Goal: Information Seeking & Learning: Check status

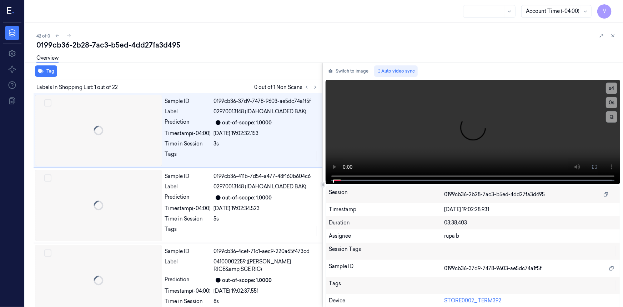
scroll to position [0, 4]
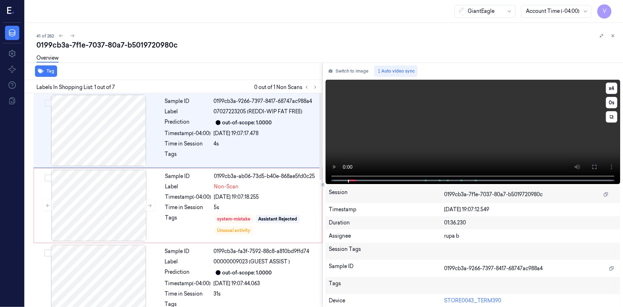
scroll to position [5, 0]
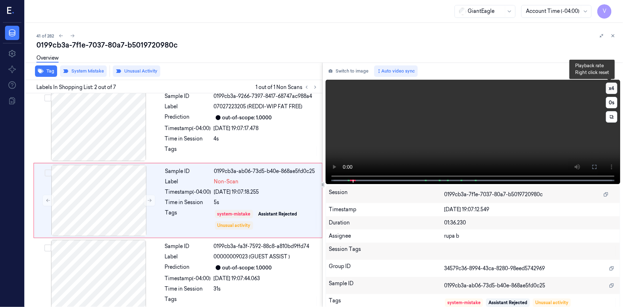
click at [610, 88] on button "x 4" at bounding box center [611, 87] width 11 height 11
click at [610, 86] on button "x 1" at bounding box center [611, 87] width 11 height 11
click at [150, 199] on icon at bounding box center [150, 200] width 4 height 3
click at [146, 198] on button at bounding box center [149, 200] width 11 height 11
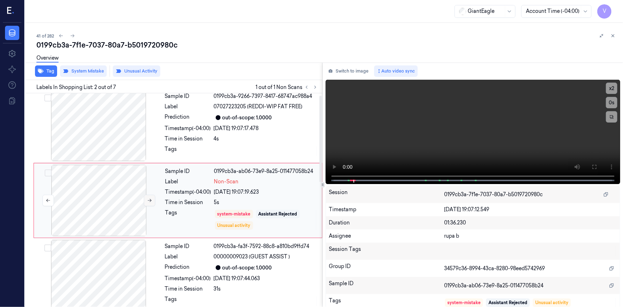
click at [151, 200] on icon at bounding box center [149, 200] width 5 height 5
click at [153, 199] on button at bounding box center [149, 200] width 11 height 11
click at [152, 198] on button at bounding box center [149, 200] width 11 height 11
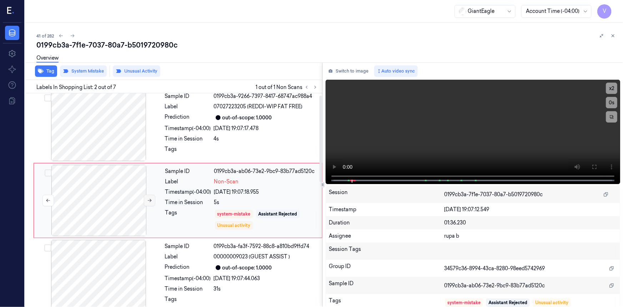
click at [152, 198] on button at bounding box center [149, 200] width 11 height 11
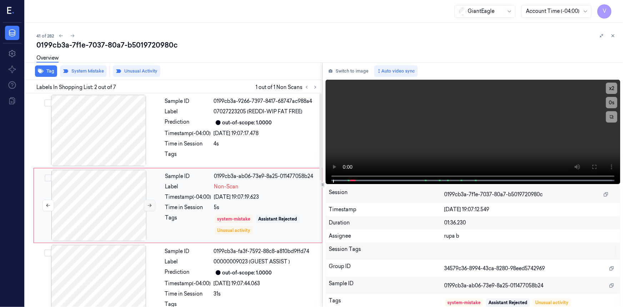
click at [150, 204] on icon at bounding box center [149, 205] width 5 height 5
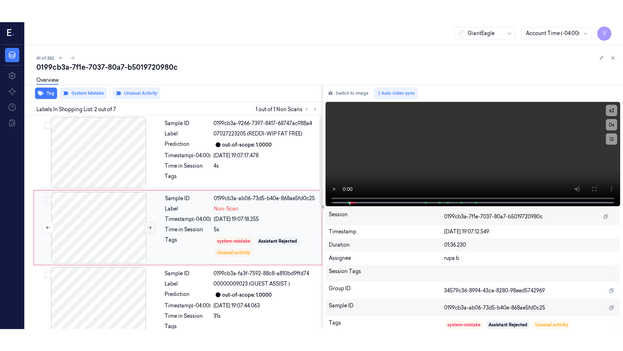
scroll to position [5, 0]
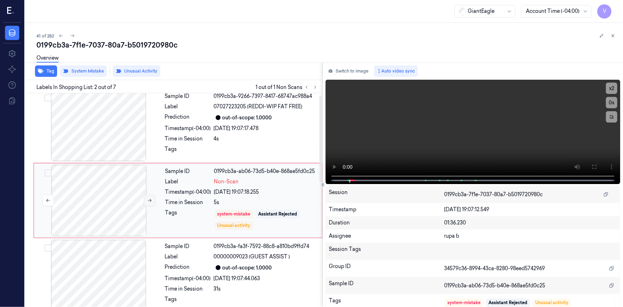
click at [150, 201] on icon at bounding box center [149, 200] width 5 height 5
click at [593, 165] on icon at bounding box center [594, 167] width 6 height 6
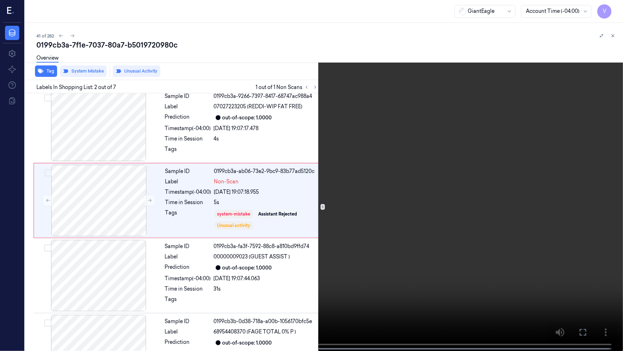
click at [215, 213] on video at bounding box center [311, 176] width 623 height 352
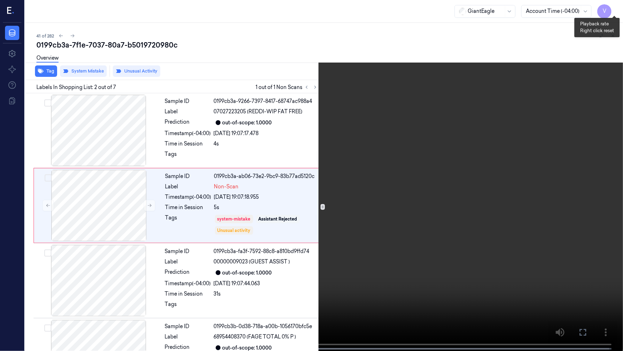
click at [613, 6] on button "x 2" at bounding box center [614, 8] width 11 height 11
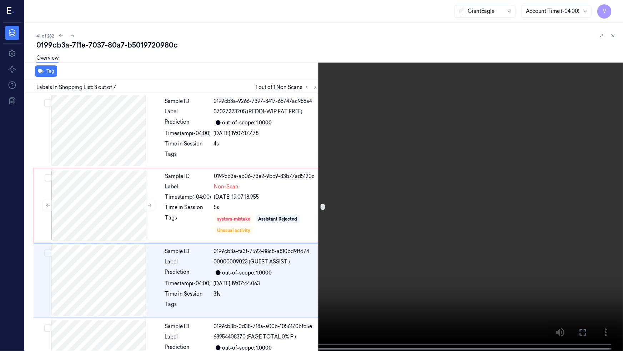
scroll to position [58, 0]
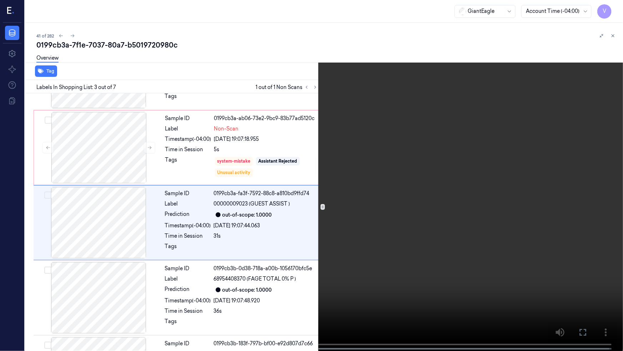
click at [503, 211] on video at bounding box center [311, 176] width 623 height 352
click at [477, 206] on video at bounding box center [311, 176] width 623 height 352
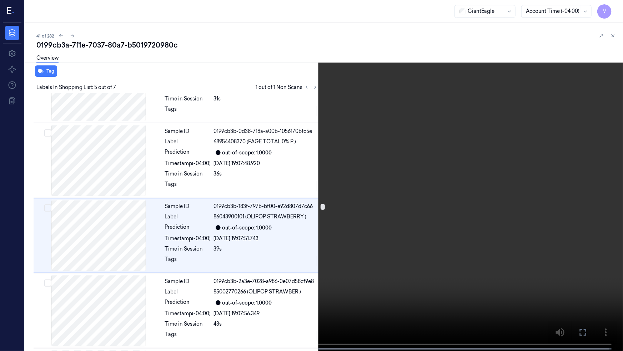
click at [477, 206] on video at bounding box center [311, 176] width 623 height 352
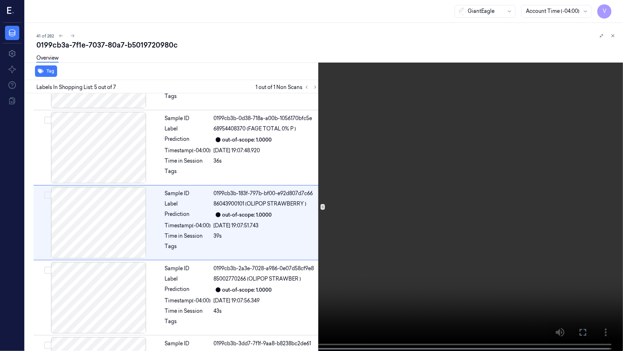
click at [477, 206] on video at bounding box center [311, 176] width 623 height 352
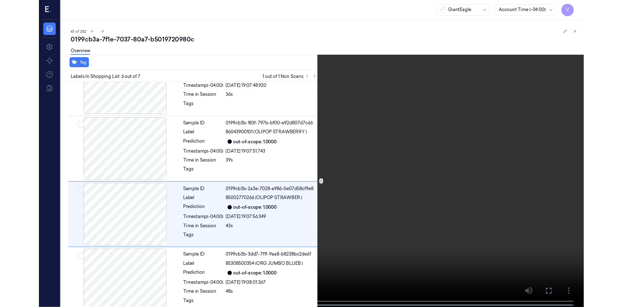
scroll to position [269, 0]
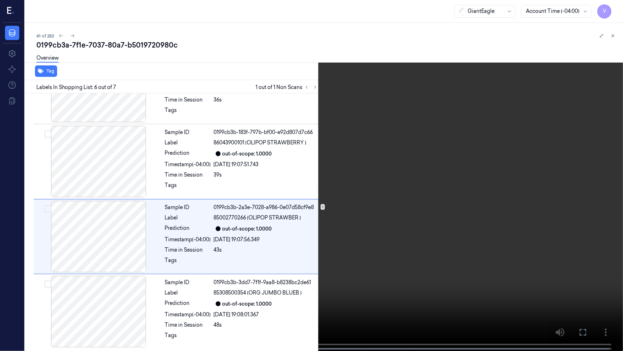
click at [477, 206] on video at bounding box center [311, 176] width 623 height 352
click at [379, 183] on video at bounding box center [311, 176] width 623 height 352
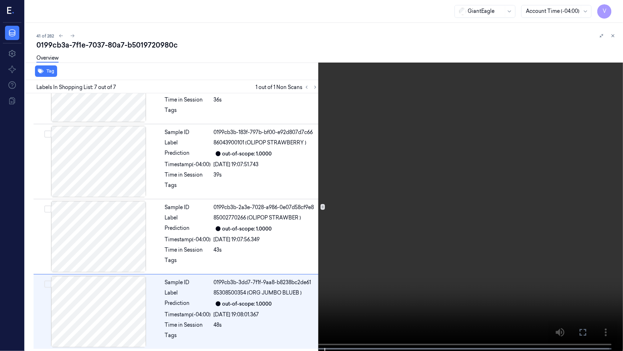
click at [424, 189] on video at bounding box center [311, 176] width 623 height 352
click at [0, 0] on icon at bounding box center [0, 0] width 0 height 0
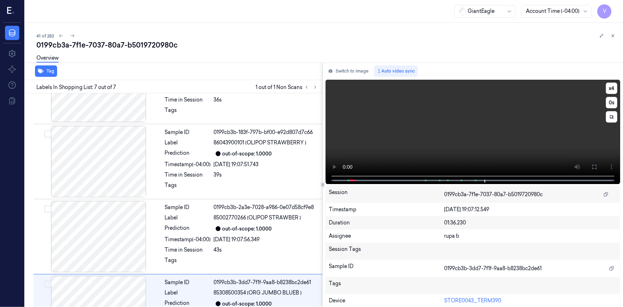
click at [479, 129] on video at bounding box center [473, 132] width 294 height 104
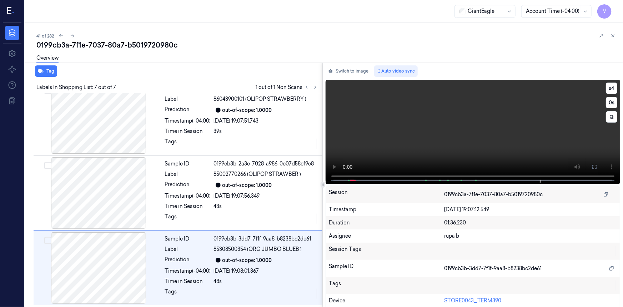
scroll to position [313, 0]
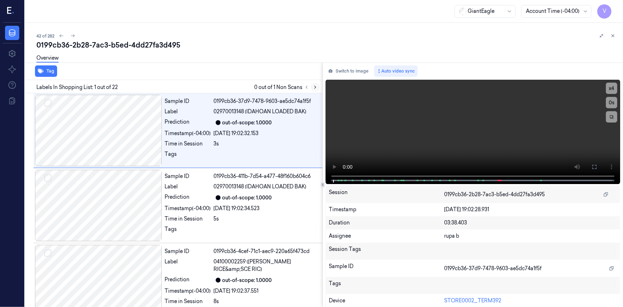
click at [314, 85] on icon at bounding box center [315, 87] width 5 height 5
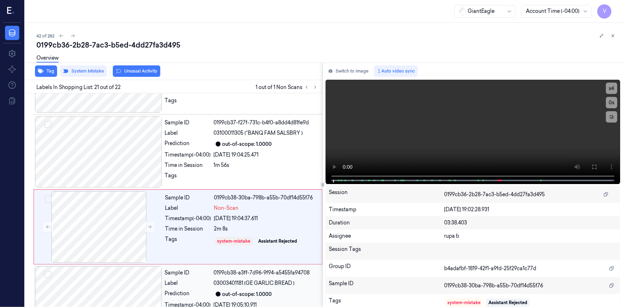
scroll to position [1428, 0]
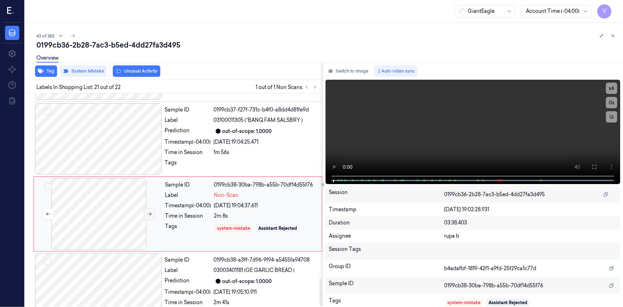
click at [150, 212] on icon at bounding box center [150, 213] width 4 height 3
click at [150, 211] on icon at bounding box center [149, 213] width 5 height 5
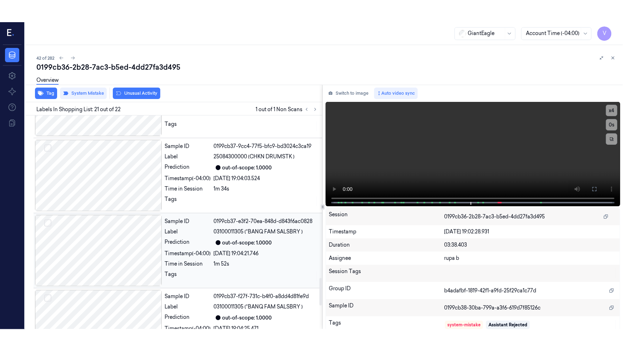
scroll to position [1233, 0]
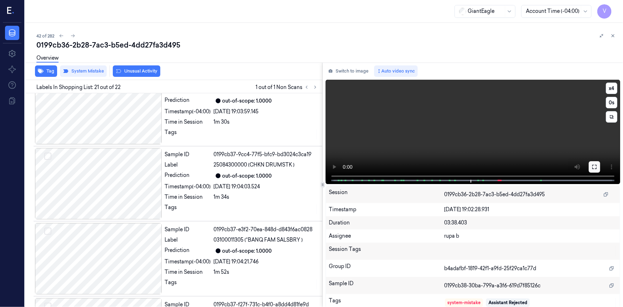
click at [589, 167] on button at bounding box center [594, 166] width 11 height 11
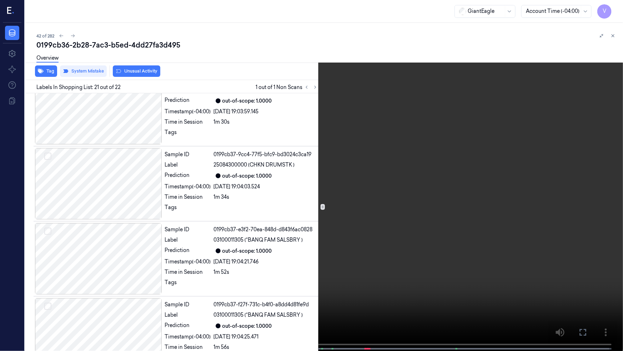
click at [317, 208] on video at bounding box center [311, 176] width 623 height 352
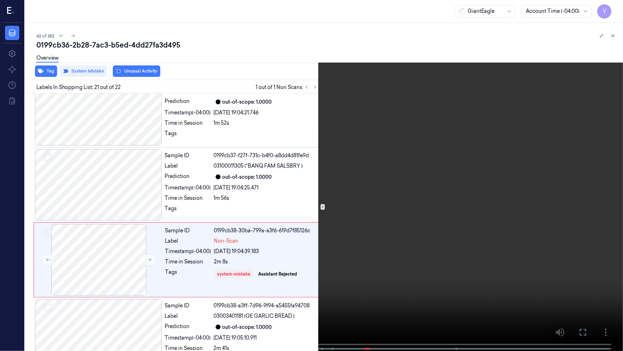
scroll to position [1392, 0]
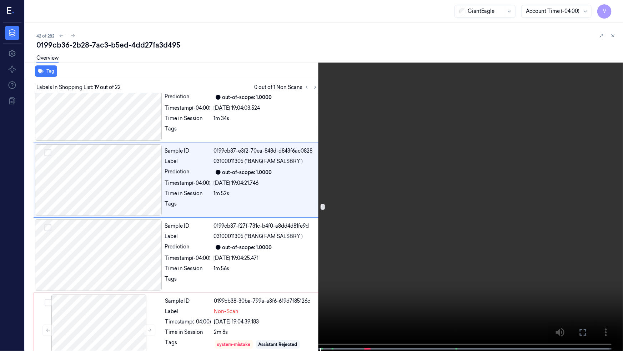
click at [378, 209] on video at bounding box center [311, 176] width 623 height 352
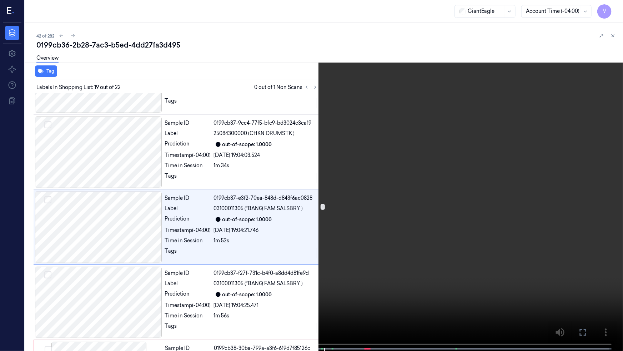
scroll to position [1257, 0]
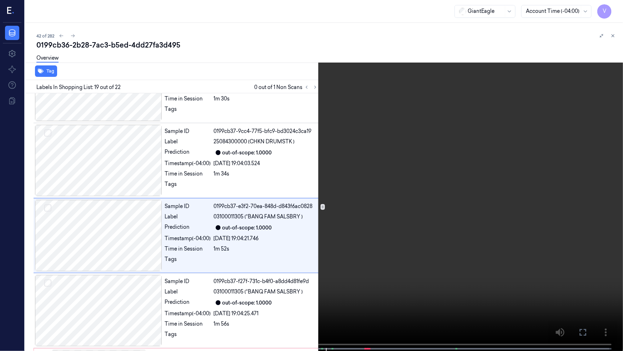
click at [612, 7] on button "x 4" at bounding box center [614, 8] width 11 height 11
click at [613, 8] on button "x 1" at bounding box center [614, 8] width 11 height 11
click at [353, 184] on video at bounding box center [311, 176] width 623 height 352
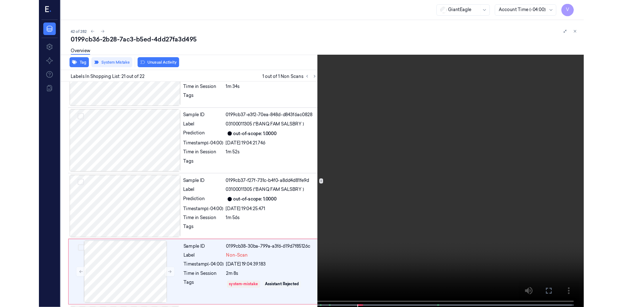
scroll to position [1392, 0]
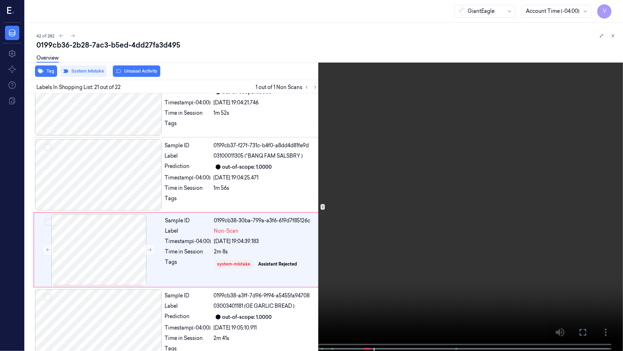
drag, startPoint x: 421, startPoint y: 245, endPoint x: 499, endPoint y: 267, distance: 81.2
click at [421, 245] on video at bounding box center [311, 176] width 623 height 352
click at [0, 0] on icon at bounding box center [0, 0] width 0 height 0
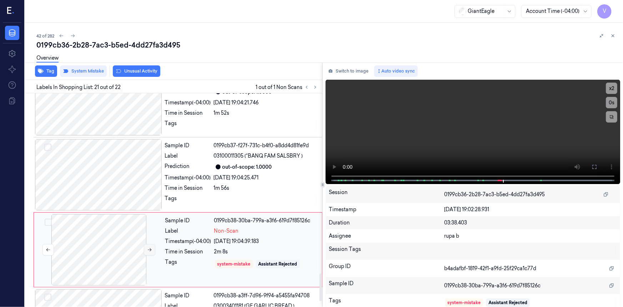
click at [148, 247] on icon at bounding box center [149, 249] width 5 height 5
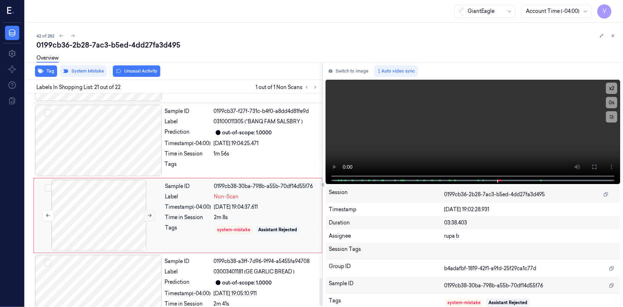
scroll to position [1428, 0]
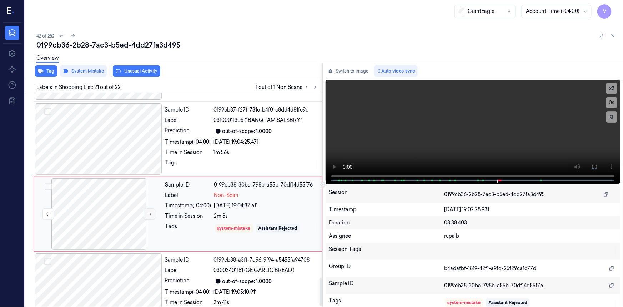
click at [153, 208] on button at bounding box center [149, 213] width 11 height 11
click at [147, 211] on icon at bounding box center [149, 213] width 5 height 5
click at [148, 211] on icon at bounding box center [149, 213] width 5 height 5
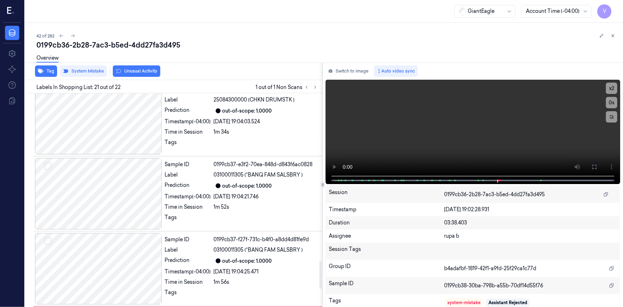
scroll to position [1266, 0]
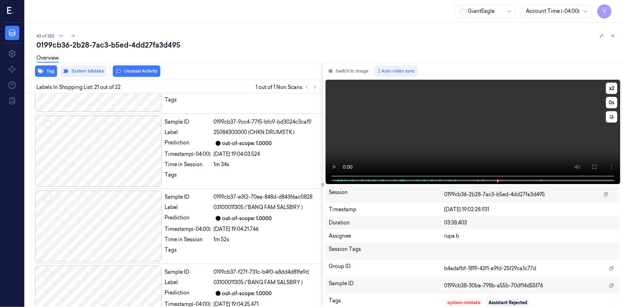
click at [470, 151] on video at bounding box center [473, 132] width 294 height 104
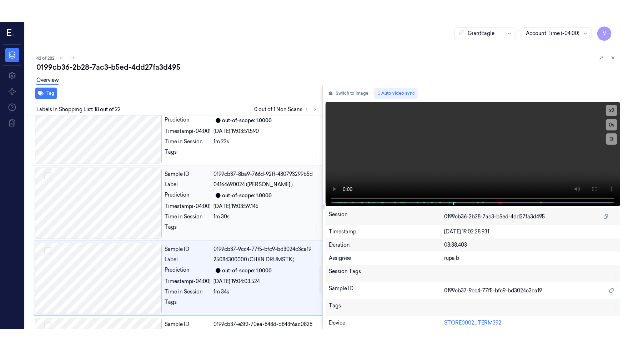
scroll to position [1203, 0]
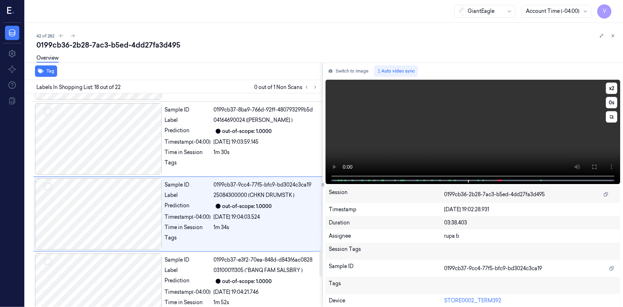
click at [499, 152] on video at bounding box center [473, 132] width 294 height 104
drag, startPoint x: 590, startPoint y: 167, endPoint x: 574, endPoint y: 195, distance: 32.8
click at [591, 167] on icon at bounding box center [594, 167] width 6 height 6
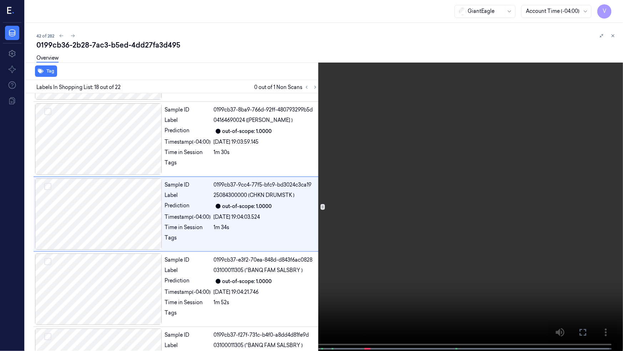
click at [386, 239] on video at bounding box center [311, 176] width 623 height 352
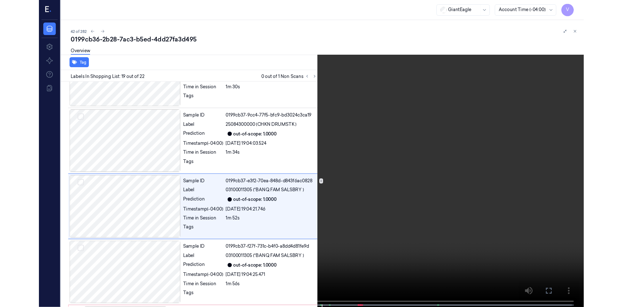
scroll to position [1257, 0]
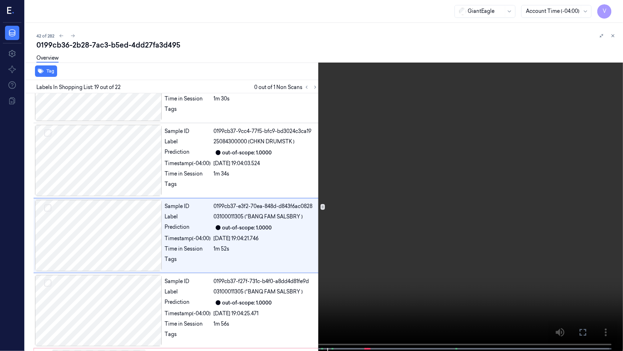
click at [435, 228] on video at bounding box center [311, 176] width 623 height 352
click at [0, 0] on icon at bounding box center [0, 0] width 0 height 0
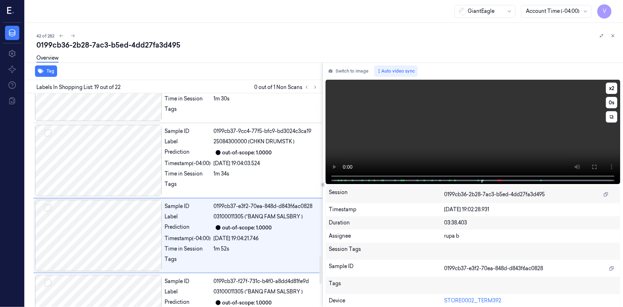
click at [389, 120] on video at bounding box center [473, 132] width 294 height 104
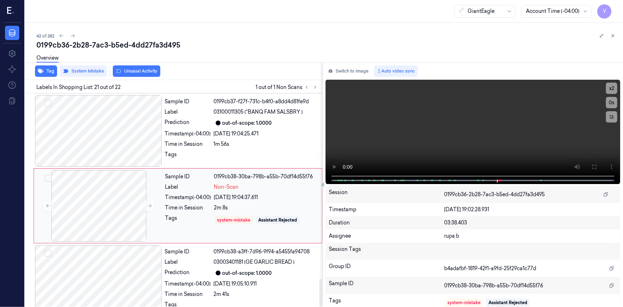
scroll to position [1428, 0]
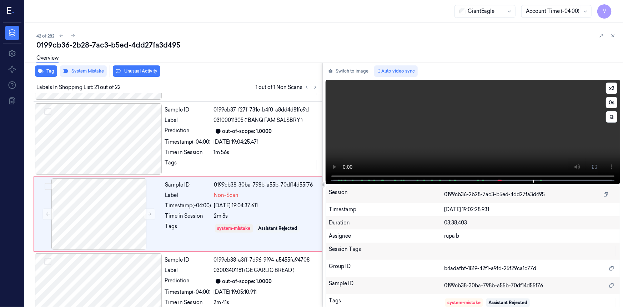
click at [489, 137] on video at bounding box center [473, 132] width 294 height 104
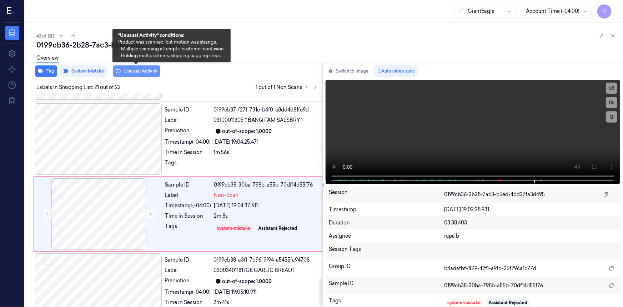
click at [140, 71] on button "Unusual Activity" at bounding box center [136, 70] width 47 height 11
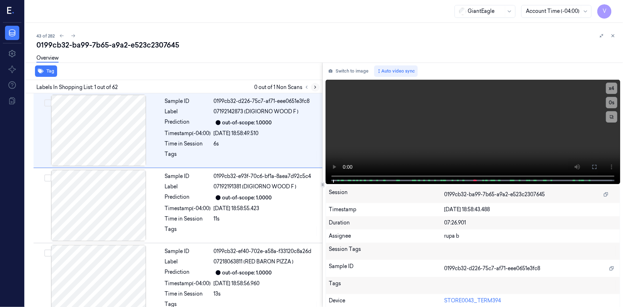
click at [315, 85] on icon at bounding box center [315, 87] width 5 height 5
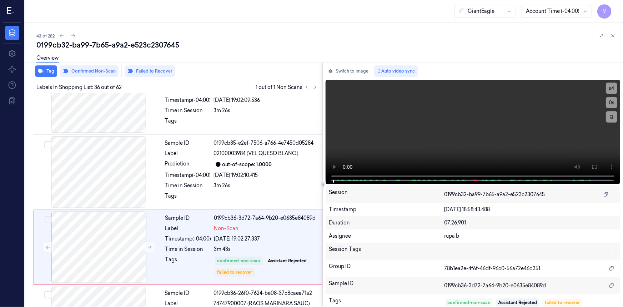
scroll to position [2552, 0]
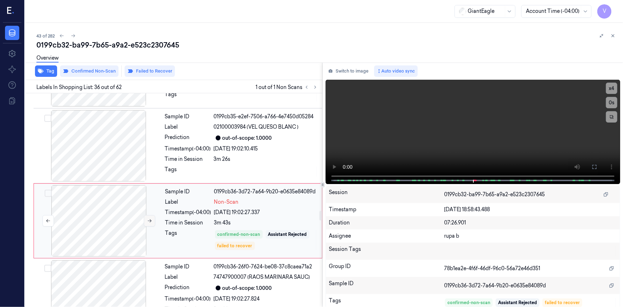
click at [150, 219] on icon at bounding box center [150, 220] width 4 height 3
click at [150, 218] on icon at bounding box center [149, 220] width 5 height 5
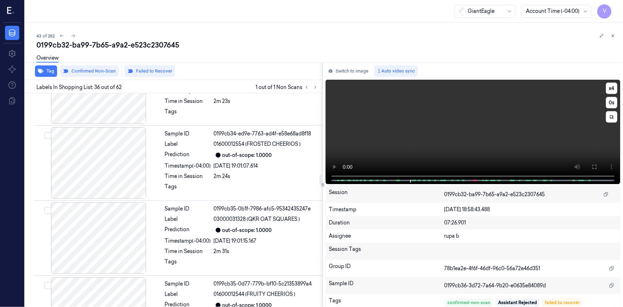
click at [375, 153] on video at bounding box center [473, 132] width 294 height 104
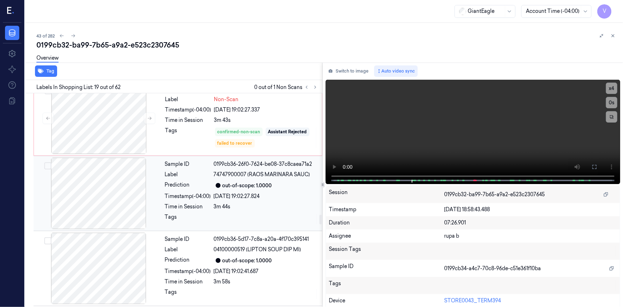
scroll to position [2563, 0]
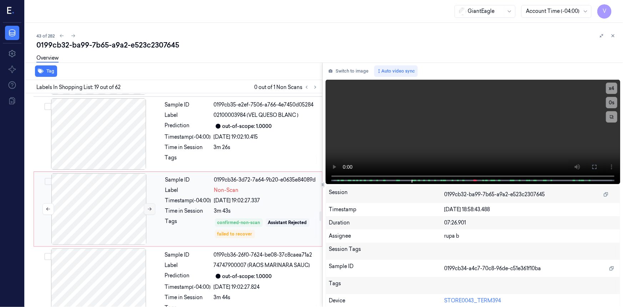
click at [146, 203] on button at bounding box center [149, 208] width 11 height 11
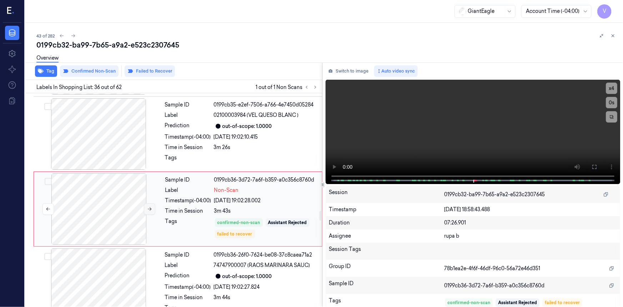
scroll to position [2552, 0]
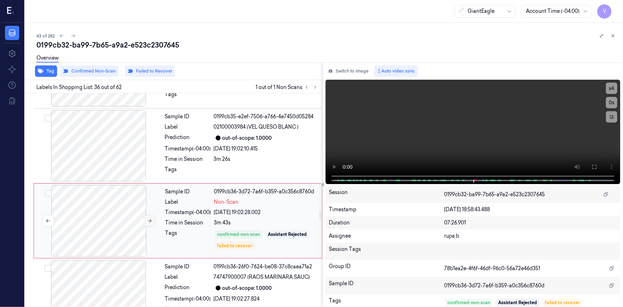
click at [150, 218] on icon at bounding box center [149, 220] width 5 height 5
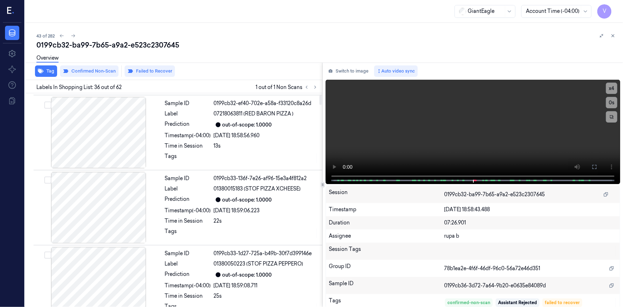
scroll to position [0, 0]
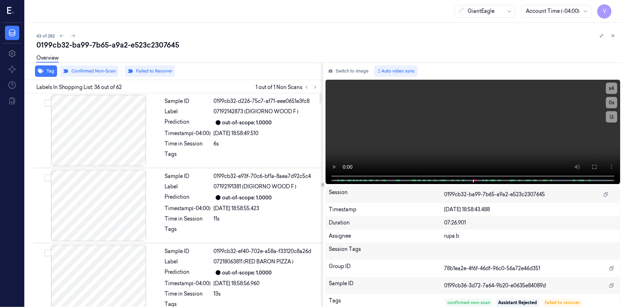
drag, startPoint x: 321, startPoint y: 118, endPoint x: 321, endPoint y: 88, distance: 29.6
click at [322, 94] on div at bounding box center [320, 99] width 2 height 10
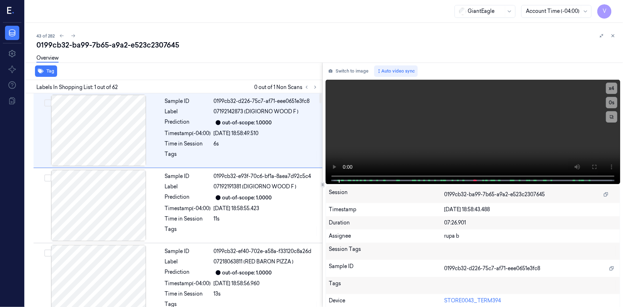
drag, startPoint x: 321, startPoint y: 193, endPoint x: 339, endPoint y: 60, distance: 134.0
click at [322, 94] on div at bounding box center [320, 99] width 2 height 10
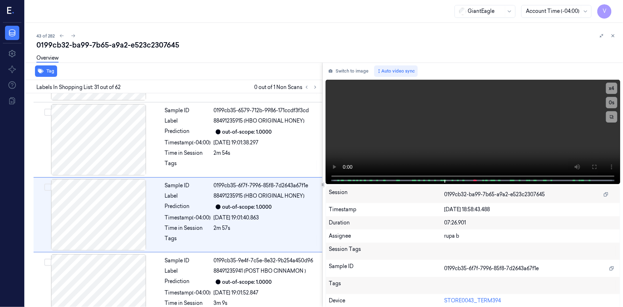
scroll to position [2177, 0]
click at [464, 140] on video at bounding box center [473, 132] width 294 height 104
click at [470, 129] on video at bounding box center [473, 132] width 294 height 104
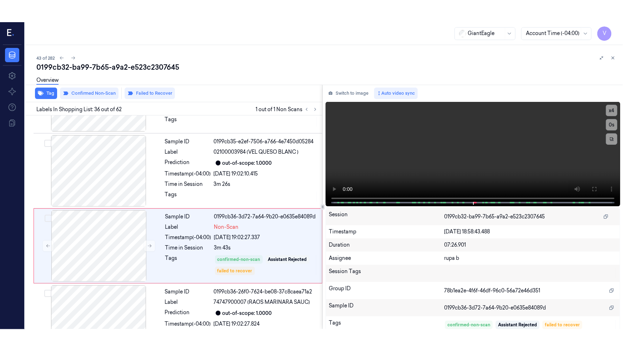
scroll to position [2552, 0]
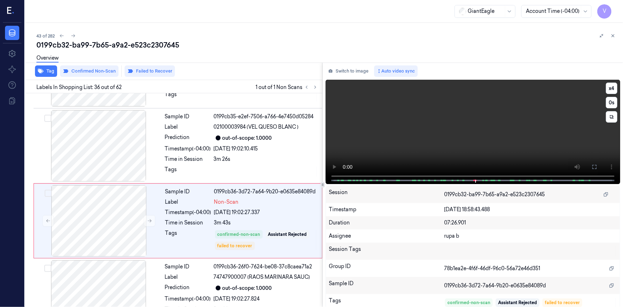
click at [455, 143] on video at bounding box center [473, 132] width 294 height 104
click at [589, 165] on button at bounding box center [594, 166] width 11 height 11
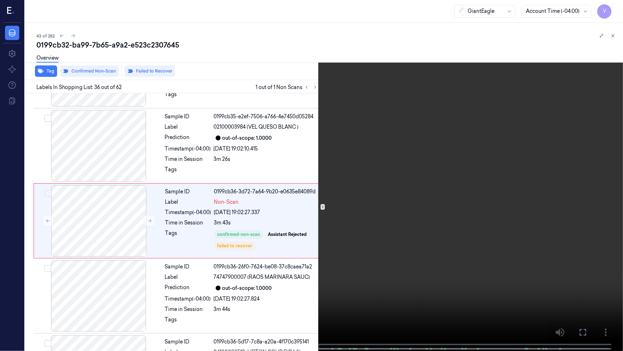
click at [353, 236] on video at bounding box center [311, 176] width 623 height 352
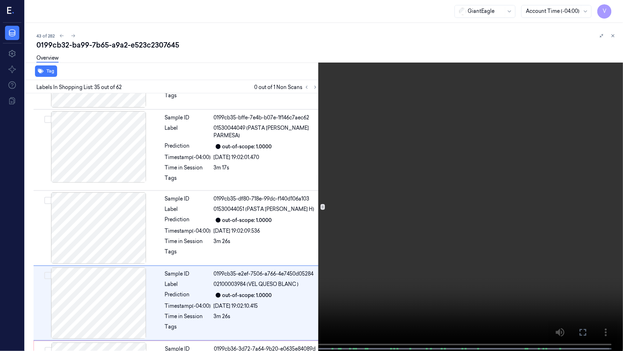
scroll to position [2454, 0]
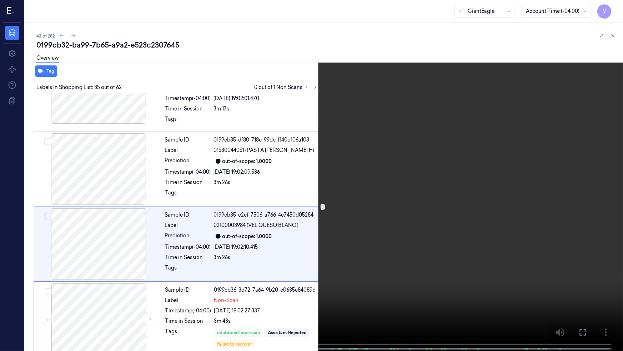
click at [457, 215] on video at bounding box center [311, 176] width 623 height 352
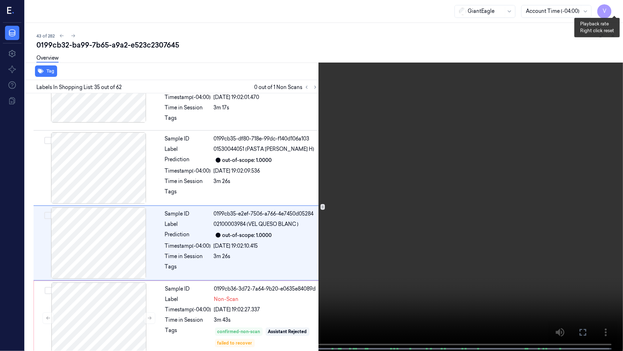
click at [617, 9] on button "x 4" at bounding box center [614, 8] width 11 height 11
click at [617, 10] on button "x 1" at bounding box center [614, 8] width 11 height 11
click at [481, 136] on video at bounding box center [311, 176] width 623 height 352
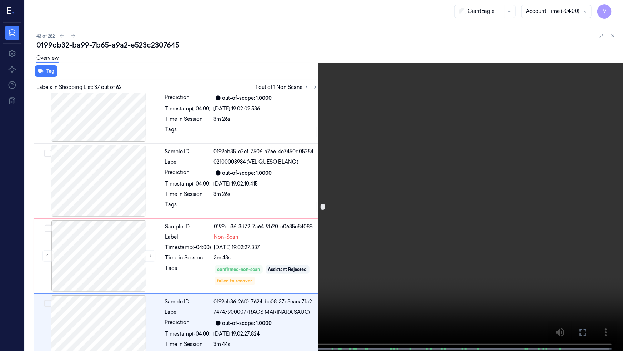
scroll to position [2529, 0]
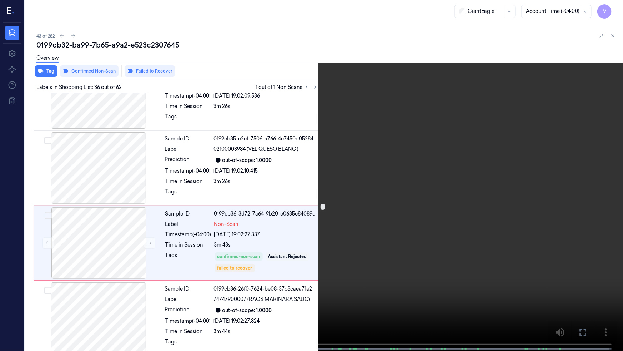
click at [468, 174] on video at bounding box center [311, 176] width 623 height 352
click at [367, 205] on video at bounding box center [311, 176] width 623 height 352
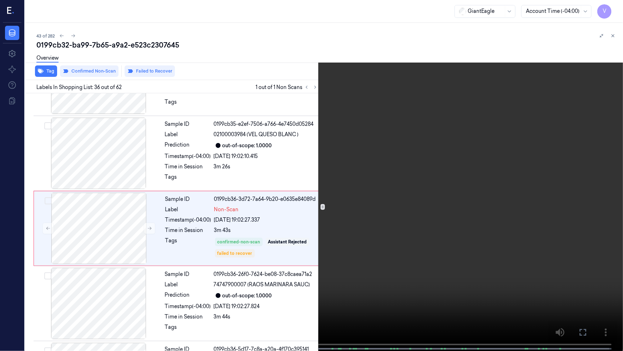
click at [364, 205] on video at bounding box center [311, 176] width 623 height 352
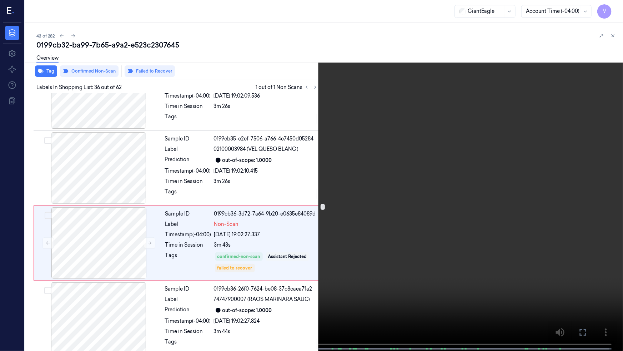
click at [349, 249] on video at bounding box center [311, 176] width 623 height 352
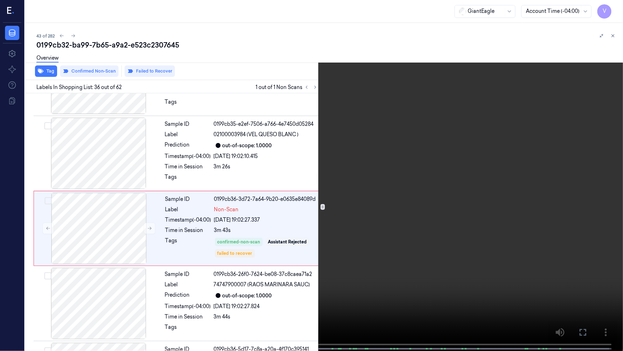
click at [367, 230] on video at bounding box center [311, 176] width 623 height 352
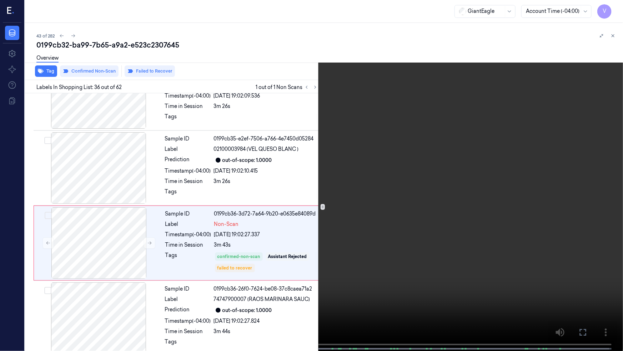
click at [0, 0] on icon at bounding box center [0, 0] width 0 height 0
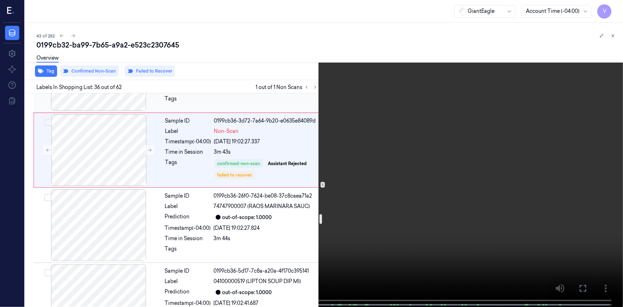
scroll to position [2627, 0]
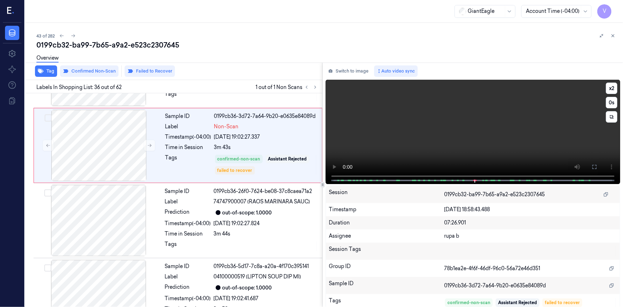
click at [445, 130] on video at bounding box center [473, 132] width 294 height 104
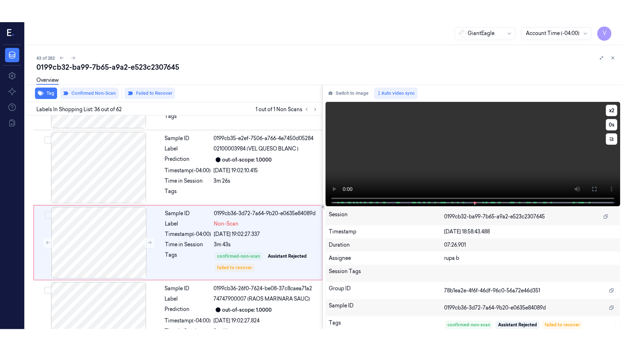
scroll to position [2552, 0]
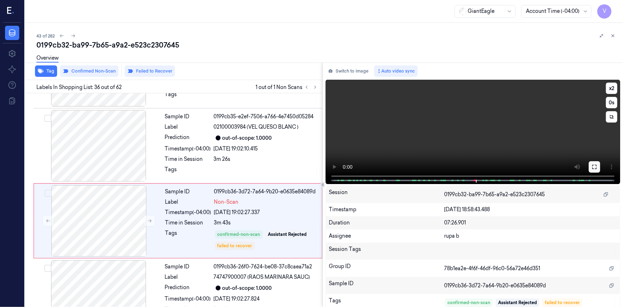
click at [592, 167] on icon at bounding box center [594, 167] width 6 height 6
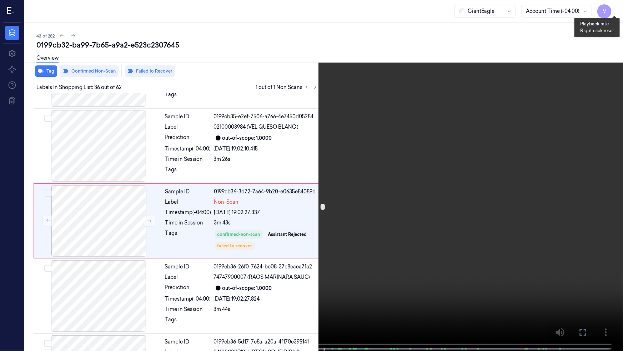
click at [610, 8] on button "x 2" at bounding box center [614, 8] width 11 height 11
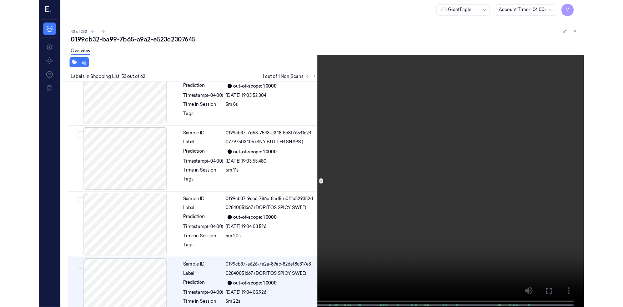
scroll to position [3802, 0]
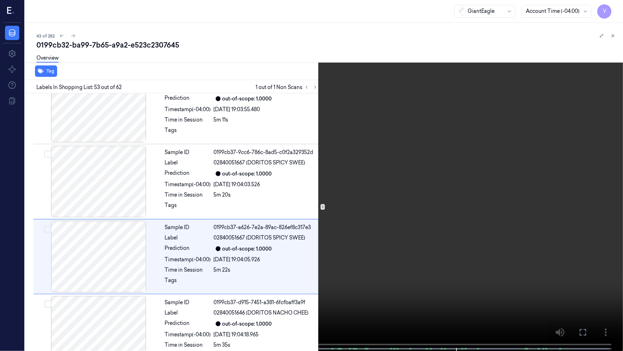
click at [0, 0] on icon at bounding box center [0, 0] width 0 height 0
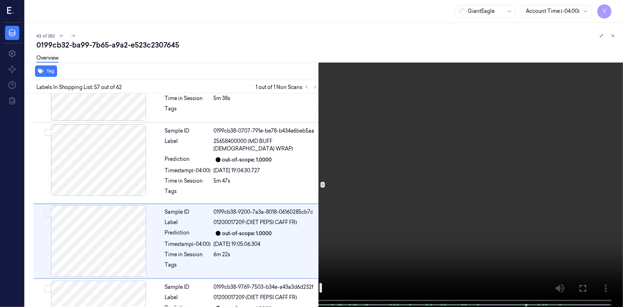
scroll to position [4124, 0]
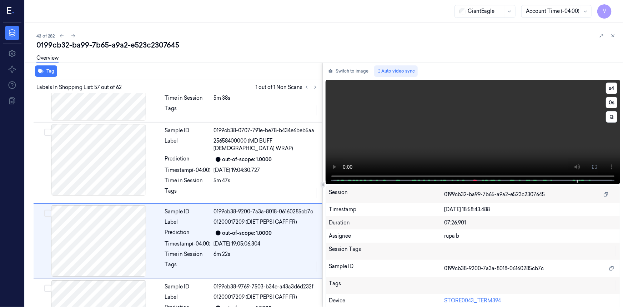
click at [435, 130] on video at bounding box center [473, 132] width 294 height 104
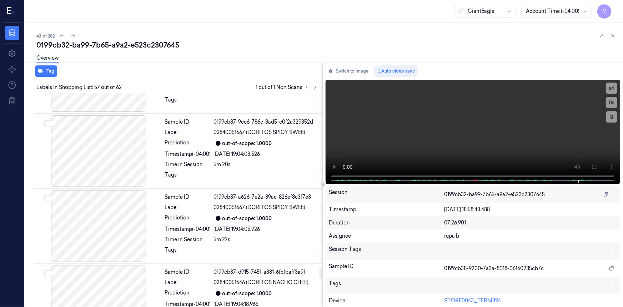
scroll to position [3800, 0]
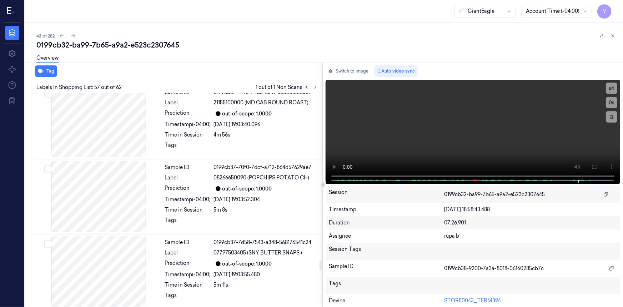
click at [303, 86] on button at bounding box center [306, 87] width 9 height 9
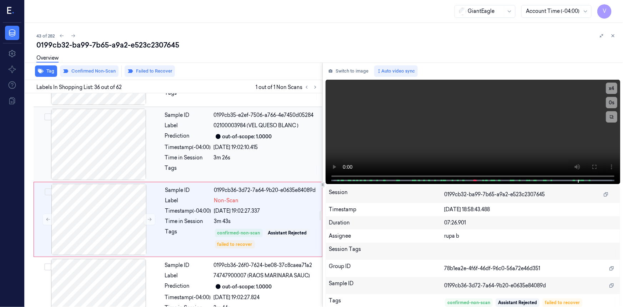
scroll to position [2552, 0]
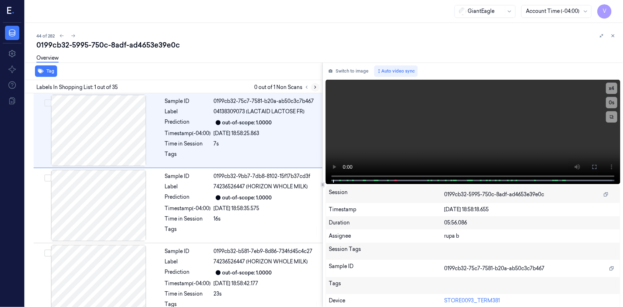
click at [314, 86] on icon at bounding box center [315, 87] width 5 height 5
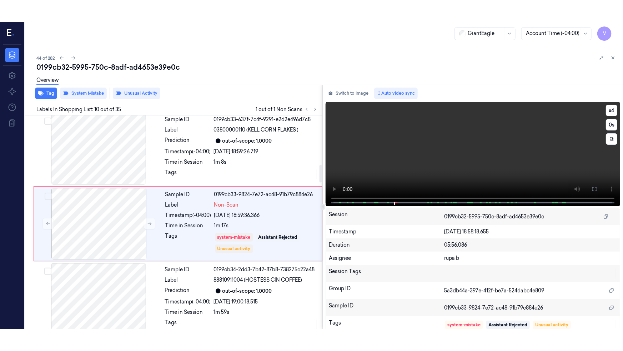
scroll to position [604, 0]
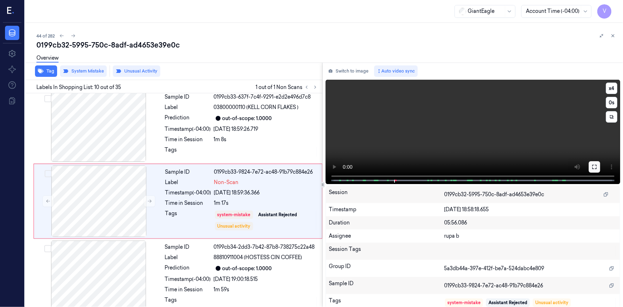
click at [591, 166] on icon at bounding box center [594, 167] width 6 height 6
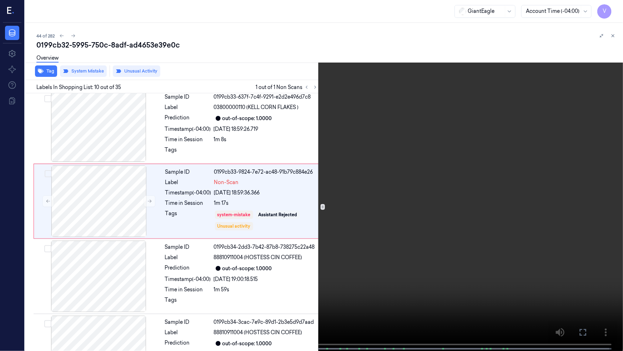
drag, startPoint x: 447, startPoint y: 198, endPoint x: 453, endPoint y: 199, distance: 5.9
click at [447, 198] on video at bounding box center [311, 176] width 623 height 352
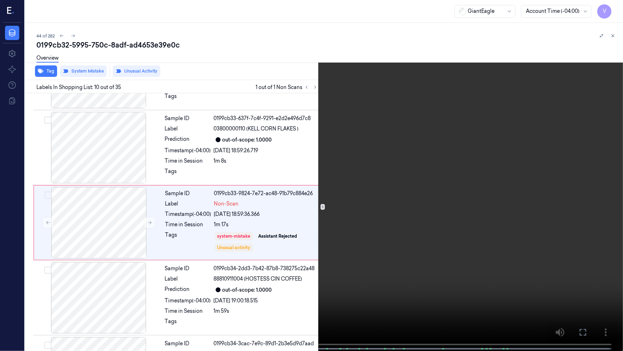
scroll to position [582, 0]
click at [286, 214] on video at bounding box center [311, 176] width 623 height 352
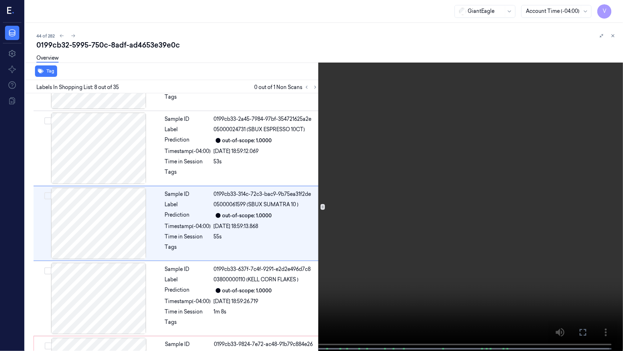
scroll to position [432, 0]
click at [611, 9] on button "x 4" at bounding box center [614, 8] width 11 height 11
click at [612, 7] on button "x 1" at bounding box center [614, 8] width 11 height 11
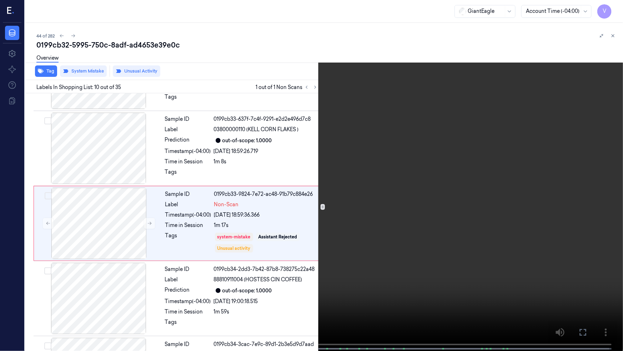
scroll to position [582, 0]
click at [337, 185] on video at bounding box center [311, 176] width 623 height 352
click at [417, 246] on video at bounding box center [311, 176] width 623 height 352
click at [613, 7] on button "x 2" at bounding box center [614, 8] width 11 height 11
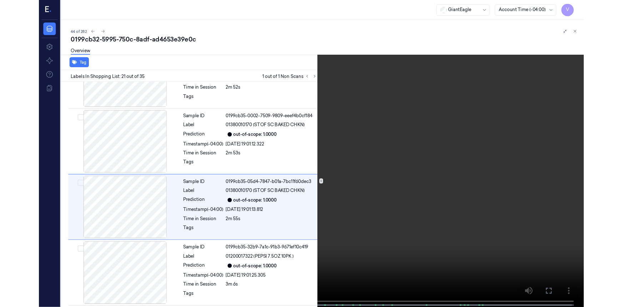
scroll to position [1406, 0]
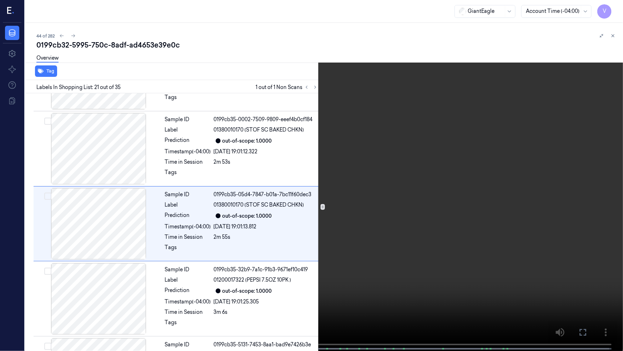
click at [0, 0] on icon at bounding box center [0, 0] width 0 height 0
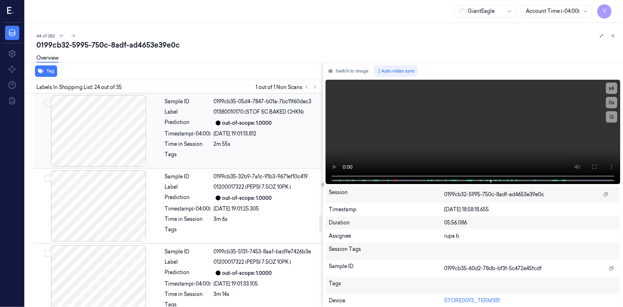
scroll to position [1488, 0]
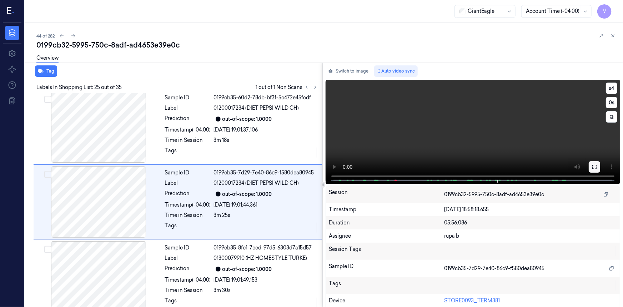
click at [593, 166] on icon at bounding box center [594, 167] width 6 height 6
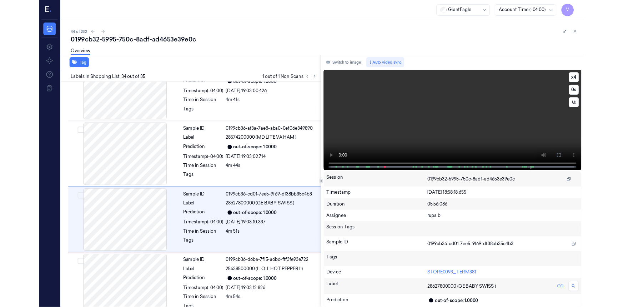
scroll to position [2366, 0]
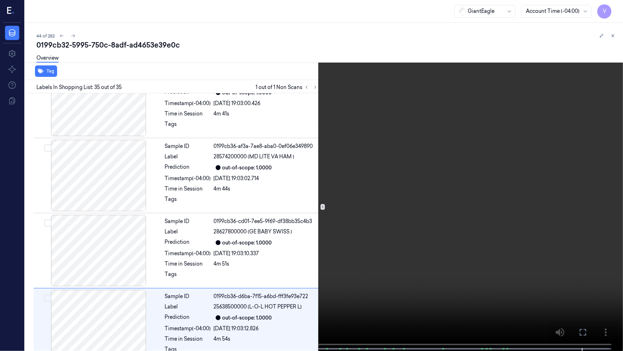
click at [0, 0] on icon at bounding box center [0, 0] width 0 height 0
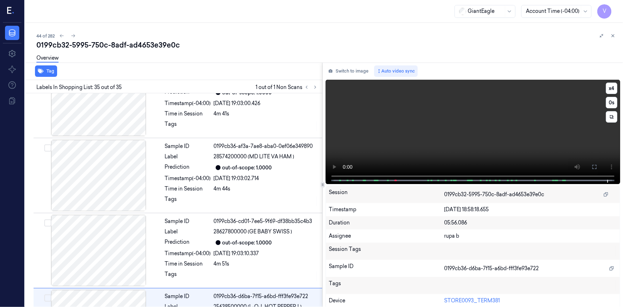
click at [404, 118] on video at bounding box center [473, 132] width 294 height 104
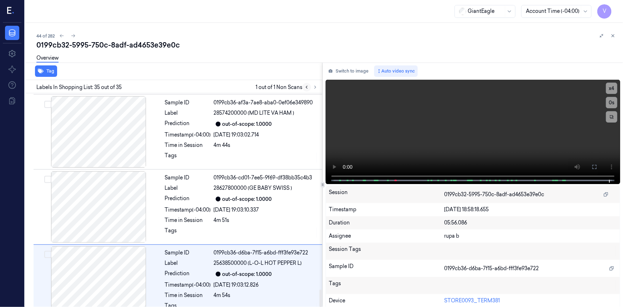
click at [305, 85] on icon at bounding box center [306, 87] width 5 height 5
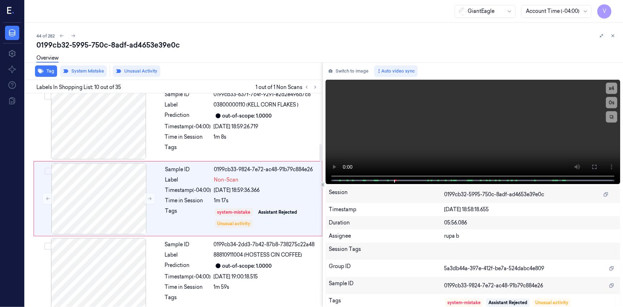
scroll to position [604, 0]
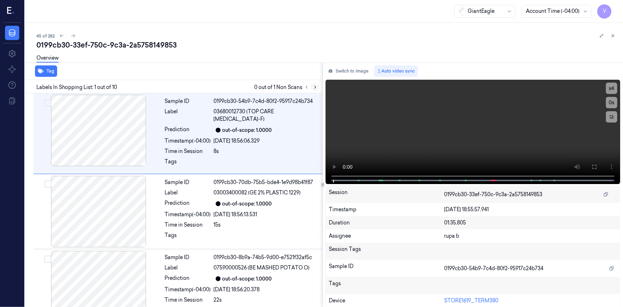
click at [316, 85] on icon at bounding box center [315, 87] width 5 height 5
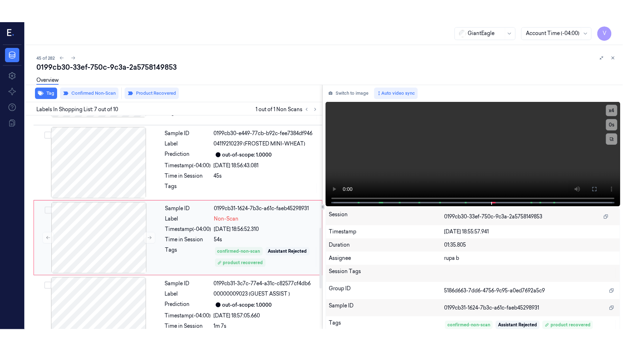
scroll to position [409, 0]
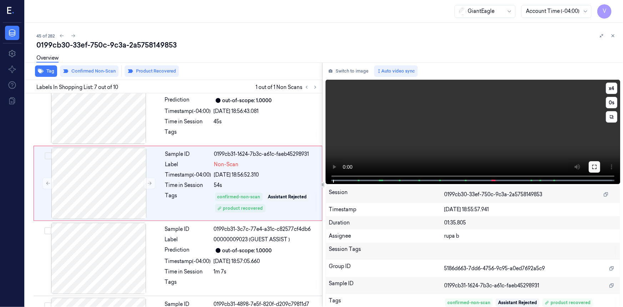
click at [589, 168] on button at bounding box center [594, 166] width 11 height 11
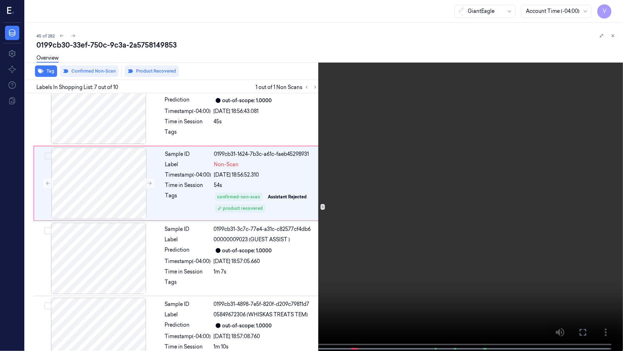
click at [211, 215] on video at bounding box center [311, 176] width 623 height 352
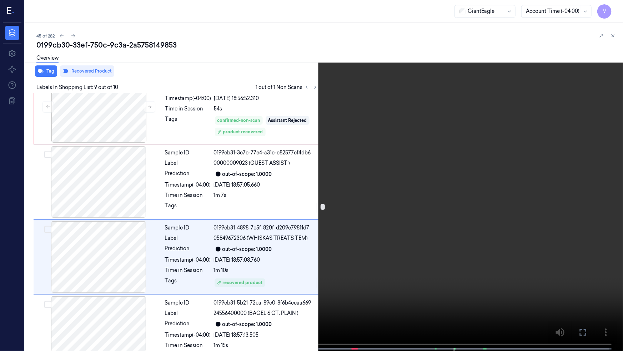
scroll to position [493, 0]
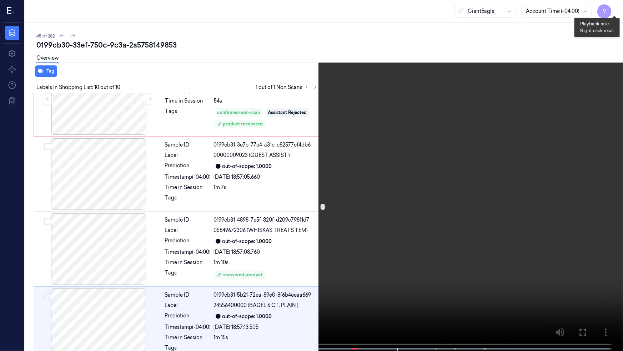
click at [614, 7] on button "x 4" at bounding box center [614, 8] width 11 height 11
click at [614, 8] on button "x 1" at bounding box center [614, 8] width 11 height 11
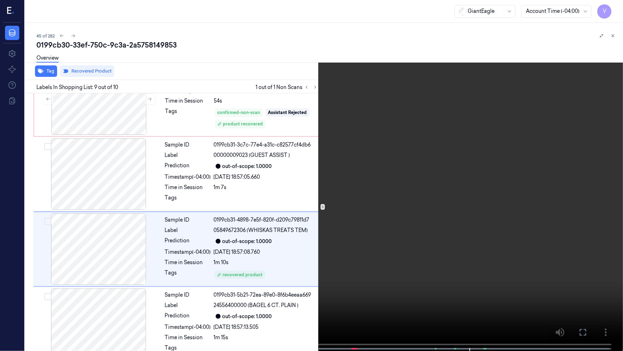
click at [512, 60] on video at bounding box center [311, 176] width 623 height 352
click at [0, 0] on icon at bounding box center [0, 0] width 0 height 0
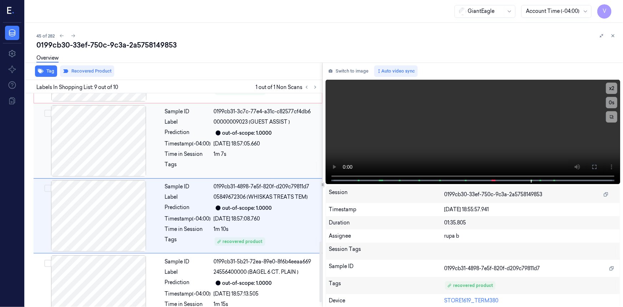
scroll to position [529, 0]
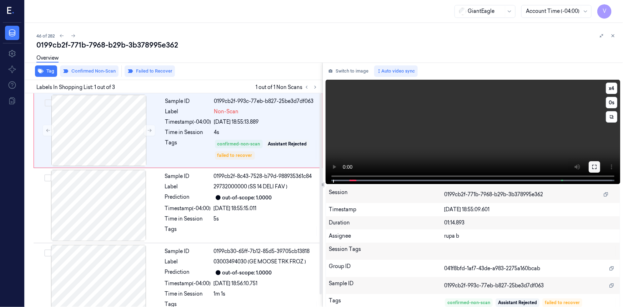
click at [591, 163] on button at bounding box center [594, 166] width 11 height 11
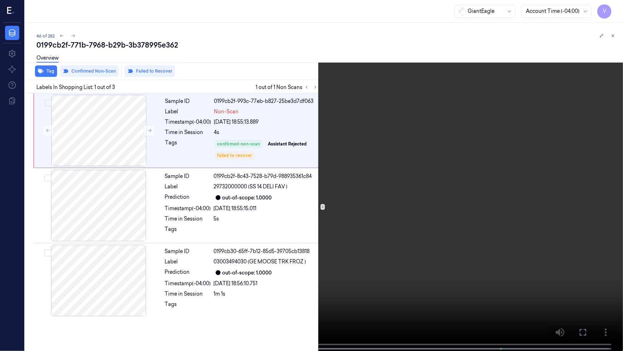
click at [514, 196] on video at bounding box center [311, 176] width 623 height 352
click at [197, 234] on video at bounding box center [311, 176] width 623 height 352
click at [610, 8] on button "x 4" at bounding box center [614, 8] width 11 height 11
click at [610, 7] on button "x 1" at bounding box center [614, 8] width 11 height 11
click at [265, 222] on video at bounding box center [311, 176] width 623 height 352
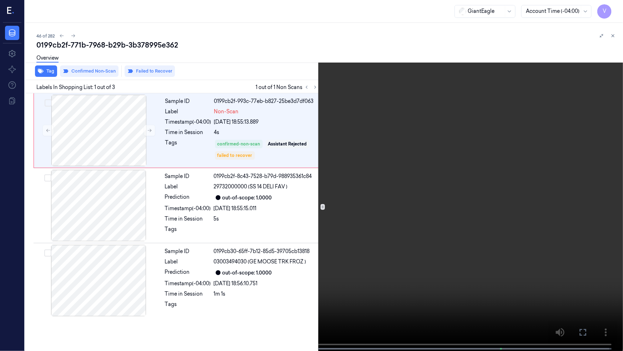
click at [365, 239] on video at bounding box center [311, 176] width 623 height 352
click at [55, 306] on span at bounding box center [57, 349] width 4 height 4
click at [237, 235] on video at bounding box center [311, 176] width 623 height 352
click at [610, 7] on button "x 2" at bounding box center [614, 8] width 11 height 11
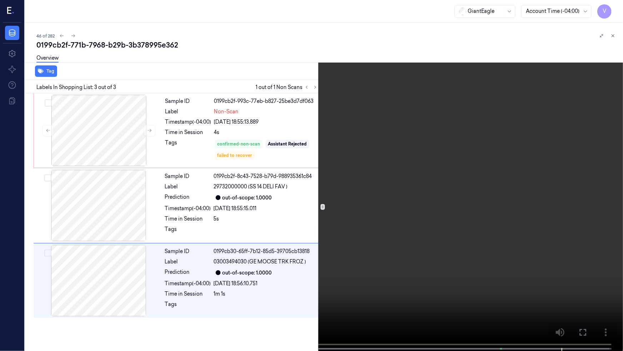
click at [0, 0] on icon at bounding box center [0, 0] width 0 height 0
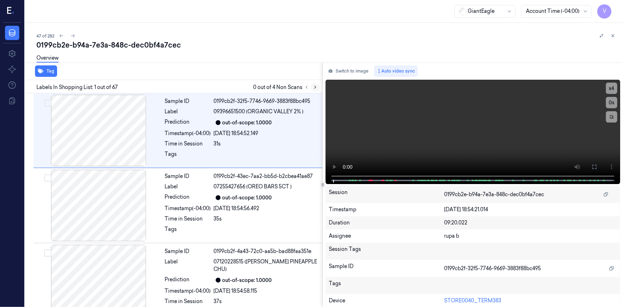
click at [313, 86] on icon at bounding box center [315, 87] width 5 height 5
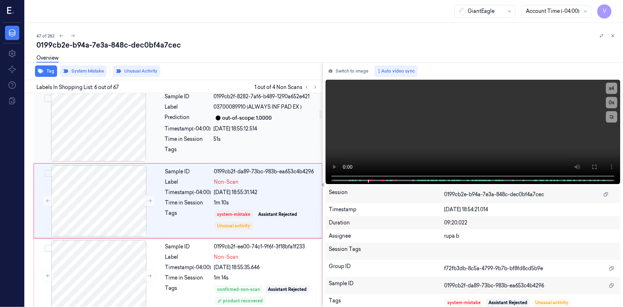
scroll to position [304, 0]
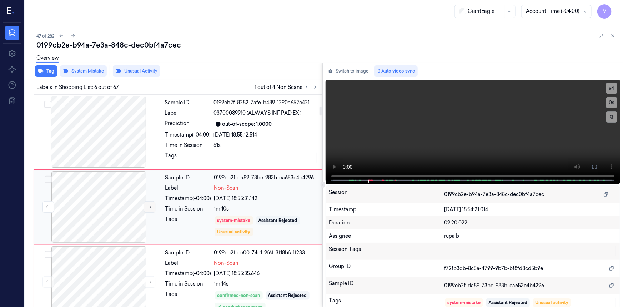
click at [146, 201] on button at bounding box center [149, 206] width 11 height 11
click at [150, 205] on icon at bounding box center [150, 206] width 4 height 3
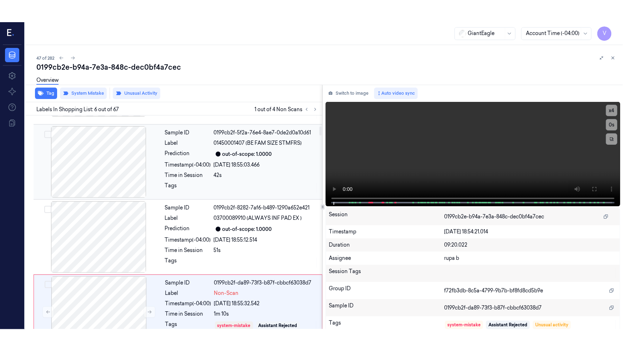
scroll to position [260, 0]
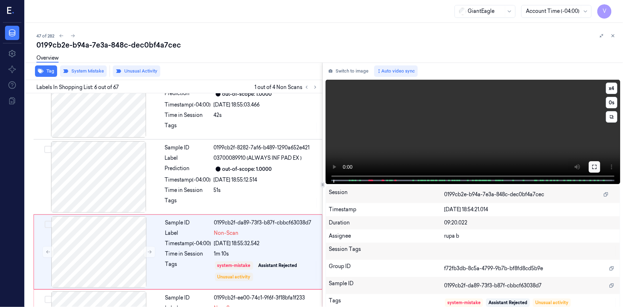
click at [594, 168] on icon at bounding box center [594, 167] width 6 height 6
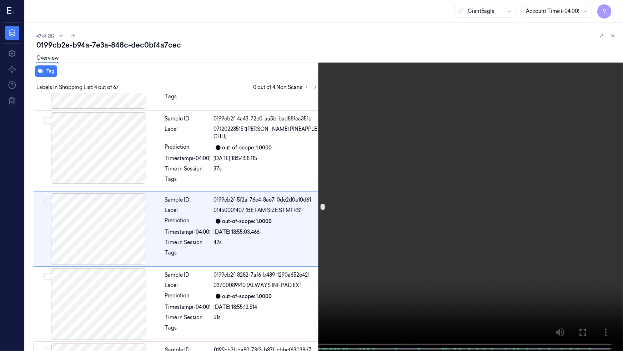
scroll to position [133, 0]
click at [525, 232] on video at bounding box center [311, 176] width 623 height 352
click at [489, 141] on video at bounding box center [311, 176] width 623 height 352
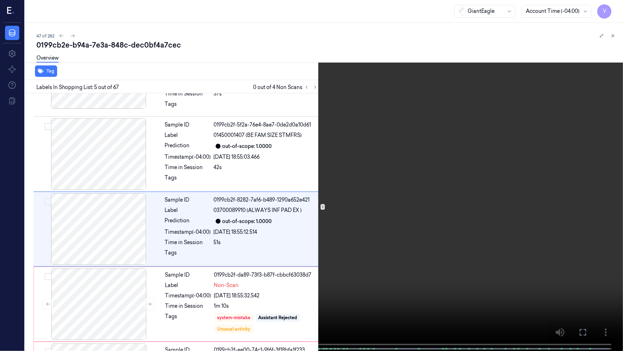
scroll to position [208, 0]
click at [497, 132] on video at bounding box center [311, 176] width 623 height 352
click at [491, 131] on video at bounding box center [311, 176] width 623 height 352
click at [408, 199] on video at bounding box center [311, 176] width 623 height 352
click at [617, 6] on button "x 4" at bounding box center [614, 8] width 11 height 11
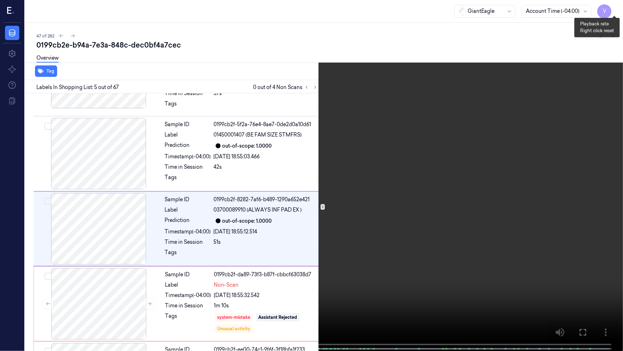
drag, startPoint x: 616, startPoint y: 9, endPoint x: 606, endPoint y: 25, distance: 19.1
click at [617, 10] on button "x 1" at bounding box center [614, 8] width 11 height 11
click at [281, 170] on video at bounding box center [311, 176] width 623 height 352
click at [616, 8] on button "x 2" at bounding box center [614, 8] width 11 height 11
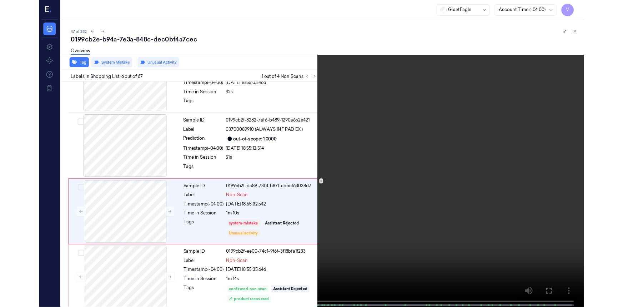
scroll to position [283, 0]
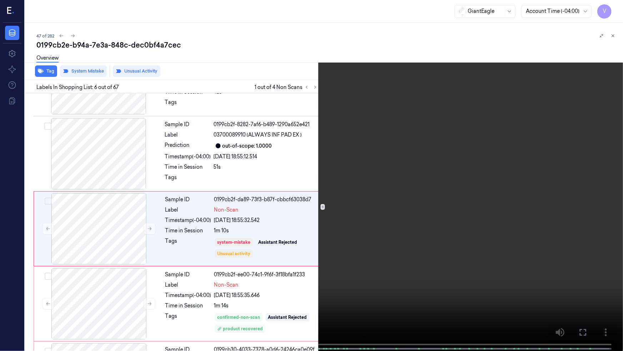
click at [193, 305] on video at bounding box center [311, 176] width 623 height 352
click at [0, 0] on button at bounding box center [0, 0] width 0 height 0
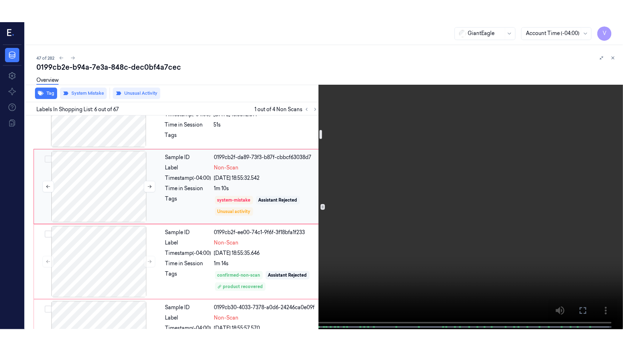
scroll to position [348, 0]
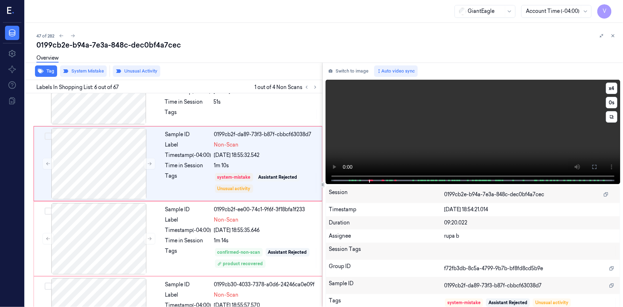
drag, startPoint x: 592, startPoint y: 167, endPoint x: 591, endPoint y: 196, distance: 28.9
click at [593, 167] on icon at bounding box center [594, 167] width 6 height 6
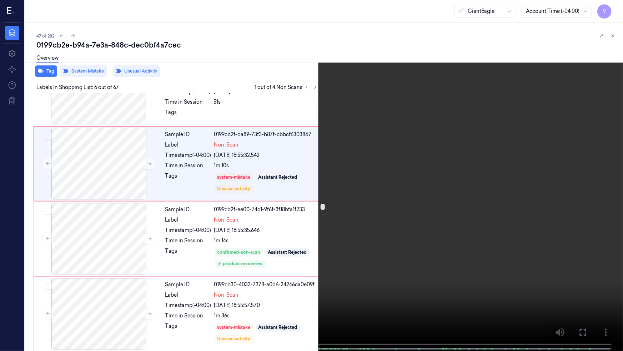
click at [364, 245] on video at bounding box center [311, 176] width 623 height 352
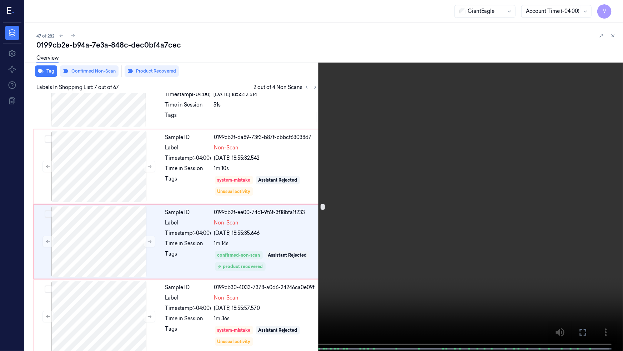
scroll to position [357, 0]
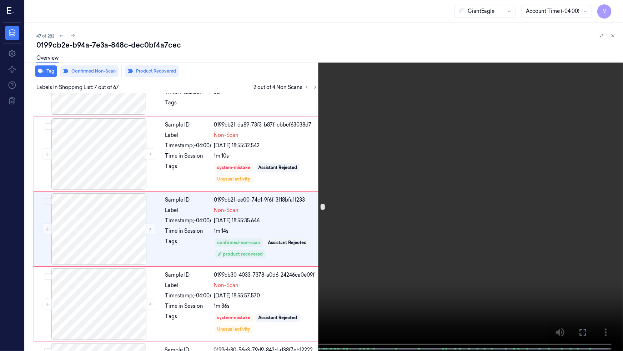
click at [377, 240] on video at bounding box center [311, 176] width 623 height 352
click at [257, 243] on video at bounding box center [311, 176] width 623 height 352
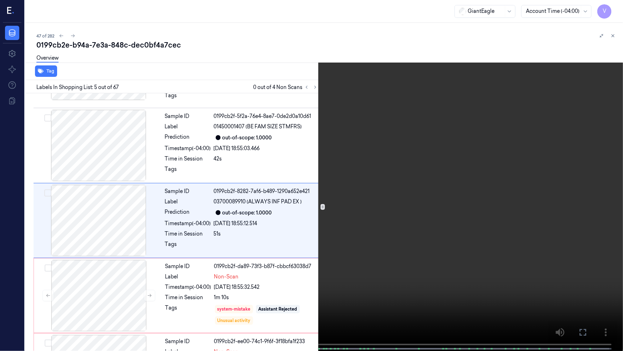
scroll to position [208, 0]
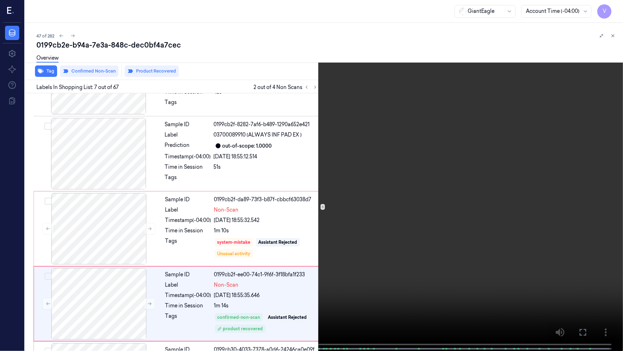
click at [267, 258] on video at bounding box center [311, 176] width 623 height 352
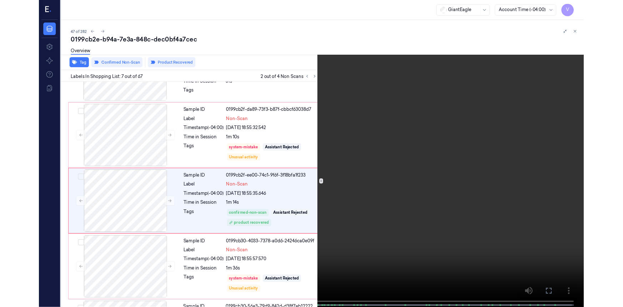
scroll to position [357, 0]
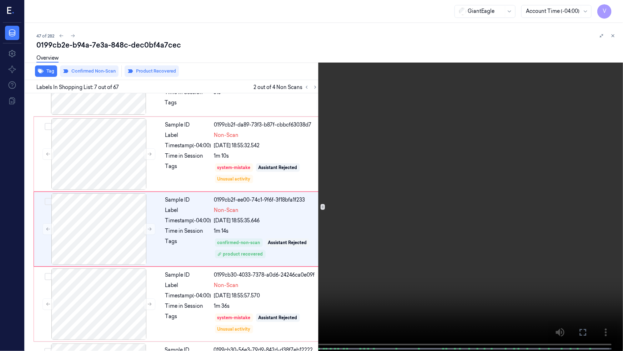
click at [0, 0] on icon at bounding box center [0, 0] width 0 height 0
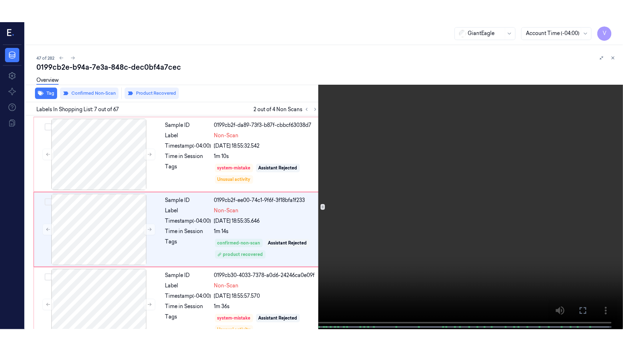
scroll to position [379, 0]
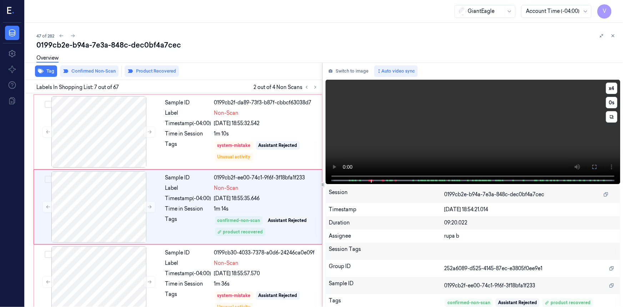
drag, startPoint x: 593, startPoint y: 167, endPoint x: 585, endPoint y: 196, distance: 29.3
click at [593, 167] on icon at bounding box center [594, 167] width 6 height 6
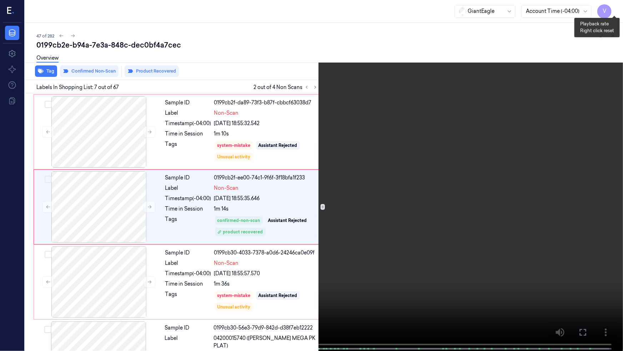
click at [615, 6] on button "x 4" at bounding box center [614, 8] width 11 height 11
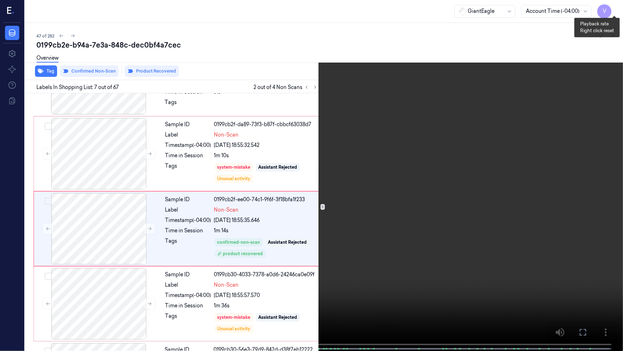
scroll to position [357, 0]
click at [616, 7] on button "x 1" at bounding box center [614, 8] width 11 height 11
click at [177, 148] on video at bounding box center [311, 176] width 623 height 352
click at [619, 7] on button "x 2" at bounding box center [614, 8] width 11 height 11
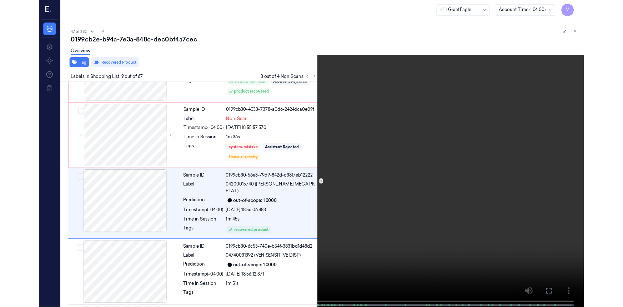
scroll to position [507, 0]
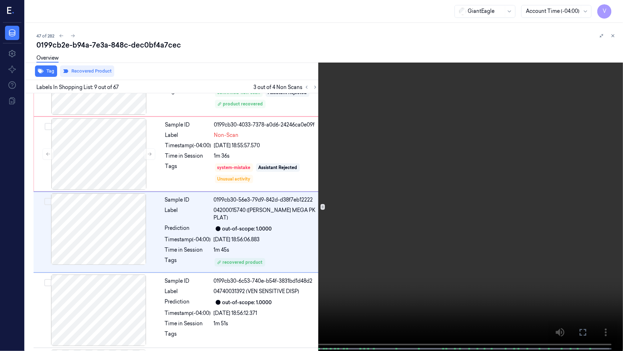
click at [423, 161] on video at bounding box center [311, 176] width 623 height 352
click at [287, 227] on video at bounding box center [311, 176] width 623 height 352
click at [257, 252] on video at bounding box center [311, 176] width 623 height 352
click at [0, 0] on icon at bounding box center [0, 0] width 0 height 0
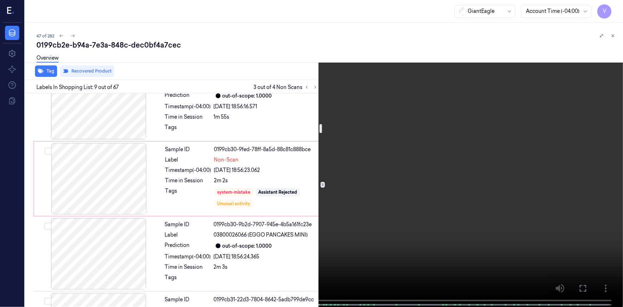
scroll to position [789, 0]
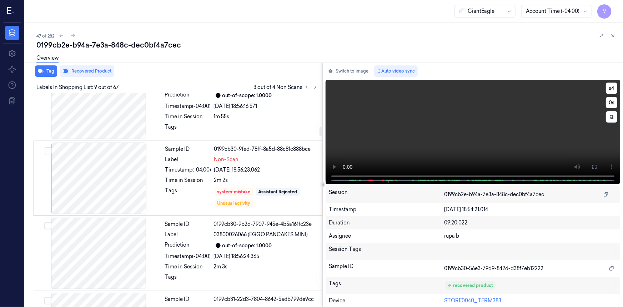
click at [422, 141] on video at bounding box center [473, 132] width 294 height 104
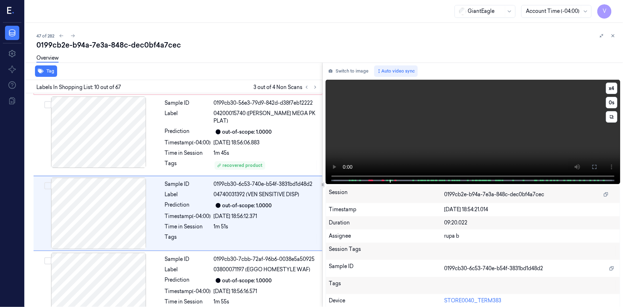
click at [464, 133] on video at bounding box center [473, 132] width 294 height 104
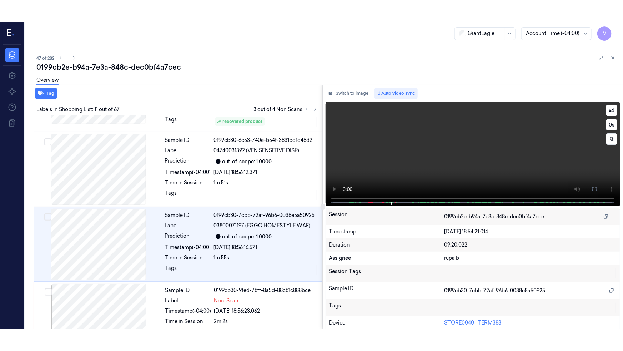
scroll to position [679, 0]
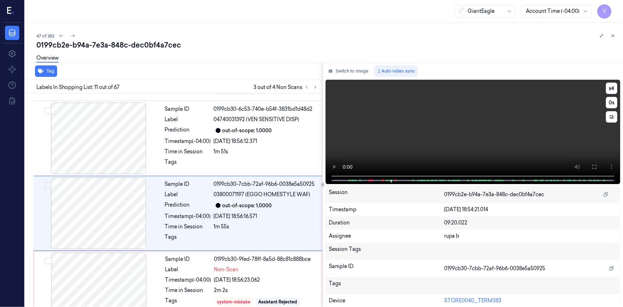
click at [412, 125] on video at bounding box center [473, 132] width 294 height 104
click at [423, 124] on video at bounding box center [473, 132] width 294 height 104
click at [609, 86] on button "x 4" at bounding box center [611, 87] width 11 height 11
drag, startPoint x: 608, startPoint y: 86, endPoint x: 607, endPoint y: 95, distance: 9.0
click at [608, 89] on button "x 1" at bounding box center [611, 87] width 11 height 11
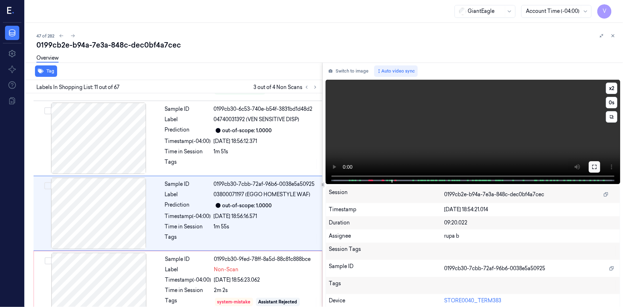
click at [591, 166] on icon at bounding box center [594, 167] width 6 height 6
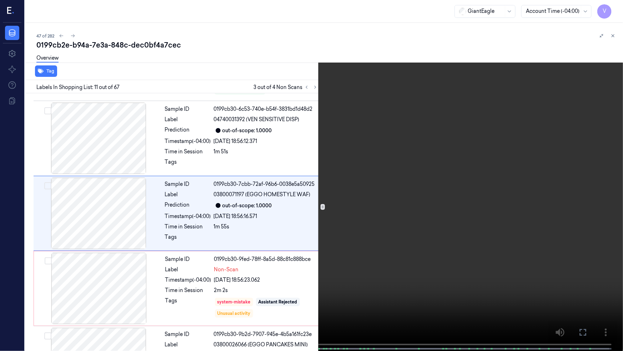
click at [373, 198] on video at bounding box center [311, 176] width 623 height 352
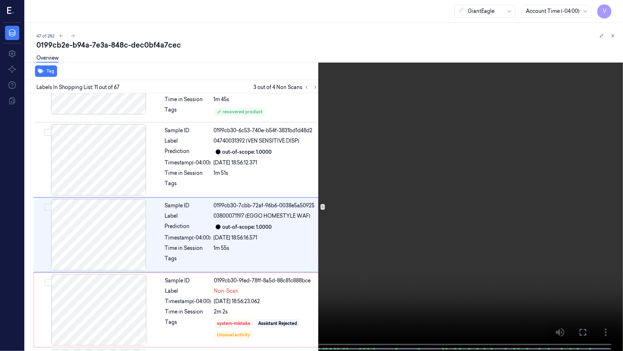
scroll to position [657, 0]
click at [372, 190] on video at bounding box center [311, 176] width 623 height 352
click at [0, 0] on button at bounding box center [0, 0] width 0 height 0
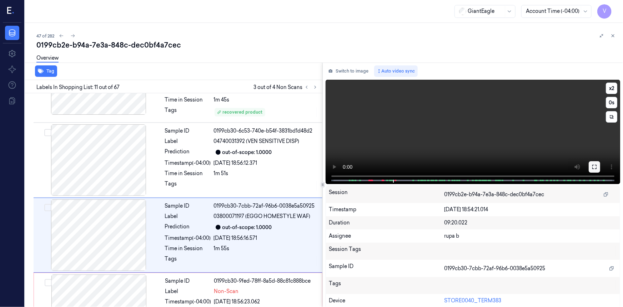
click at [591, 167] on icon at bounding box center [594, 167] width 6 height 6
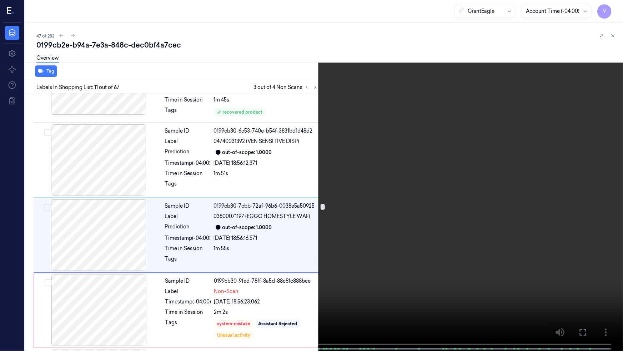
click at [363, 227] on video at bounding box center [311, 176] width 623 height 352
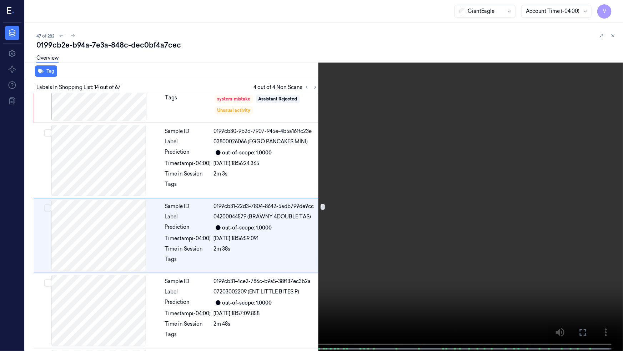
scroll to position [882, 0]
click at [617, 5] on button "x 2" at bounding box center [614, 8] width 11 height 11
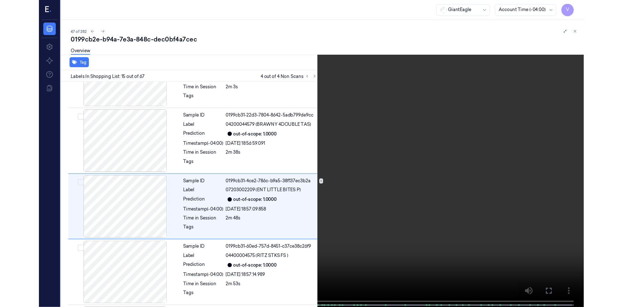
scroll to position [957, 0]
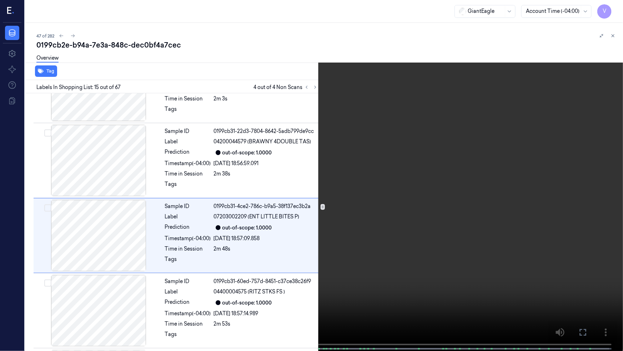
click at [439, 160] on video at bounding box center [311, 176] width 623 height 352
click at [0, 0] on button at bounding box center [0, 0] width 0 height 0
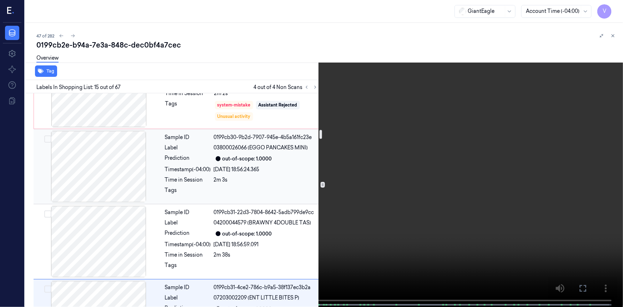
scroll to position [795, 0]
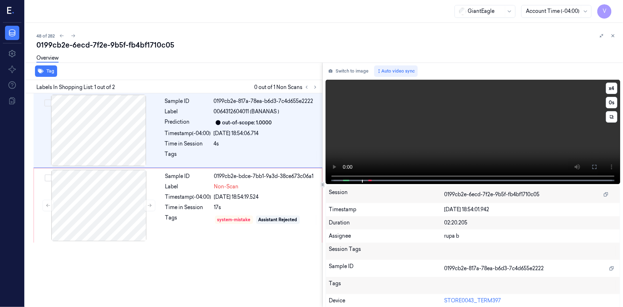
click at [399, 121] on video at bounding box center [473, 132] width 294 height 104
click at [594, 167] on icon at bounding box center [594, 167] width 6 height 6
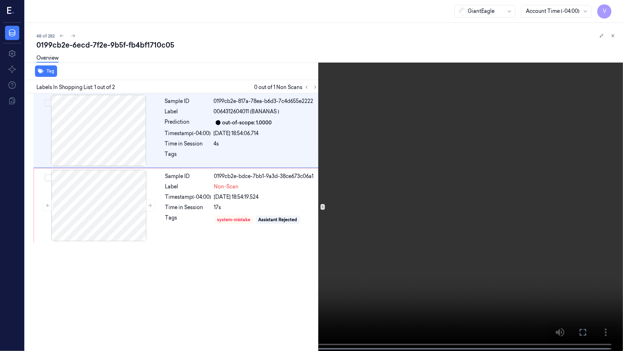
click at [378, 200] on video at bounding box center [311, 176] width 623 height 352
click at [266, 220] on video at bounding box center [311, 176] width 623 height 352
drag, startPoint x: 585, startPoint y: 334, endPoint x: 546, endPoint y: 296, distance: 55.0
click at [0, 0] on icon at bounding box center [0, 0] width 0 height 0
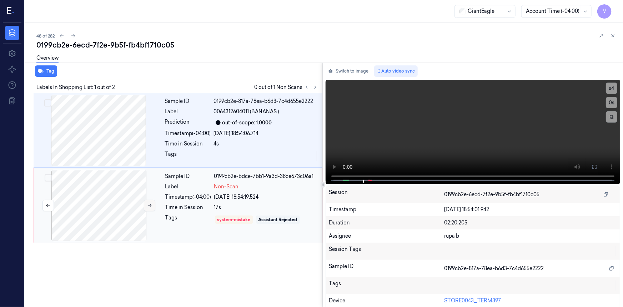
click at [149, 203] on icon at bounding box center [149, 205] width 5 height 5
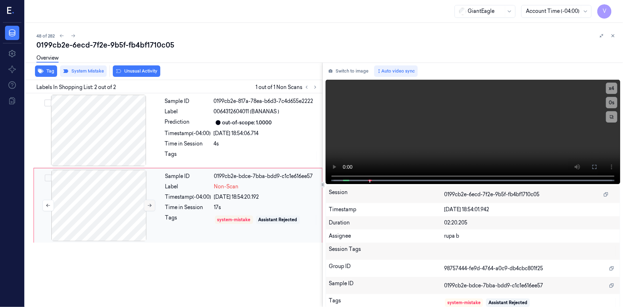
click at [149, 203] on icon at bounding box center [149, 205] width 5 height 5
click at [150, 203] on icon at bounding box center [149, 205] width 5 height 5
drag, startPoint x: 591, startPoint y: 169, endPoint x: 468, endPoint y: 190, distance: 125.3
click at [591, 169] on icon at bounding box center [594, 167] width 6 height 6
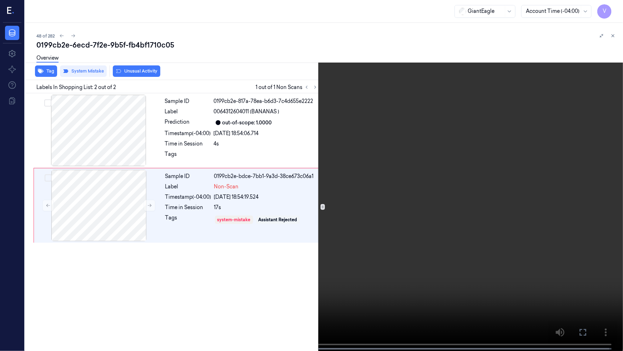
click at [429, 195] on video at bounding box center [311, 176] width 623 height 352
click at [414, 267] on video at bounding box center [311, 176] width 623 height 352
drag, startPoint x: 585, startPoint y: 331, endPoint x: 584, endPoint y: 303, distance: 27.9
click at [0, 0] on icon at bounding box center [0, 0] width 0 height 0
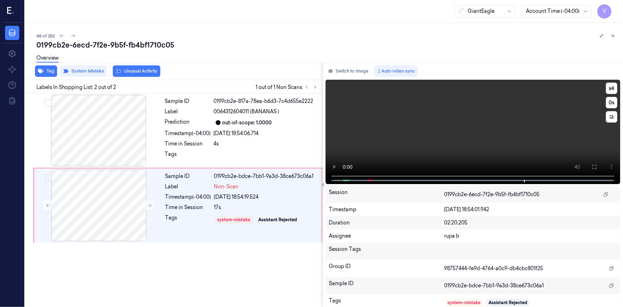
click at [355, 176] on video at bounding box center [473, 132] width 294 height 104
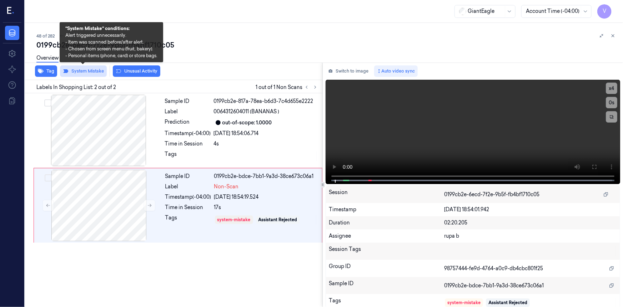
click at [92, 70] on button "System Mistake" at bounding box center [83, 70] width 47 height 11
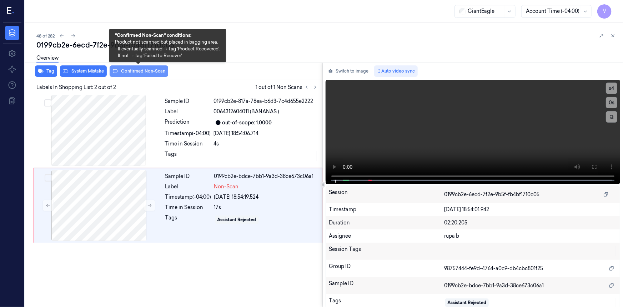
click at [143, 70] on button "Confirmed Non-Scan" at bounding box center [139, 70] width 59 height 11
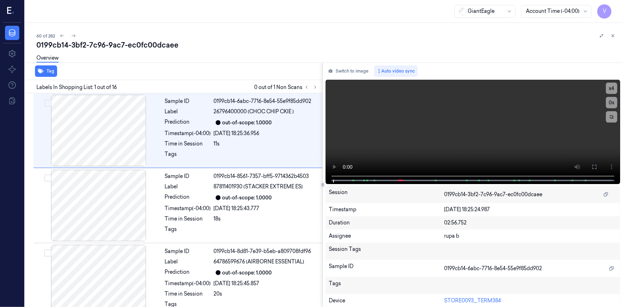
click at [188, 36] on div "60 of 282" at bounding box center [326, 35] width 581 height 9
click at [314, 86] on icon at bounding box center [315, 87] width 5 height 5
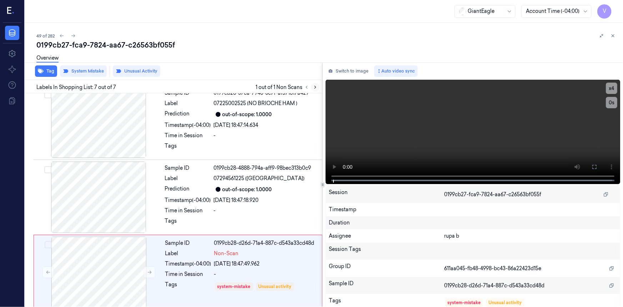
scroll to position [313, 0]
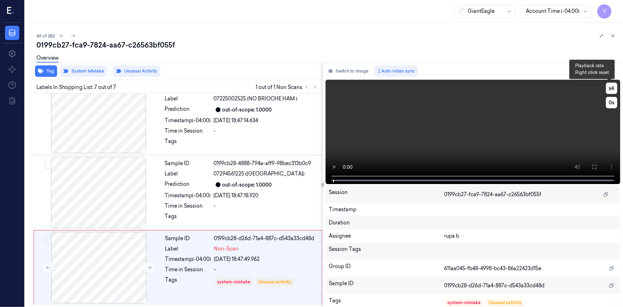
click at [611, 85] on button "x 4" at bounding box center [611, 87] width 11 height 11
click at [612, 87] on button "x 1" at bounding box center [611, 87] width 11 height 11
click at [416, 140] on video at bounding box center [473, 132] width 294 height 104
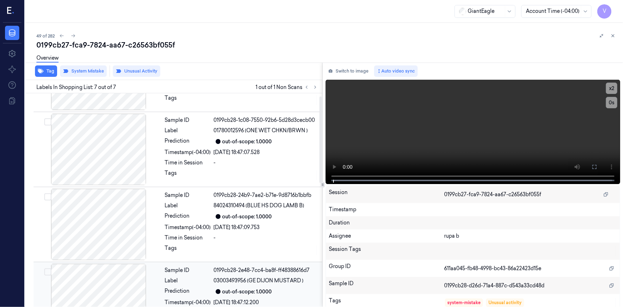
scroll to position [0, 0]
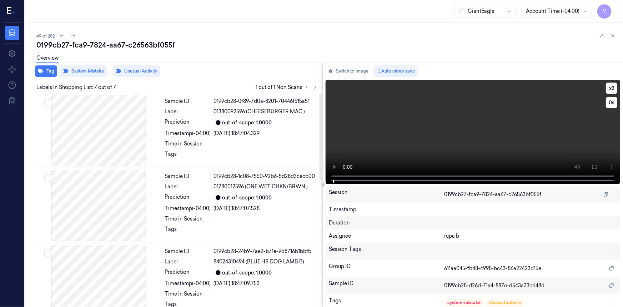
click at [478, 146] on video at bounding box center [473, 132] width 294 height 104
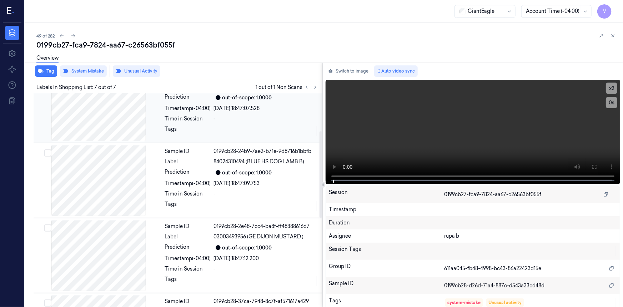
scroll to position [130, 0]
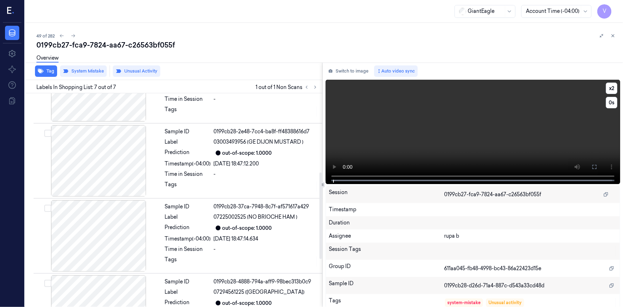
click at [413, 149] on video at bounding box center [473, 132] width 294 height 104
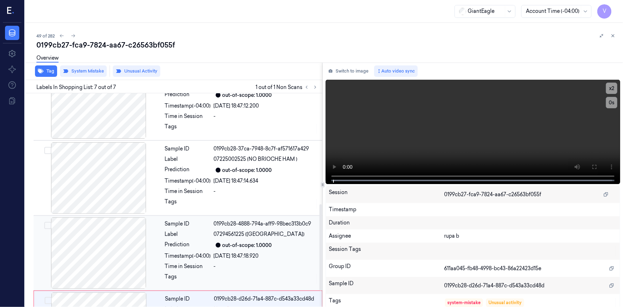
scroll to position [248, 0]
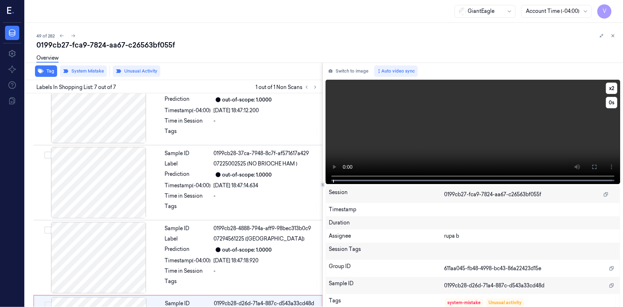
click at [457, 156] on video at bounding box center [473, 132] width 294 height 104
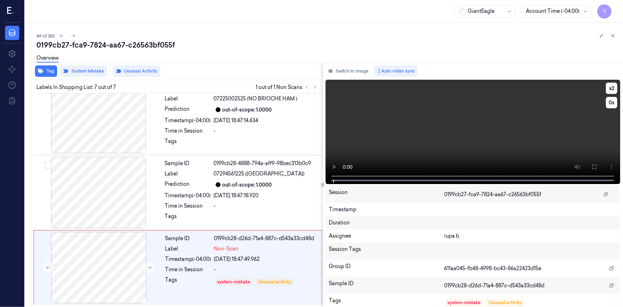
click at [455, 147] on video at bounding box center [473, 132] width 294 height 104
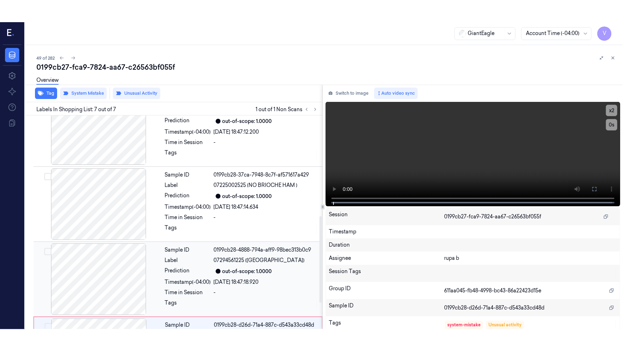
scroll to position [248, 0]
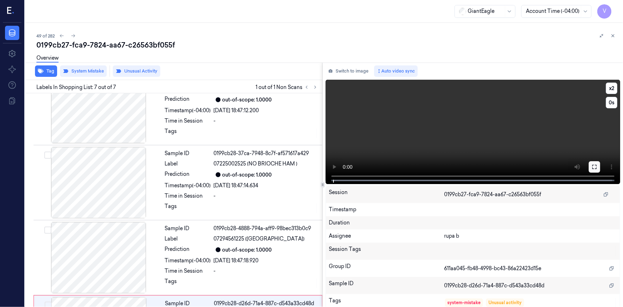
click at [591, 167] on icon at bounding box center [594, 167] width 6 height 6
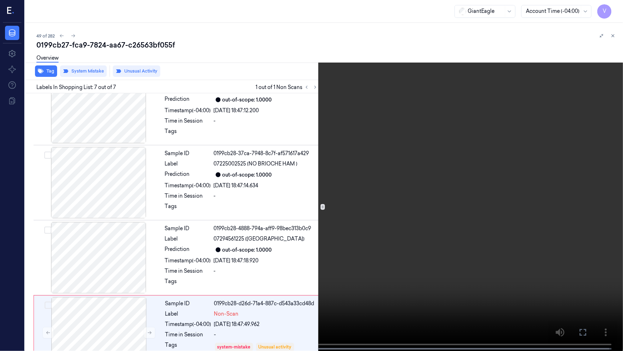
click at [496, 200] on video at bounding box center [311, 176] width 623 height 352
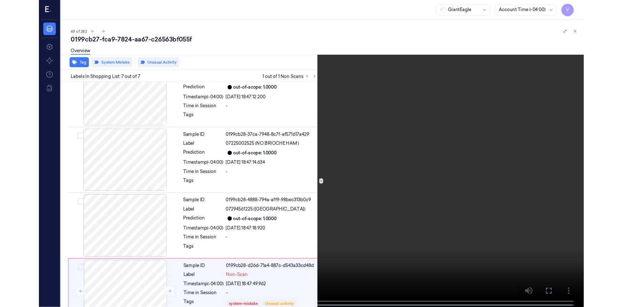
scroll to position [269, 0]
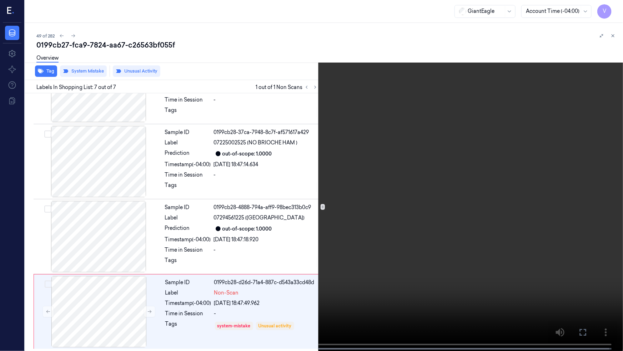
click at [487, 197] on video at bounding box center [311, 176] width 623 height 352
click at [0, 0] on button at bounding box center [0, 0] width 0 height 0
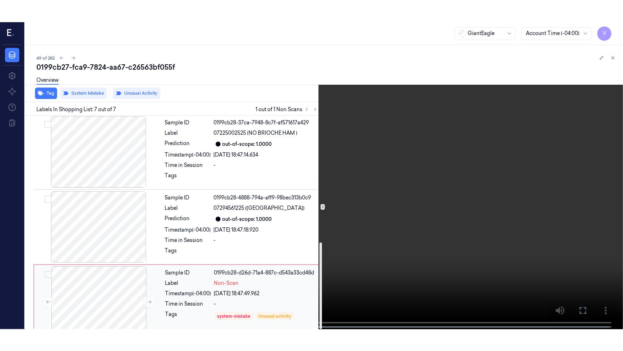
scroll to position [313, 0]
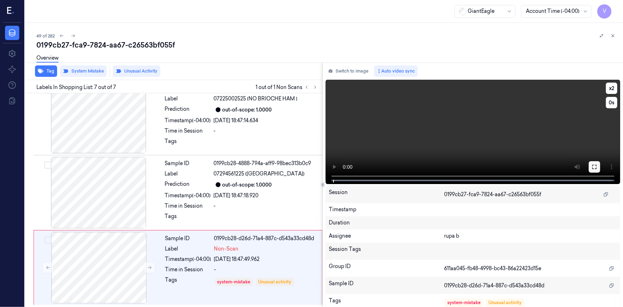
click at [593, 166] on icon at bounding box center [594, 167] width 6 height 6
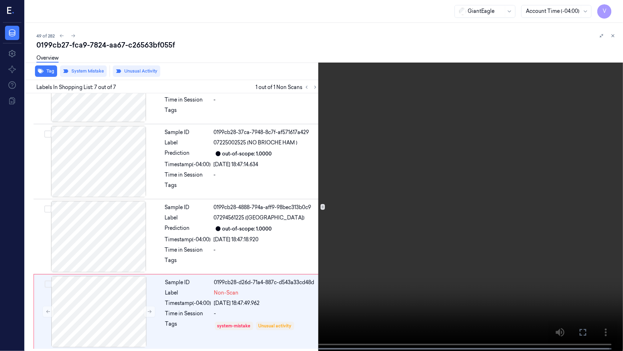
click at [450, 240] on video at bounding box center [311, 176] width 623 height 352
click at [614, 11] on button "x 2" at bounding box center [614, 8] width 11 height 11
click at [0, 0] on icon at bounding box center [0, 0] width 0 height 0
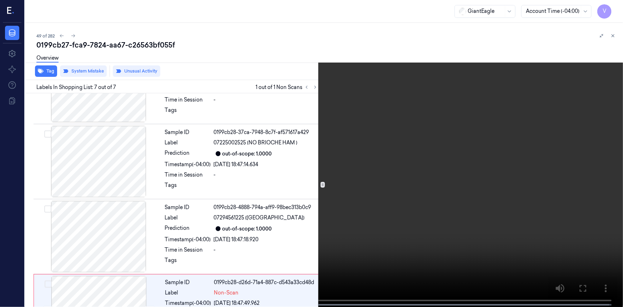
scroll to position [313, 0]
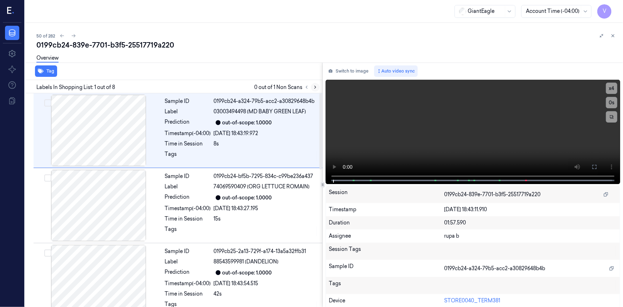
click at [313, 84] on button at bounding box center [315, 87] width 9 height 9
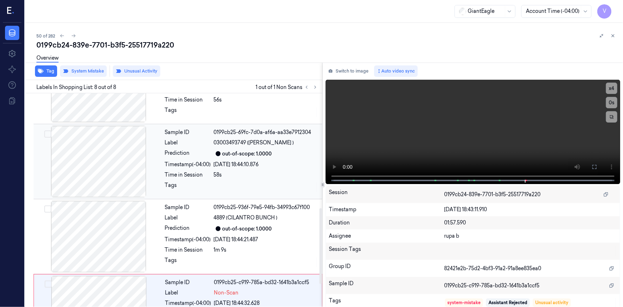
scroll to position [323, 0]
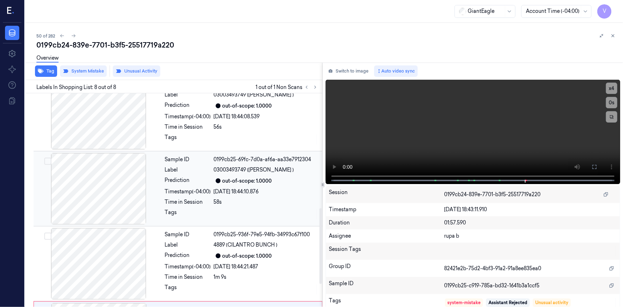
click at [183, 176] on div "Prediction" at bounding box center [188, 180] width 46 height 9
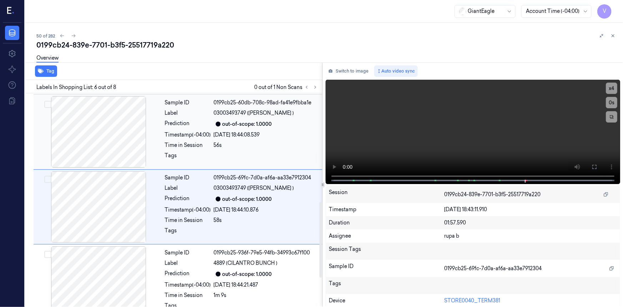
scroll to position [337, 0]
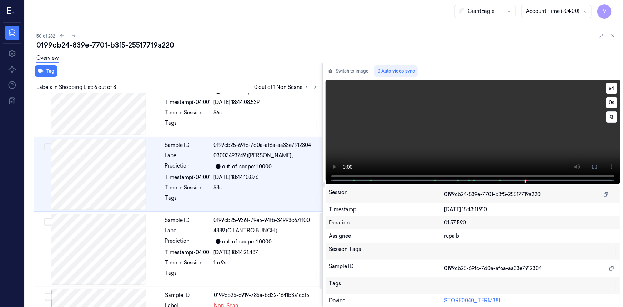
click at [473, 145] on video at bounding box center [473, 132] width 294 height 104
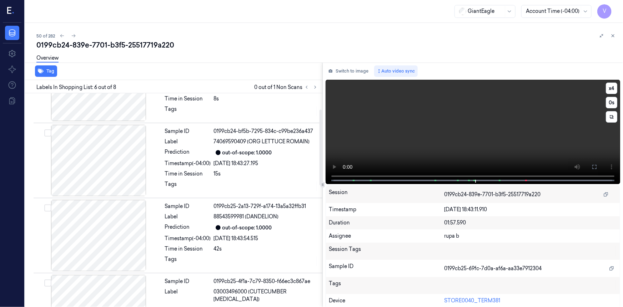
click at [483, 134] on video at bounding box center [473, 132] width 294 height 104
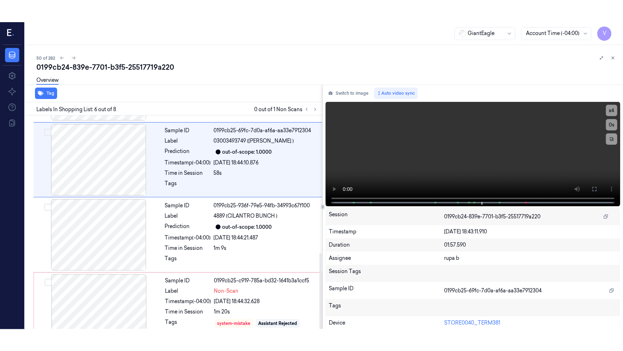
scroll to position [388, 0]
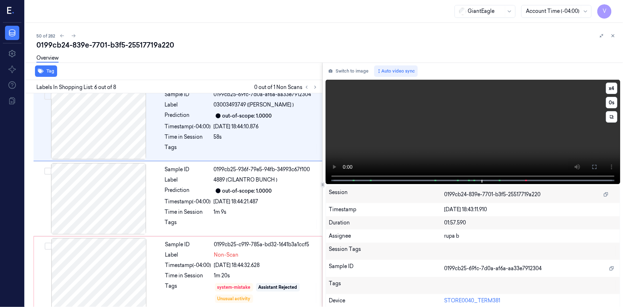
drag, startPoint x: 594, startPoint y: 167, endPoint x: 594, endPoint y: 195, distance: 28.6
click at [594, 167] on icon at bounding box center [594, 167] width 6 height 6
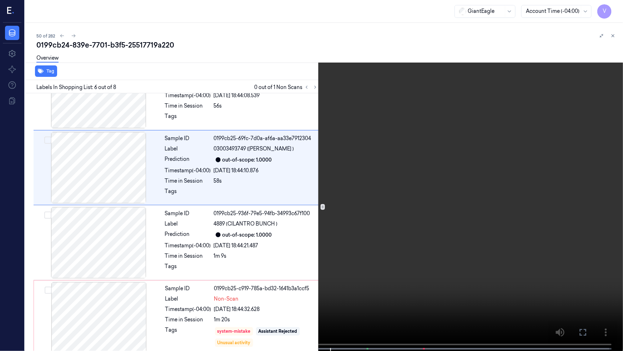
click at [430, 194] on video at bounding box center [311, 176] width 623 height 352
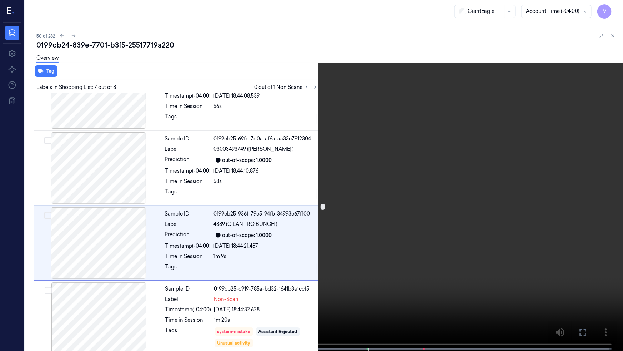
scroll to position [344, 0]
click at [611, 10] on button "x 4" at bounding box center [614, 8] width 11 height 11
drag, startPoint x: 613, startPoint y: 10, endPoint x: 498, endPoint y: 88, distance: 138.9
click at [613, 10] on button "x 1" at bounding box center [614, 8] width 11 height 11
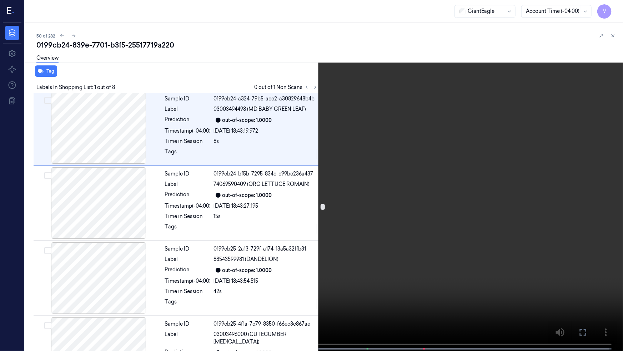
scroll to position [0, 0]
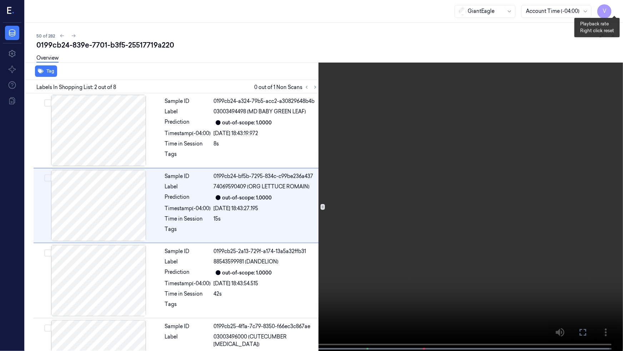
click at [616, 7] on button "x 2" at bounding box center [614, 8] width 11 height 11
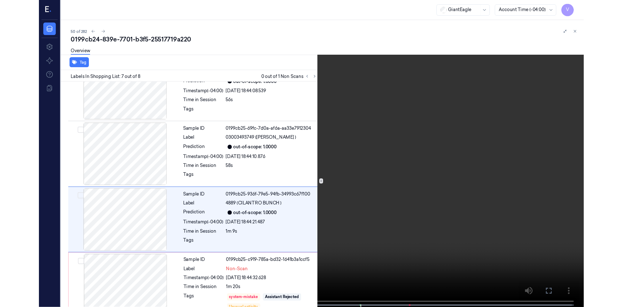
scroll to position [344, 0]
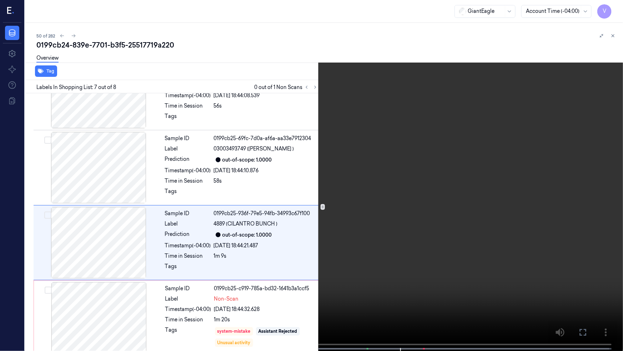
click at [416, 228] on video at bounding box center [311, 176] width 623 height 352
click at [0, 0] on icon at bounding box center [0, 0] width 0 height 0
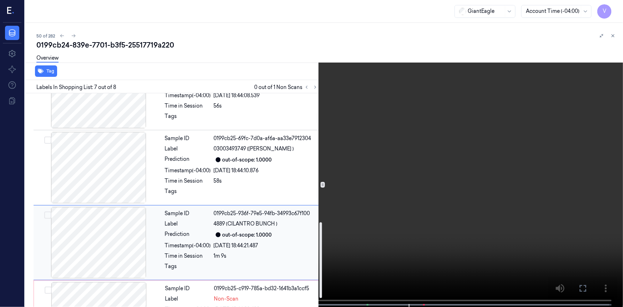
scroll to position [388, 0]
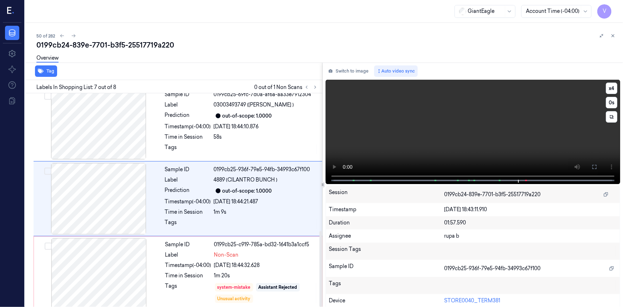
click at [446, 124] on video at bounding box center [473, 132] width 294 height 104
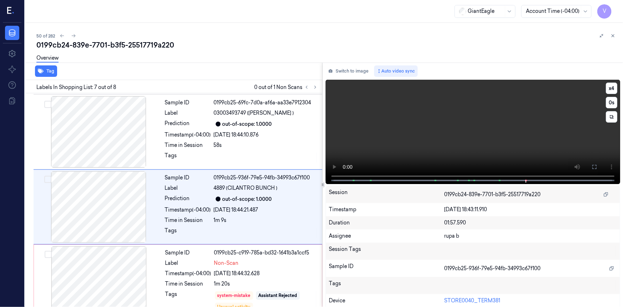
click at [459, 125] on video at bounding box center [473, 132] width 294 height 104
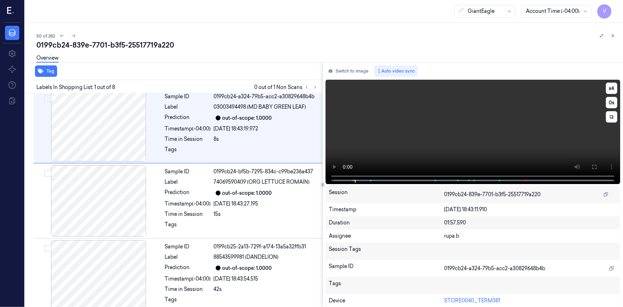
scroll to position [0, 0]
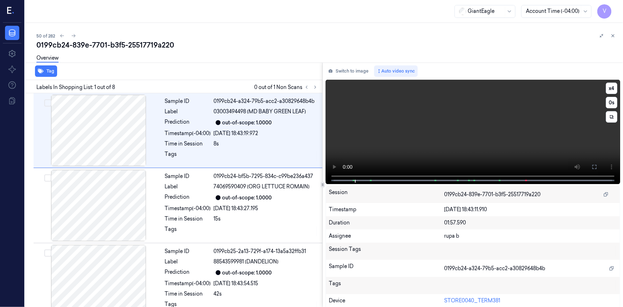
click at [470, 131] on video at bounding box center [473, 132] width 294 height 104
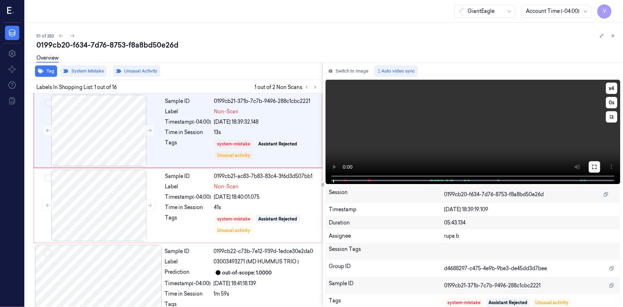
click at [591, 165] on icon at bounding box center [594, 167] width 6 height 6
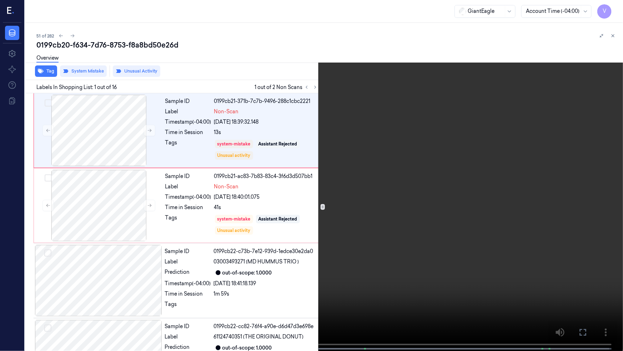
click at [437, 197] on video at bounding box center [311, 176] width 623 height 352
click at [228, 246] on video at bounding box center [311, 176] width 623 height 352
click at [199, 256] on video at bounding box center [311, 176] width 623 height 352
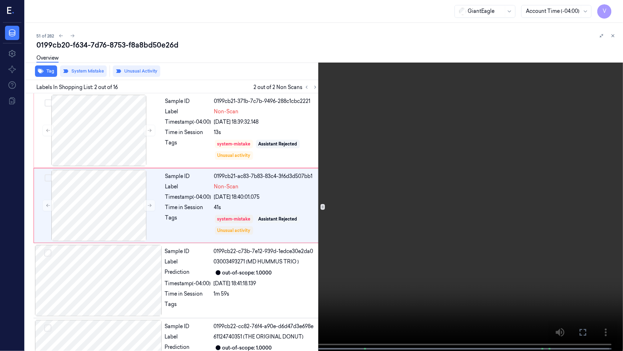
click at [0, 0] on icon at bounding box center [0, 0] width 0 height 0
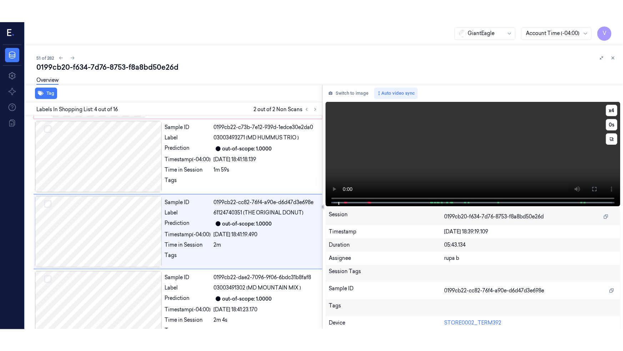
scroll to position [155, 0]
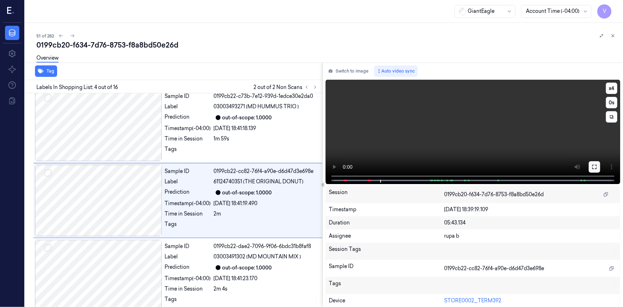
click at [592, 167] on icon at bounding box center [594, 167] width 4 height 4
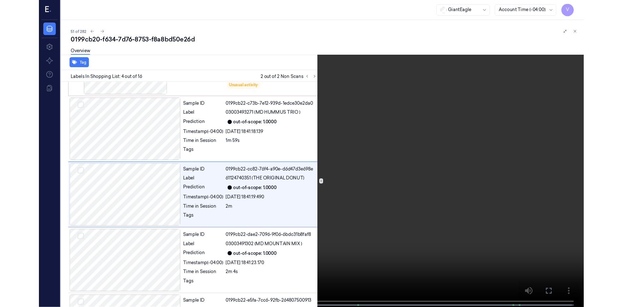
scroll to position [133, 0]
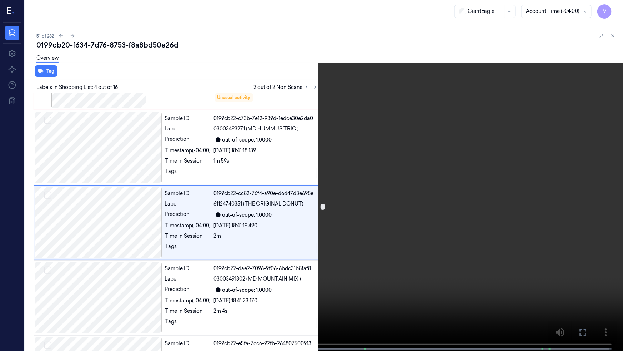
click at [0, 0] on icon at bounding box center [0, 0] width 0 height 0
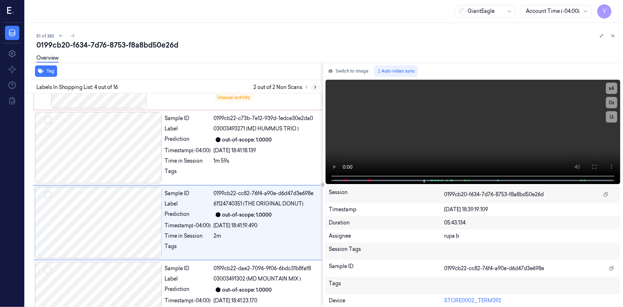
click at [316, 86] on icon at bounding box center [315, 87] width 5 height 5
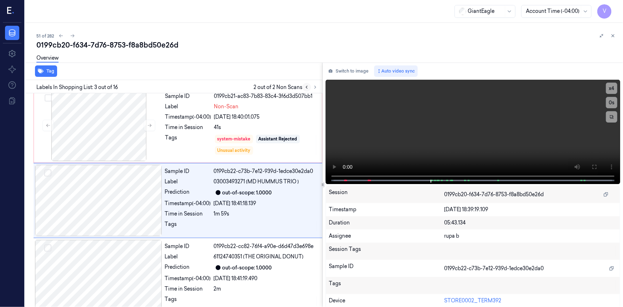
click at [303, 86] on button at bounding box center [306, 87] width 9 height 9
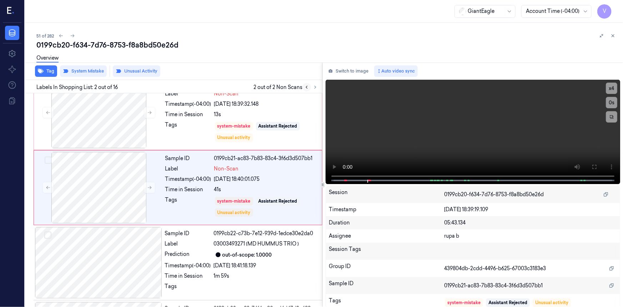
scroll to position [5, 0]
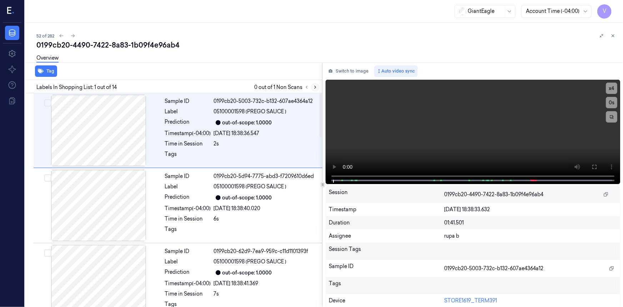
click at [316, 88] on icon at bounding box center [315, 87] width 5 height 5
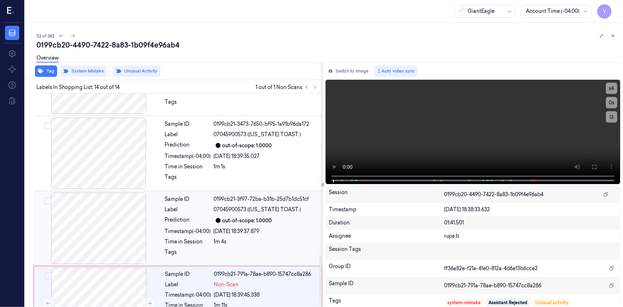
scroll to position [837, 0]
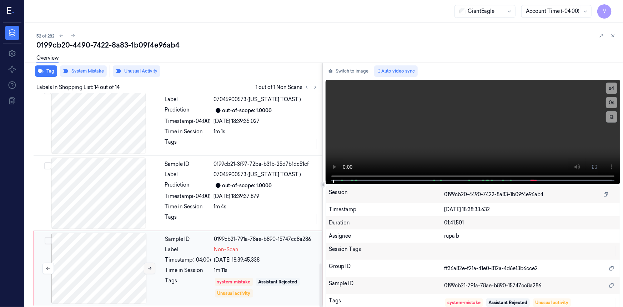
click at [148, 267] on icon at bounding box center [149, 268] width 5 height 5
click at [149, 266] on icon at bounding box center [149, 267] width 5 height 5
click at [472, 157] on video at bounding box center [473, 132] width 294 height 104
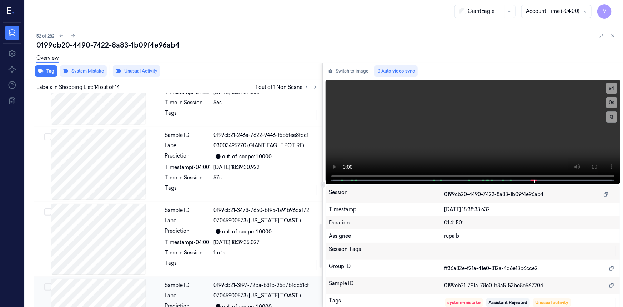
scroll to position [643, 0]
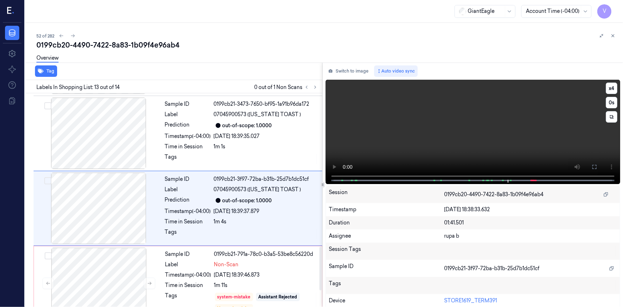
click at [417, 144] on video at bounding box center [473, 132] width 294 height 104
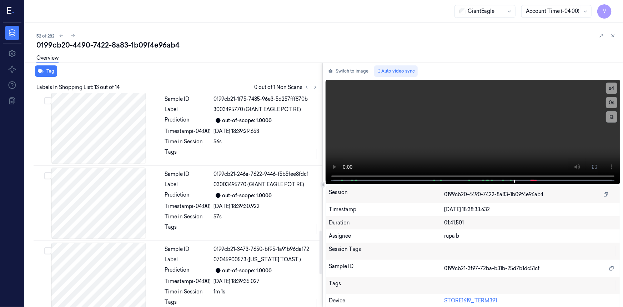
scroll to position [675, 0]
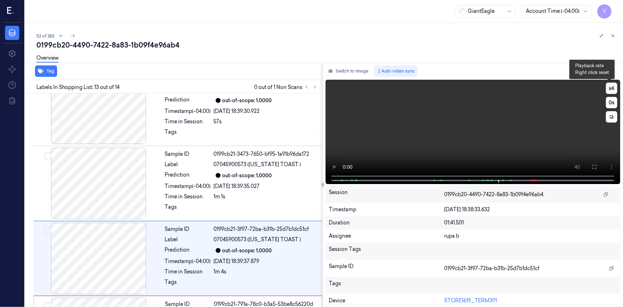
click at [610, 87] on button "x 4" at bounding box center [611, 87] width 11 height 11
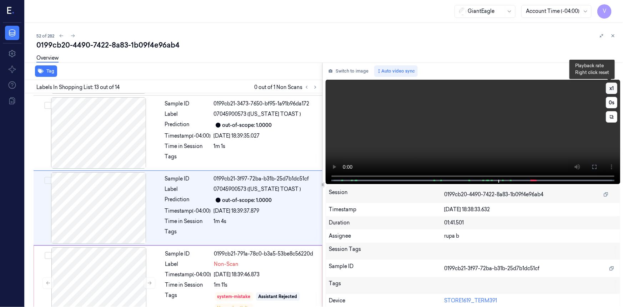
click at [610, 87] on button "x 1" at bounding box center [611, 87] width 11 height 11
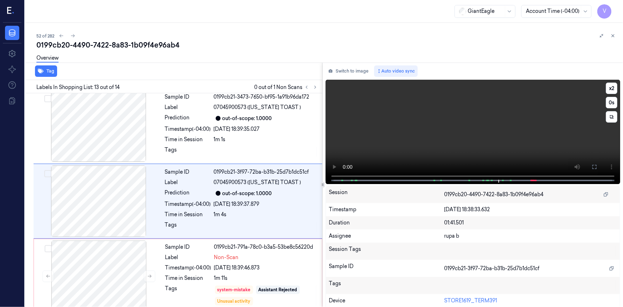
click at [547, 114] on video at bounding box center [473, 132] width 294 height 104
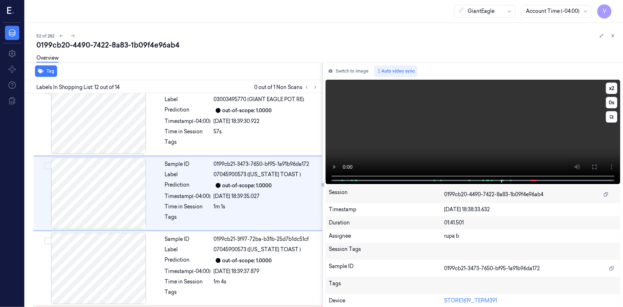
click at [506, 118] on video at bounding box center [473, 132] width 294 height 104
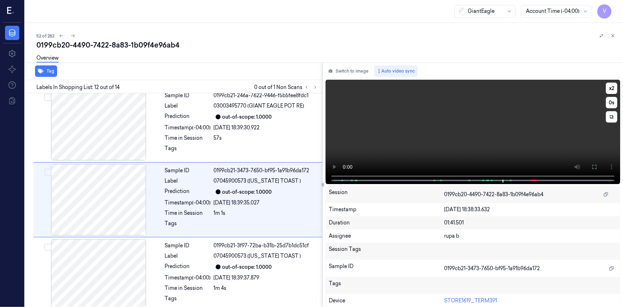
scroll to position [754, 0]
click at [487, 175] on video at bounding box center [473, 132] width 294 height 104
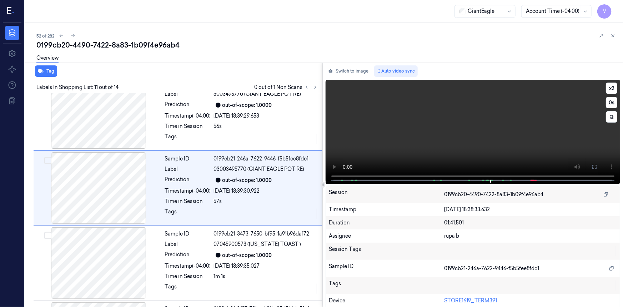
scroll to position [679, 0]
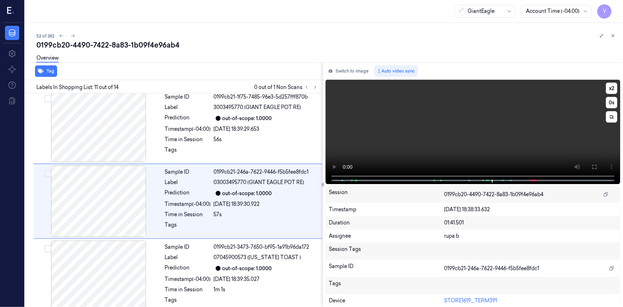
click at [507, 126] on video at bounding box center [473, 132] width 294 height 104
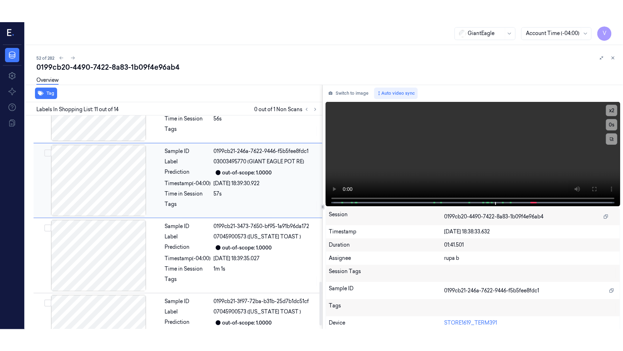
scroll to position [837, 0]
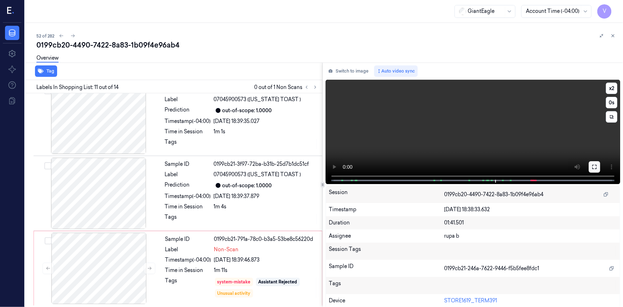
click at [591, 170] on button at bounding box center [594, 166] width 11 height 11
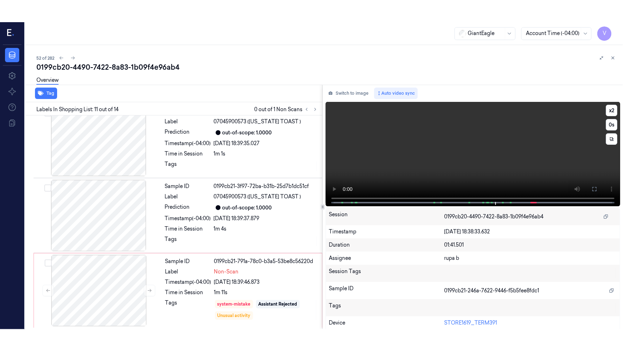
scroll to position [793, 0]
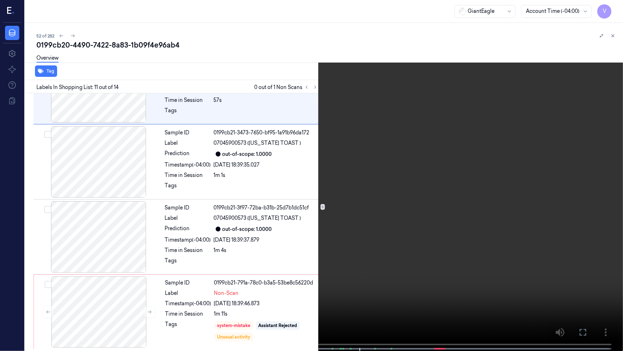
click at [382, 171] on video at bounding box center [311, 176] width 623 height 352
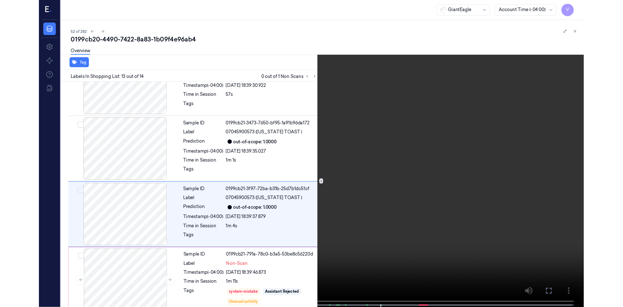
scroll to position [793, 0]
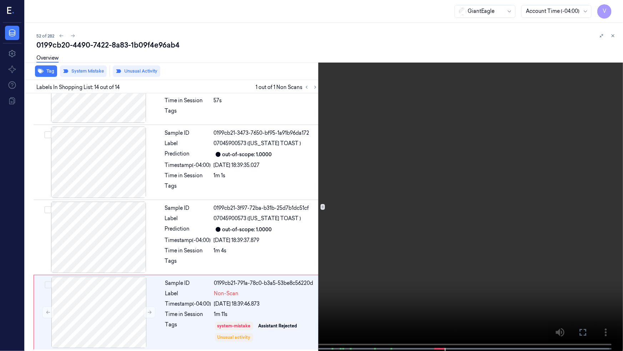
click at [511, 171] on video at bounding box center [311, 176] width 623 height 352
click at [0, 0] on button at bounding box center [0, 0] width 0 height 0
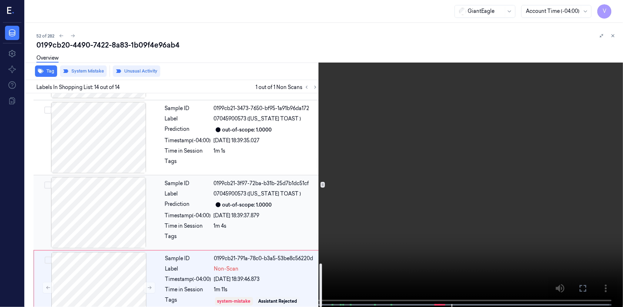
scroll to position [837, 0]
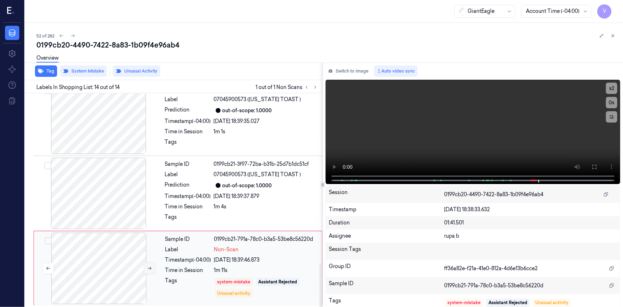
click at [149, 266] on icon at bounding box center [149, 268] width 5 height 5
click at [147, 264] on button at bounding box center [149, 267] width 11 height 11
click at [149, 267] on icon at bounding box center [149, 267] width 5 height 5
click at [149, 266] on icon at bounding box center [150, 267] width 4 height 3
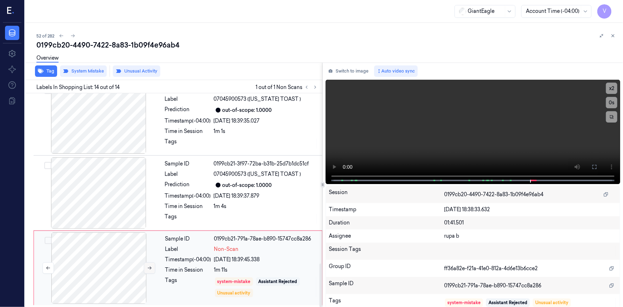
click at [149, 266] on icon at bounding box center [150, 267] width 4 height 3
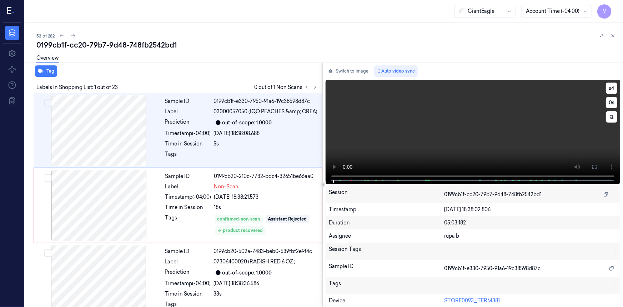
click at [516, 157] on video at bounding box center [473, 132] width 294 height 104
click at [592, 167] on icon at bounding box center [594, 167] width 4 height 4
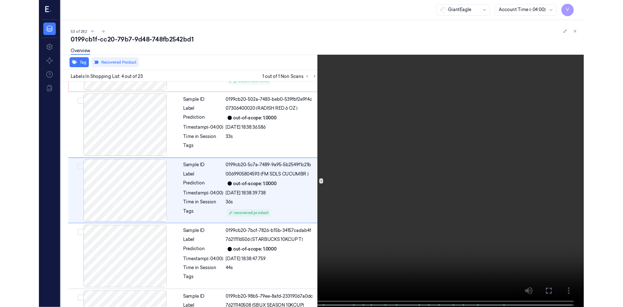
scroll to position [139, 0]
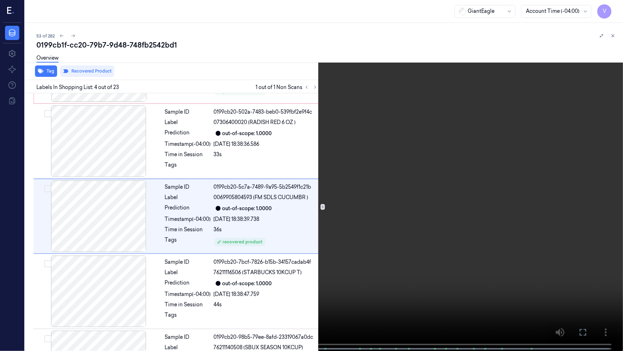
click at [196, 233] on video at bounding box center [311, 176] width 623 height 352
click at [0, 0] on icon at bounding box center [0, 0] width 0 height 0
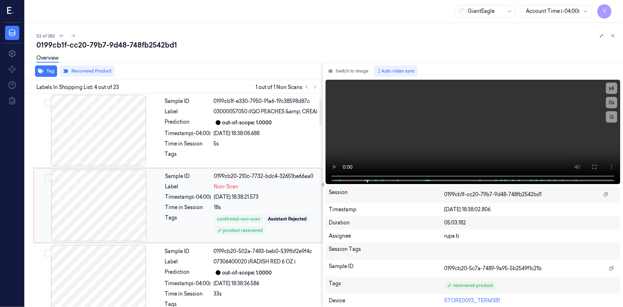
scroll to position [97, 0]
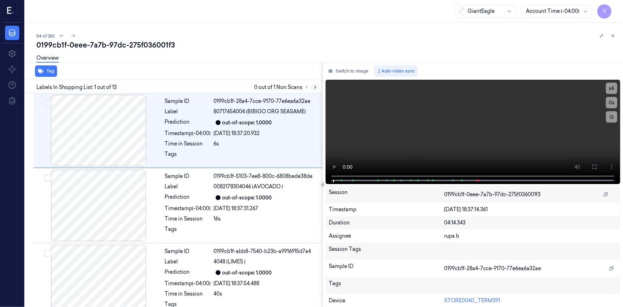
click at [316, 86] on icon at bounding box center [314, 87] width 1 height 2
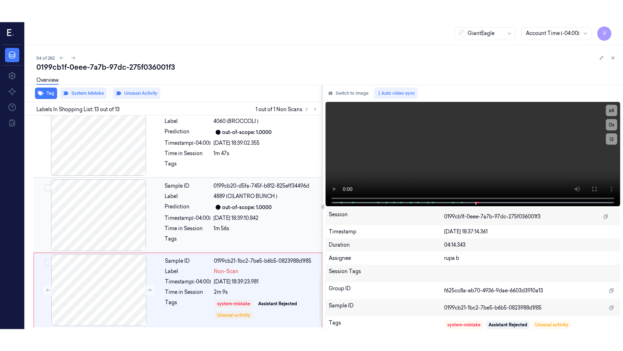
scroll to position [665, 0]
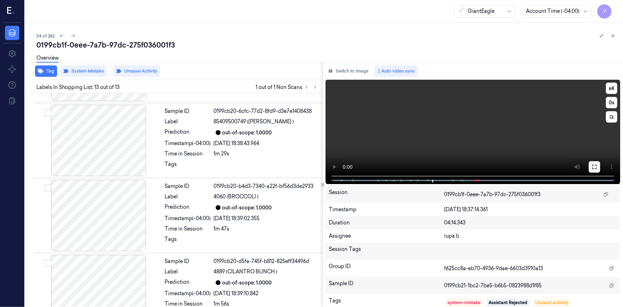
drag, startPoint x: 590, startPoint y: 165, endPoint x: 509, endPoint y: 196, distance: 87.3
click at [591, 166] on icon at bounding box center [594, 167] width 6 height 6
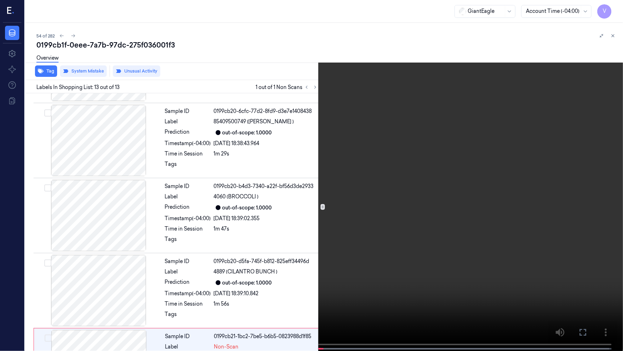
click at [508, 197] on video at bounding box center [311, 176] width 623 height 352
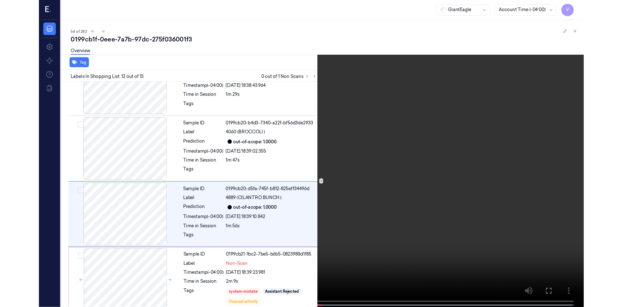
scroll to position [718, 0]
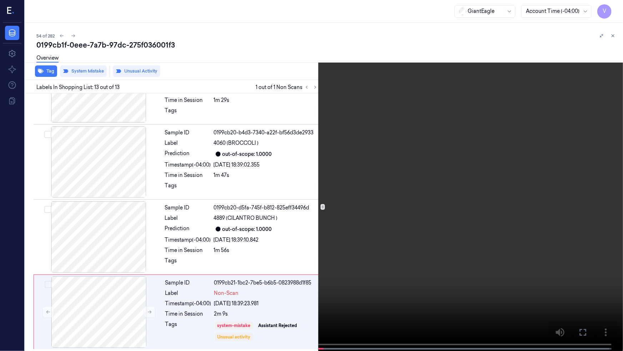
click at [0, 0] on icon at bounding box center [0, 0] width 0 height 0
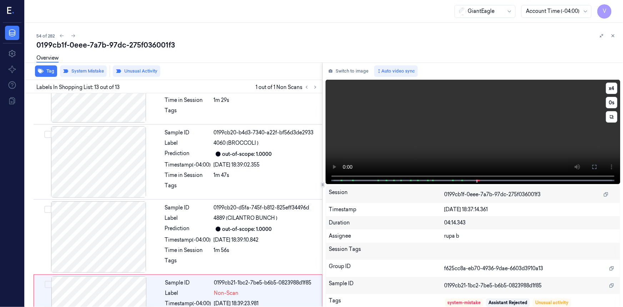
click at [453, 122] on video at bounding box center [473, 132] width 294 height 104
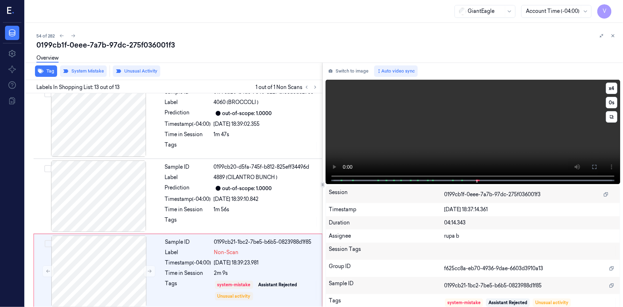
scroll to position [762, 0]
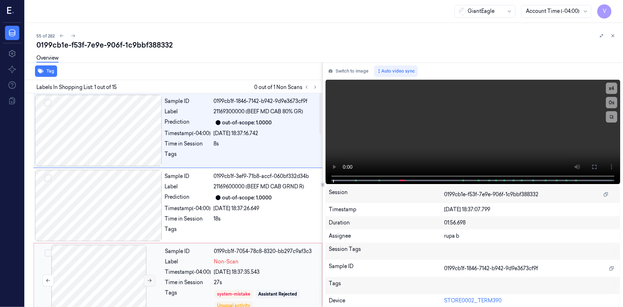
click at [151, 281] on icon at bounding box center [149, 280] width 5 height 5
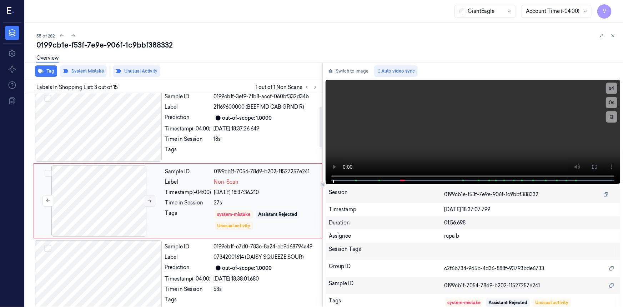
scroll to position [80, 0]
click at [149, 201] on icon at bounding box center [149, 200] width 5 height 5
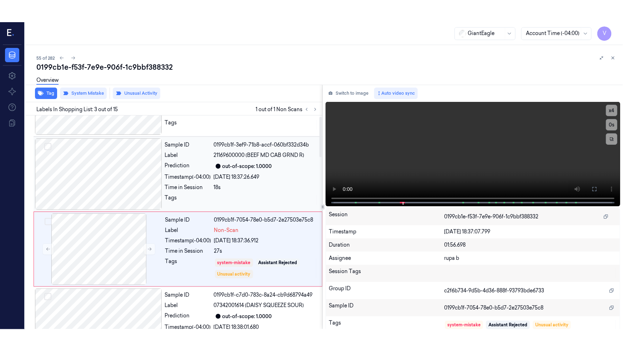
scroll to position [0, 0]
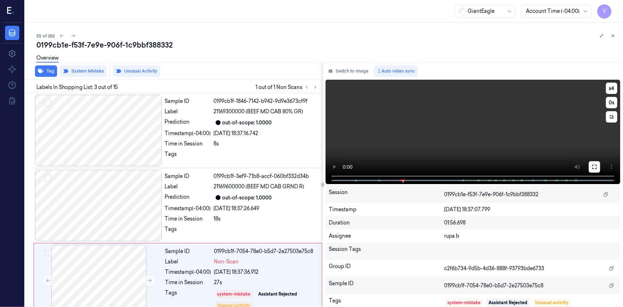
click at [589, 167] on button at bounding box center [594, 166] width 11 height 11
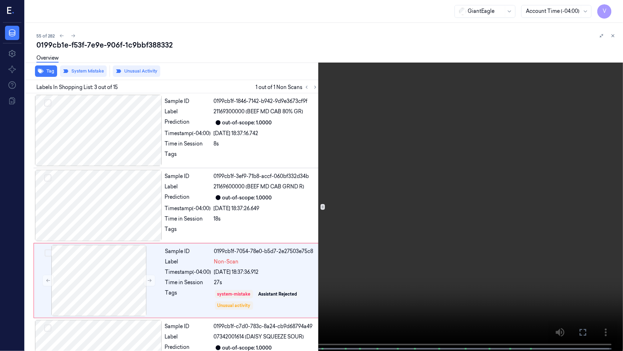
click at [243, 218] on video at bounding box center [311, 176] width 623 height 352
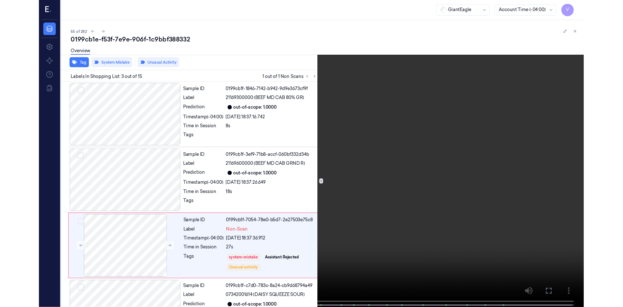
scroll to position [58, 0]
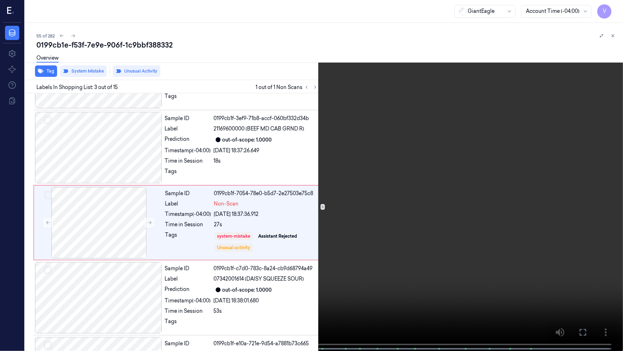
click at [0, 0] on icon at bounding box center [0, 0] width 0 height 0
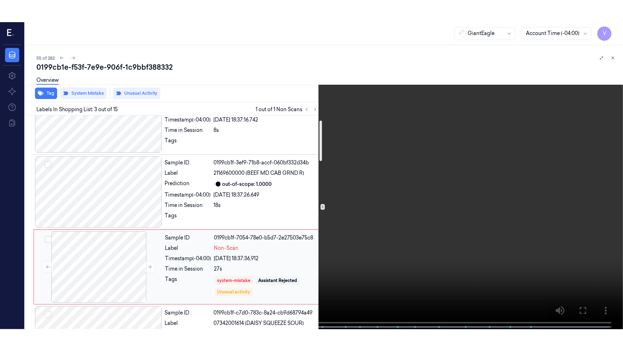
scroll to position [25, 0]
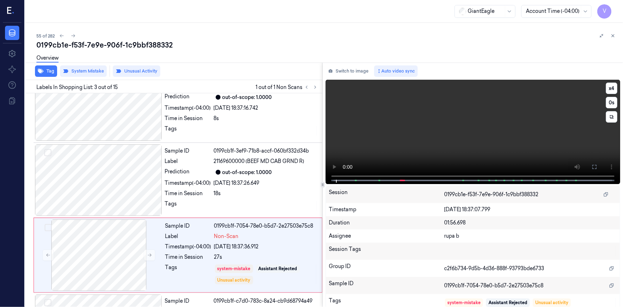
drag, startPoint x: 589, startPoint y: 166, endPoint x: 581, endPoint y: 193, distance: 28.1
click at [591, 167] on icon at bounding box center [594, 167] width 6 height 6
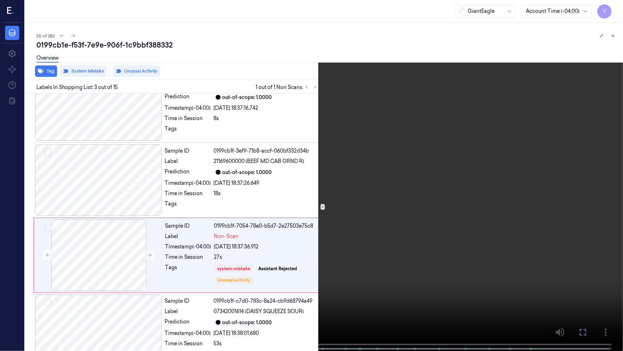
scroll to position [58, 0]
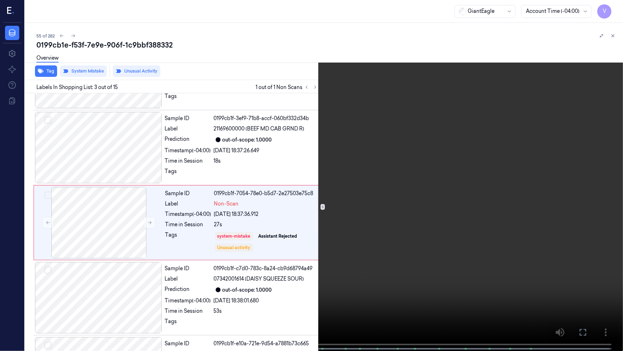
click at [345, 190] on video at bounding box center [311, 176] width 623 height 352
click at [355, 196] on video at bounding box center [311, 176] width 623 height 352
click at [370, 196] on video at bounding box center [311, 176] width 623 height 352
click at [614, 5] on button "x 4" at bounding box center [614, 8] width 11 height 11
click at [614, 8] on button "x 1" at bounding box center [614, 8] width 11 height 11
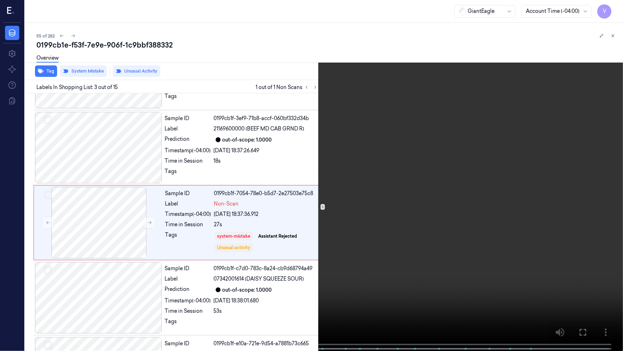
click at [326, 218] on video at bounding box center [311, 176] width 623 height 352
drag, startPoint x: 450, startPoint y: 289, endPoint x: 539, endPoint y: 320, distance: 94.4
click at [452, 290] on video at bounding box center [311, 176] width 623 height 352
click at [0, 0] on icon at bounding box center [0, 0] width 0 height 0
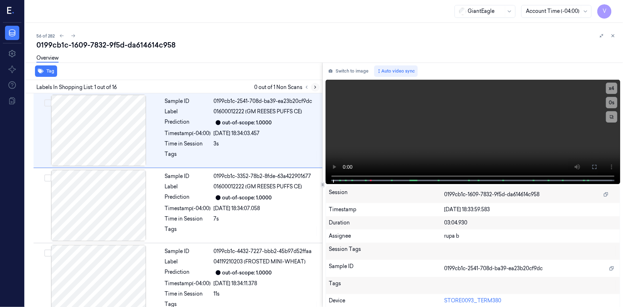
click at [314, 86] on icon at bounding box center [314, 87] width 1 height 2
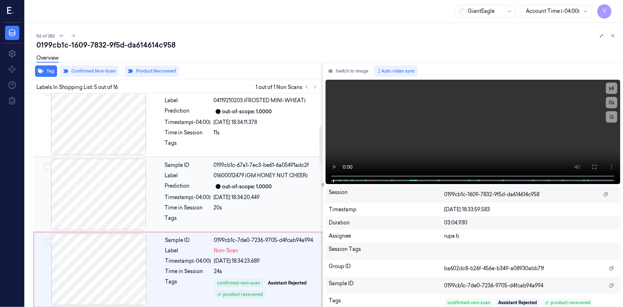
scroll to position [227, 0]
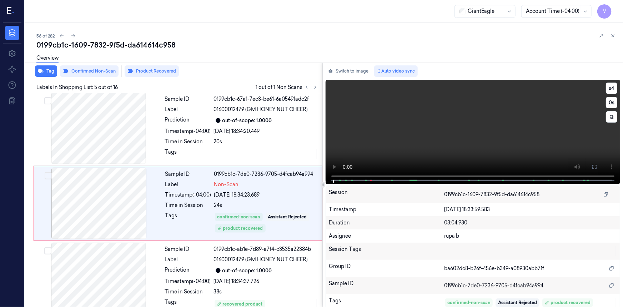
click at [527, 155] on video at bounding box center [473, 132] width 294 height 104
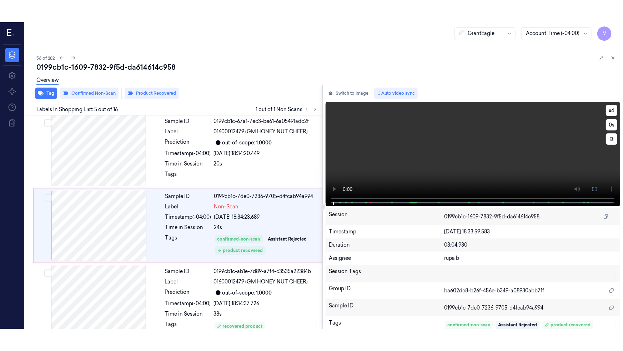
scroll to position [230, 0]
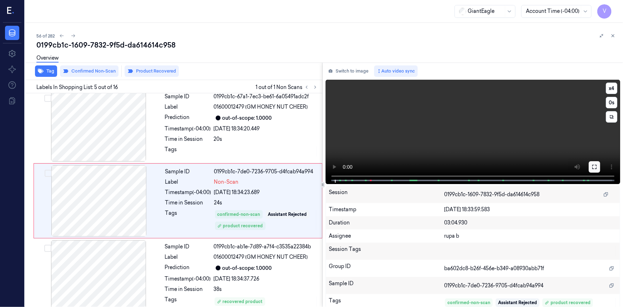
click at [591, 166] on icon at bounding box center [594, 167] width 6 height 6
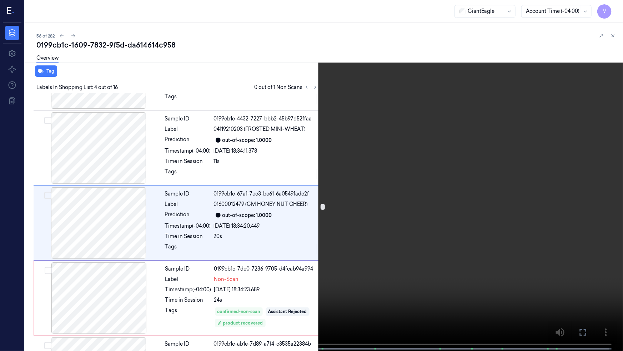
scroll to position [133, 0]
click at [214, 211] on video at bounding box center [311, 176] width 623 height 352
click at [614, 8] on button "x 4" at bounding box center [614, 8] width 11 height 11
click at [613, 7] on button "x 1" at bounding box center [614, 8] width 11 height 11
click at [257, 183] on video at bounding box center [311, 176] width 623 height 352
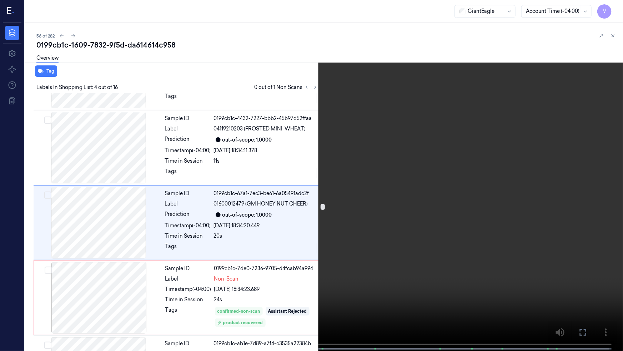
click at [204, 170] on video at bounding box center [311, 176] width 623 height 352
click at [301, 180] on video at bounding box center [311, 176] width 623 height 352
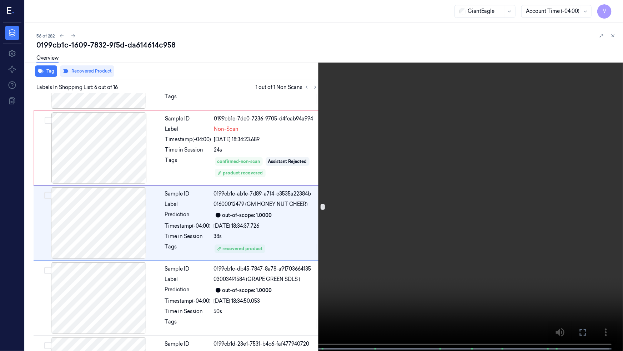
scroll to position [283, 0]
click at [157, 180] on video at bounding box center [311, 176] width 623 height 352
click at [91, 306] on span at bounding box center [91, 349] width 1 height 4
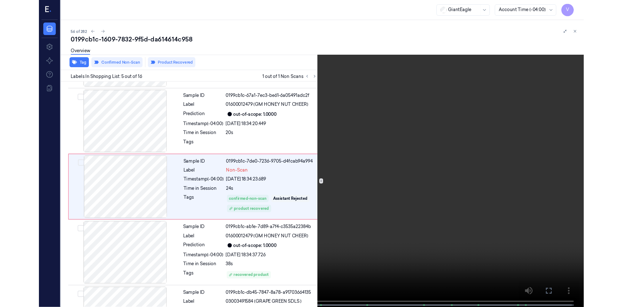
scroll to position [208, 0]
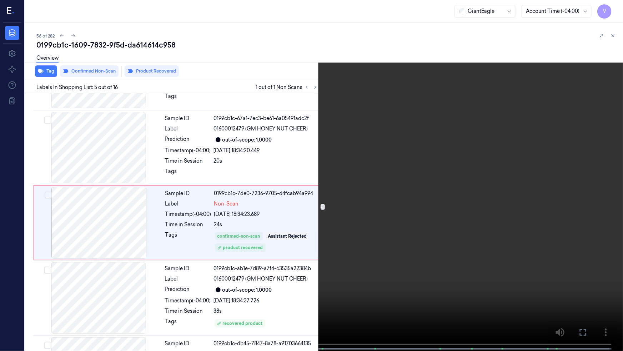
click at [261, 238] on video at bounding box center [311, 176] width 623 height 352
click at [352, 214] on video at bounding box center [311, 176] width 623 height 352
click at [0, 0] on icon at bounding box center [0, 0] width 0 height 0
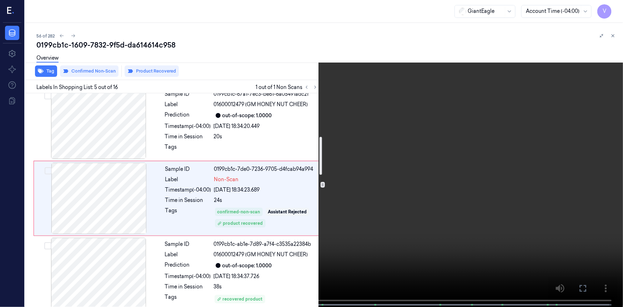
scroll to position [230, 0]
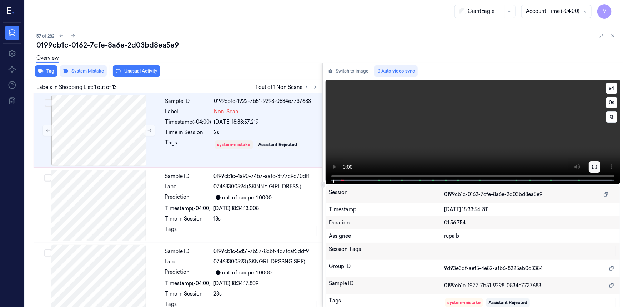
click at [591, 167] on icon at bounding box center [594, 167] width 6 height 6
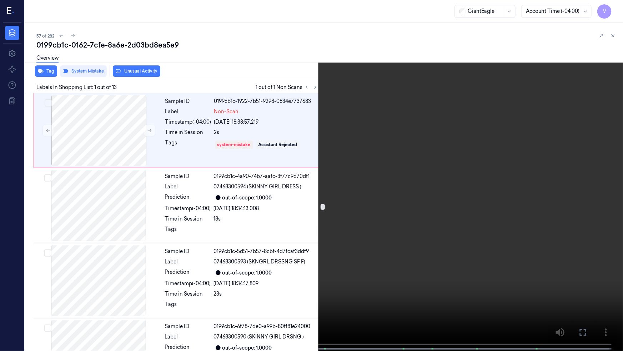
drag, startPoint x: 399, startPoint y: 203, endPoint x: 383, endPoint y: 203, distance: 16.8
click at [399, 203] on video at bounding box center [311, 176] width 623 height 352
click at [411, 239] on video at bounding box center [311, 176] width 623 height 352
click at [0, 0] on icon at bounding box center [0, 0] width 0 height 0
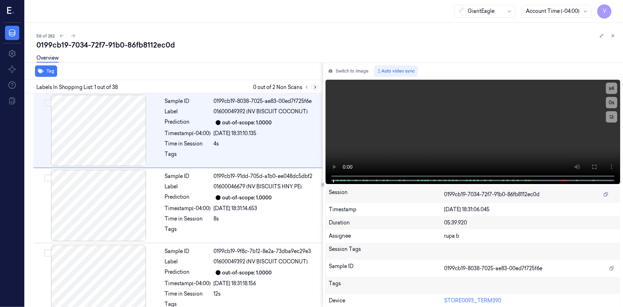
click at [313, 85] on icon at bounding box center [315, 87] width 5 height 5
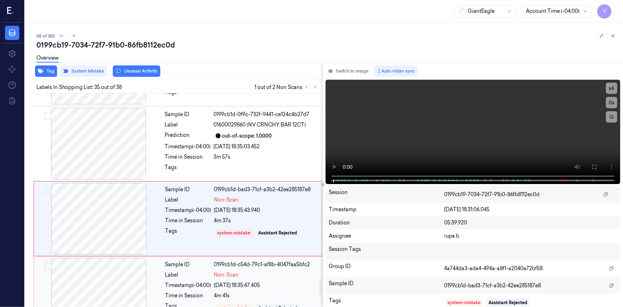
scroll to position [2501, 0]
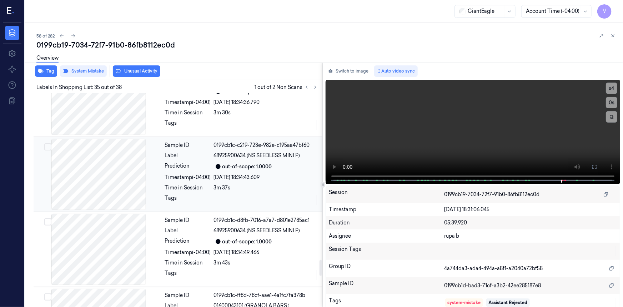
click at [169, 173] on div "Timestamp (-04:00)" at bounding box center [188, 176] width 46 height 7
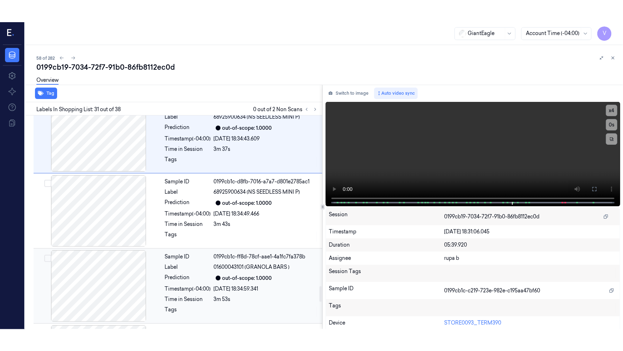
scroll to position [2269, 0]
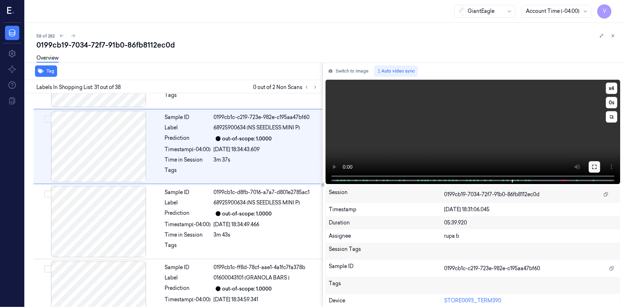
click at [592, 167] on icon at bounding box center [594, 167] width 6 height 6
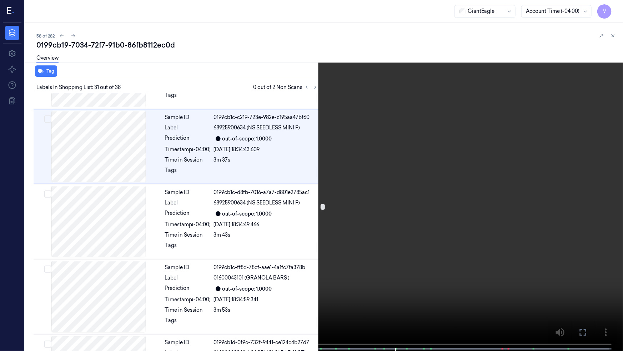
click at [476, 205] on video at bounding box center [311, 176] width 623 height 352
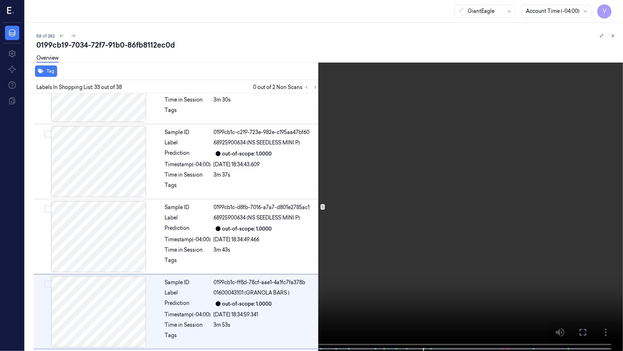
scroll to position [2329, 0]
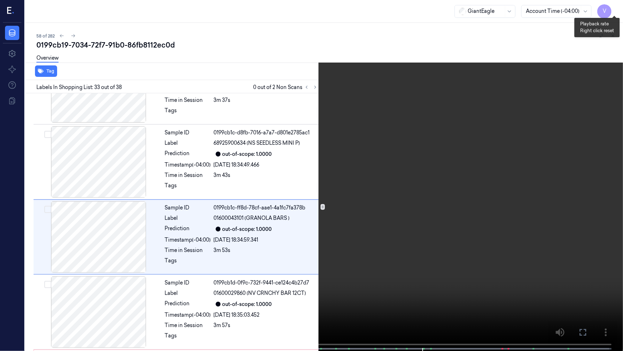
click at [613, 6] on button "x 4" at bounding box center [614, 8] width 11 height 11
drag, startPoint x: 613, startPoint y: 7, endPoint x: 587, endPoint y: 39, distance: 40.8
click at [612, 10] on button "x 1" at bounding box center [614, 8] width 11 height 11
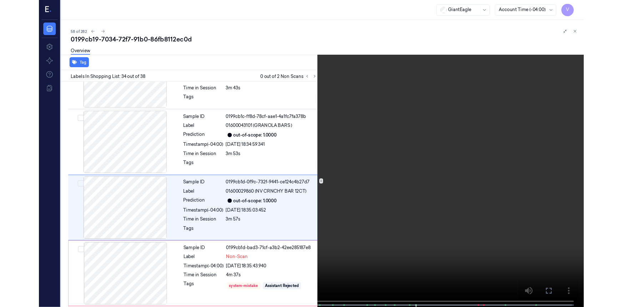
scroll to position [2404, 0]
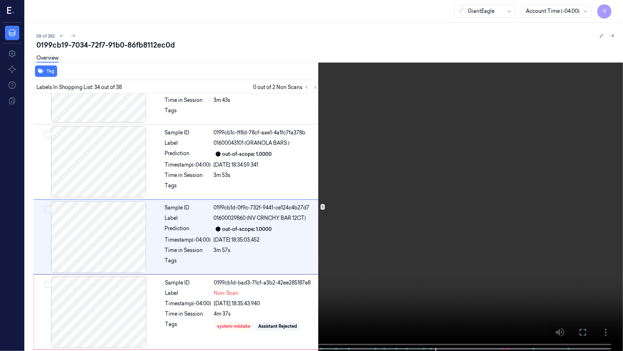
click at [427, 287] on video at bounding box center [311, 176] width 623 height 352
click at [425, 216] on video at bounding box center [311, 176] width 623 height 352
click at [609, 5] on button "x 2" at bounding box center [614, 8] width 11 height 11
click at [483, 288] on video at bounding box center [311, 176] width 623 height 352
click at [485, 289] on video at bounding box center [311, 176] width 623 height 352
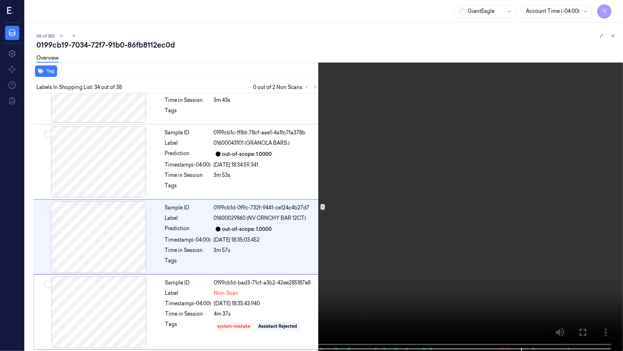
click at [0, 0] on icon at bounding box center [0, 0] width 0 height 0
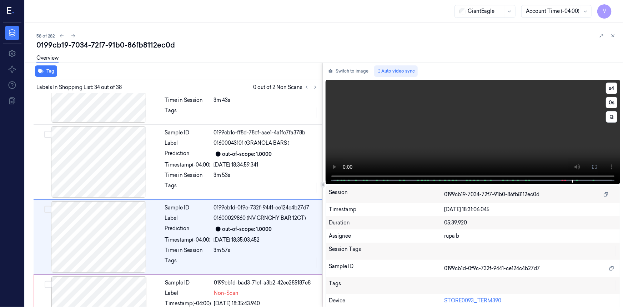
click at [488, 139] on video at bounding box center [473, 132] width 294 height 104
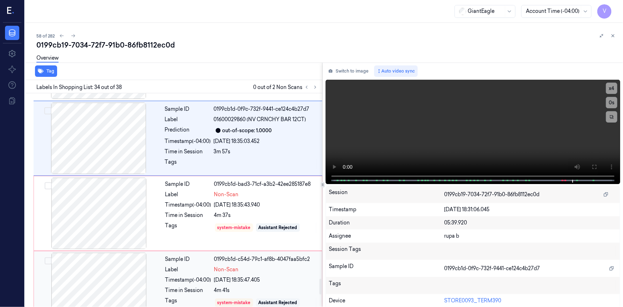
scroll to position [2491, 0]
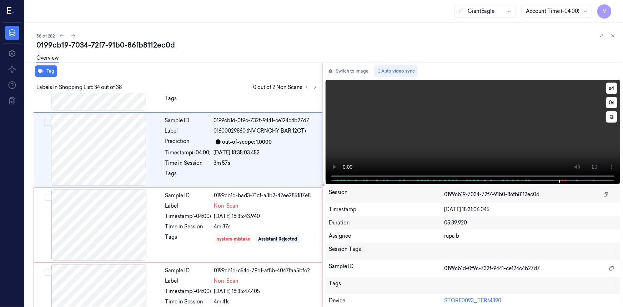
click at [535, 136] on video at bounding box center [473, 132] width 294 height 104
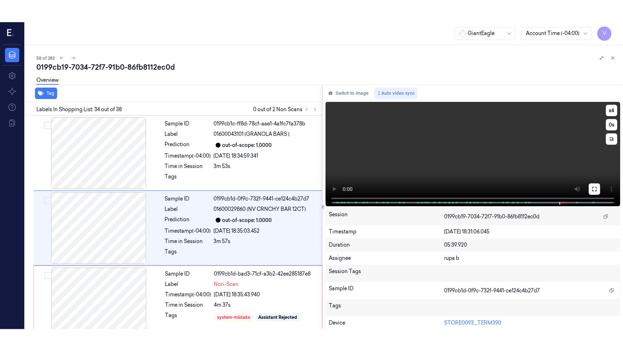
scroll to position [2426, 0]
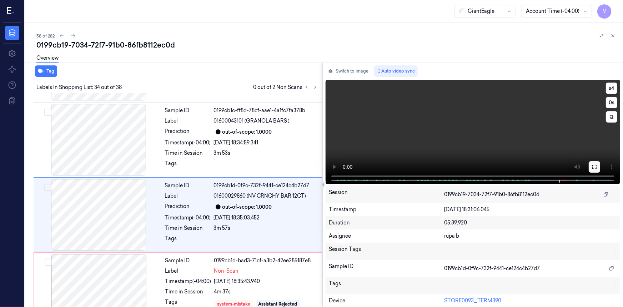
click at [589, 167] on button at bounding box center [594, 166] width 11 height 11
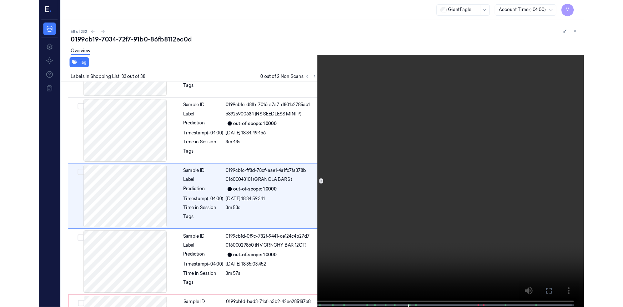
scroll to position [2329, 0]
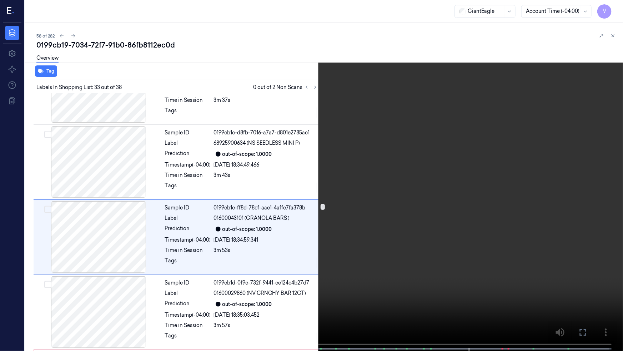
click at [0, 0] on icon at bounding box center [0, 0] width 0 height 0
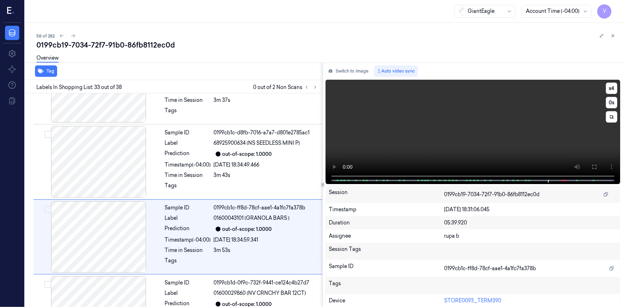
click at [457, 137] on video at bounding box center [473, 132] width 294 height 104
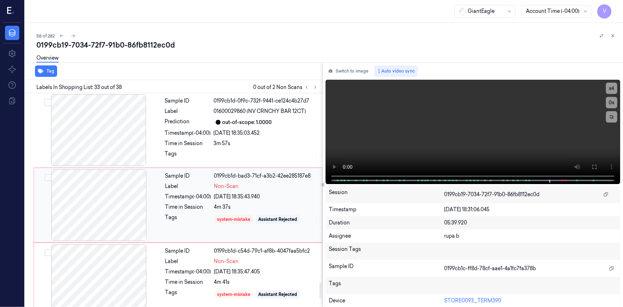
scroll to position [2578, 0]
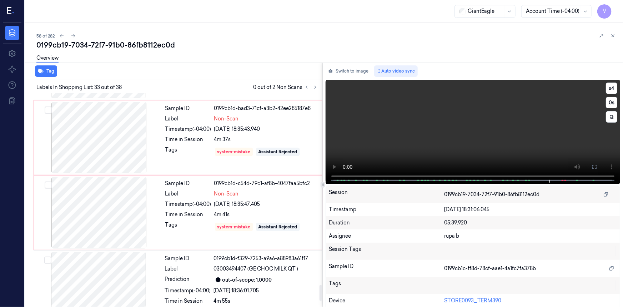
click at [527, 144] on video at bounding box center [473, 132] width 294 height 104
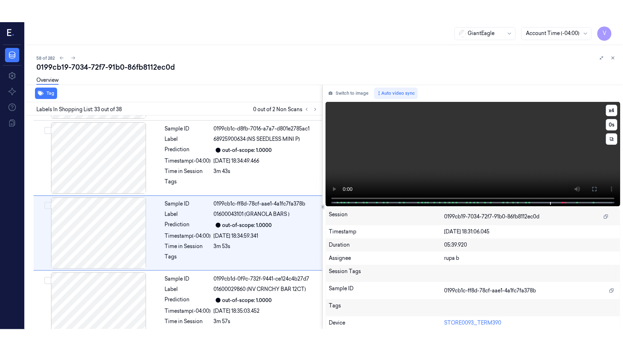
scroll to position [2351, 0]
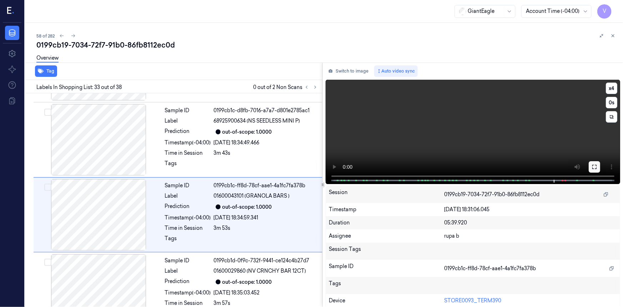
click at [592, 170] on button at bounding box center [594, 166] width 11 height 11
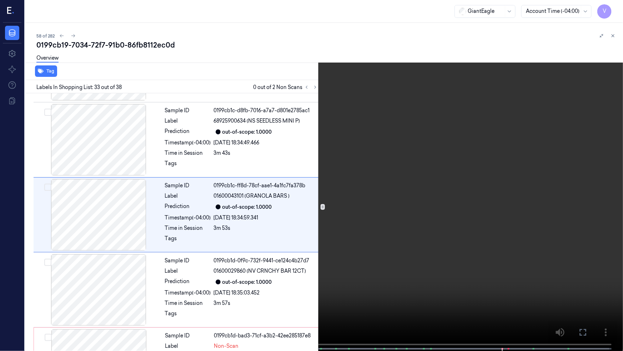
drag, startPoint x: 498, startPoint y: 237, endPoint x: 512, endPoint y: 243, distance: 15.0
click at [498, 237] on video at bounding box center [311, 176] width 623 height 352
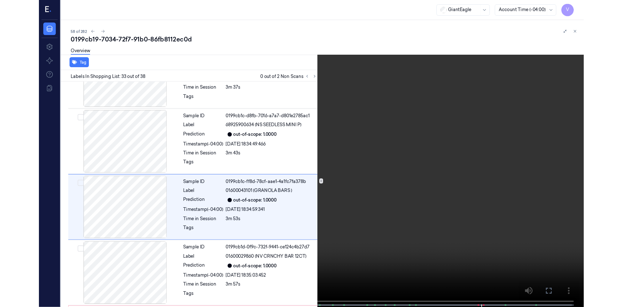
scroll to position [2329, 0]
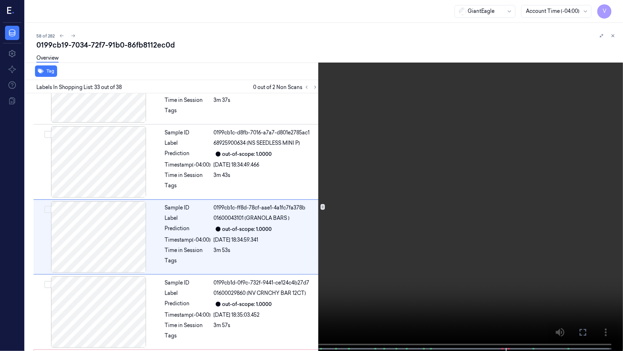
click at [0, 0] on icon at bounding box center [0, 0] width 0 height 0
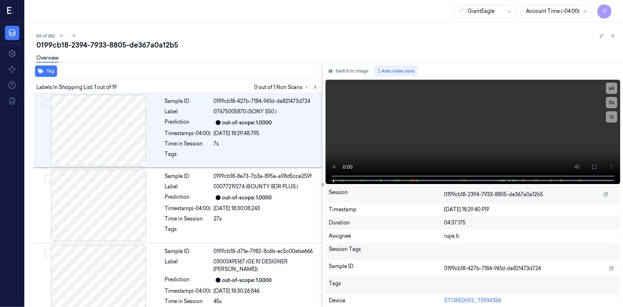
click at [316, 87] on icon at bounding box center [315, 87] width 5 height 5
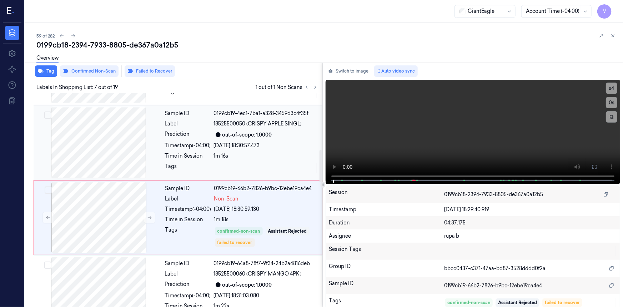
scroll to position [379, 0]
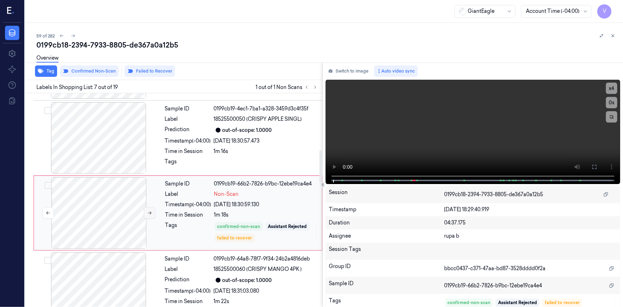
click at [146, 207] on button at bounding box center [149, 212] width 11 height 11
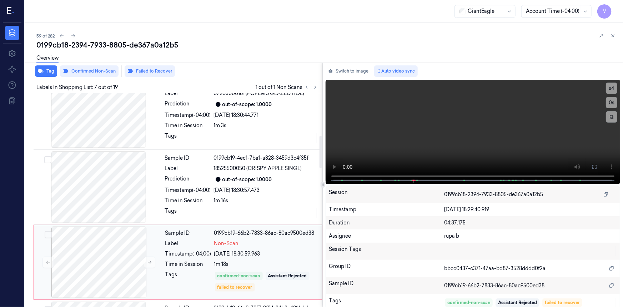
scroll to position [282, 0]
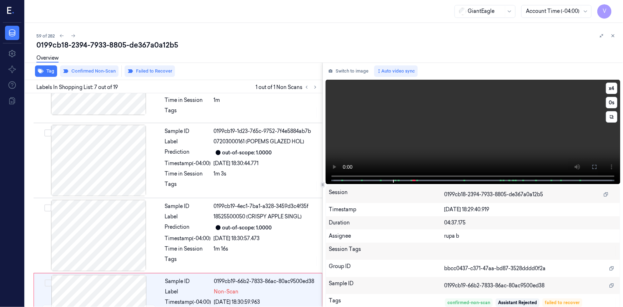
click at [428, 125] on video at bounding box center [473, 132] width 294 height 104
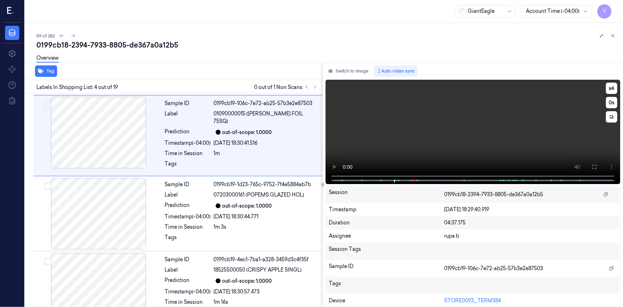
click at [483, 133] on video at bounding box center [473, 132] width 294 height 104
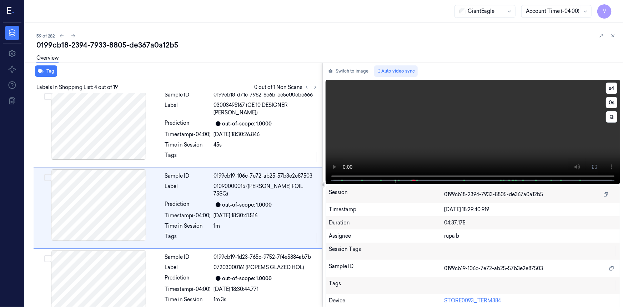
scroll to position [155, 0]
click at [423, 125] on video at bounding box center [473, 132] width 294 height 104
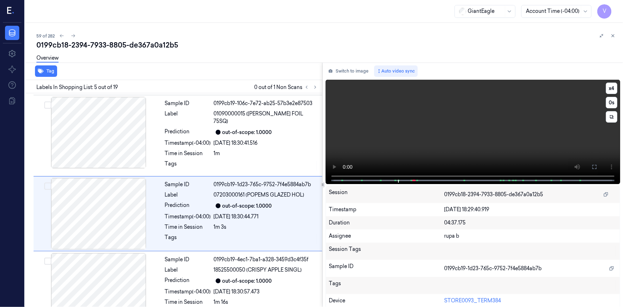
scroll to position [230, 0]
click at [470, 141] on video at bounding box center [473, 132] width 294 height 104
click at [433, 128] on video at bounding box center [473, 132] width 294 height 104
click at [460, 137] on video at bounding box center [473, 132] width 294 height 104
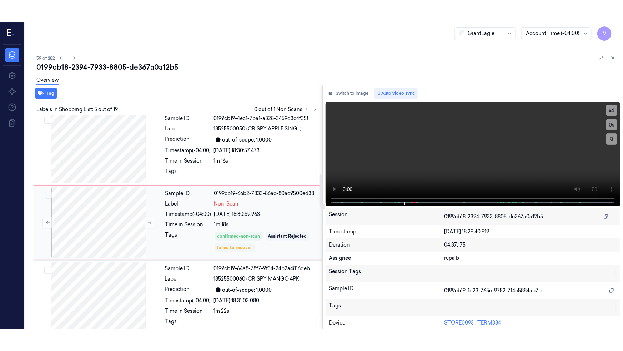
scroll to position [359, 0]
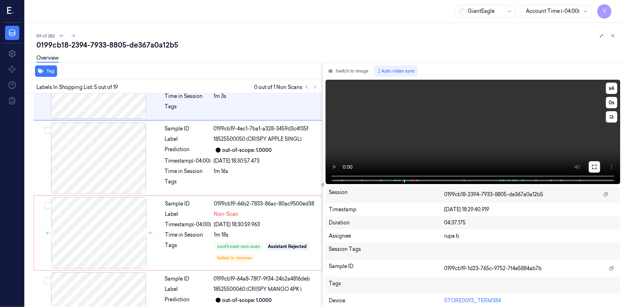
click at [592, 166] on icon at bounding box center [594, 167] width 6 height 6
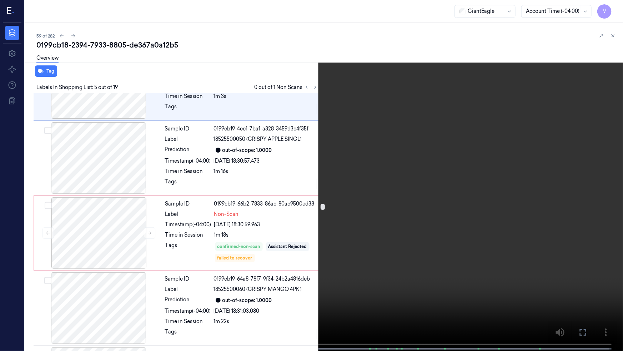
click at [493, 203] on video at bounding box center [311, 176] width 623 height 352
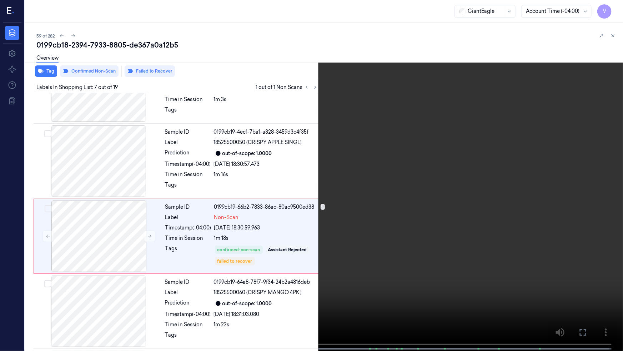
scroll to position [357, 0]
click at [495, 203] on video at bounding box center [311, 176] width 623 height 352
click at [0, 0] on icon at bounding box center [0, 0] width 0 height 0
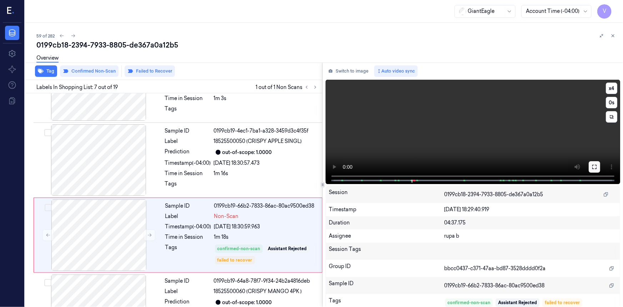
click at [593, 169] on icon at bounding box center [594, 167] width 6 height 6
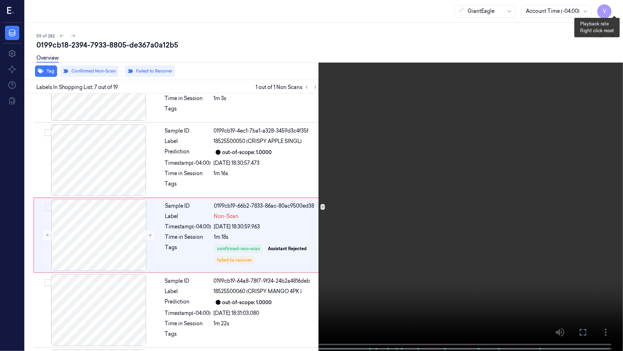
click at [615, 8] on button "x 4" at bounding box center [614, 8] width 11 height 11
click at [615, 8] on button "x 1" at bounding box center [614, 8] width 11 height 11
click at [366, 167] on video at bounding box center [311, 176] width 623 height 352
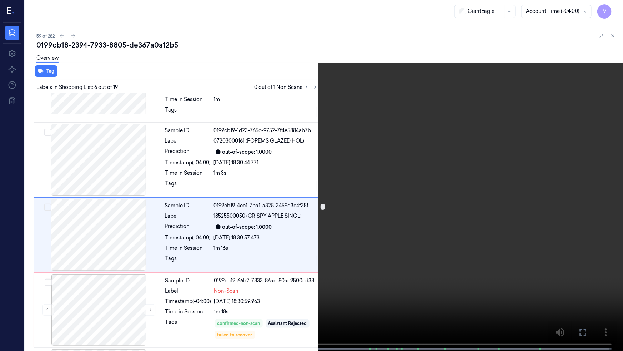
click at [388, 170] on video at bounding box center [311, 176] width 623 height 352
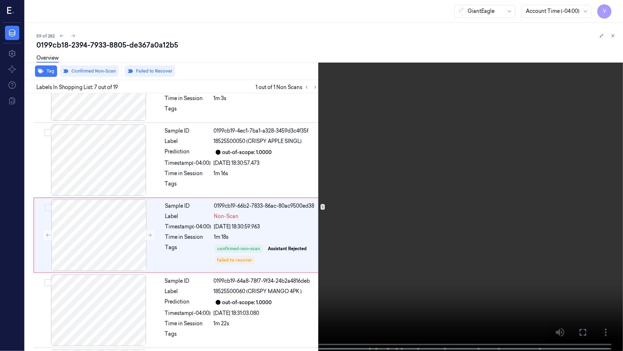
click at [400, 176] on video at bounding box center [311, 176] width 623 height 352
click at [178, 306] on div at bounding box center [179, 348] width 2 height 1
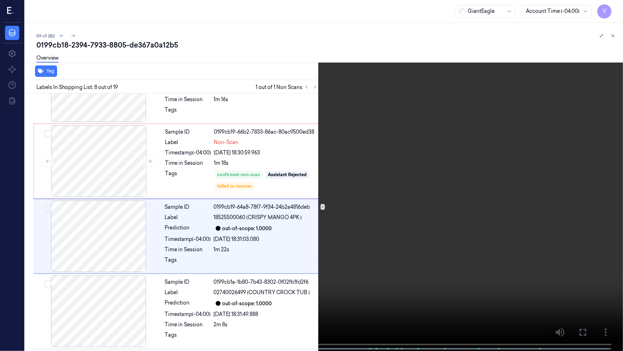
scroll to position [432, 0]
click at [177, 306] on div "x 2 0 s 18525500050 (CRISPY APPLE SINGL)" at bounding box center [311, 175] width 623 height 351
click at [291, 252] on video at bounding box center [311, 176] width 623 height 352
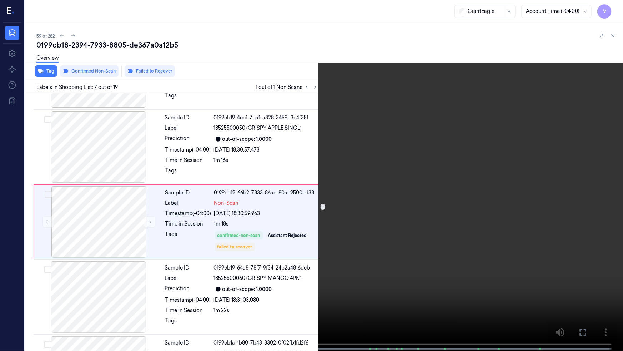
scroll to position [357, 0]
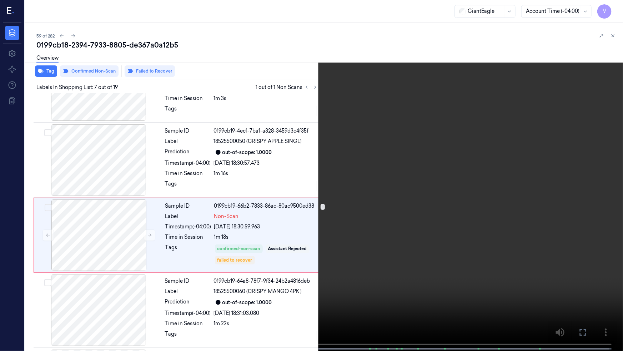
click at [289, 236] on video at bounding box center [311, 176] width 623 height 352
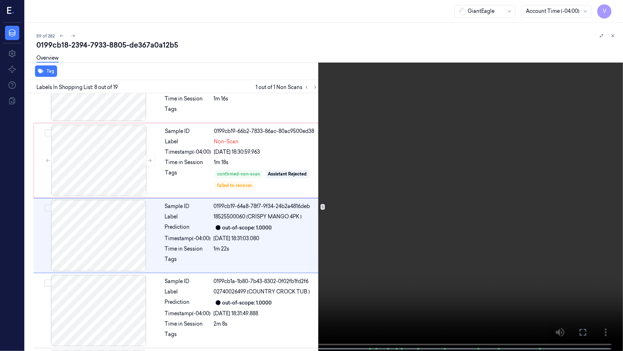
scroll to position [432, 0]
click at [619, 10] on button "x 2" at bounding box center [614, 8] width 11 height 11
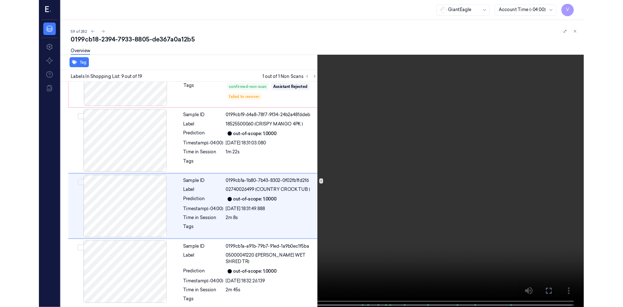
scroll to position [507, 0]
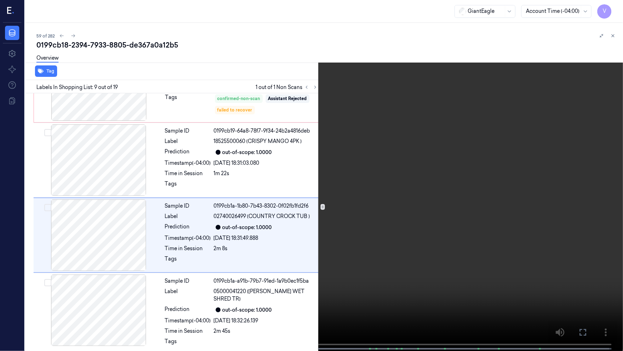
click at [0, 0] on icon at bounding box center [0, 0] width 0 height 0
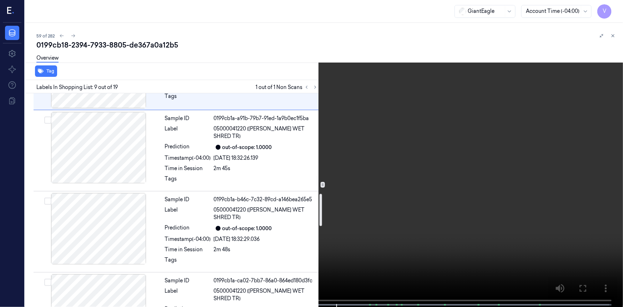
scroll to position [864, 0]
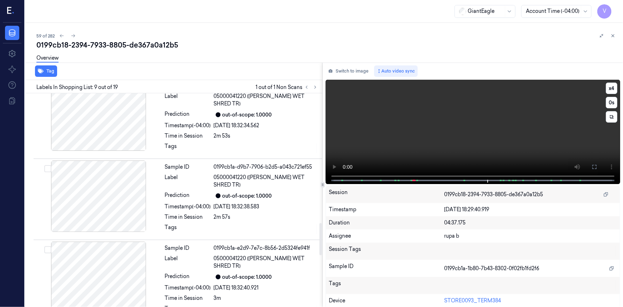
click at [537, 146] on video at bounding box center [473, 132] width 294 height 104
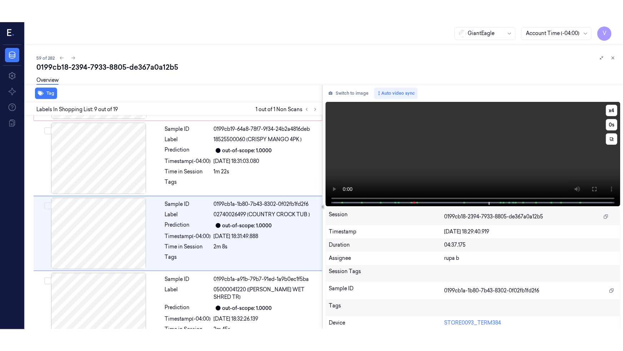
scroll to position [529, 0]
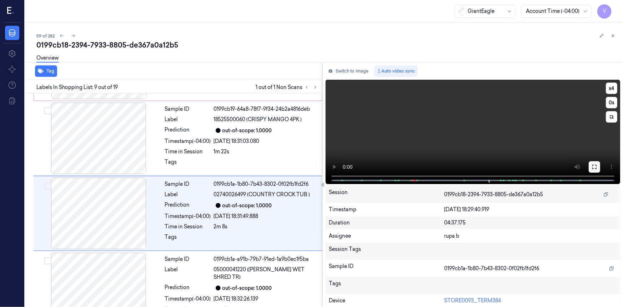
click at [589, 166] on button at bounding box center [594, 166] width 11 height 11
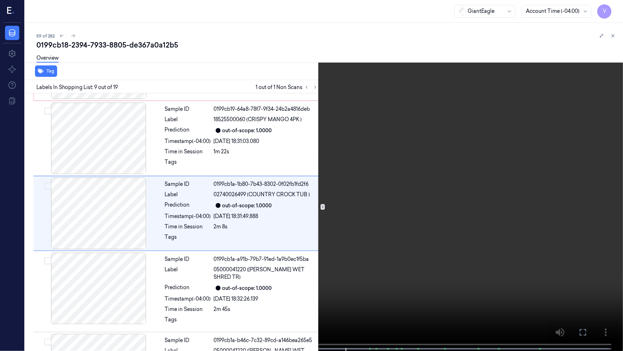
click at [410, 225] on video at bounding box center [311, 176] width 623 height 352
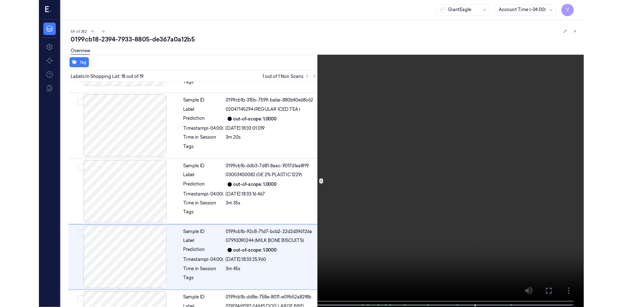
scroll to position [1167, 0]
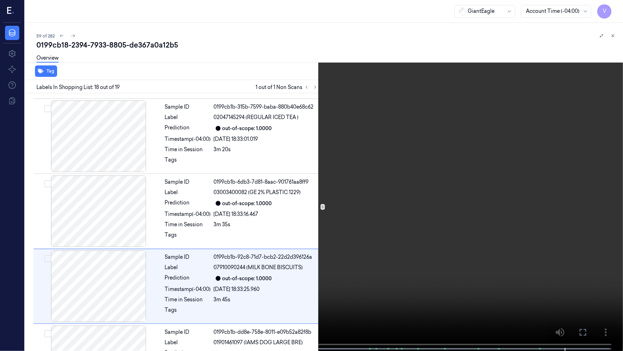
drag, startPoint x: 588, startPoint y: 333, endPoint x: 587, endPoint y: 305, distance: 28.2
click at [0, 0] on button at bounding box center [0, 0] width 0 height 0
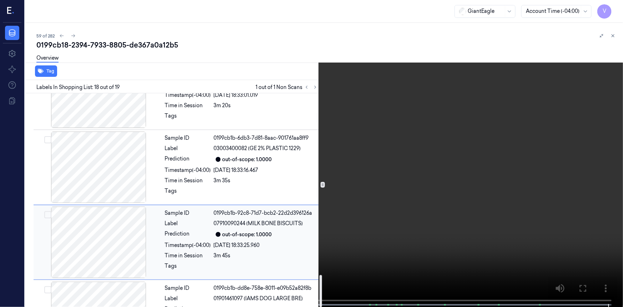
scroll to position [1203, 0]
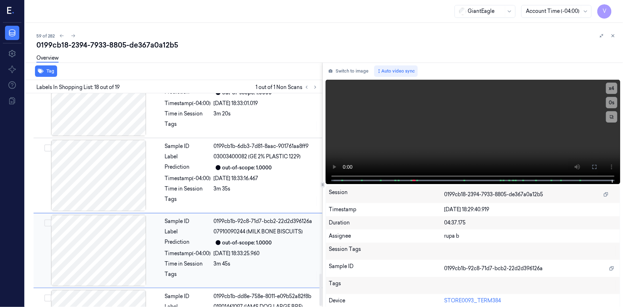
click at [176, 238] on div "Prediction" at bounding box center [188, 242] width 46 height 9
click at [304, 86] on icon at bounding box center [306, 87] width 5 height 5
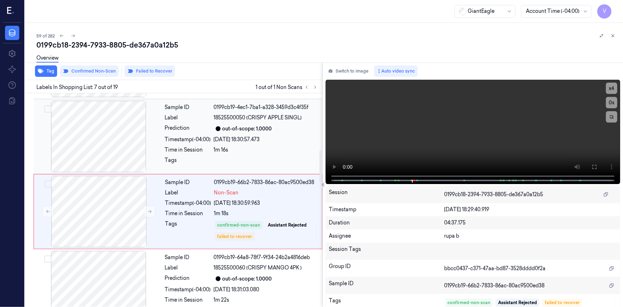
scroll to position [379, 0]
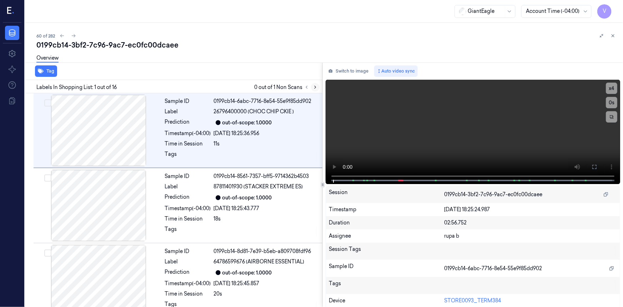
click at [314, 86] on icon at bounding box center [315, 87] width 5 height 5
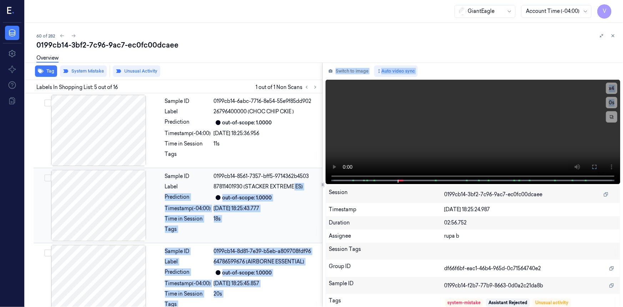
drag, startPoint x: 364, startPoint y: 178, endPoint x: 294, endPoint y: 183, distance: 69.4
click at [294, 183] on div "Tag System Mistake Unusual Activity Labels In Shopping List: 5 out of 16 1 out …" at bounding box center [322, 184] width 601 height 244
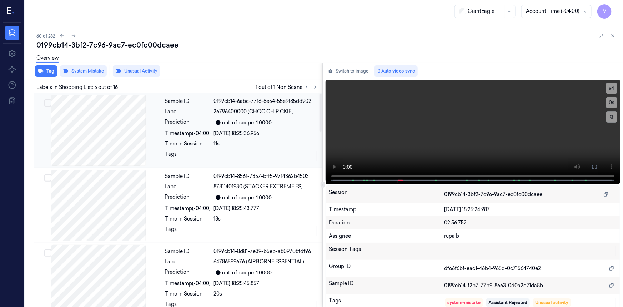
click at [301, 153] on div at bounding box center [266, 155] width 104 height 11
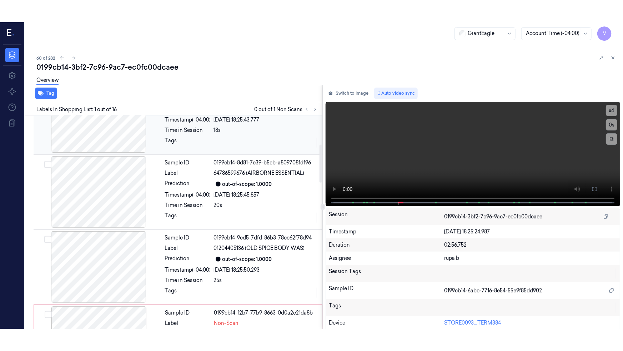
scroll to position [162, 0]
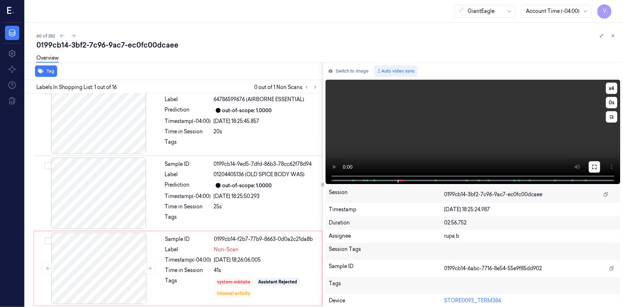
click at [592, 167] on icon at bounding box center [594, 167] width 6 height 6
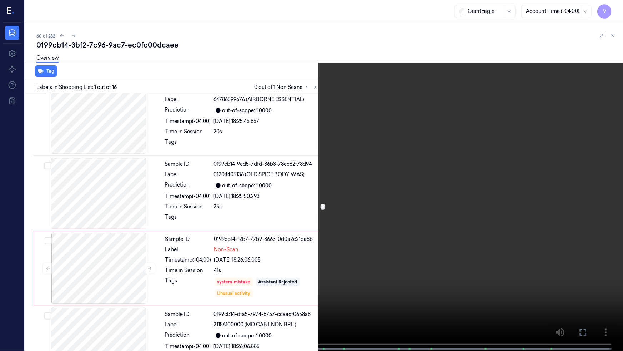
click at [509, 185] on video at bounding box center [311, 176] width 623 height 352
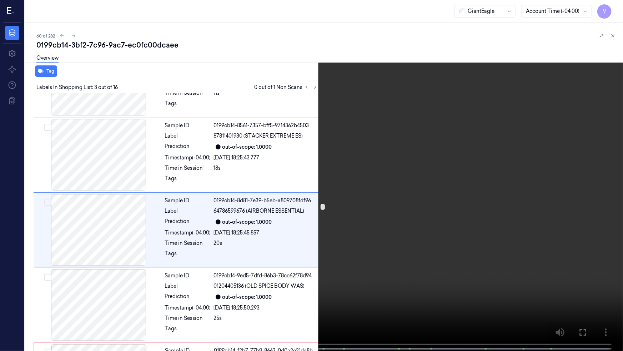
scroll to position [58, 0]
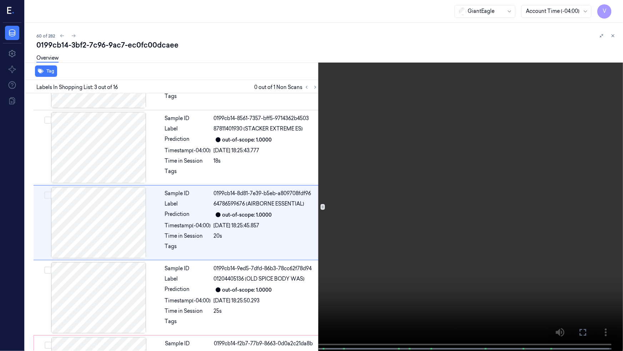
click at [376, 175] on video at bounding box center [311, 176] width 623 height 352
click at [616, 8] on button "x 4" at bounding box center [614, 8] width 11 height 11
click at [616, 8] on button "x 1" at bounding box center [614, 8] width 11 height 11
click at [371, 151] on video at bounding box center [311, 176] width 623 height 352
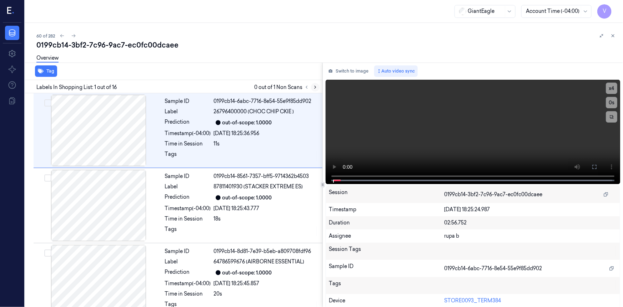
click at [316, 85] on icon at bounding box center [315, 87] width 5 height 5
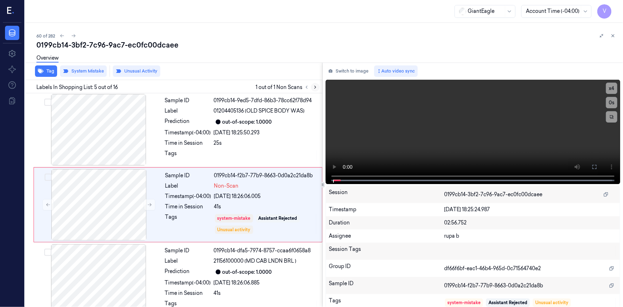
scroll to position [230, 0]
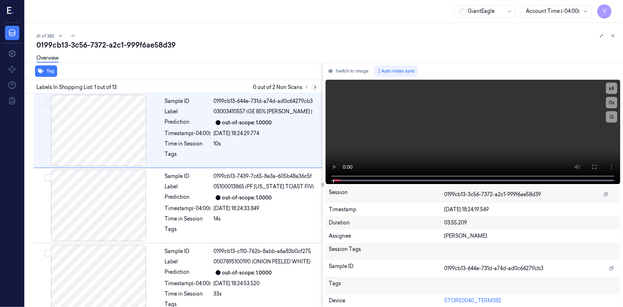
click at [315, 87] on icon at bounding box center [315, 87] width 5 height 5
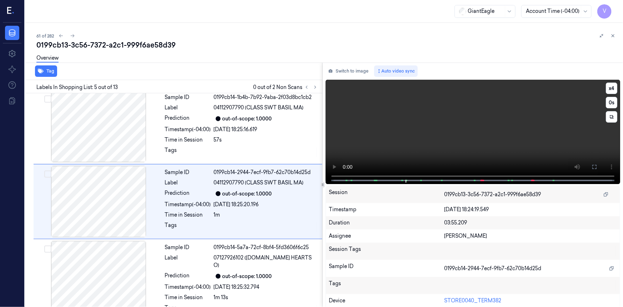
scroll to position [230, 0]
click at [435, 127] on video at bounding box center [473, 132] width 294 height 104
click at [411, 115] on video at bounding box center [473, 132] width 294 height 104
click at [435, 114] on video at bounding box center [473, 132] width 294 height 104
click at [443, 112] on video at bounding box center [473, 132] width 294 height 104
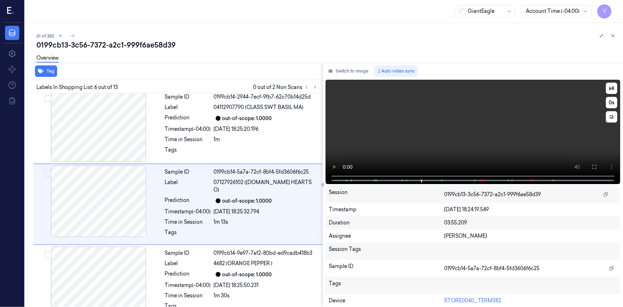
scroll to position [304, 0]
click at [452, 111] on video at bounding box center [473, 132] width 294 height 104
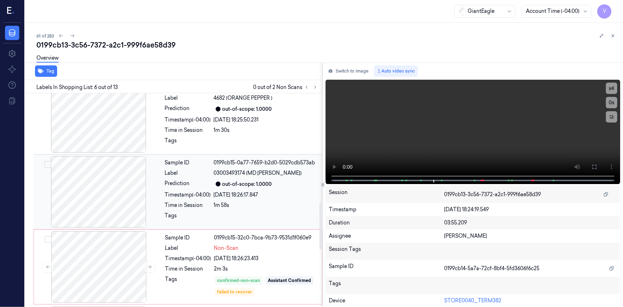
scroll to position [499, 0]
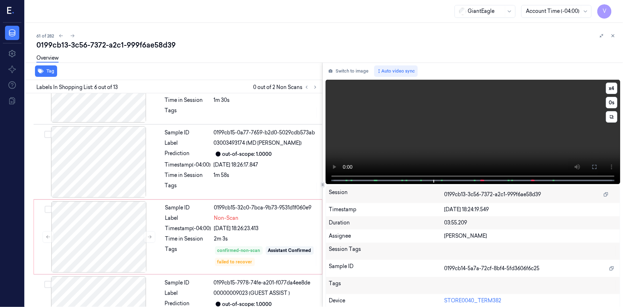
click at [405, 140] on video at bounding box center [473, 132] width 294 height 104
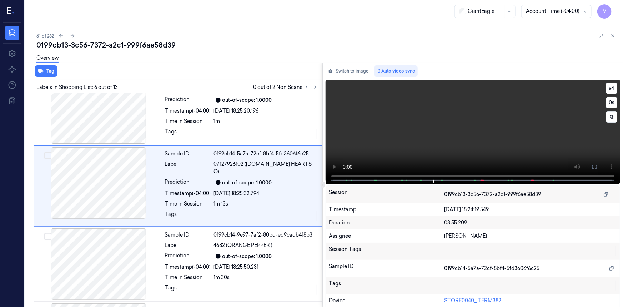
scroll to position [304, 0]
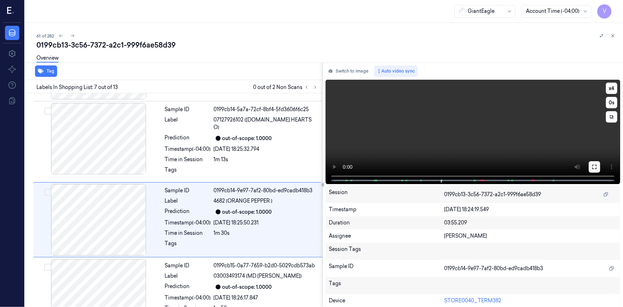
click at [593, 167] on icon at bounding box center [594, 167] width 6 height 6
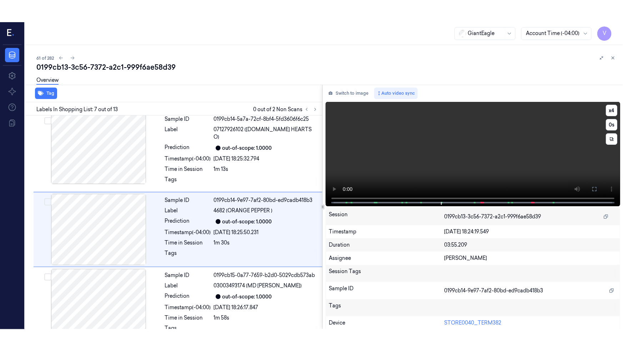
scroll to position [379, 0]
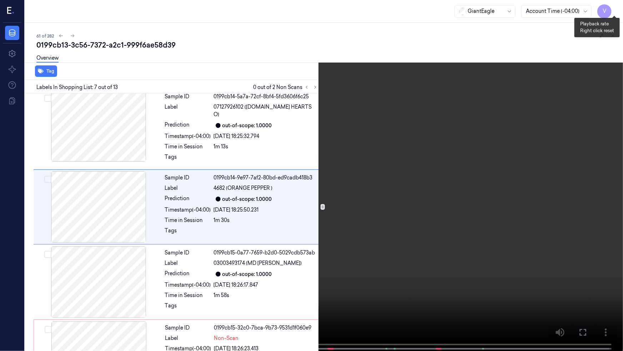
click at [616, 7] on button "x 4" at bounding box center [614, 8] width 11 height 11
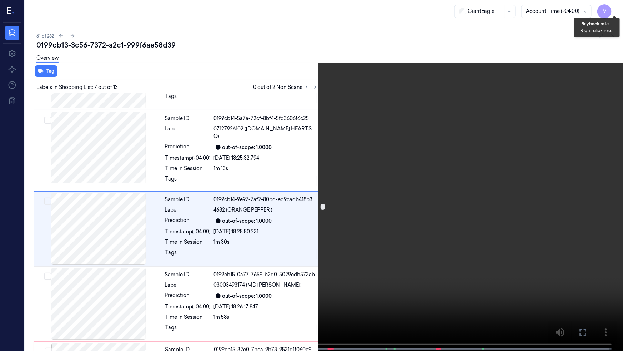
scroll to position [357, 0]
click at [616, 9] on button "x 1" at bounding box center [614, 8] width 11 height 11
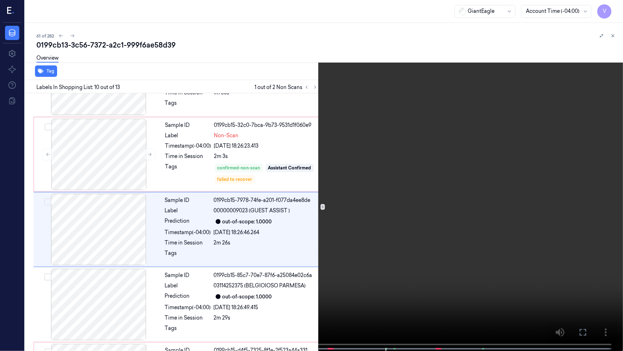
scroll to position [582, 0]
click at [617, 7] on button "x 2" at bounding box center [614, 8] width 11 height 11
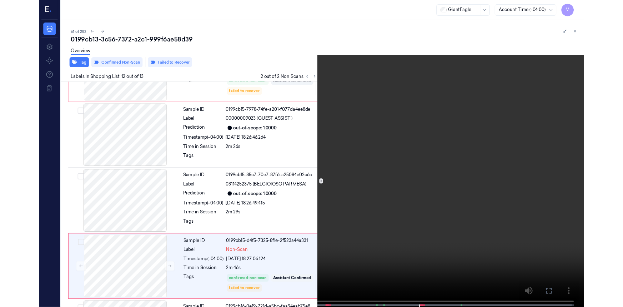
scroll to position [718, 0]
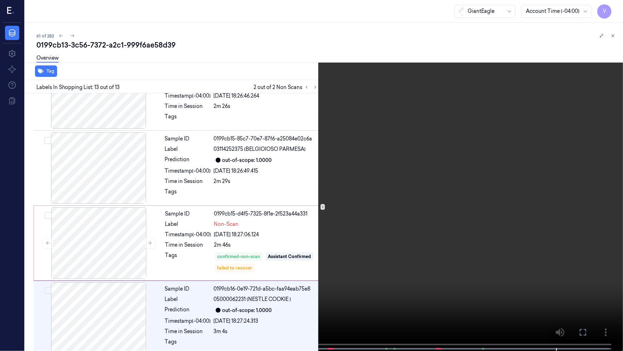
click at [0, 0] on button at bounding box center [0, 0] width 0 height 0
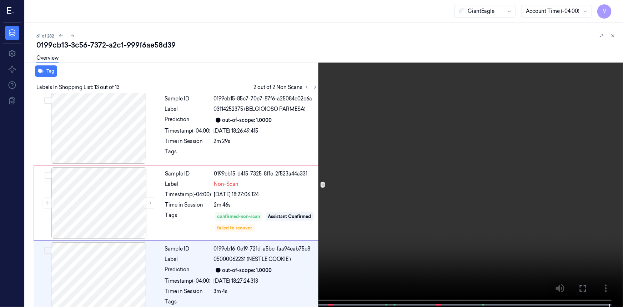
scroll to position [762, 0]
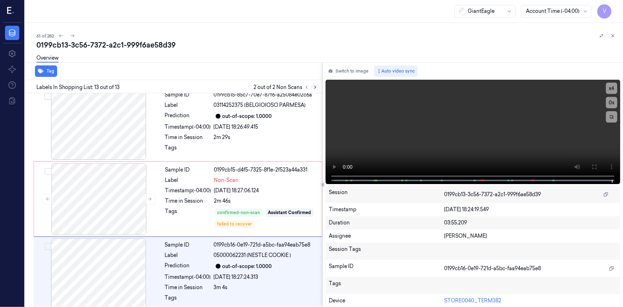
click at [313, 86] on icon at bounding box center [315, 87] width 5 height 5
click at [315, 88] on icon at bounding box center [314, 87] width 1 height 2
click at [306, 86] on icon at bounding box center [306, 87] width 5 height 5
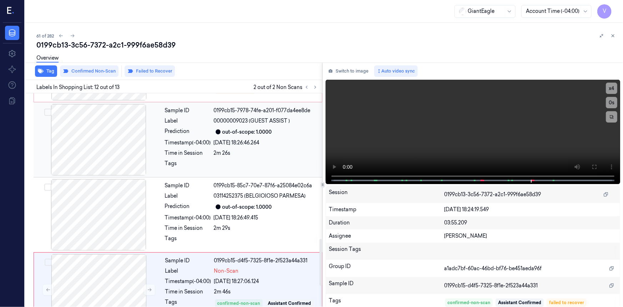
scroll to position [665, 0]
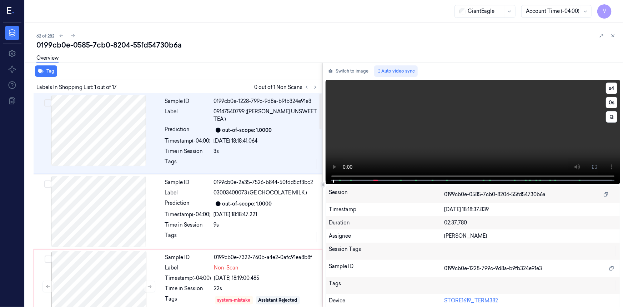
click at [401, 123] on video at bounding box center [473, 132] width 294 height 104
click at [316, 87] on icon at bounding box center [315, 87] width 5 height 5
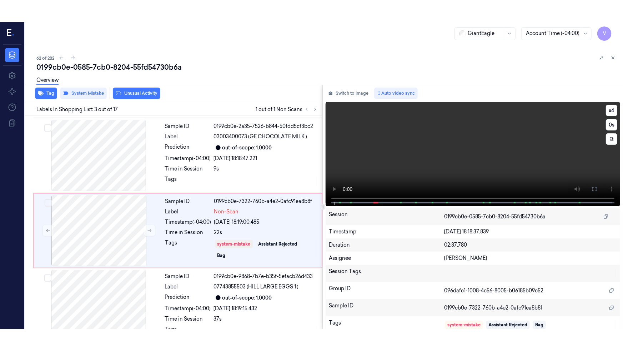
scroll to position [80, 0]
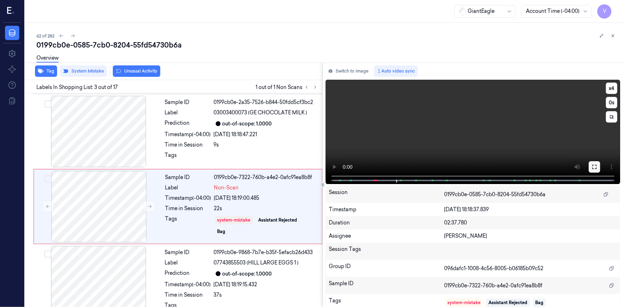
click at [595, 166] on icon at bounding box center [594, 167] width 6 height 6
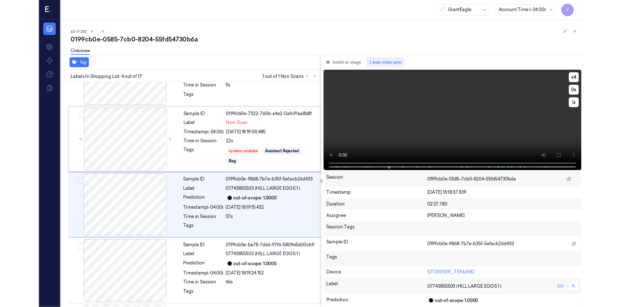
scroll to position [133, 0]
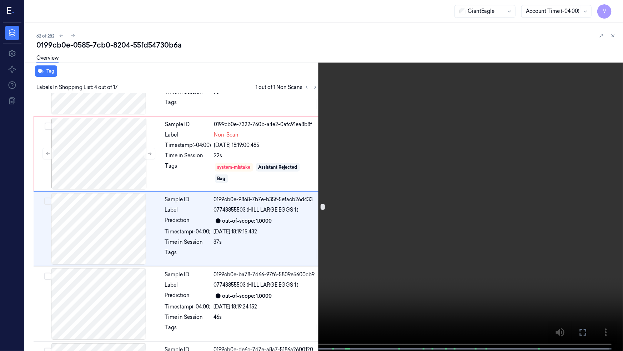
drag, startPoint x: 579, startPoint y: 331, endPoint x: 518, endPoint y: 215, distance: 131.1
click at [0, 0] on icon at bounding box center [0, 0] width 0 height 0
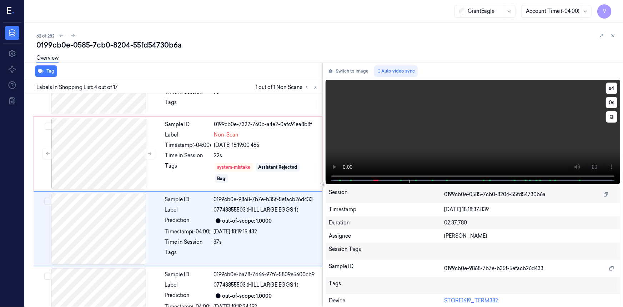
click at [474, 124] on video at bounding box center [473, 132] width 294 height 104
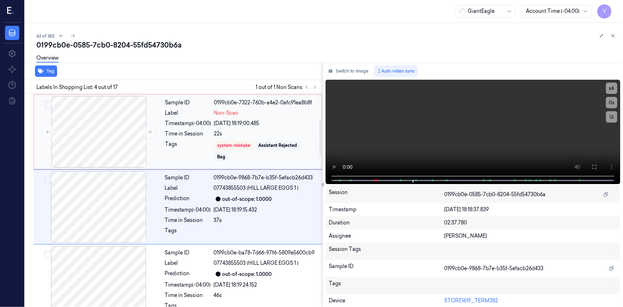
scroll to position [155, 0]
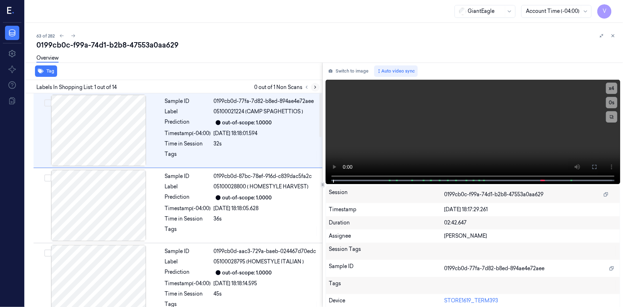
click at [315, 86] on icon at bounding box center [315, 87] width 5 height 5
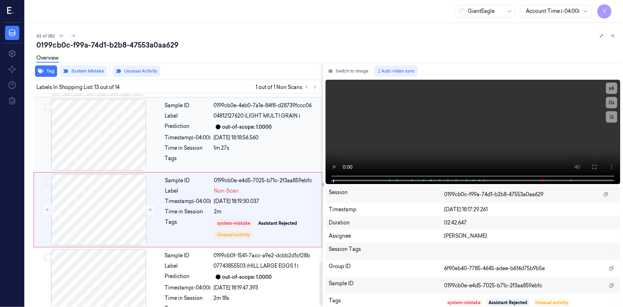
scroll to position [829, 0]
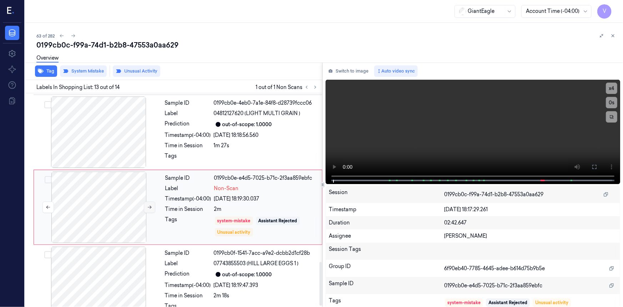
click at [147, 205] on icon at bounding box center [149, 207] width 5 height 5
click at [148, 205] on icon at bounding box center [149, 207] width 5 height 5
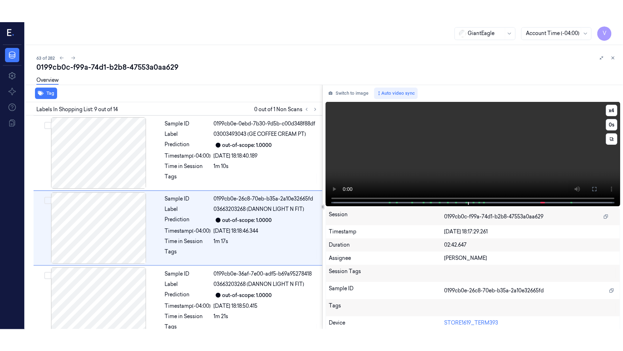
scroll to position [529, 0]
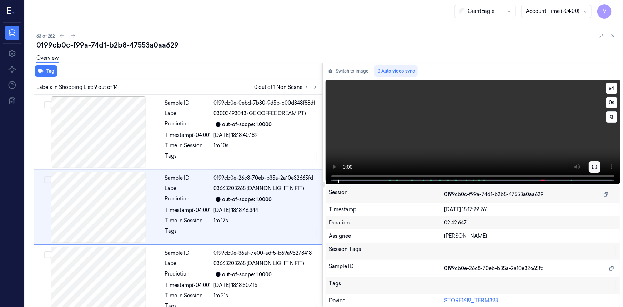
click at [589, 167] on button at bounding box center [594, 166] width 11 height 11
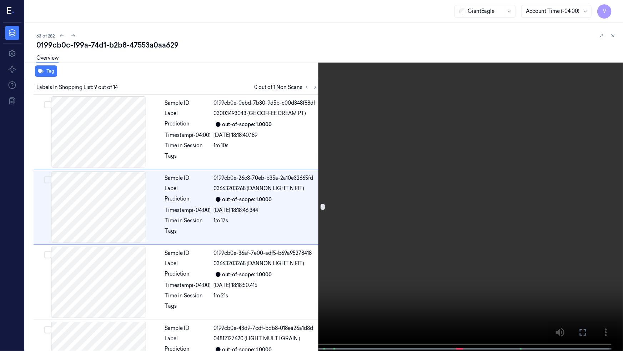
drag, startPoint x: 446, startPoint y: 243, endPoint x: 525, endPoint y: 283, distance: 89.1
click at [446, 243] on video at bounding box center [311, 176] width 623 height 352
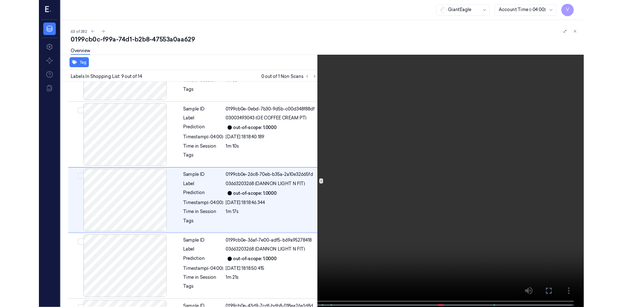
scroll to position [507, 0]
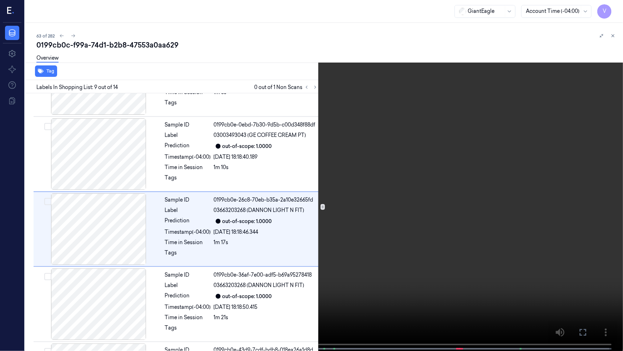
click at [0, 0] on button at bounding box center [0, 0] width 0 height 0
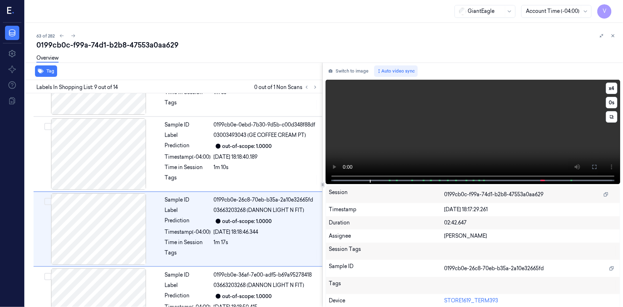
click at [440, 147] on video at bounding box center [473, 132] width 294 height 104
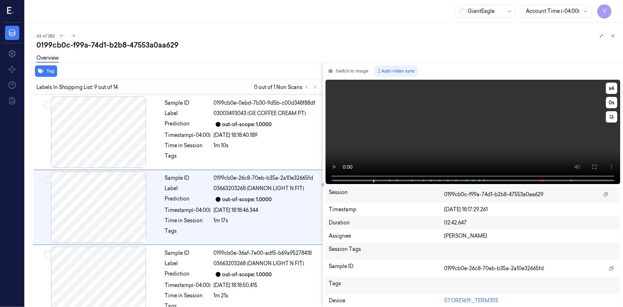
click at [405, 136] on video at bounding box center [473, 132] width 294 height 104
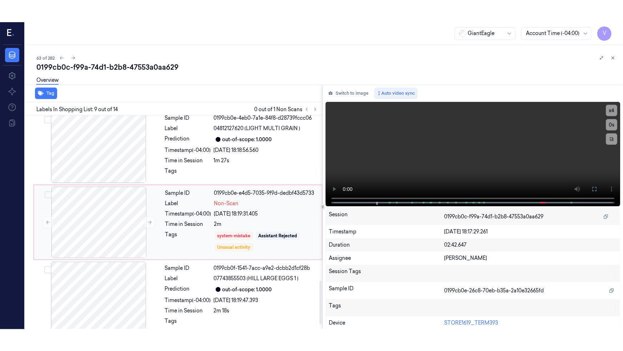
scroll to position [837, 0]
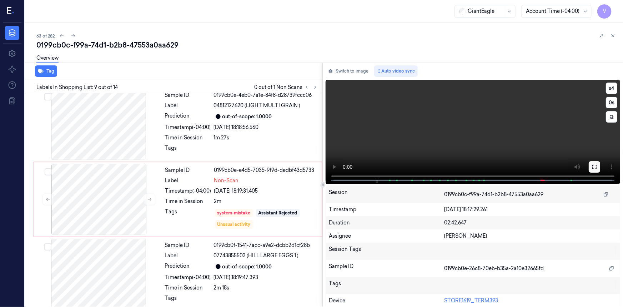
click at [591, 167] on icon at bounding box center [594, 167] width 6 height 6
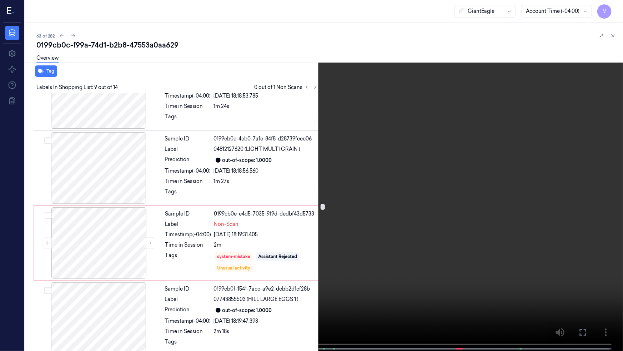
click at [434, 197] on video at bounding box center [311, 176] width 623 height 352
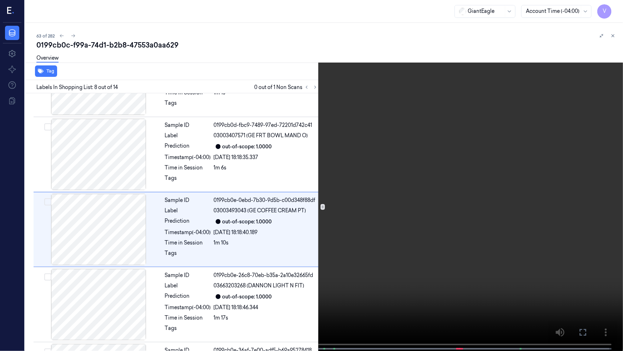
scroll to position [432, 0]
click at [508, 256] on video at bounding box center [311, 176] width 623 height 352
click at [451, 247] on video at bounding box center [311, 176] width 623 height 352
click at [457, 243] on video at bounding box center [311, 176] width 623 height 352
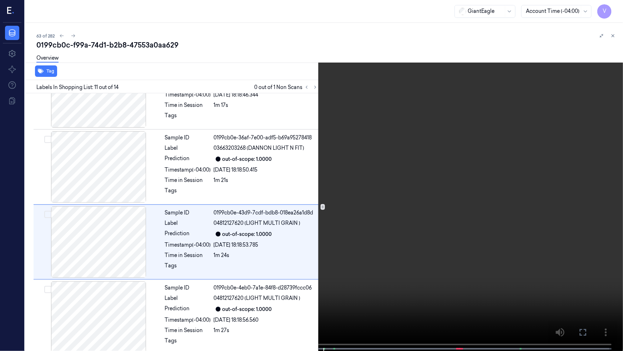
scroll to position [657, 0]
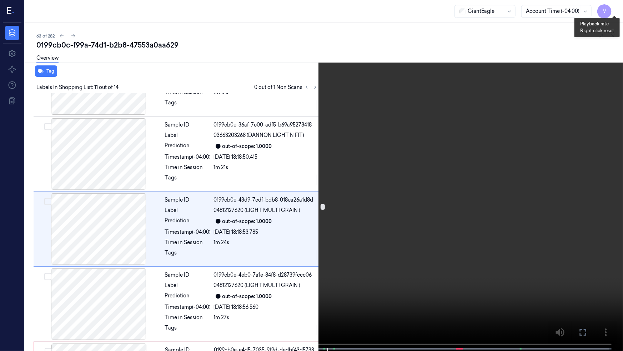
click at [611, 5] on button "x 4" at bounding box center [614, 8] width 11 height 11
click at [614, 8] on button "x 1" at bounding box center [614, 8] width 11 height 11
click at [470, 178] on video at bounding box center [311, 176] width 623 height 352
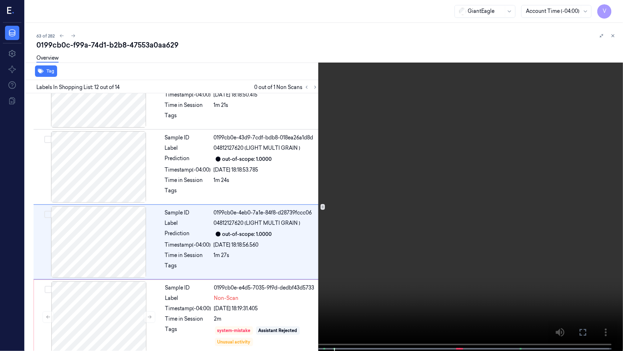
scroll to position [732, 0]
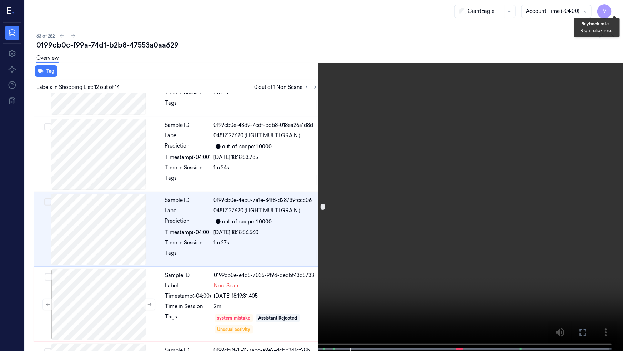
click at [616, 7] on button "x 2" at bounding box center [614, 8] width 11 height 11
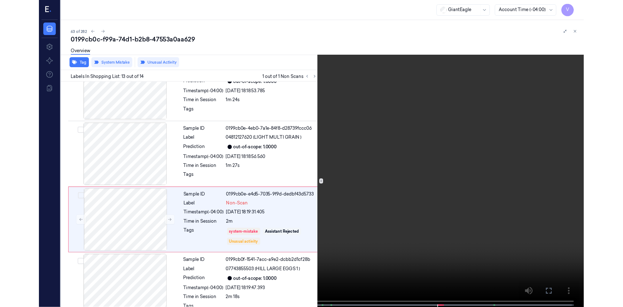
scroll to position [793, 0]
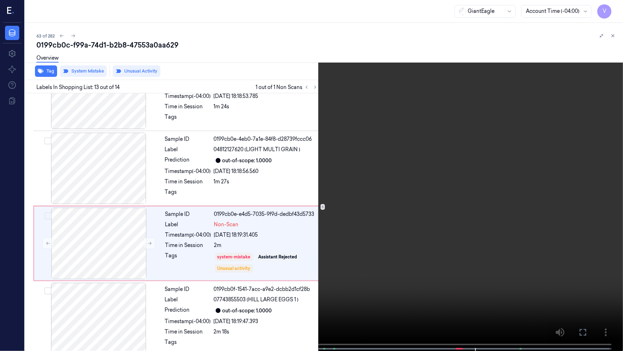
click at [0, 0] on icon at bounding box center [0, 0] width 0 height 0
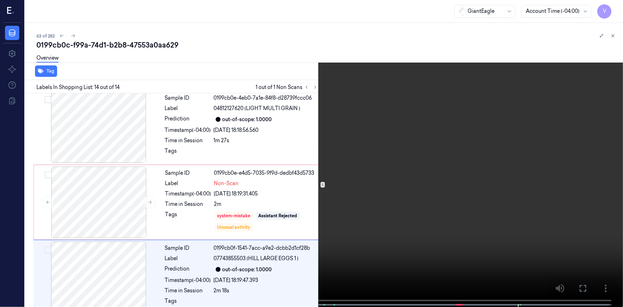
scroll to position [837, 0]
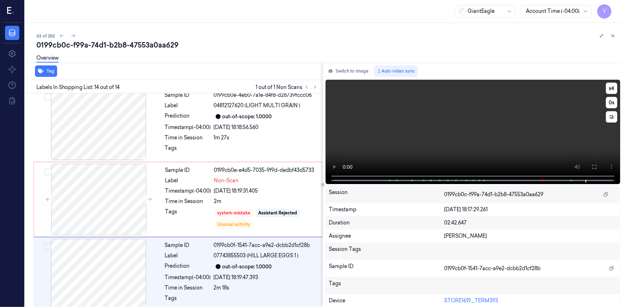
click at [415, 125] on video at bounding box center [473, 132] width 294 height 104
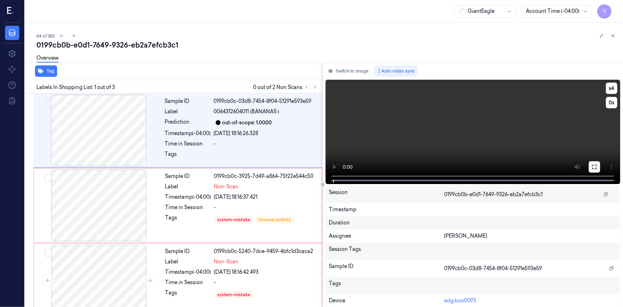
click at [592, 165] on icon at bounding box center [594, 167] width 6 height 6
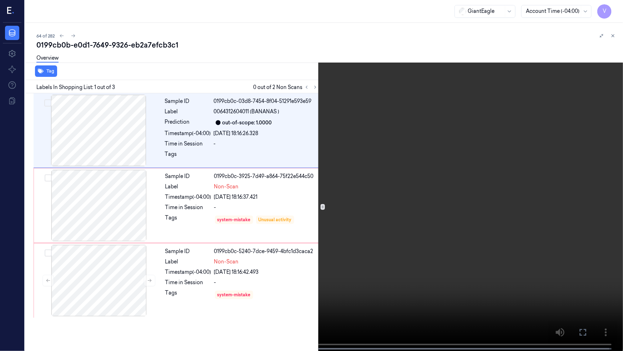
click at [0, 0] on icon at bounding box center [0, 0] width 0 height 0
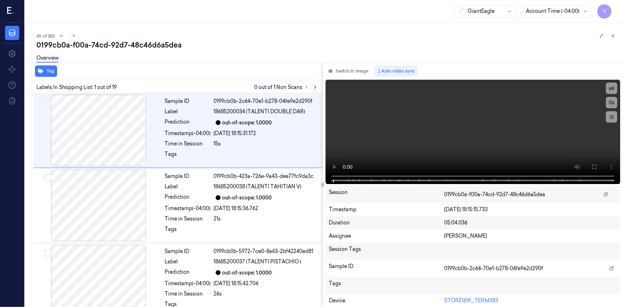
click at [313, 86] on icon at bounding box center [315, 87] width 5 height 5
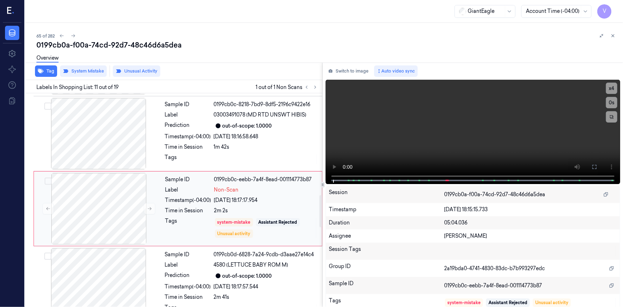
scroll to position [679, 0]
click at [147, 205] on icon at bounding box center [149, 207] width 5 height 5
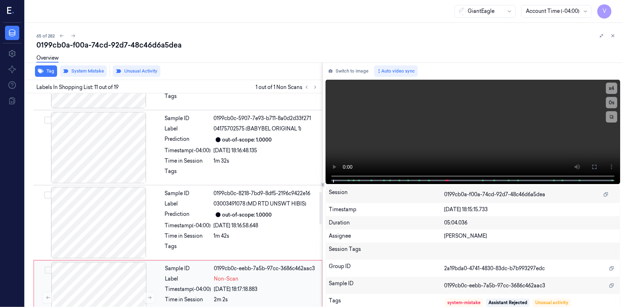
scroll to position [582, 0]
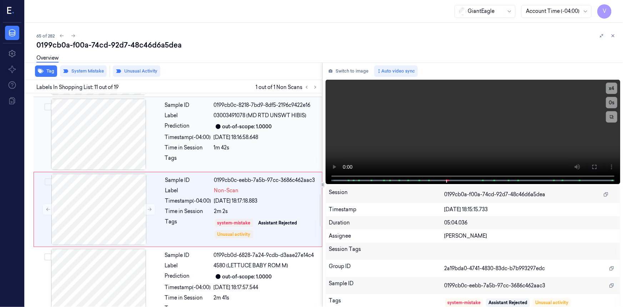
click at [175, 211] on div "Sample ID 0199cb0c-eebb-7a5b-97cc-3686c462aac3 Label Non-Scan Timestamp (-04:00…" at bounding box center [241, 208] width 158 height 71
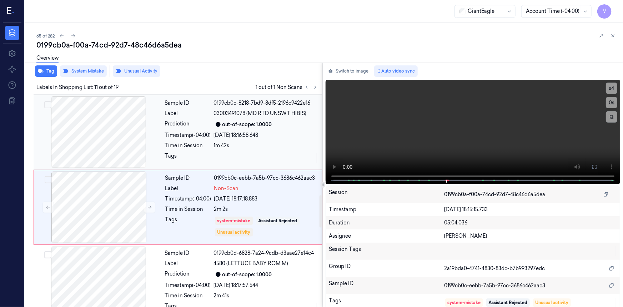
click at [171, 122] on div "Sample ID 0199cb0c-8218-7bd9-8df5-2196c9422e16 Label 03003491078 (MD RTD UNSWT …" at bounding box center [241, 131] width 159 height 71
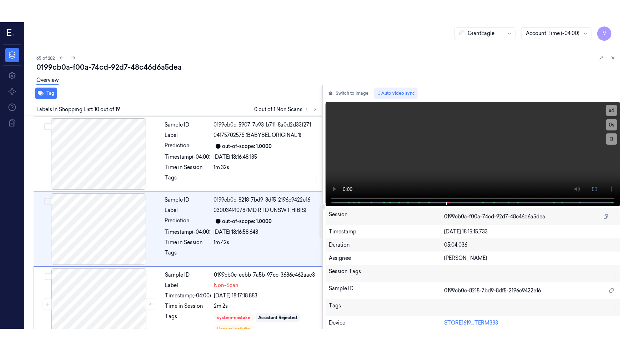
scroll to position [604, 0]
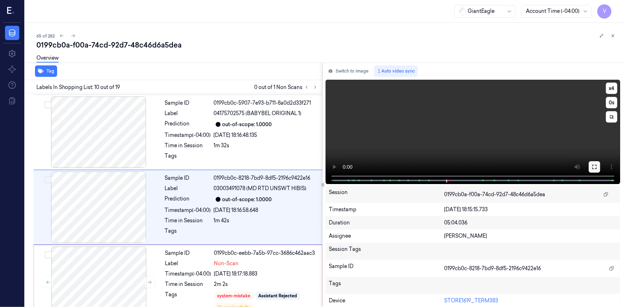
click at [595, 166] on button at bounding box center [594, 166] width 11 height 11
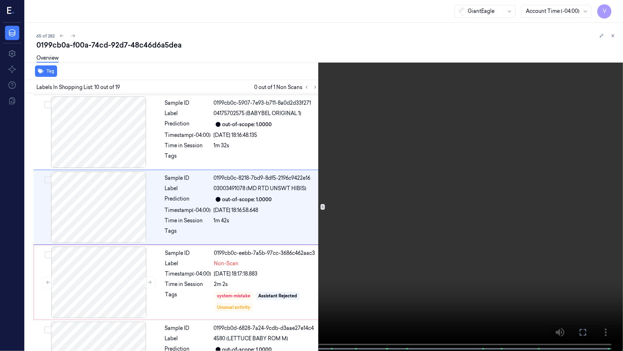
click at [459, 205] on video at bounding box center [311, 176] width 623 height 352
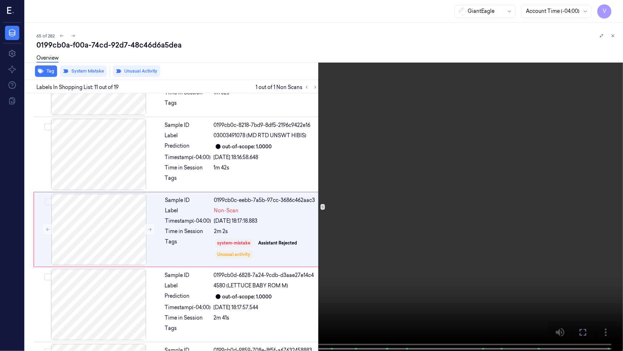
scroll to position [657, 0]
click at [295, 236] on video at bounding box center [311, 176] width 623 height 352
click at [183, 160] on video at bounding box center [311, 176] width 623 height 352
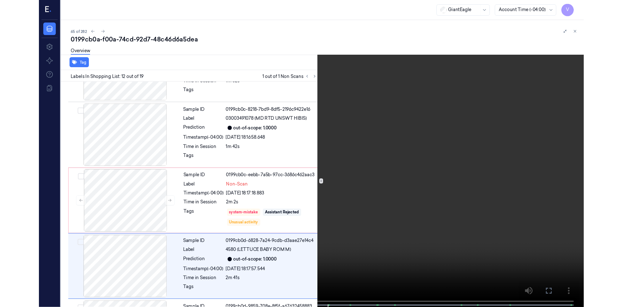
scroll to position [732, 0]
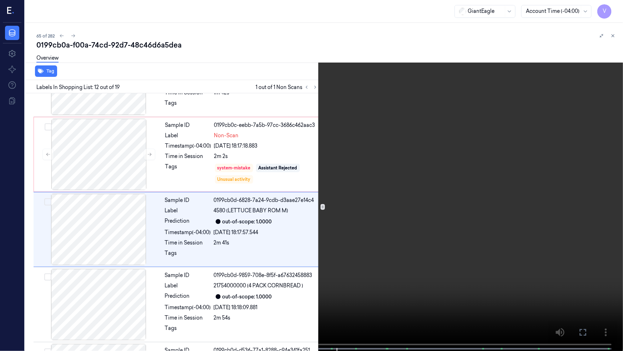
click at [359, 131] on video at bounding box center [311, 176] width 623 height 352
click at [0, 0] on icon at bounding box center [0, 0] width 0 height 0
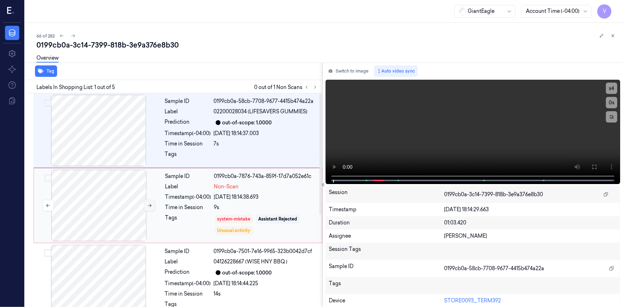
click at [150, 203] on icon at bounding box center [149, 205] width 5 height 5
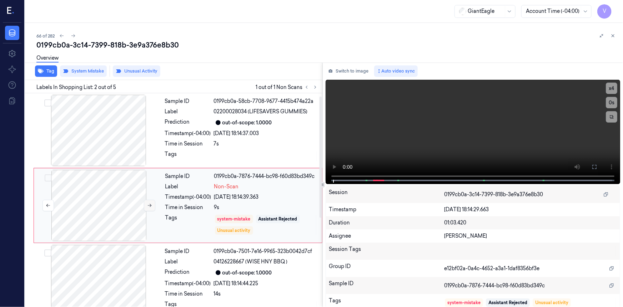
scroll to position [5, 0]
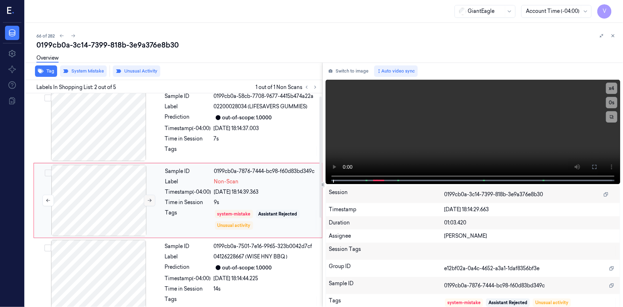
click at [149, 200] on icon at bounding box center [149, 200] width 5 height 5
click at [150, 200] on icon at bounding box center [149, 200] width 5 height 5
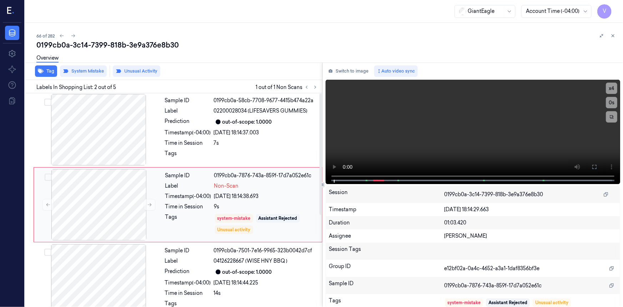
scroll to position [0, 0]
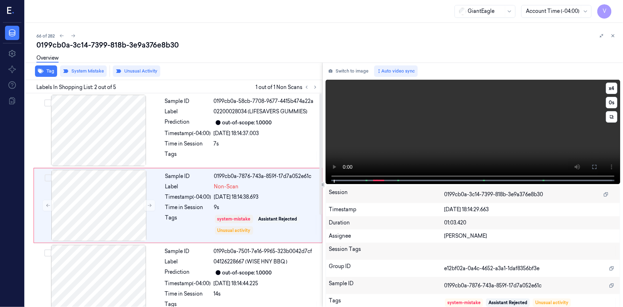
click at [458, 133] on video at bounding box center [473, 132] width 294 height 104
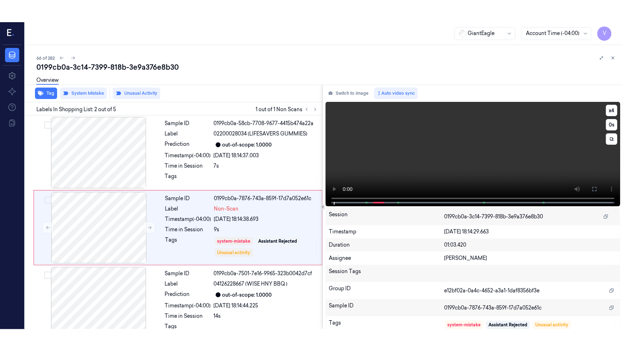
scroll to position [5, 0]
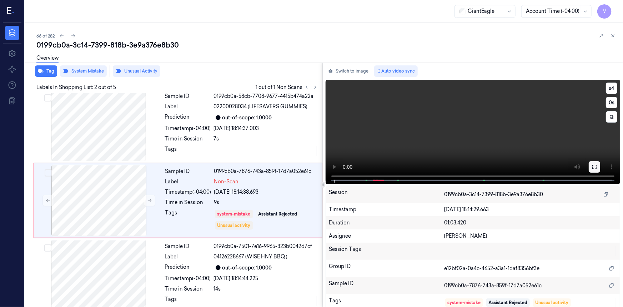
click at [596, 168] on button at bounding box center [594, 166] width 11 height 11
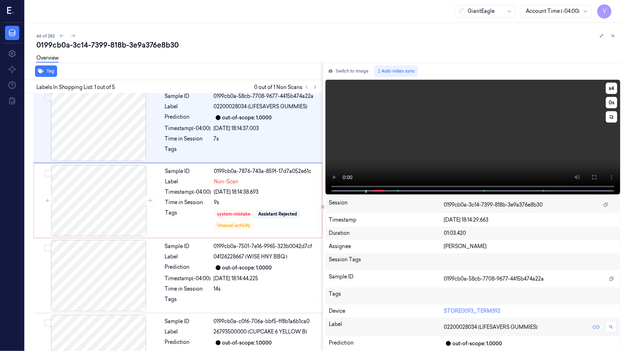
scroll to position [0, 0]
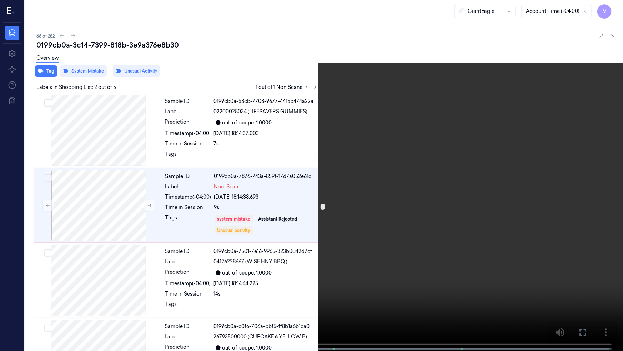
click at [457, 148] on video at bounding box center [311, 176] width 623 height 352
click at [615, 7] on button "x 4" at bounding box center [614, 8] width 11 height 11
click at [615, 7] on button "x 1" at bounding box center [614, 8] width 11 height 11
click at [440, 129] on video at bounding box center [311, 176] width 623 height 352
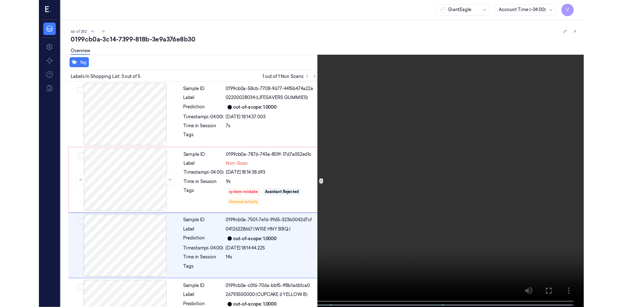
scroll to position [58, 0]
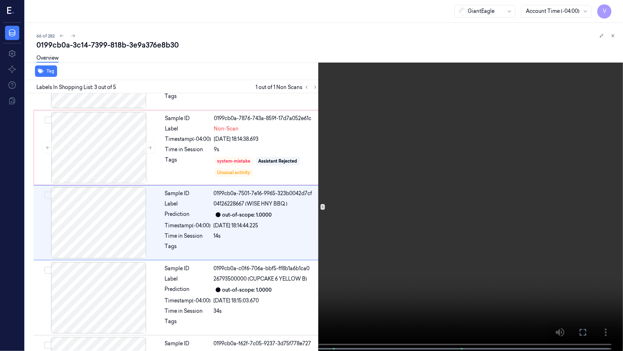
click at [0, 0] on icon at bounding box center [0, 0] width 0 height 0
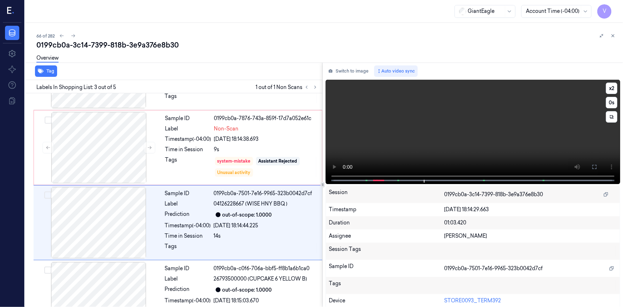
click at [379, 113] on video at bounding box center [473, 132] width 294 height 104
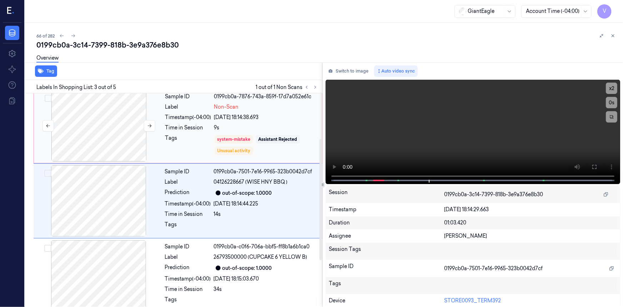
scroll to position [80, 0]
click at [147, 125] on icon at bounding box center [149, 125] width 5 height 5
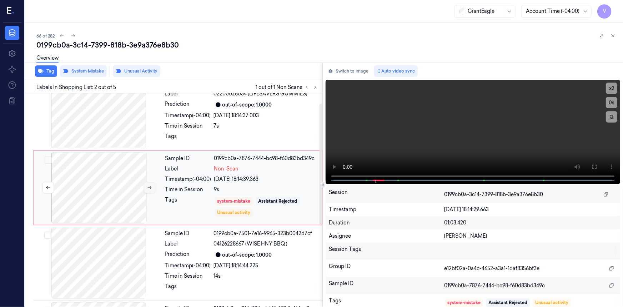
scroll to position [5, 0]
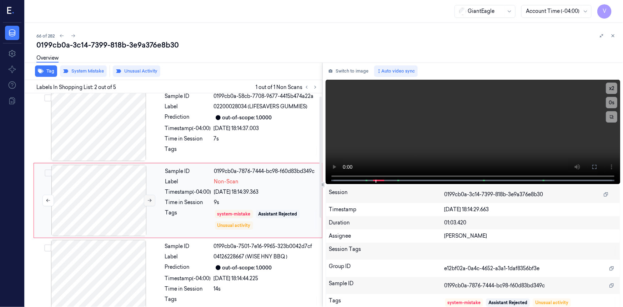
click at [152, 198] on button at bounding box center [149, 200] width 11 height 11
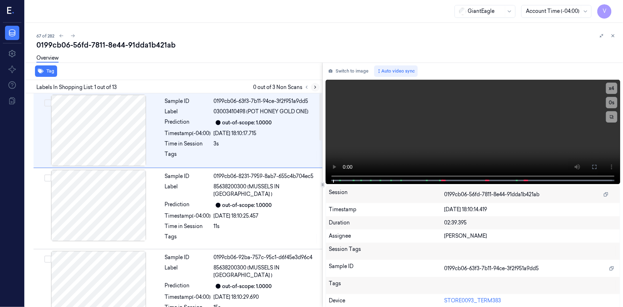
click at [317, 86] on icon at bounding box center [315, 87] width 5 height 5
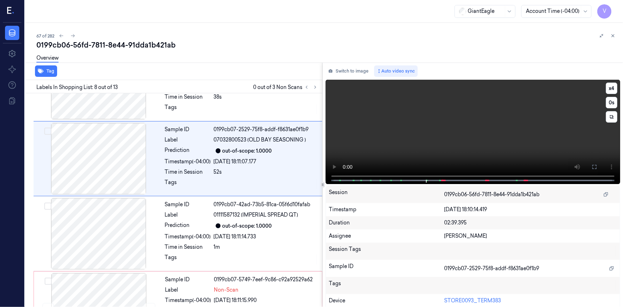
scroll to position [454, 0]
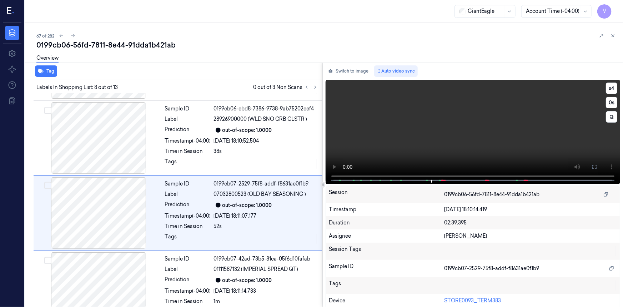
click at [474, 135] on video at bounding box center [473, 132] width 294 height 104
click at [611, 88] on button "x 4" at bounding box center [611, 87] width 11 height 11
click at [610, 88] on button "x 1" at bounding box center [611, 87] width 11 height 11
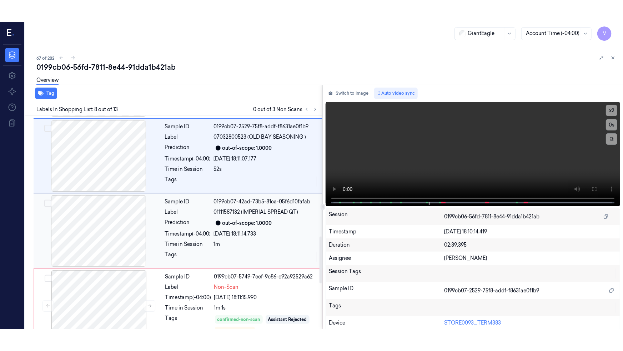
scroll to position [552, 0]
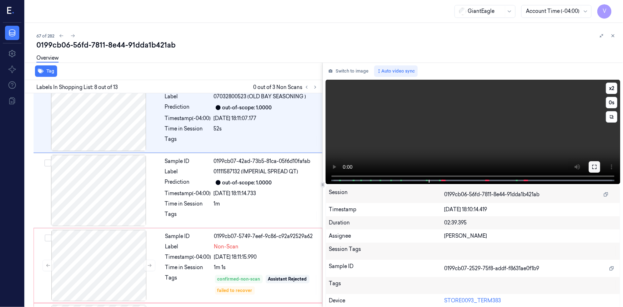
click at [594, 167] on icon at bounding box center [594, 167] width 6 height 6
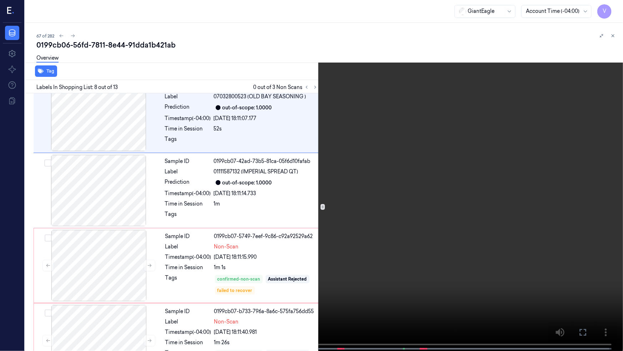
click at [375, 220] on video at bounding box center [311, 176] width 623 height 352
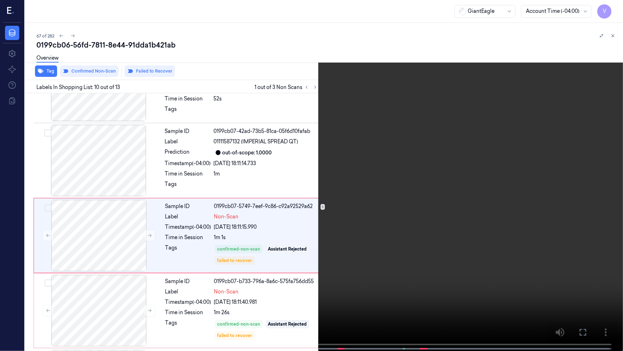
scroll to position [582, 0]
click at [388, 201] on video at bounding box center [311, 176] width 623 height 352
click at [0, 0] on icon at bounding box center [0, 0] width 0 height 0
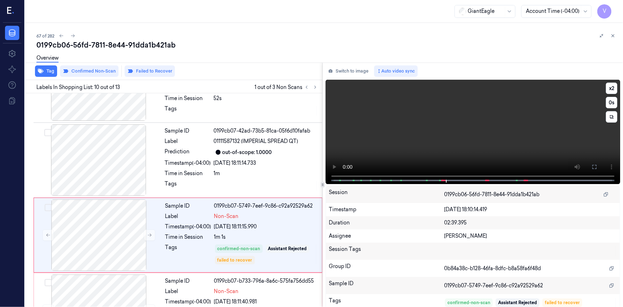
drag, startPoint x: 592, startPoint y: 165, endPoint x: 587, endPoint y: 193, distance: 27.9
click at [592, 166] on icon at bounding box center [594, 167] width 6 height 6
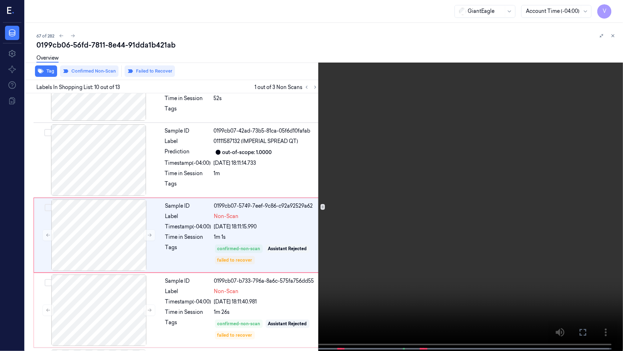
click at [506, 195] on video at bounding box center [311, 176] width 623 height 352
click at [240, 306] on div "x 2 0 s" at bounding box center [311, 175] width 623 height 351
click at [392, 262] on video at bounding box center [311, 176] width 623 height 352
click at [0, 0] on icon at bounding box center [0, 0] width 0 height 0
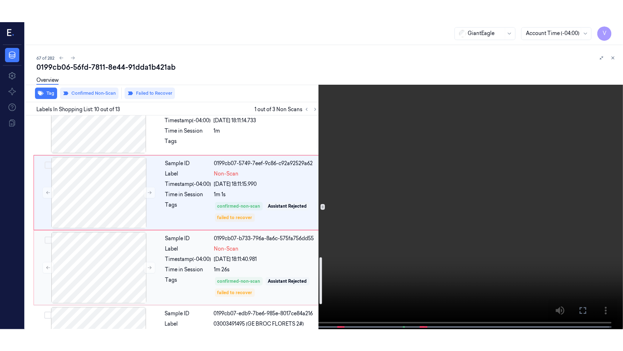
scroll to position [647, 0]
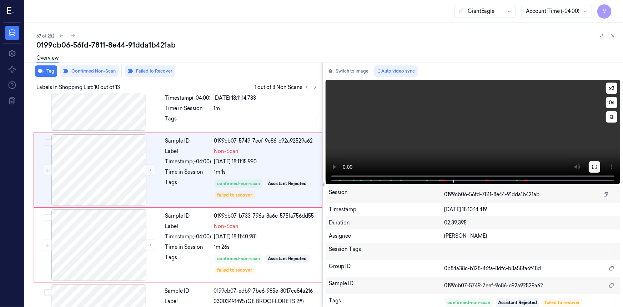
click at [591, 166] on icon at bounding box center [594, 167] width 6 height 6
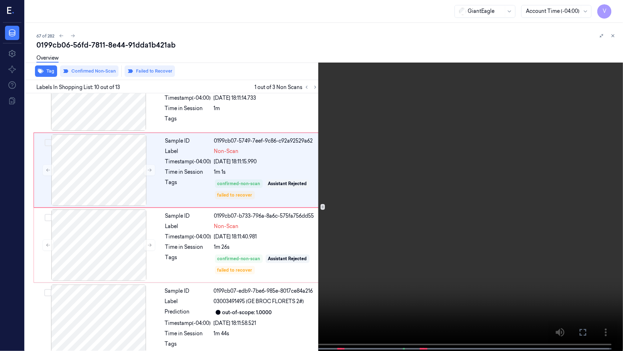
click at [441, 212] on video at bounding box center [311, 176] width 623 height 352
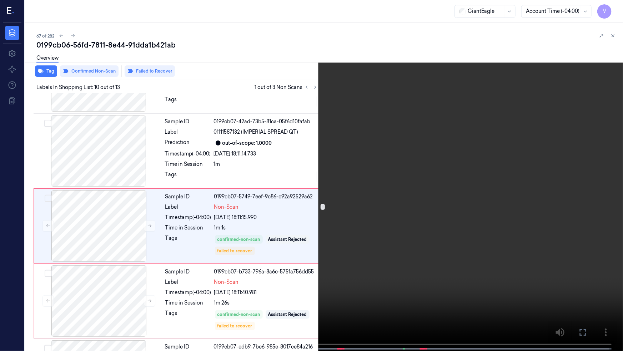
scroll to position [582, 0]
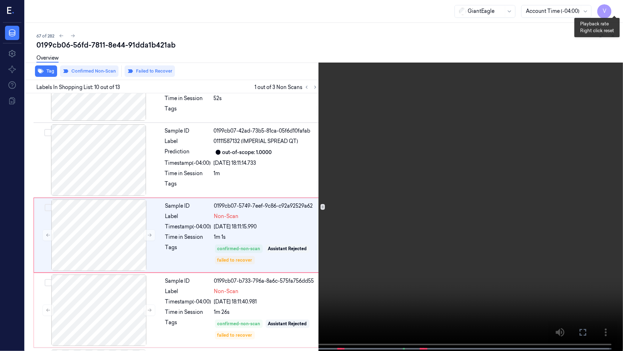
click at [612, 6] on button "x 2" at bounding box center [614, 8] width 11 height 11
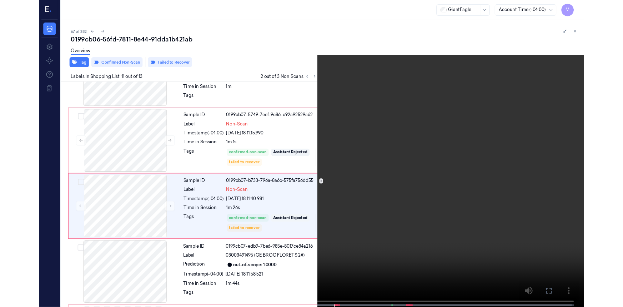
scroll to position [657, 0]
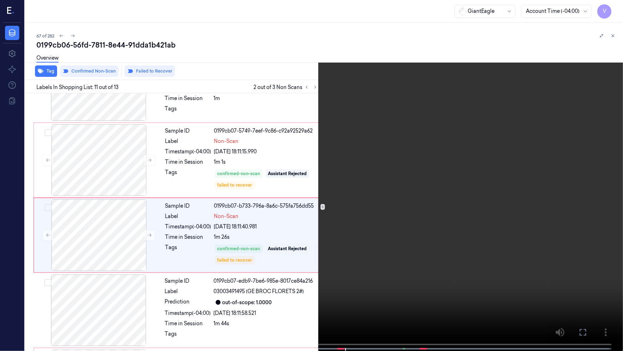
click at [414, 208] on video at bounding box center [311, 176] width 623 height 352
click at [417, 238] on video at bounding box center [311, 176] width 623 height 352
click at [434, 190] on video at bounding box center [311, 176] width 623 height 352
drag, startPoint x: 583, startPoint y: 330, endPoint x: 397, endPoint y: 268, distance: 195.5
click at [0, 0] on icon at bounding box center [0, 0] width 0 height 0
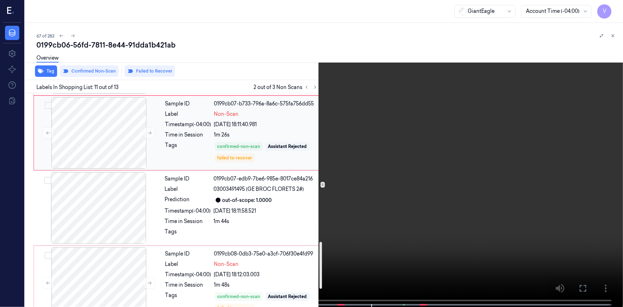
scroll to position [762, 0]
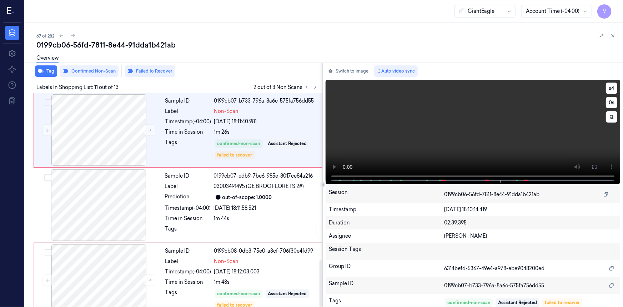
click at [446, 145] on video at bounding box center [473, 132] width 294 height 104
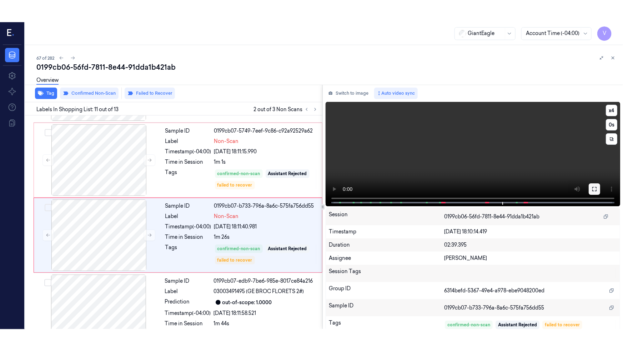
scroll to position [679, 0]
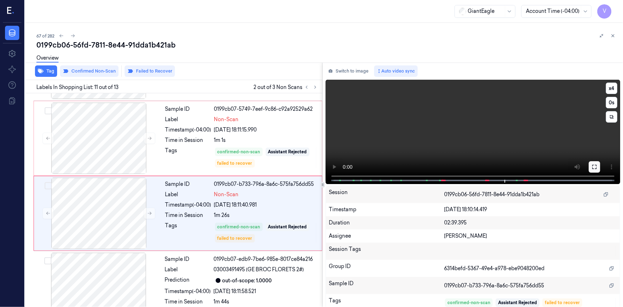
click at [591, 168] on icon at bounding box center [594, 167] width 6 height 6
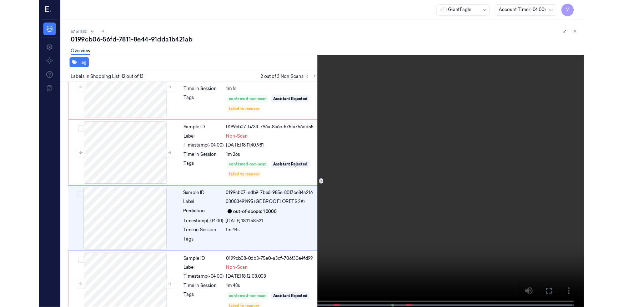
scroll to position [718, 0]
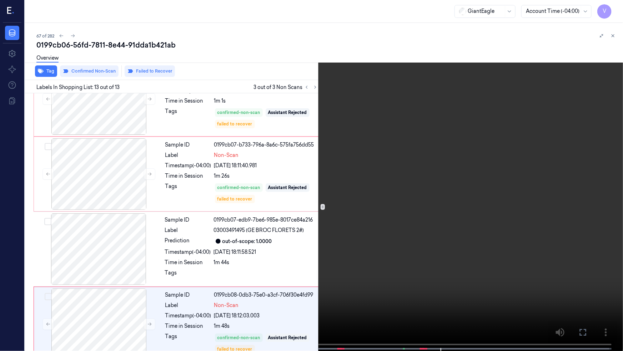
click at [394, 298] on video at bounding box center [311, 176] width 623 height 352
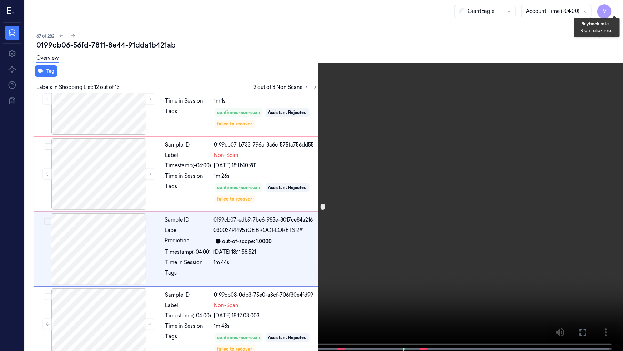
click at [614, 8] on button "x 4" at bounding box center [614, 8] width 11 height 11
click at [614, 10] on button "x 1" at bounding box center [614, 8] width 11 height 11
click at [458, 172] on video at bounding box center [311, 176] width 623 height 352
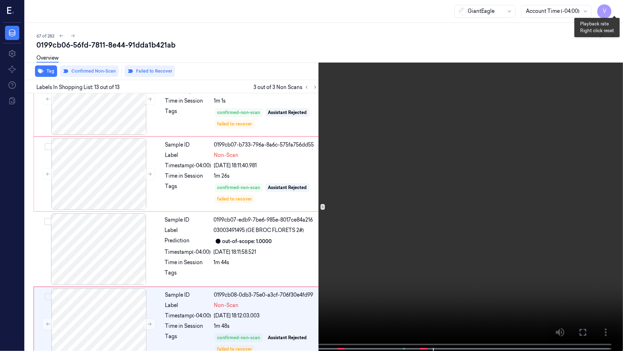
click at [615, 9] on button "x 2" at bounding box center [614, 8] width 11 height 11
click at [0, 0] on icon at bounding box center [0, 0] width 0 height 0
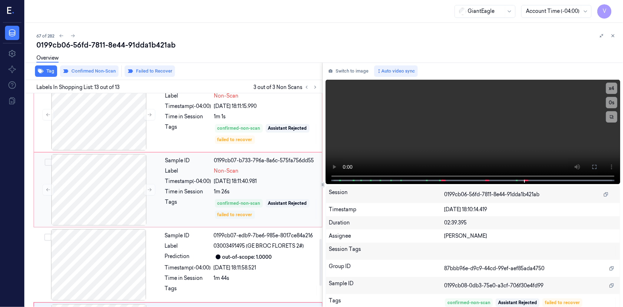
scroll to position [665, 0]
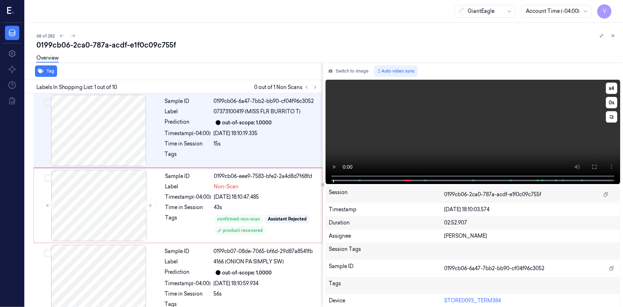
click at [537, 143] on video at bounding box center [473, 132] width 294 height 104
click at [592, 167] on icon at bounding box center [594, 167] width 6 height 6
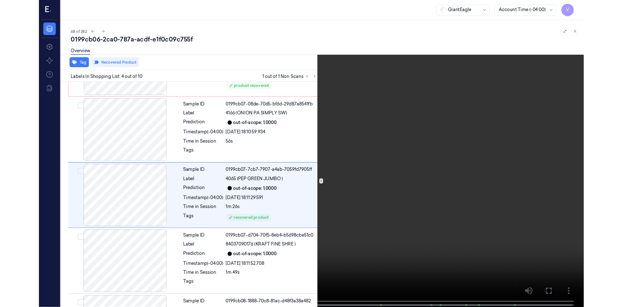
scroll to position [133, 0]
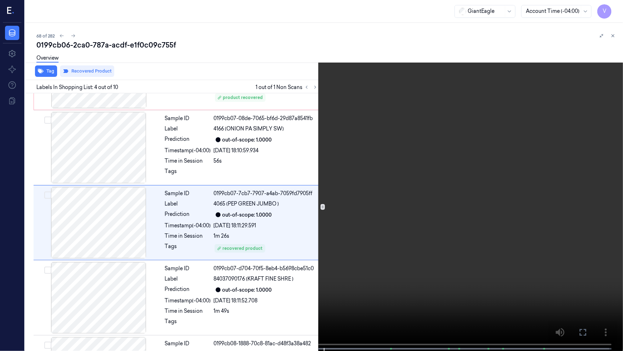
click at [259, 238] on video at bounding box center [311, 176] width 623 height 352
click at [0, 0] on icon at bounding box center [0, 0] width 0 height 0
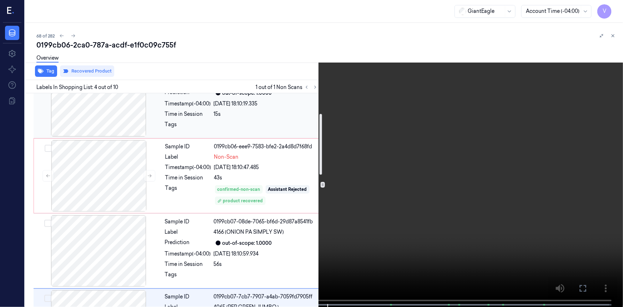
scroll to position [25, 0]
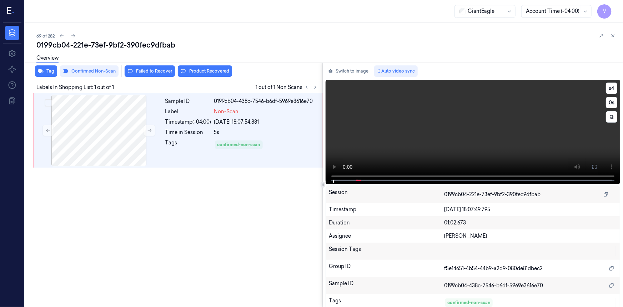
click at [546, 154] on video at bounding box center [473, 132] width 294 height 104
click at [589, 167] on button at bounding box center [594, 166] width 11 height 11
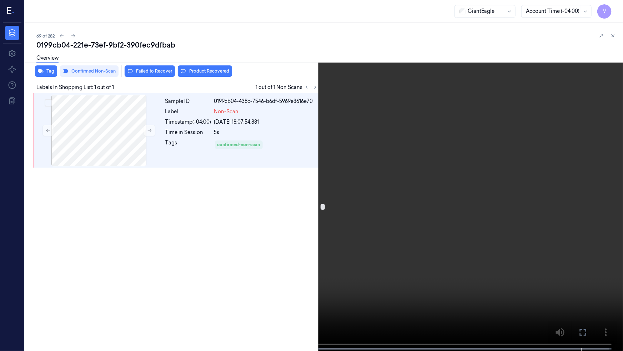
click at [0, 0] on icon at bounding box center [0, 0] width 0 height 0
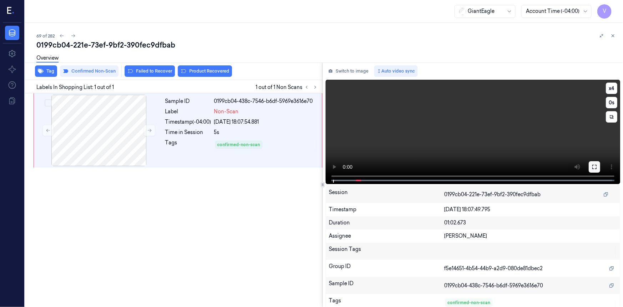
click at [593, 168] on icon at bounding box center [594, 167] width 4 height 4
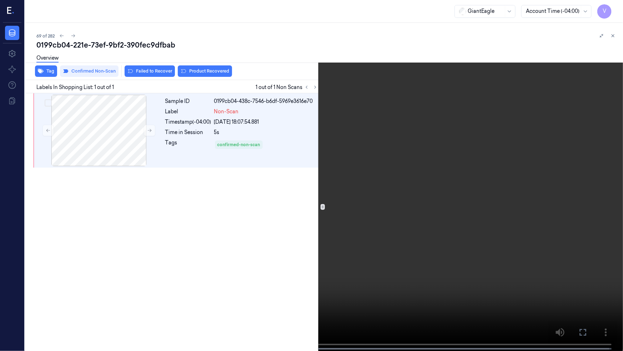
click at [465, 223] on video at bounding box center [311, 176] width 623 height 352
click at [470, 244] on video at bounding box center [311, 176] width 623 height 352
click at [0, 0] on button at bounding box center [0, 0] width 0 height 0
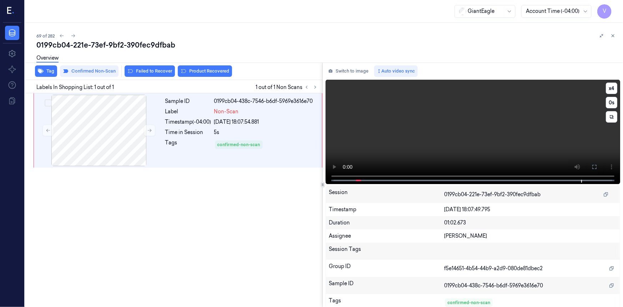
click at [542, 116] on video at bounding box center [473, 132] width 294 height 104
drag, startPoint x: 342, startPoint y: 180, endPoint x: 318, endPoint y: 182, distance: 24.0
click at [312, 183] on div "Tag Confirmed Non-Scan Failed to Recover Product Recovered Labels In Shopping L…" at bounding box center [322, 184] width 601 height 244
click at [427, 118] on video at bounding box center [473, 132] width 294 height 104
click at [198, 36] on div "69 of 282" at bounding box center [326, 35] width 581 height 9
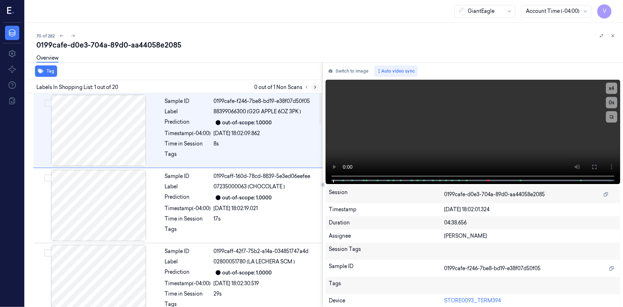
click at [316, 86] on icon at bounding box center [315, 87] width 5 height 5
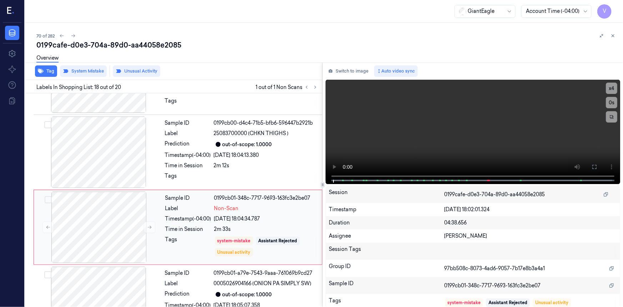
scroll to position [1203, 0]
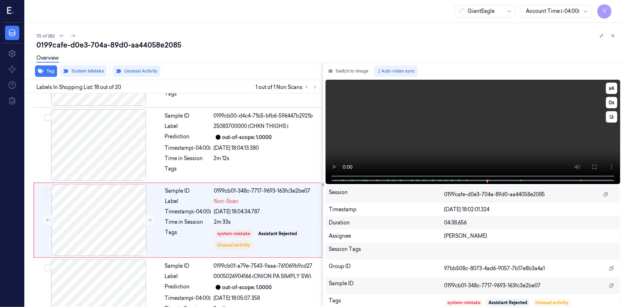
click at [441, 147] on video at bounding box center [473, 132] width 294 height 104
click at [591, 168] on icon at bounding box center [594, 167] width 6 height 6
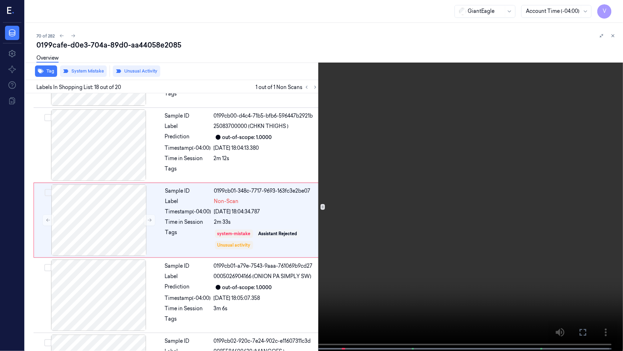
click at [0, 0] on icon at bounding box center [0, 0] width 0 height 0
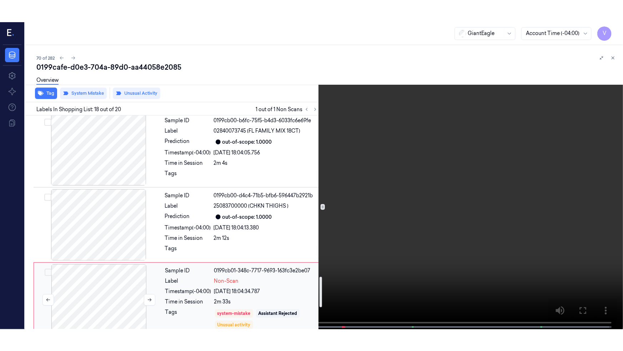
scroll to position [1106, 0]
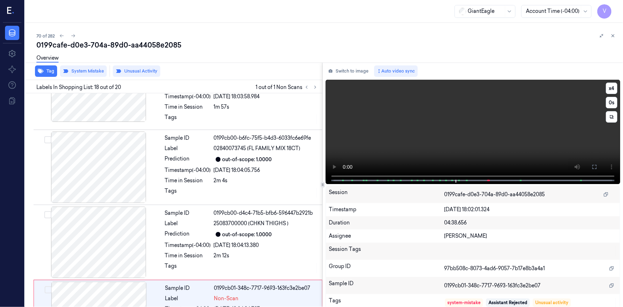
drag, startPoint x: 591, startPoint y: 164, endPoint x: 560, endPoint y: 211, distance: 55.7
click at [591, 166] on icon at bounding box center [594, 167] width 6 height 6
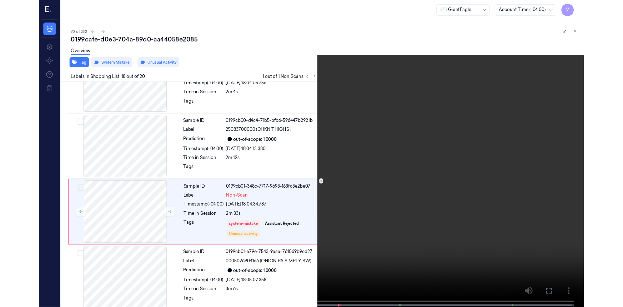
scroll to position [1182, 0]
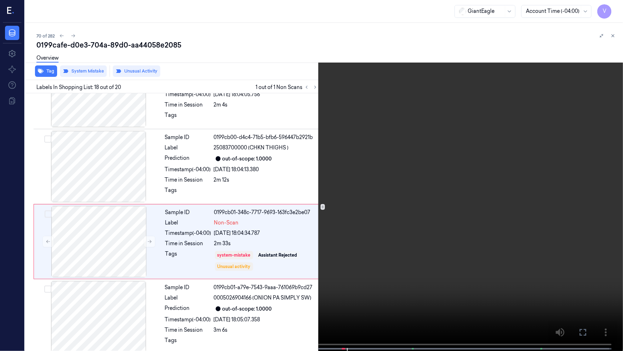
drag, startPoint x: 501, startPoint y: 243, endPoint x: 517, endPoint y: 252, distance: 18.7
click at [501, 244] on video at bounding box center [311, 176] width 623 height 352
click at [0, 0] on icon at bounding box center [0, 0] width 0 height 0
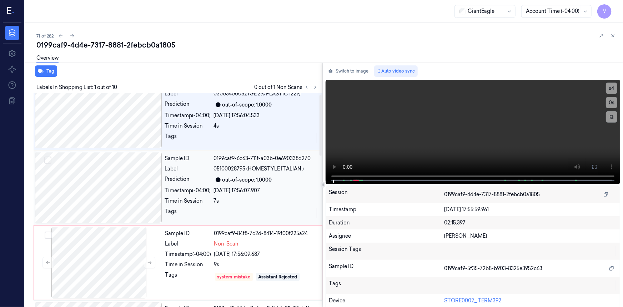
scroll to position [32, 0]
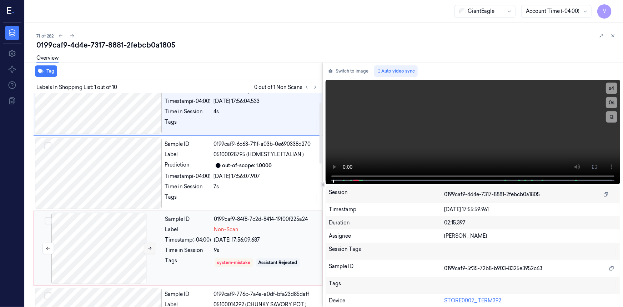
click at [148, 247] on icon at bounding box center [150, 248] width 4 height 3
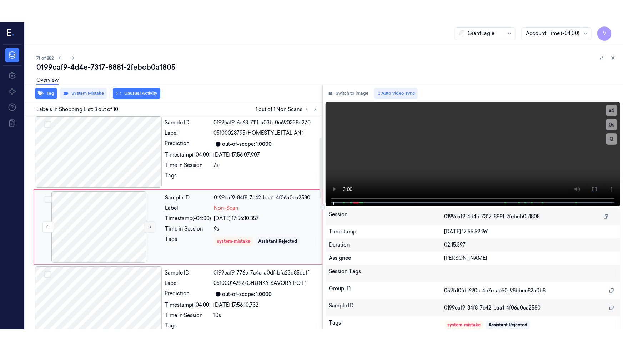
scroll to position [80, 0]
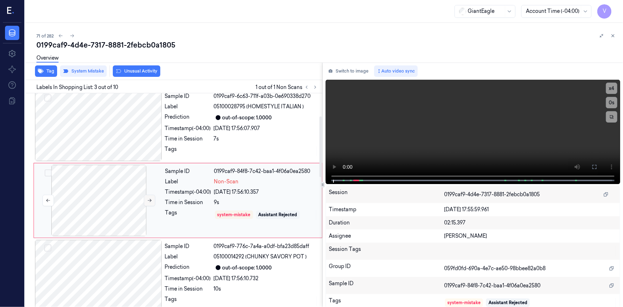
click at [150, 198] on icon at bounding box center [149, 200] width 5 height 5
click at [150, 199] on icon at bounding box center [150, 200] width 4 height 3
drag, startPoint x: 589, startPoint y: 167, endPoint x: 287, endPoint y: 240, distance: 310.4
click at [589, 167] on button at bounding box center [594, 166] width 11 height 11
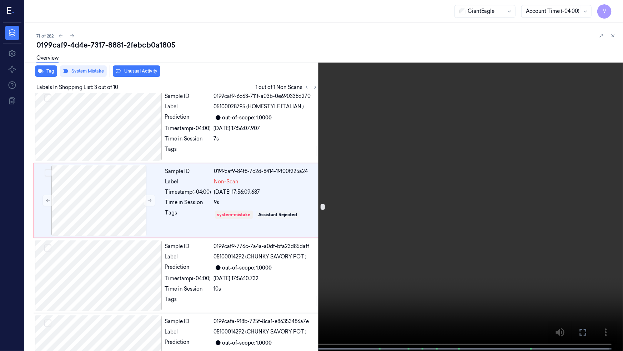
click at [251, 215] on video at bounding box center [311, 176] width 623 height 352
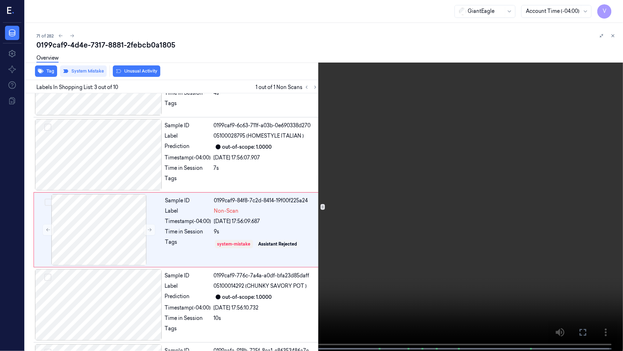
scroll to position [58, 0]
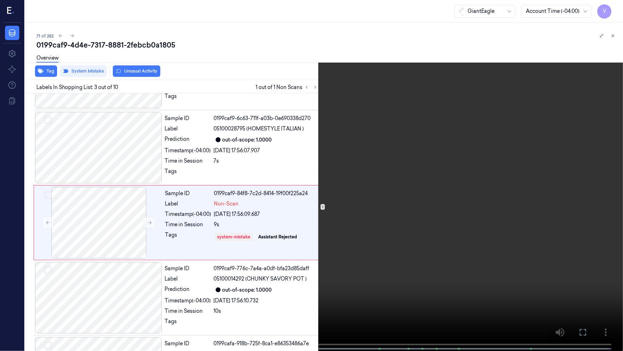
click at [16, 306] on div "x 4 0 s" at bounding box center [311, 175] width 623 height 351
click at [462, 207] on video at bounding box center [311, 176] width 623 height 352
click at [616, 11] on button "x 4" at bounding box center [614, 8] width 11 height 11
click at [616, 8] on button "x 1" at bounding box center [614, 8] width 11 height 11
click at [362, 167] on video at bounding box center [311, 176] width 623 height 352
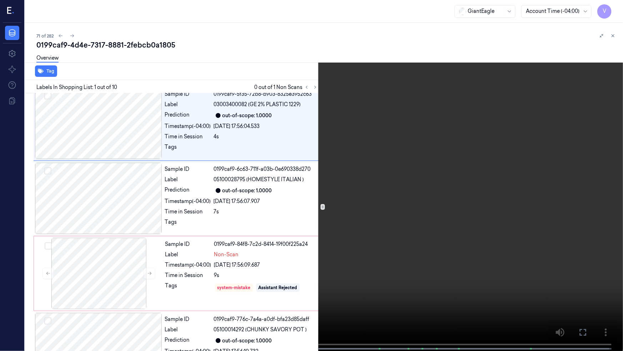
scroll to position [0, 0]
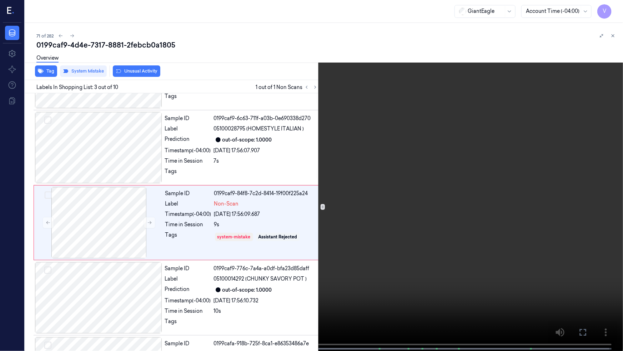
click at [307, 199] on video at bounding box center [311, 176] width 623 height 352
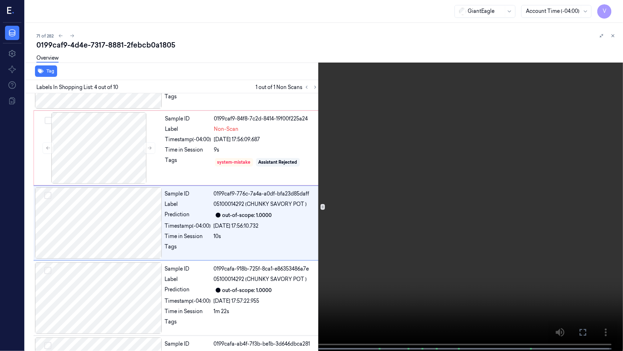
scroll to position [133, 0]
click at [43, 306] on div "x 2 0 s" at bounding box center [311, 175] width 623 height 351
click at [193, 276] on video at bounding box center [311, 176] width 623 height 352
click at [206, 264] on video at bounding box center [311, 176] width 623 height 352
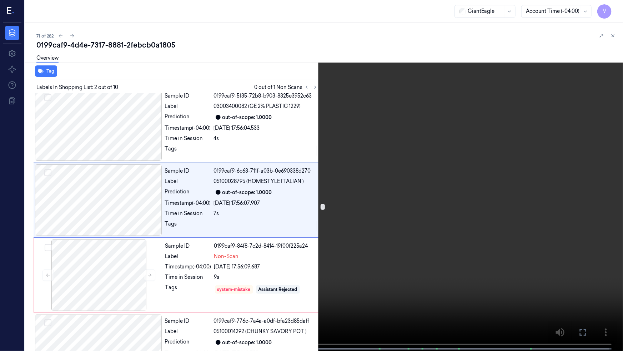
scroll to position [0, 0]
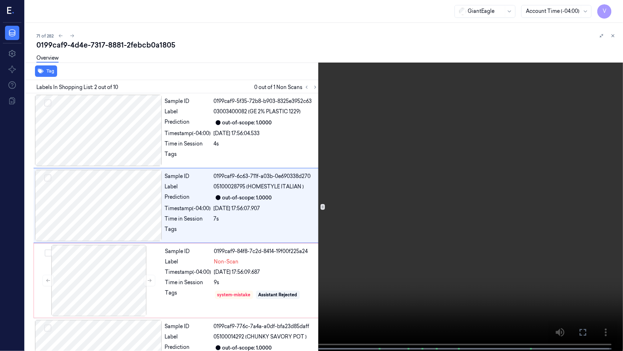
click at [218, 251] on video at bounding box center [311, 176] width 623 height 352
click at [231, 249] on video at bounding box center [311, 176] width 623 height 352
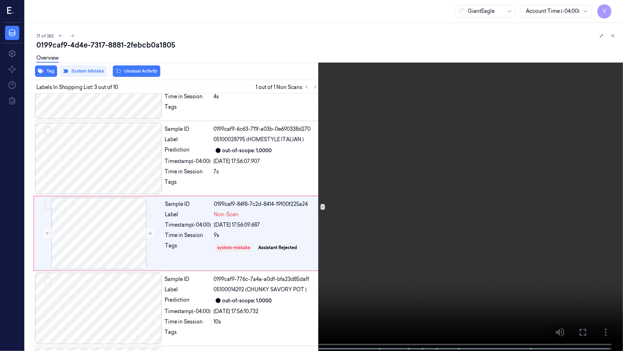
scroll to position [58, 0]
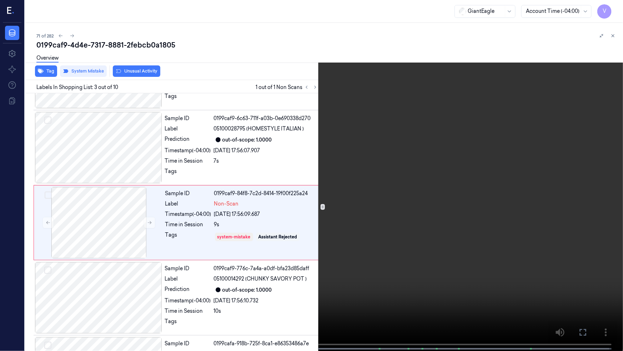
click at [202, 240] on video at bounding box center [311, 176] width 623 height 352
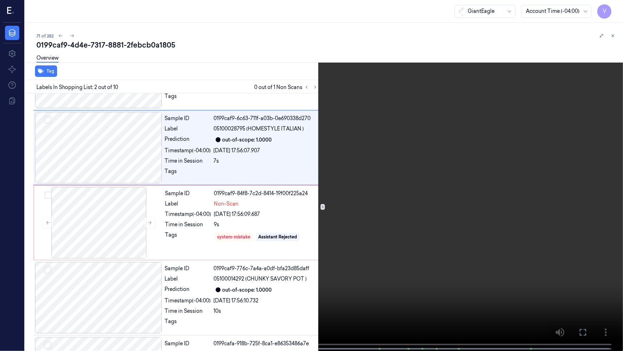
scroll to position [0, 0]
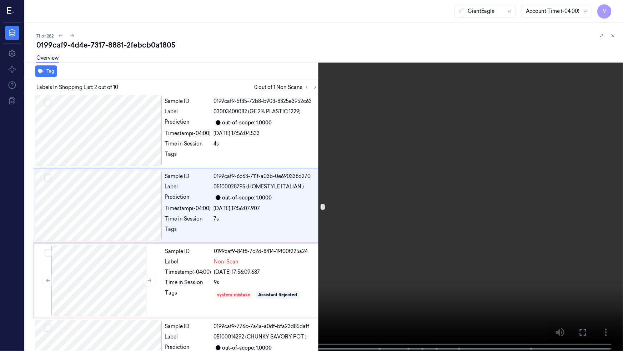
click at [243, 231] on video at bounding box center [311, 176] width 623 height 352
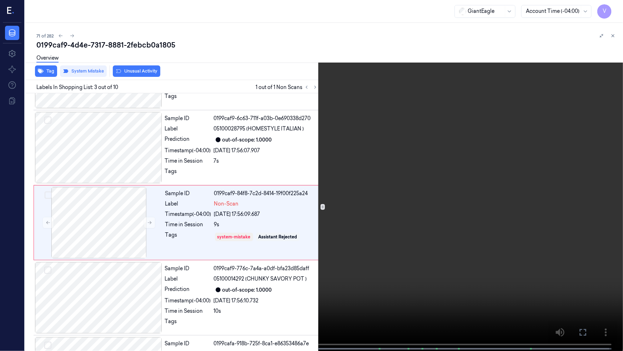
click at [256, 229] on video at bounding box center [311, 176] width 623 height 352
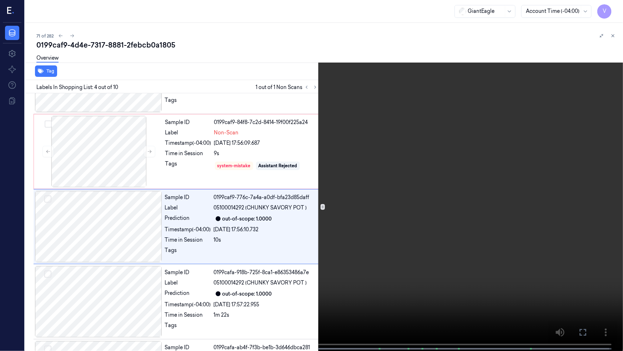
scroll to position [133, 0]
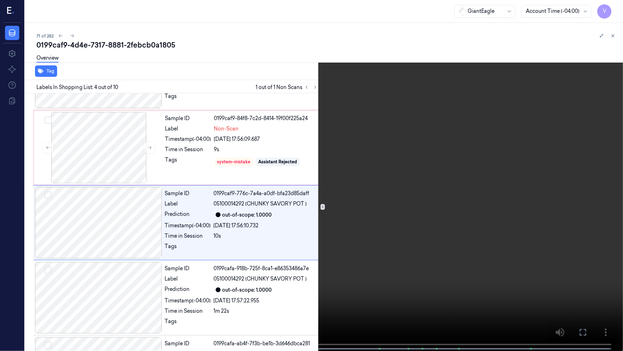
click at [256, 229] on video at bounding box center [311, 176] width 623 height 352
click at [133, 282] on video at bounding box center [311, 176] width 623 height 352
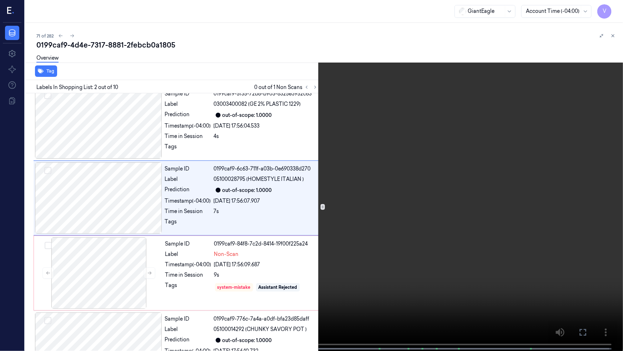
scroll to position [0, 0]
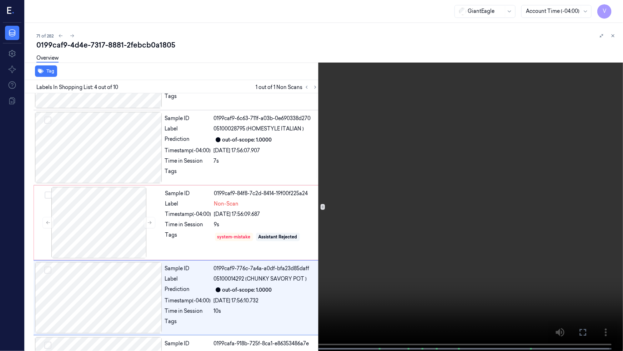
click at [158, 270] on video at bounding box center [311, 176] width 623 height 352
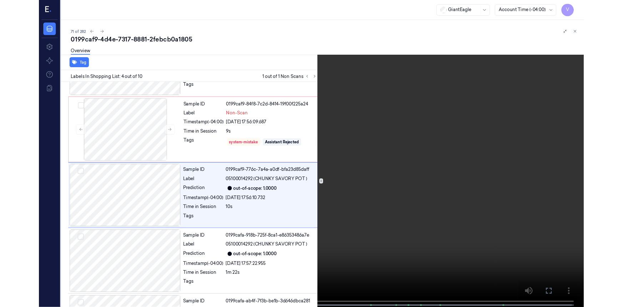
scroll to position [133, 0]
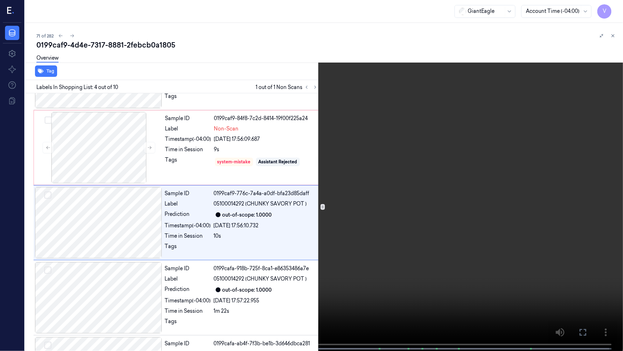
click at [0, 0] on icon at bounding box center [0, 0] width 0 height 0
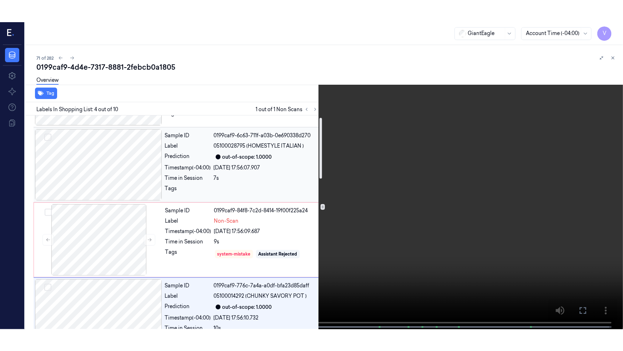
scroll to position [0, 0]
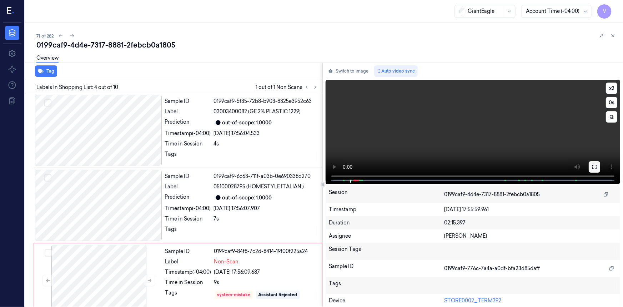
click at [592, 167] on icon at bounding box center [594, 167] width 6 height 6
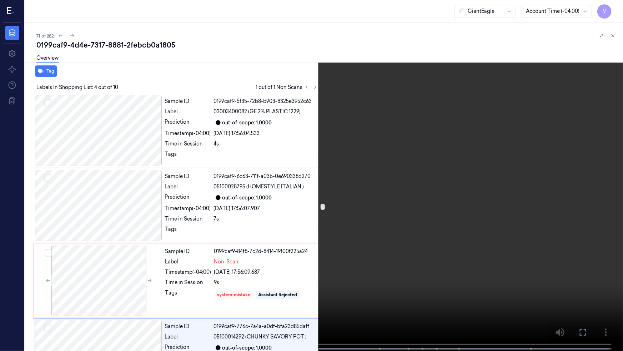
click at [352, 229] on video at bounding box center [311, 176] width 623 height 352
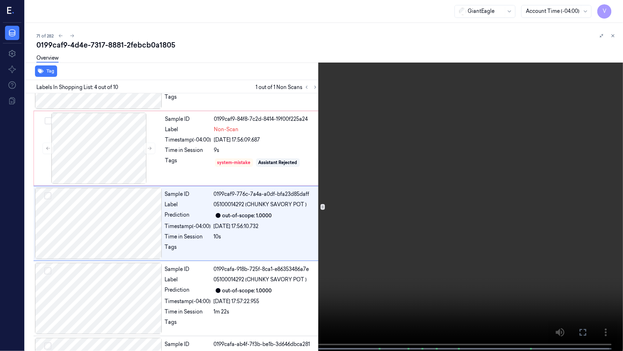
scroll to position [133, 0]
click at [616, 5] on button "x 2" at bounding box center [614, 8] width 11 height 11
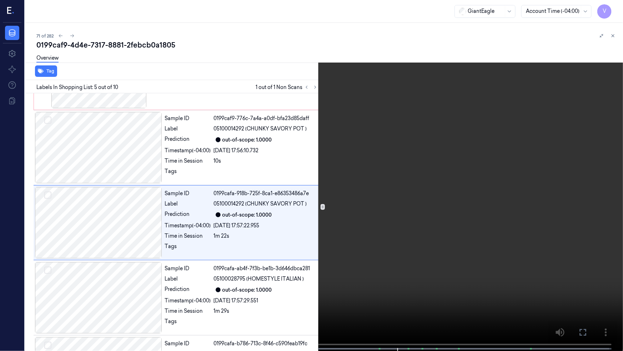
click at [452, 262] on video at bounding box center [311, 176] width 623 height 352
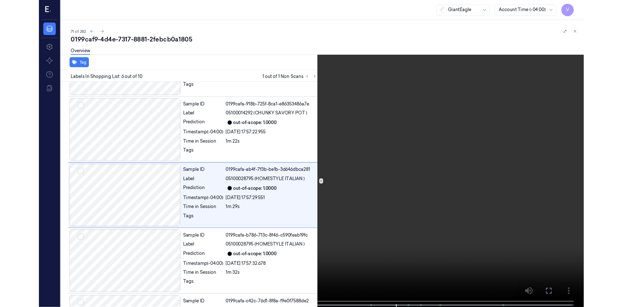
scroll to position [283, 0]
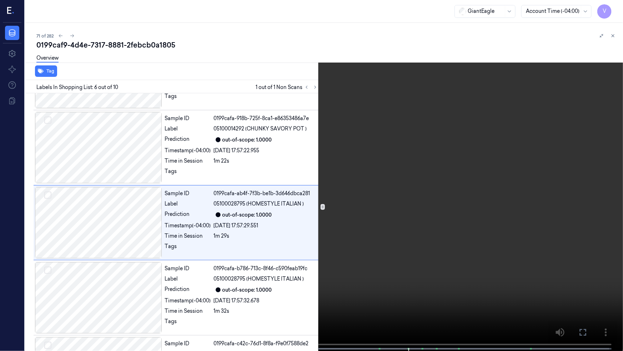
click at [0, 0] on icon at bounding box center [0, 0] width 0 height 0
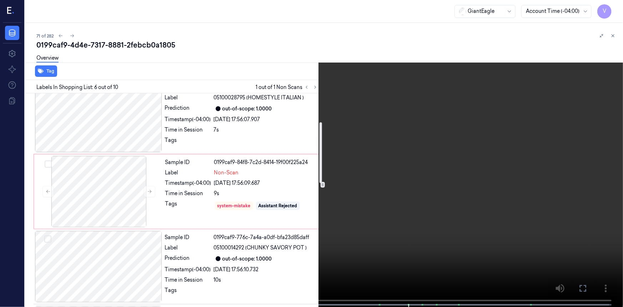
scroll to position [88, 0]
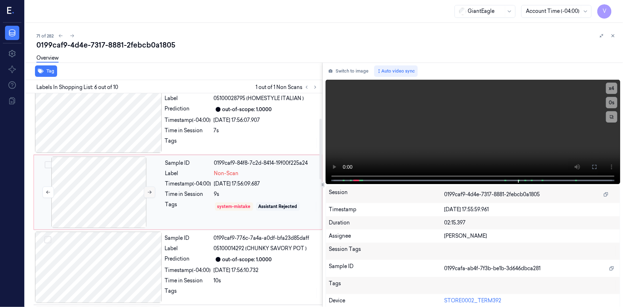
click at [148, 190] on icon at bounding box center [149, 192] width 5 height 5
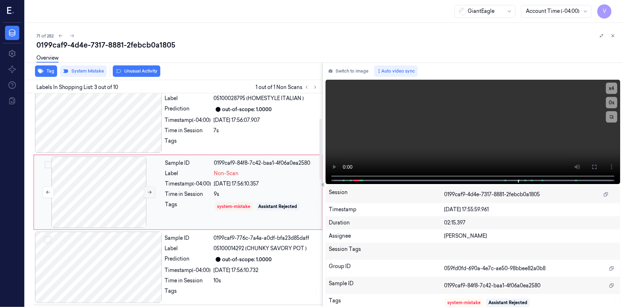
scroll to position [80, 0]
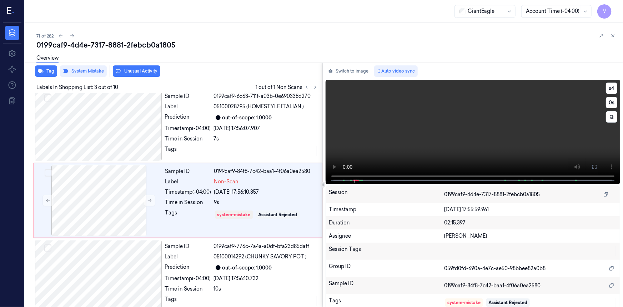
click at [434, 137] on video at bounding box center [473, 132] width 294 height 104
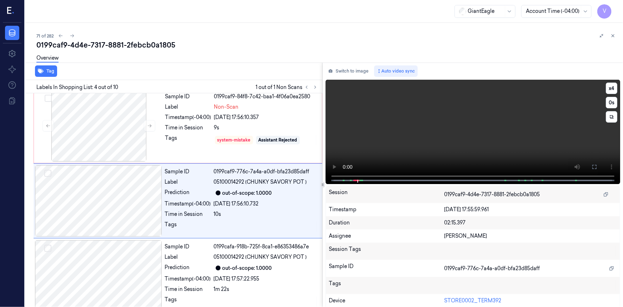
scroll to position [155, 0]
click at [444, 141] on video at bounding box center [473, 132] width 294 height 104
click at [478, 119] on video at bounding box center [473, 132] width 294 height 104
click at [478, 125] on video at bounding box center [473, 132] width 294 height 104
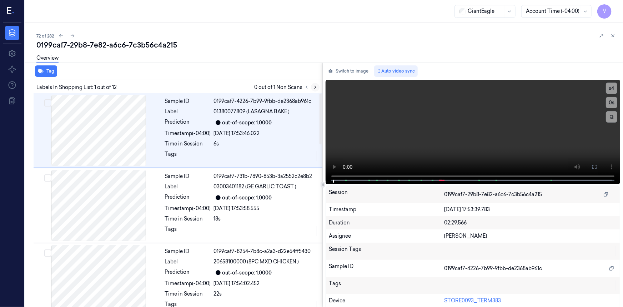
click at [315, 86] on icon at bounding box center [314, 87] width 1 height 2
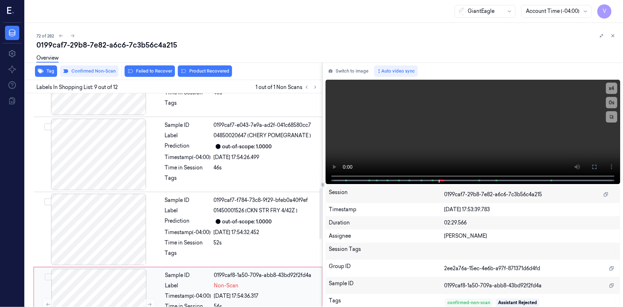
scroll to position [399, 0]
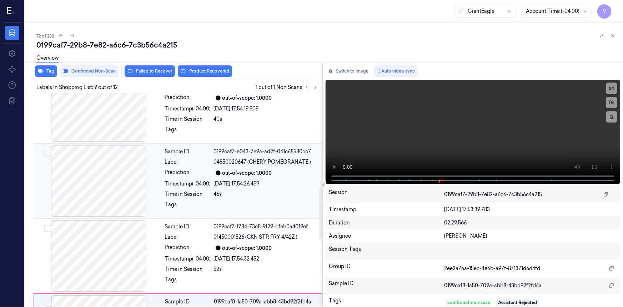
click at [153, 175] on div at bounding box center [98, 180] width 127 height 71
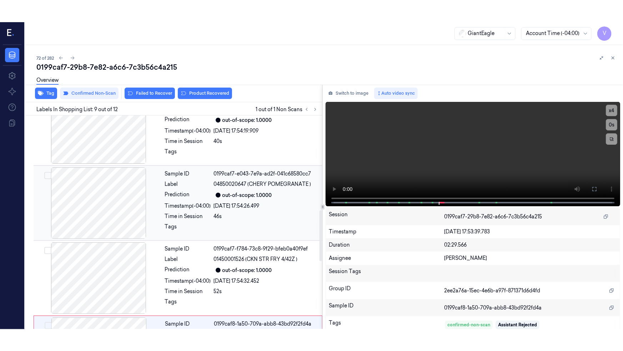
scroll to position [379, 0]
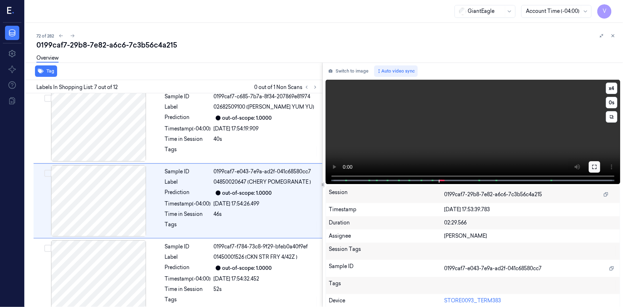
click at [592, 167] on icon at bounding box center [594, 167] width 4 height 4
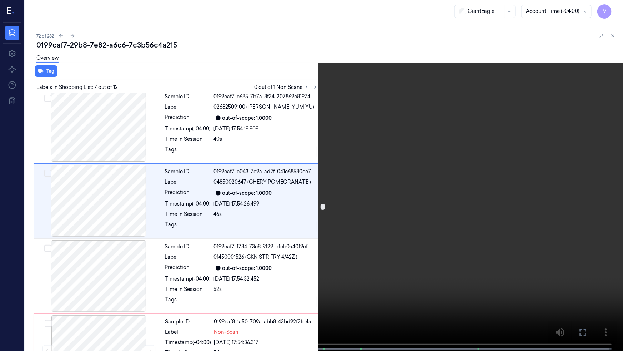
click at [359, 239] on video at bounding box center [311, 176] width 623 height 352
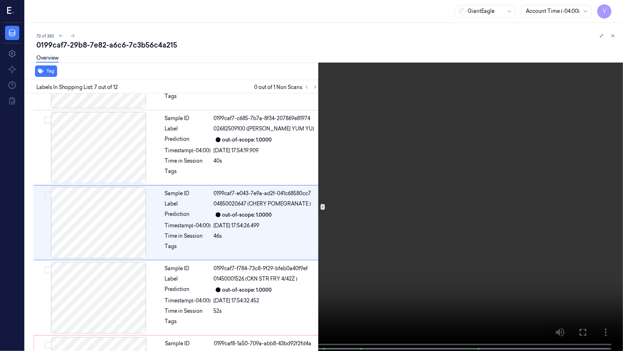
scroll to position [357, 0]
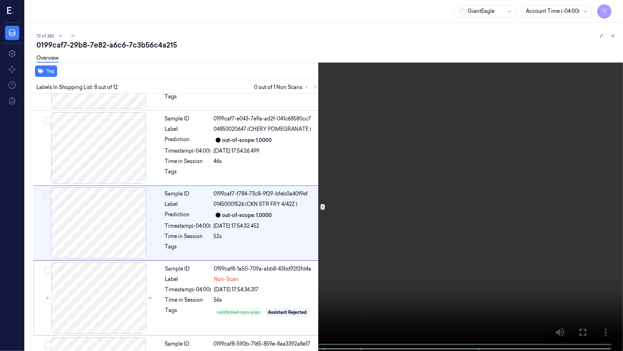
click at [359, 239] on video at bounding box center [311, 176] width 623 height 352
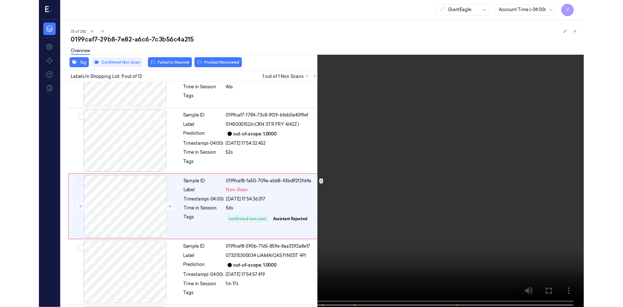
scroll to position [507, 0]
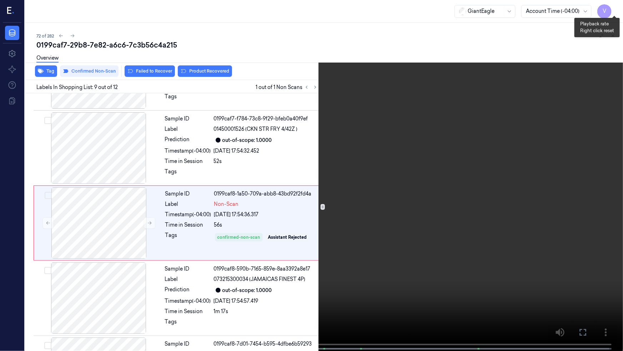
click at [611, 7] on button "x 4" at bounding box center [614, 8] width 11 height 11
click at [614, 7] on button "x 1" at bounding box center [614, 8] width 11 height 11
click at [0, 0] on icon at bounding box center [0, 0] width 0 height 0
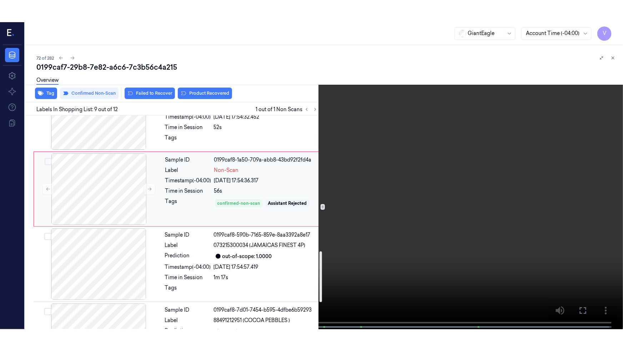
scroll to position [572, 0]
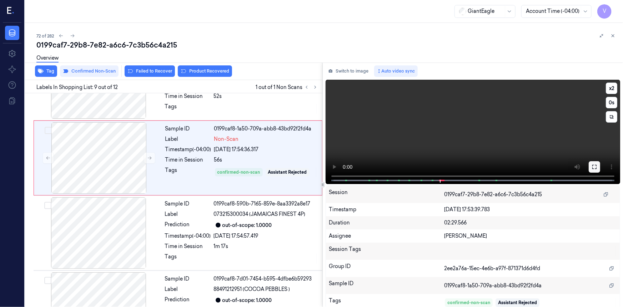
click at [593, 168] on icon at bounding box center [594, 167] width 4 height 4
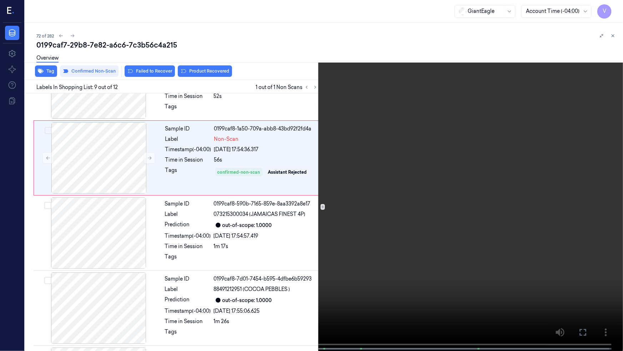
click at [319, 258] on video at bounding box center [311, 176] width 623 height 352
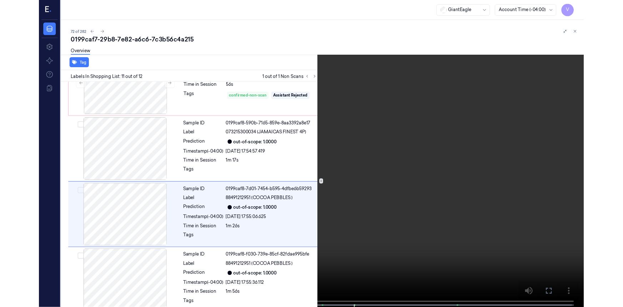
scroll to position [643, 0]
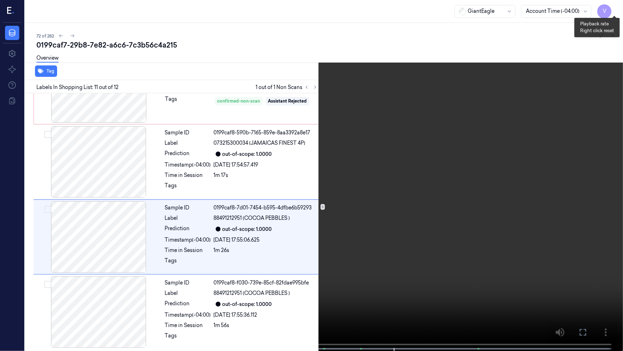
click at [617, 9] on button "x 2" at bounding box center [614, 8] width 11 height 11
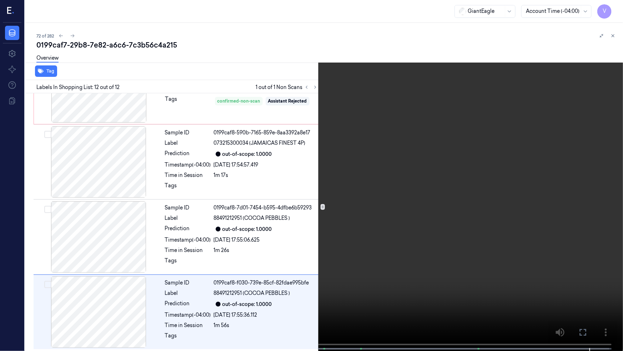
click at [0, 0] on icon at bounding box center [0, 0] width 0 height 0
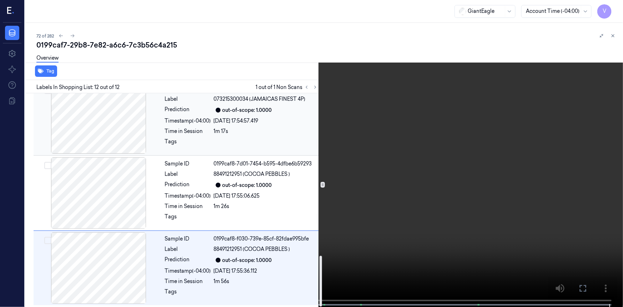
scroll to position [525, 0]
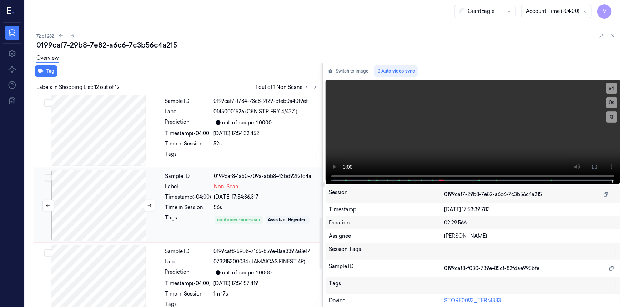
click at [140, 182] on div at bounding box center [98, 205] width 127 height 71
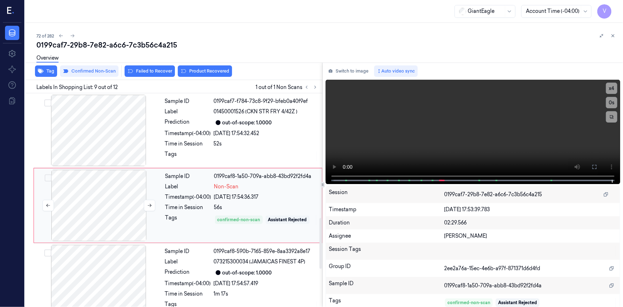
scroll to position [529, 0]
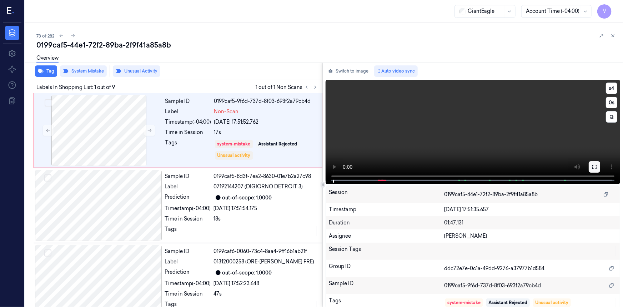
click at [591, 168] on icon at bounding box center [594, 167] width 6 height 6
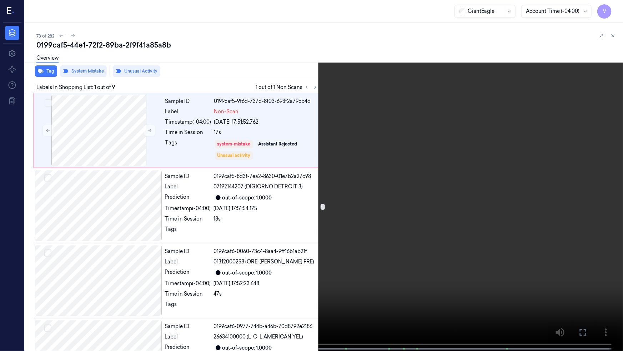
click at [311, 198] on video at bounding box center [311, 176] width 623 height 352
click at [212, 211] on video at bounding box center [311, 176] width 623 height 352
click at [0, 0] on icon at bounding box center [0, 0] width 0 height 0
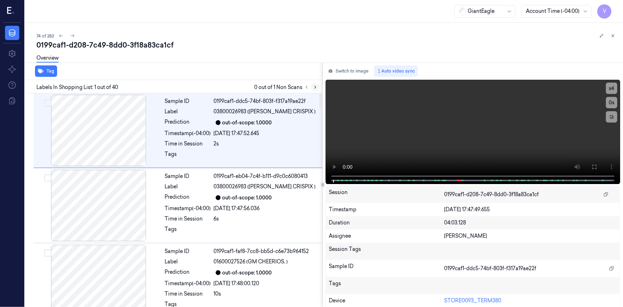
click at [316, 85] on icon at bounding box center [315, 87] width 5 height 5
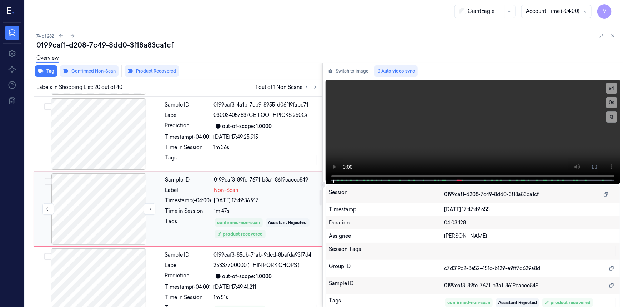
scroll to position [1353, 0]
click at [150, 205] on icon at bounding box center [149, 207] width 5 height 5
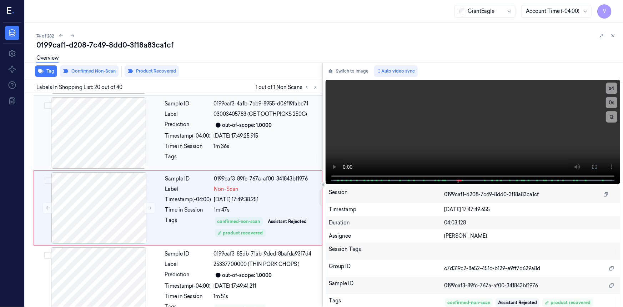
click at [254, 132] on div "Sample ID 0199caf3-4a1b-7cb9-8955-d06f19fabc71 Label 03003405783 (GE TOOTHPICKS…" at bounding box center [241, 132] width 159 height 71
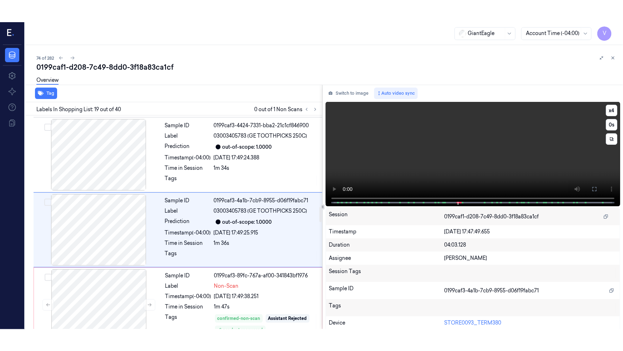
scroll to position [1278, 0]
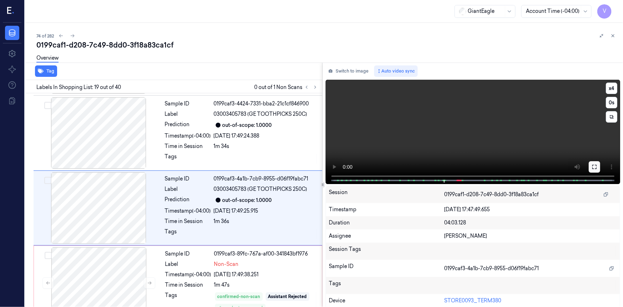
click at [596, 167] on button at bounding box center [594, 166] width 11 height 11
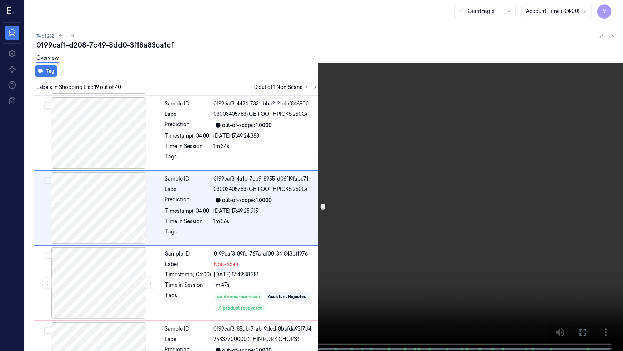
click at [295, 231] on video at bounding box center [311, 176] width 623 height 352
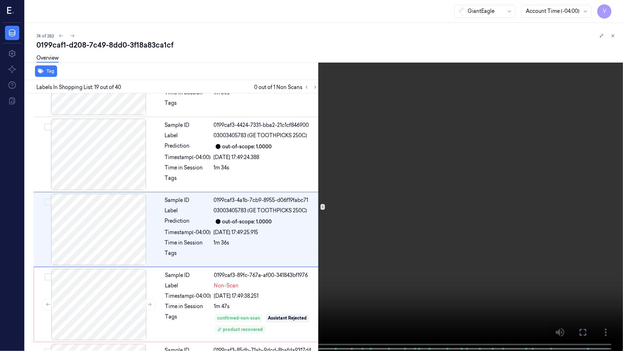
scroll to position [1257, 0]
click at [344, 175] on video at bounding box center [311, 176] width 623 height 352
click at [615, 9] on button "x 4" at bounding box center [614, 8] width 11 height 11
click at [613, 7] on button "x 1" at bounding box center [614, 8] width 11 height 11
click at [361, 170] on video at bounding box center [311, 176] width 623 height 352
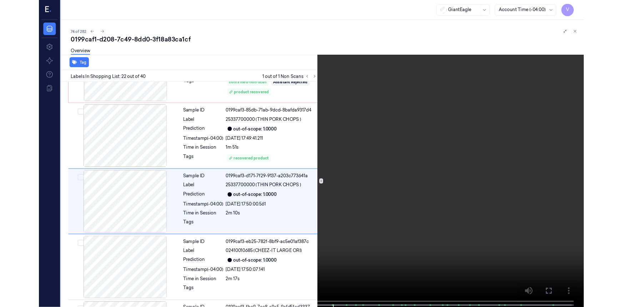
scroll to position [1481, 0]
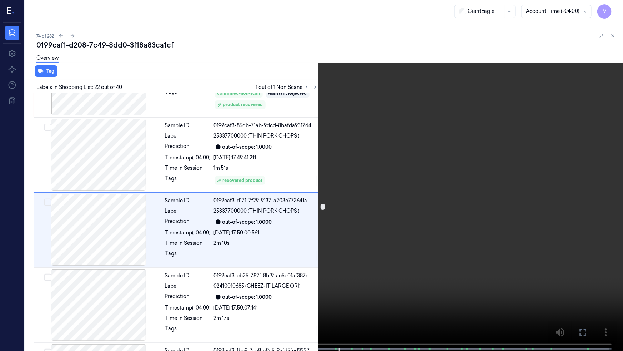
click at [360, 292] on video at bounding box center [311, 176] width 623 height 352
click at [0, 0] on icon at bounding box center [0, 0] width 0 height 0
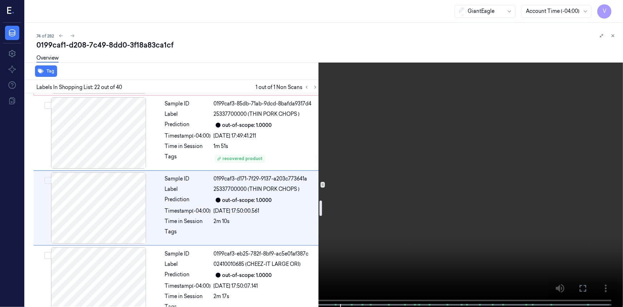
scroll to position [1503, 0]
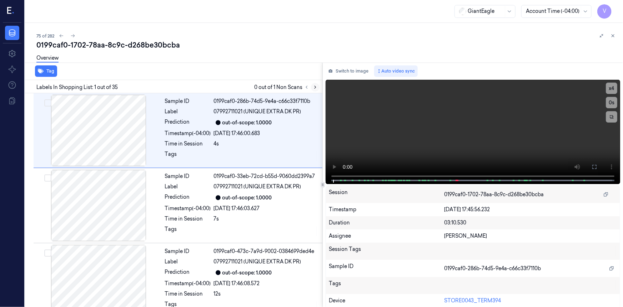
click at [316, 85] on icon at bounding box center [315, 87] width 5 height 5
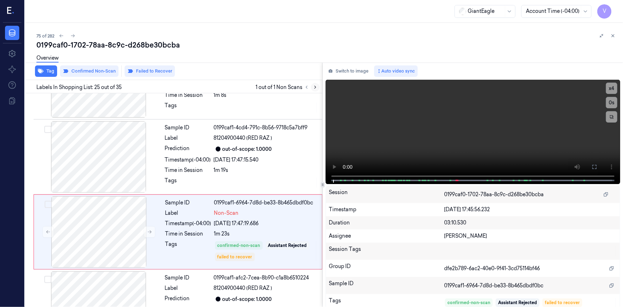
scroll to position [1728, 0]
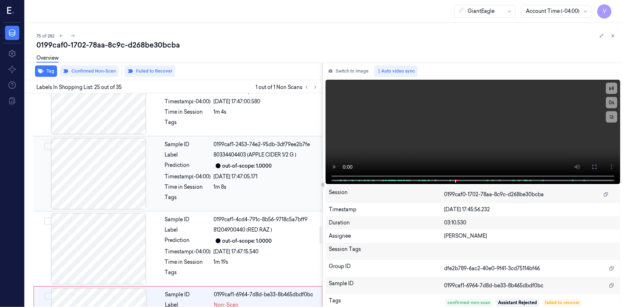
click at [176, 161] on div "Prediction" at bounding box center [188, 165] width 46 height 9
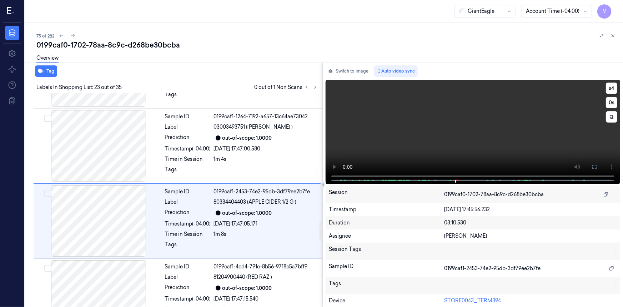
scroll to position [1578, 0]
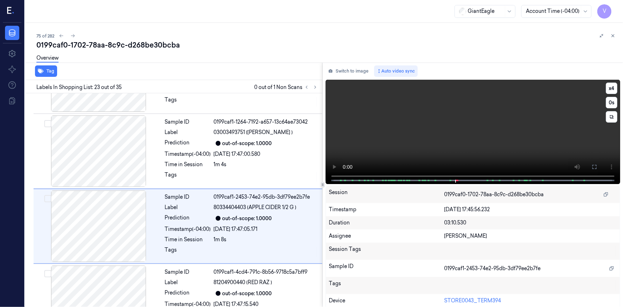
click at [429, 142] on video at bounding box center [473, 132] width 294 height 104
click at [425, 151] on video at bounding box center [473, 132] width 294 height 104
click at [607, 87] on button "x 4" at bounding box center [611, 87] width 11 height 11
drag, startPoint x: 609, startPoint y: 87, endPoint x: 537, endPoint y: 114, distance: 77.6
click at [609, 88] on button "x 1" at bounding box center [611, 87] width 11 height 11
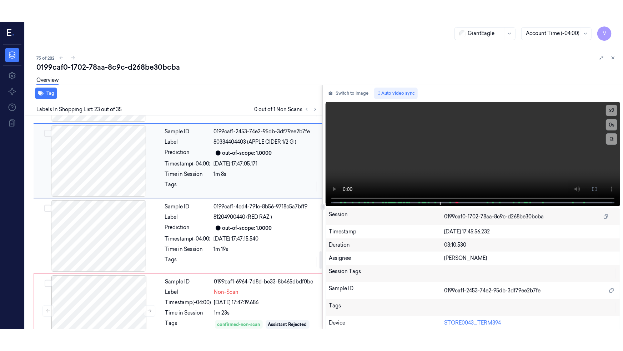
scroll to position [1675, 0]
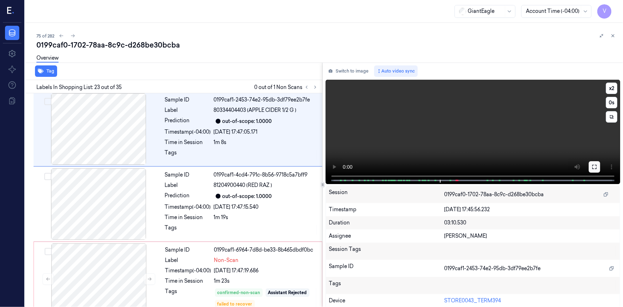
click at [594, 161] on button at bounding box center [594, 166] width 11 height 11
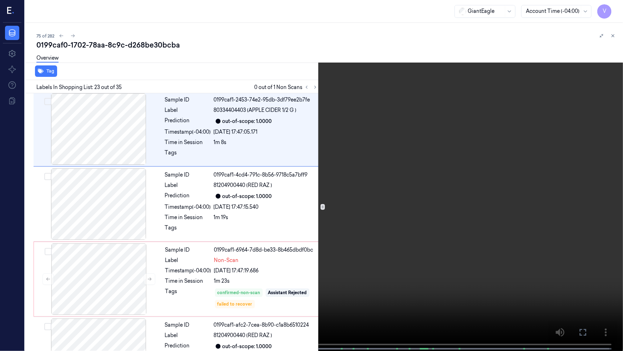
click at [428, 203] on video at bounding box center [311, 176] width 623 height 352
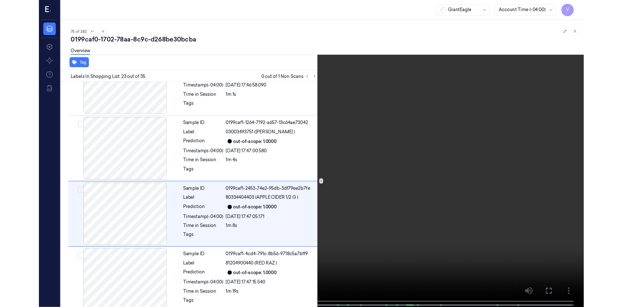
scroll to position [1556, 0]
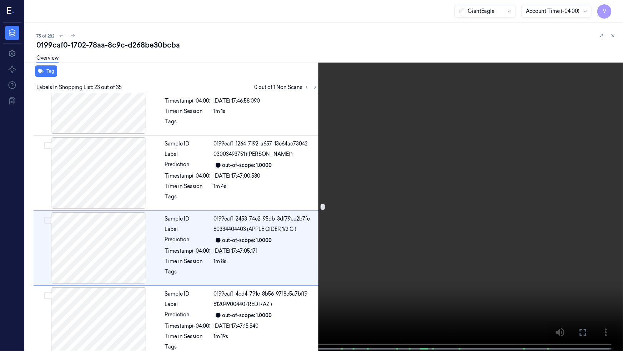
drag, startPoint x: 507, startPoint y: 257, endPoint x: 555, endPoint y: 303, distance: 66.7
click at [510, 260] on video at bounding box center [311, 176] width 623 height 352
click at [0, 0] on icon at bounding box center [0, 0] width 0 height 0
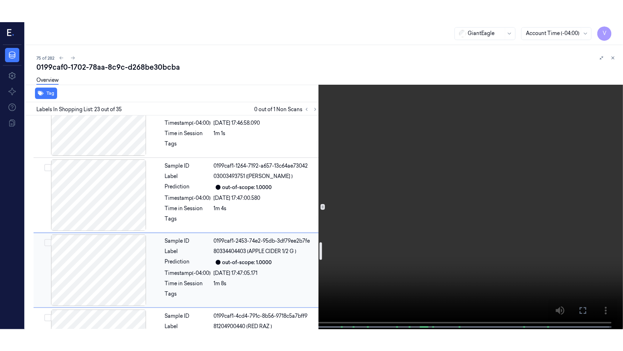
scroll to position [1686, 0]
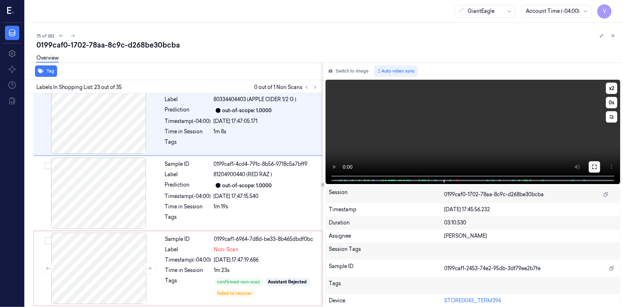
click at [589, 167] on button at bounding box center [594, 166] width 11 height 11
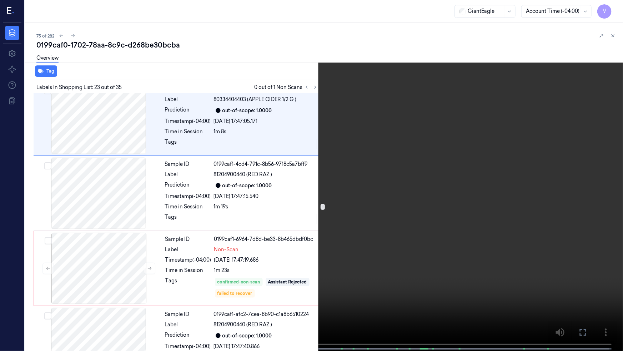
click at [433, 215] on video at bounding box center [311, 176] width 623 height 352
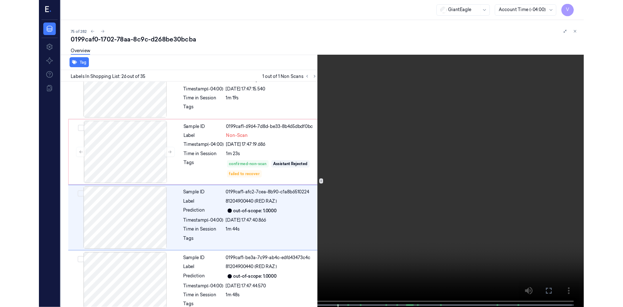
scroll to position [1781, 0]
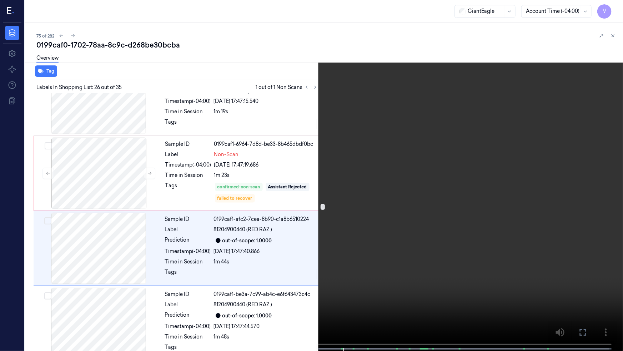
click at [479, 230] on video at bounding box center [311, 176] width 623 height 352
click at [0, 0] on icon at bounding box center [0, 0] width 0 height 0
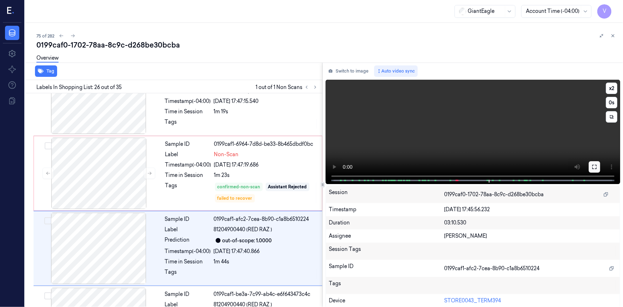
click at [593, 166] on icon at bounding box center [594, 167] width 6 height 6
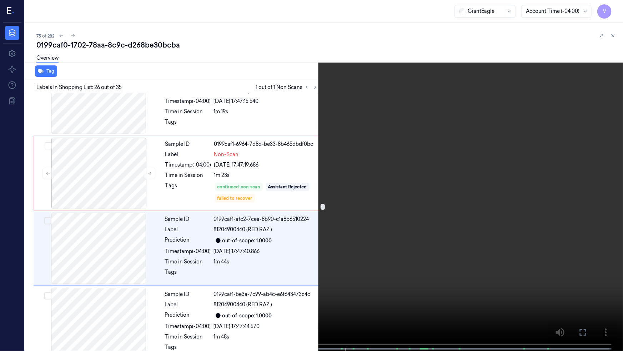
click at [351, 223] on video at bounding box center [311, 176] width 623 height 352
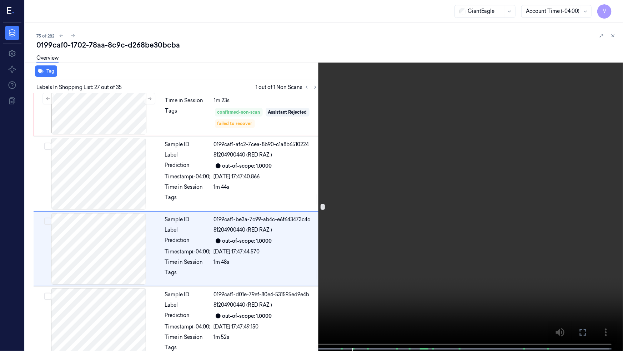
scroll to position [1856, 0]
click at [617, 7] on button "x 2" at bounding box center [614, 8] width 11 height 11
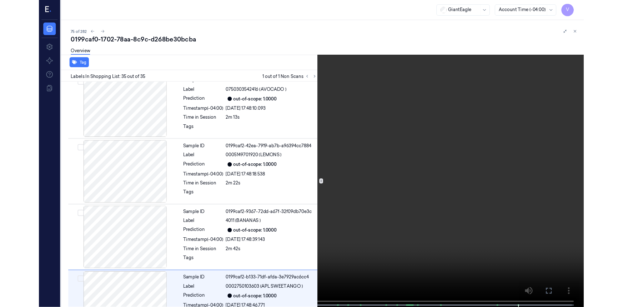
scroll to position [2366, 0]
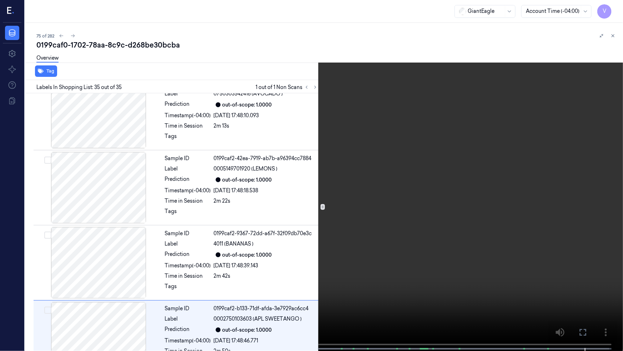
click at [0, 0] on icon at bounding box center [0, 0] width 0 height 0
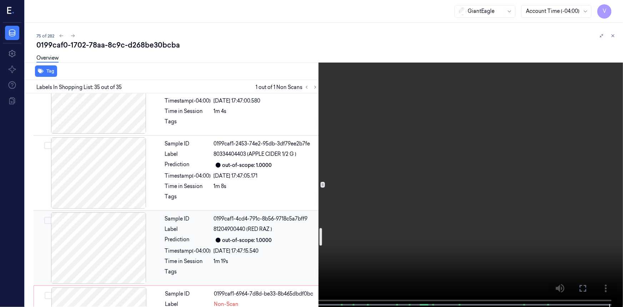
scroll to position [1728, 0]
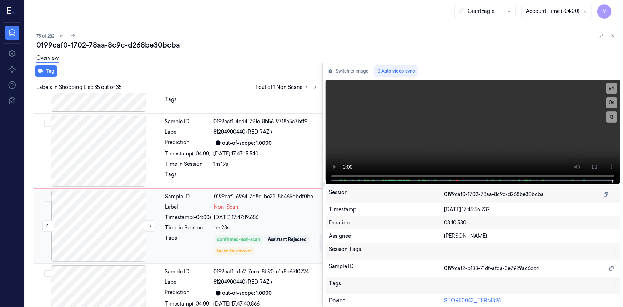
click at [119, 190] on div at bounding box center [98, 225] width 127 height 71
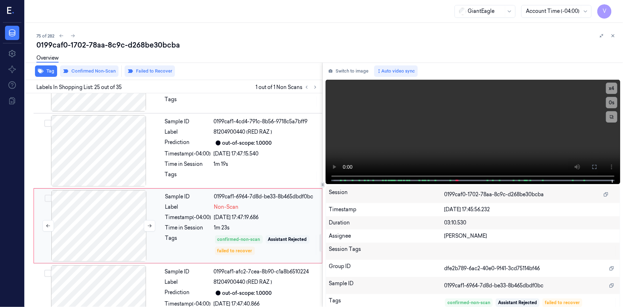
scroll to position [1728, 0]
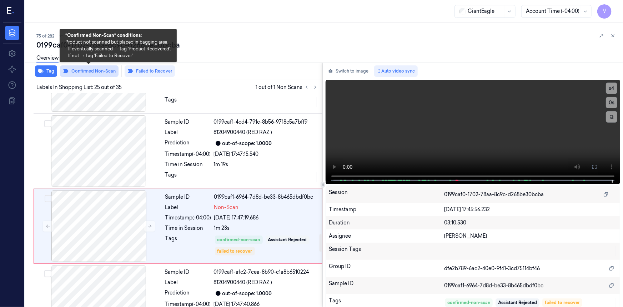
click at [87, 70] on button "Confirmed Non-Scan" at bounding box center [89, 70] width 59 height 11
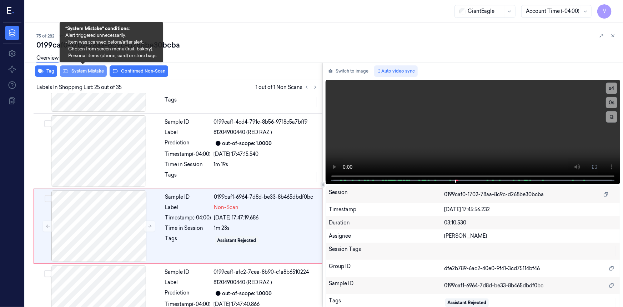
click at [94, 68] on button "System Mistake" at bounding box center [83, 70] width 47 height 11
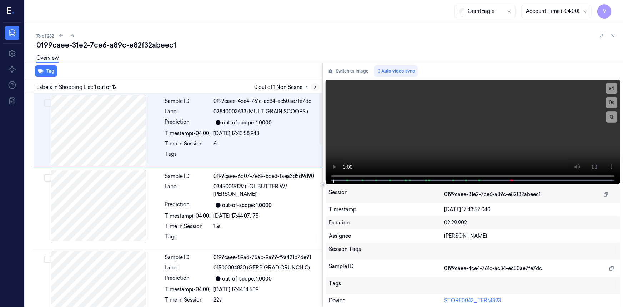
click at [314, 87] on icon at bounding box center [315, 87] width 5 height 5
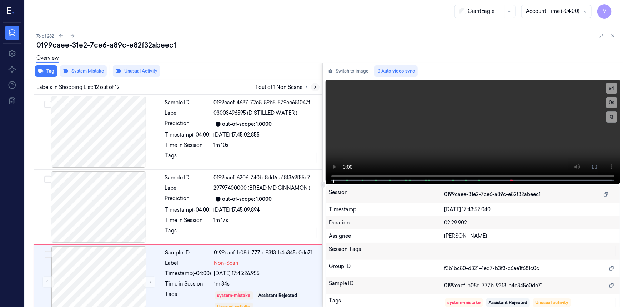
scroll to position [687, 0]
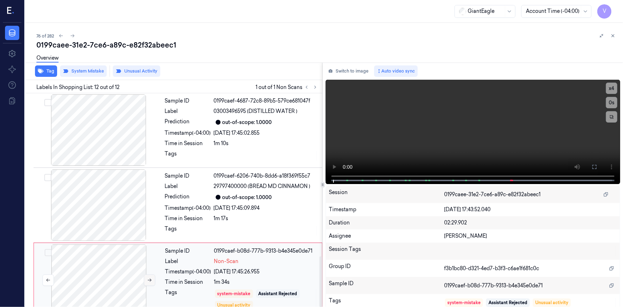
click at [150, 277] on icon at bounding box center [149, 279] width 5 height 5
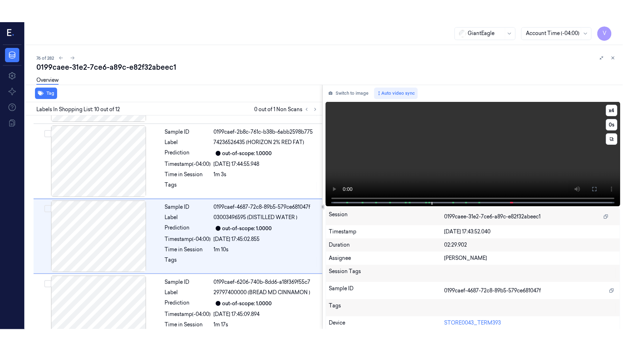
scroll to position [604, 0]
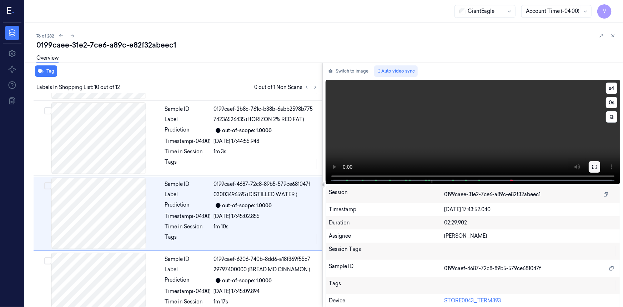
click at [593, 166] on icon at bounding box center [594, 167] width 6 height 6
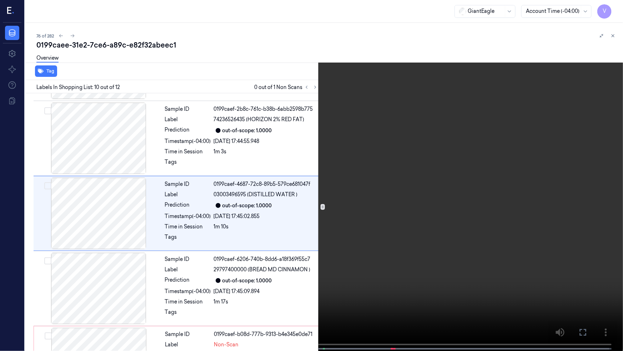
click at [165, 306] on div "x 4 0 s 81588701191 (JUMBO BLUEBERRIES )" at bounding box center [311, 175] width 623 height 351
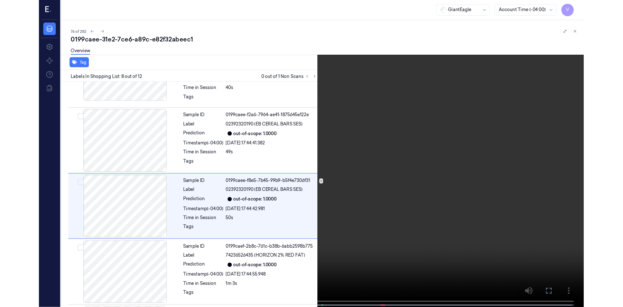
scroll to position [432, 0]
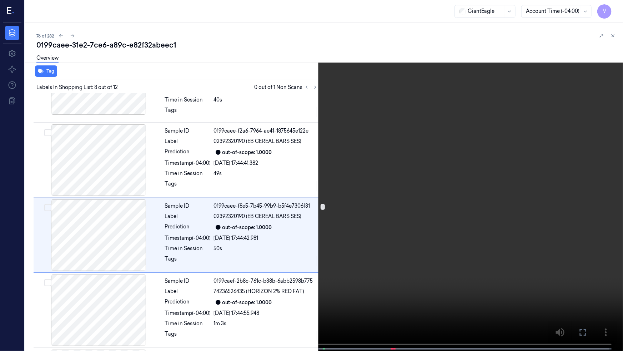
click at [319, 232] on video at bounding box center [311, 176] width 623 height 352
drag, startPoint x: 582, startPoint y: 334, endPoint x: 574, endPoint y: 300, distance: 35.2
click at [0, 0] on icon at bounding box center [0, 0] width 0 height 0
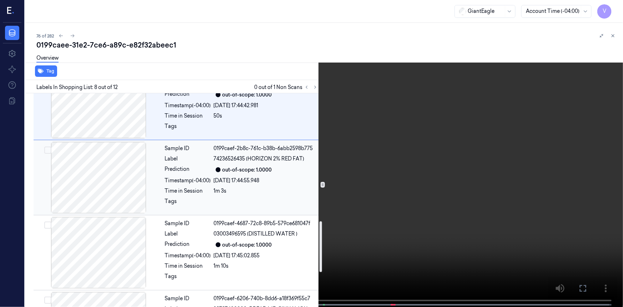
scroll to position [627, 0]
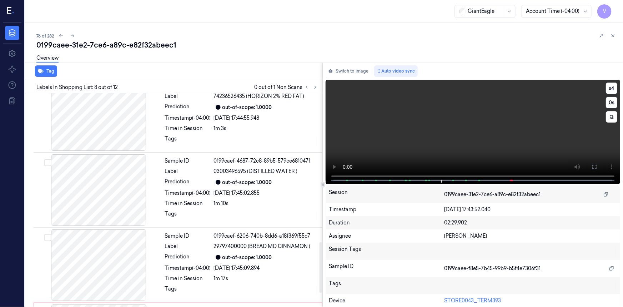
click at [430, 103] on video at bounding box center [473, 132] width 294 height 104
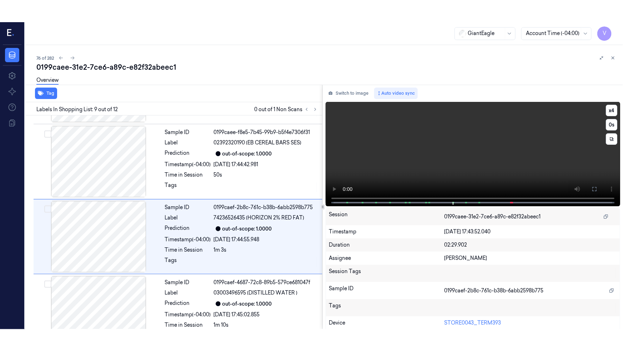
scroll to position [529, 0]
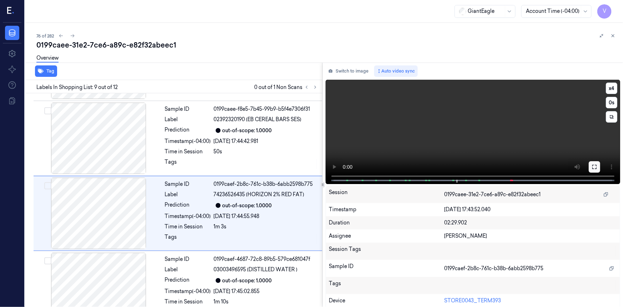
click at [591, 167] on icon at bounding box center [594, 167] width 6 height 6
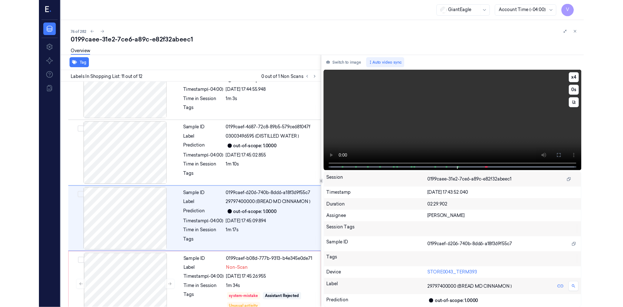
scroll to position [643, 0]
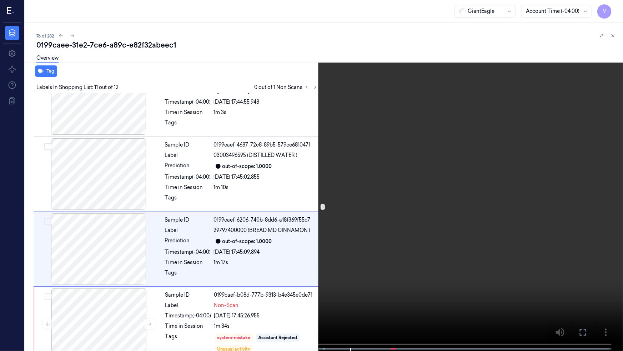
click at [313, 264] on video at bounding box center [311, 176] width 623 height 352
click at [328, 242] on video at bounding box center [311, 176] width 623 height 352
click at [376, 276] on video at bounding box center [311, 176] width 623 height 352
click at [0, 0] on icon at bounding box center [0, 0] width 0 height 0
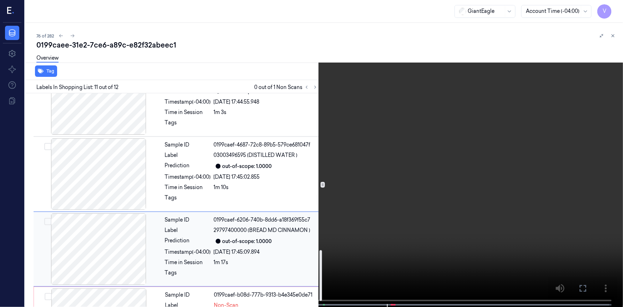
scroll to position [687, 0]
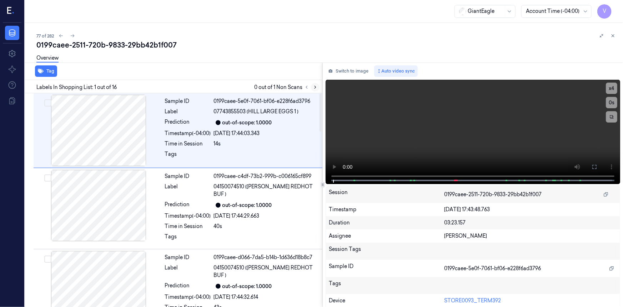
click at [315, 85] on icon at bounding box center [315, 87] width 5 height 5
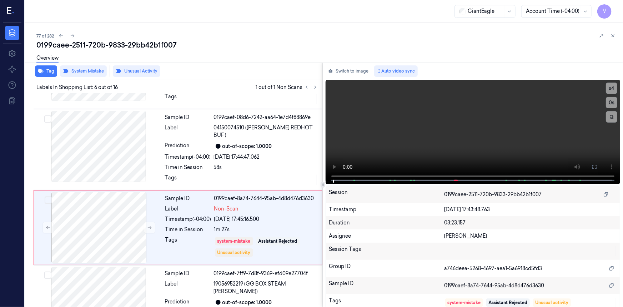
scroll to position [304, 0]
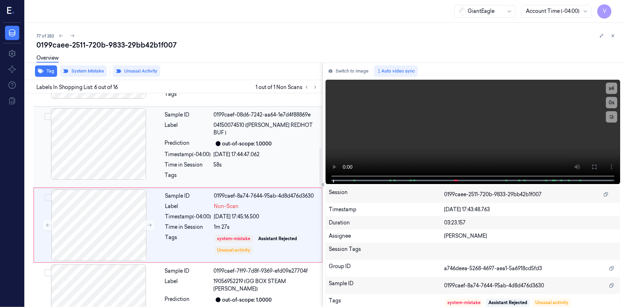
click at [276, 111] on div "Sample ID 0199caef-08d6-7242-aa64-1e7d4f88869e Label 04150074510 (FRANKS REDHOT…" at bounding box center [241, 146] width 159 height 77
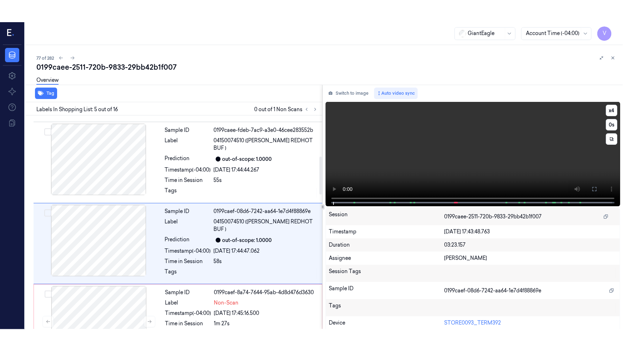
scroll to position [230, 0]
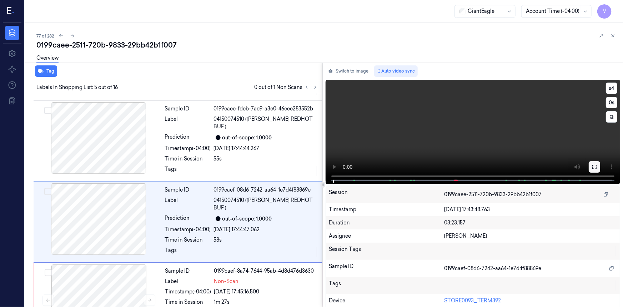
click at [593, 167] on icon at bounding box center [594, 167] width 6 height 6
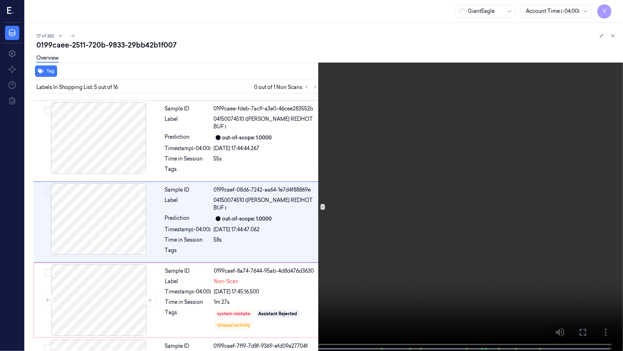
click at [304, 192] on video at bounding box center [311, 176] width 623 height 352
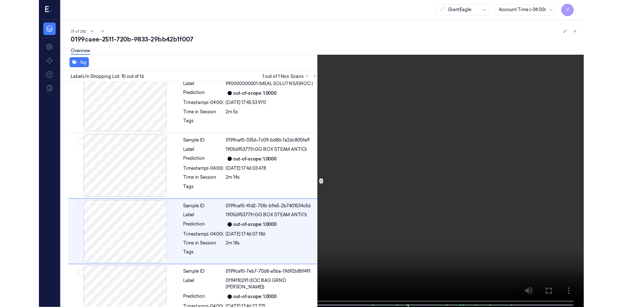
scroll to position [582, 0]
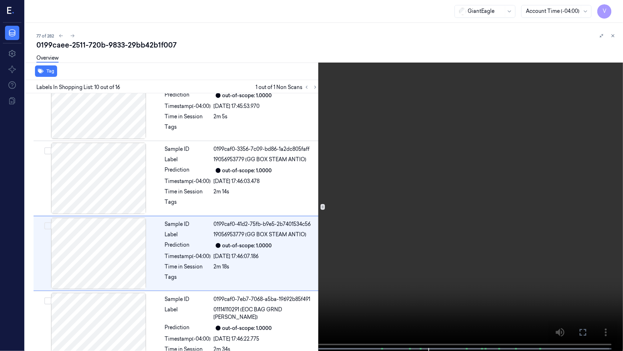
click at [337, 204] on video at bounding box center [311, 176] width 623 height 352
click at [0, 0] on button at bounding box center [0, 0] width 0 height 0
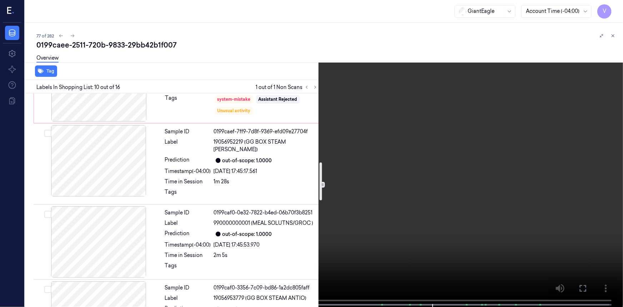
scroll to position [355, 0]
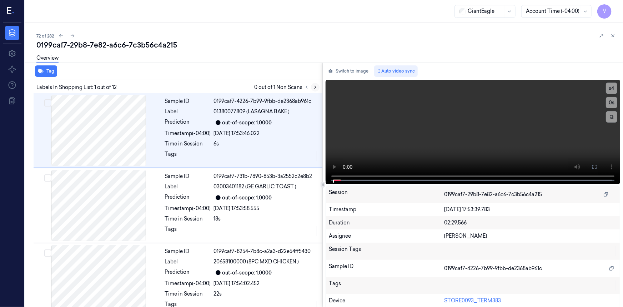
click at [318, 86] on button at bounding box center [315, 87] width 9 height 9
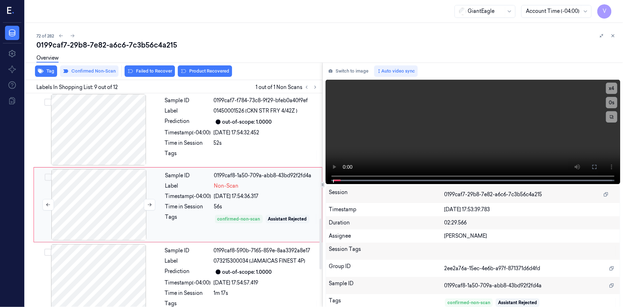
scroll to position [529, 0]
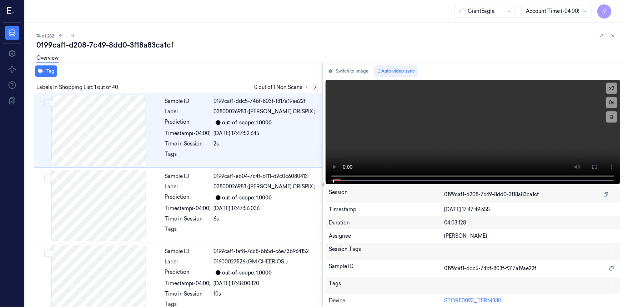
click at [317, 87] on icon at bounding box center [315, 87] width 5 height 5
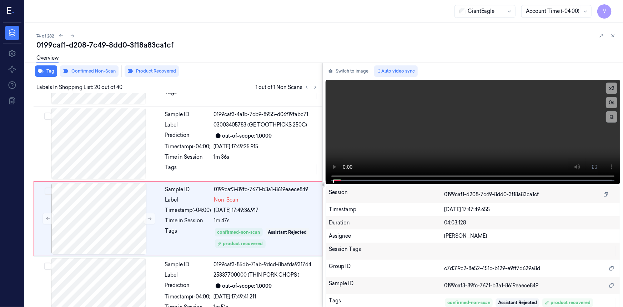
scroll to position [1353, 0]
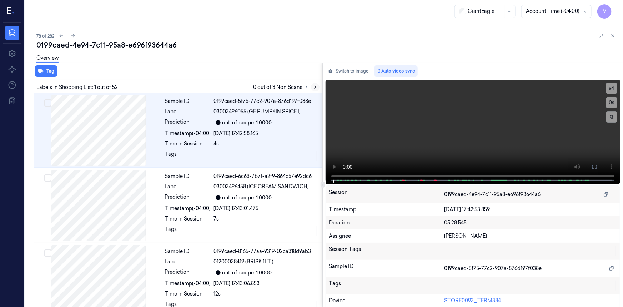
click at [315, 86] on icon at bounding box center [315, 87] width 5 height 5
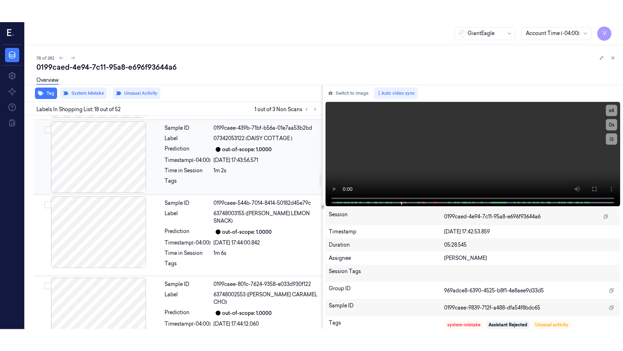
scroll to position [1073, 0]
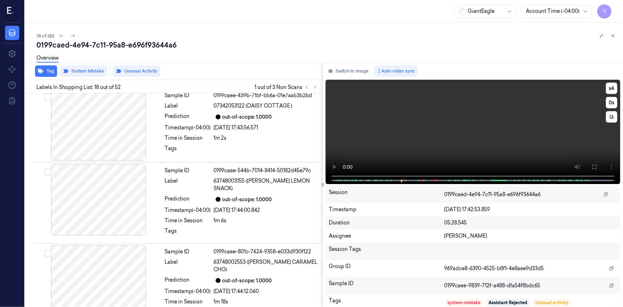
drag, startPoint x: 592, startPoint y: 168, endPoint x: 583, endPoint y: 200, distance: 32.8
click at [592, 169] on icon at bounding box center [594, 167] width 6 height 6
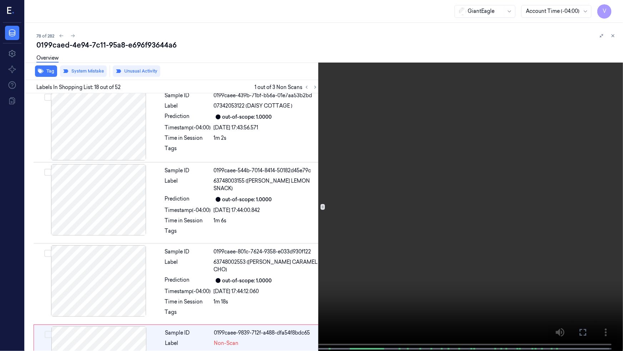
click at [441, 222] on video at bounding box center [311, 176] width 623 height 352
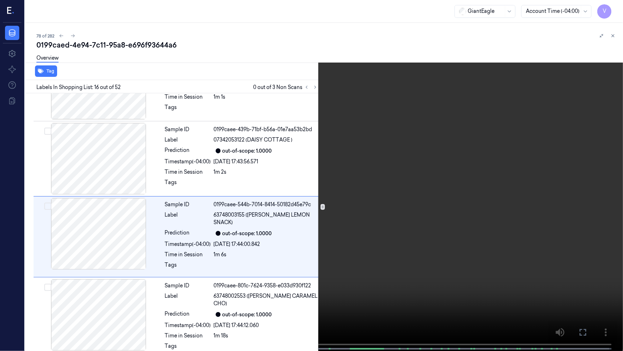
scroll to position [1032, 0]
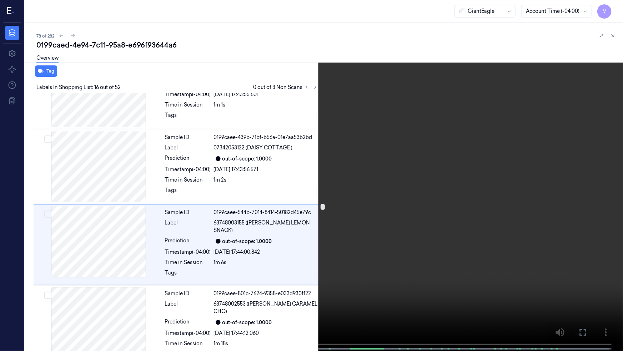
click at [438, 62] on video at bounding box center [311, 176] width 623 height 352
click at [616, 7] on button "x 4" at bounding box center [614, 8] width 11 height 11
click at [615, 7] on button "x 1" at bounding box center [614, 8] width 11 height 11
click at [390, 167] on video at bounding box center [311, 176] width 623 height 352
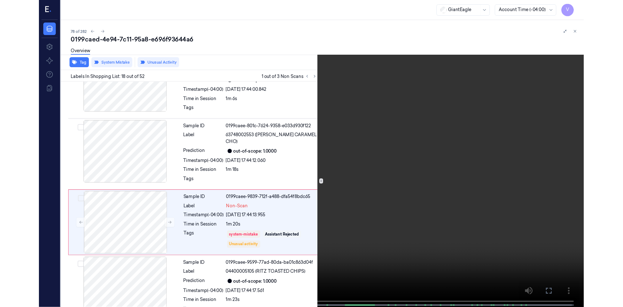
scroll to position [1182, 0]
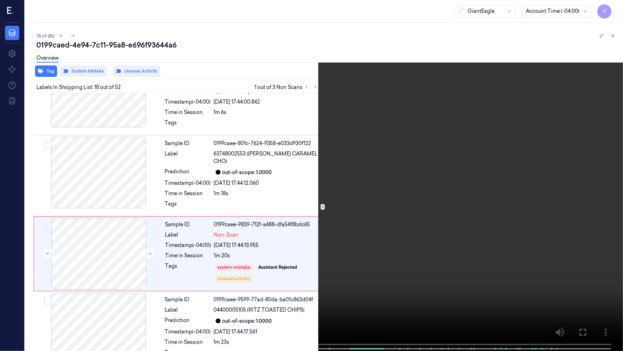
click at [470, 150] on video at bounding box center [311, 176] width 623 height 352
click at [0, 0] on icon at bounding box center [0, 0] width 0 height 0
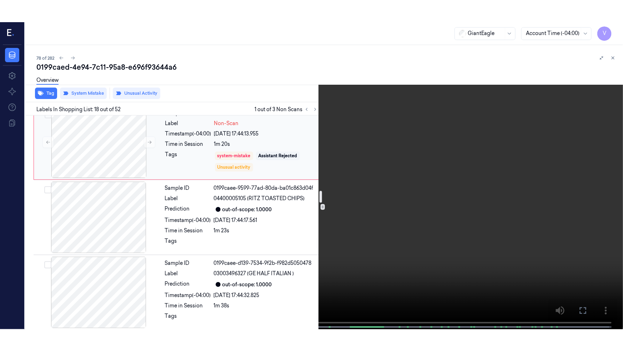
scroll to position [1376, 0]
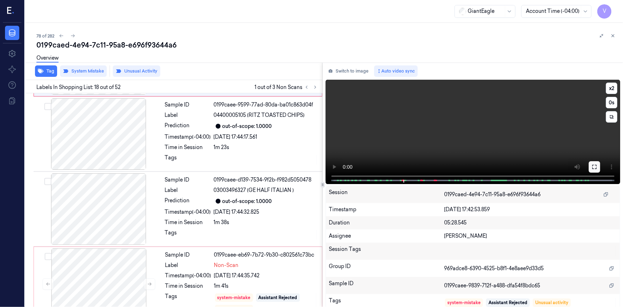
click at [589, 171] on button at bounding box center [594, 166] width 11 height 11
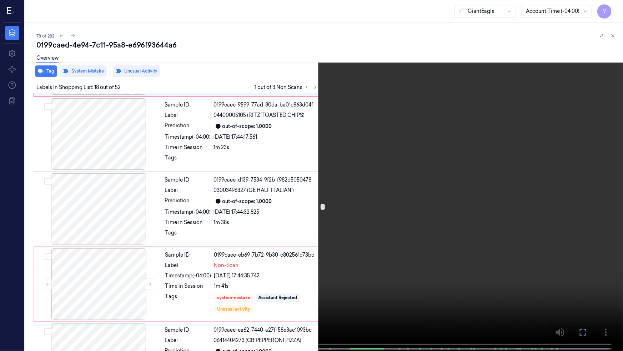
click at [406, 200] on video at bounding box center [311, 176] width 623 height 352
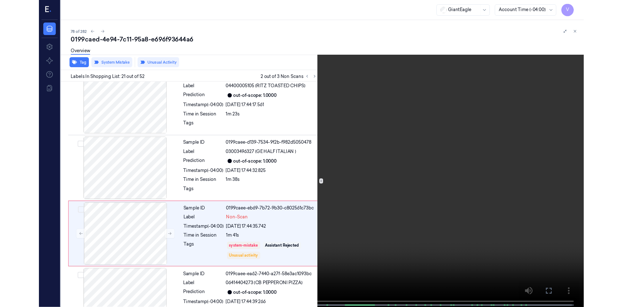
scroll to position [1406, 0]
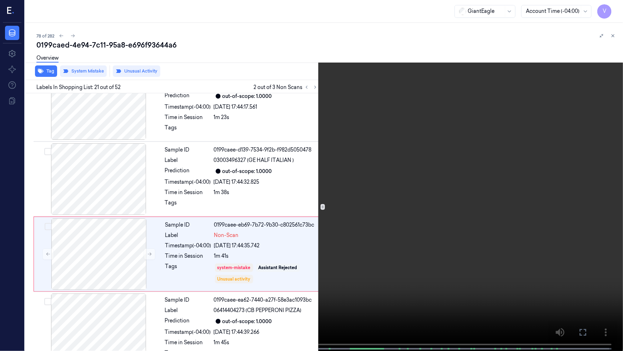
click at [0, 0] on icon at bounding box center [0, 0] width 0 height 0
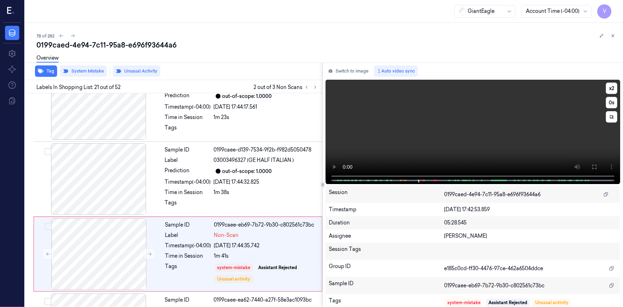
scroll to position [1428, 0]
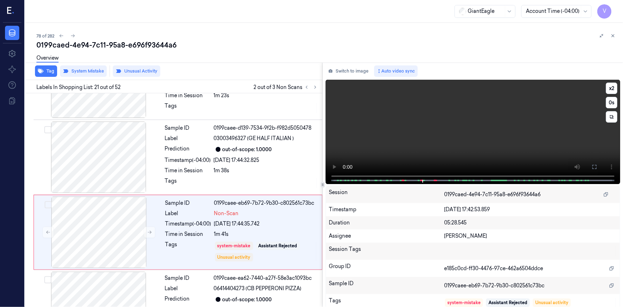
click at [456, 130] on video at bounding box center [473, 132] width 294 height 104
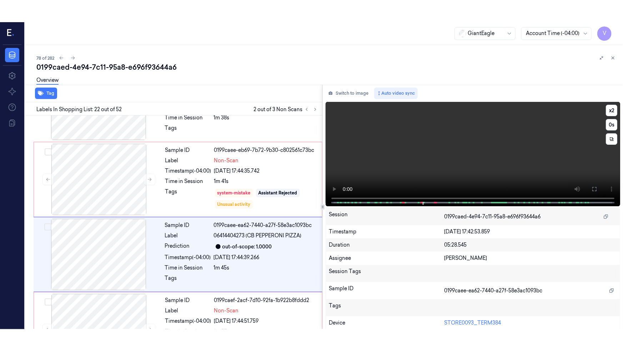
scroll to position [1503, 0]
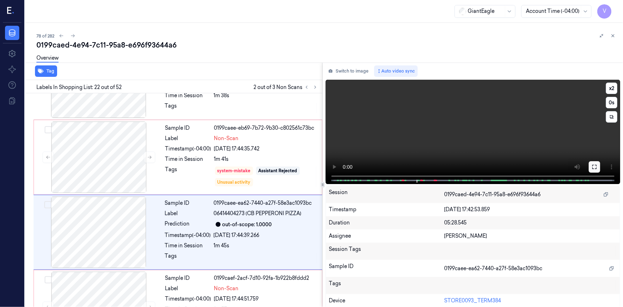
click at [593, 170] on button at bounding box center [594, 166] width 11 height 11
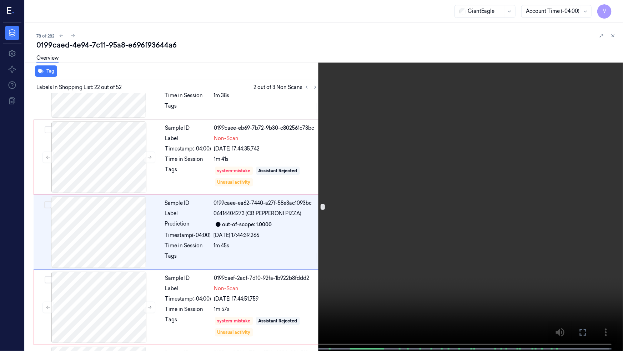
click at [411, 206] on video at bounding box center [311, 176] width 623 height 352
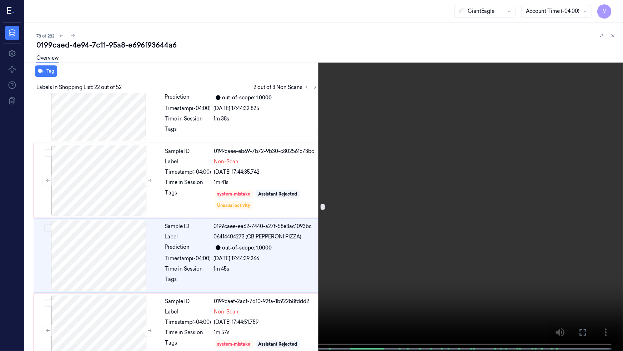
scroll to position [1481, 0]
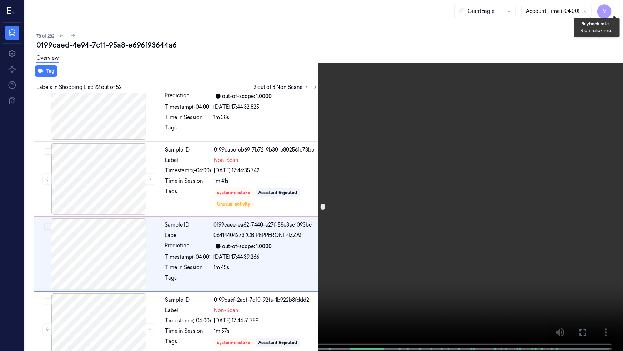
click at [614, 7] on button "x 2" at bounding box center [614, 8] width 11 height 11
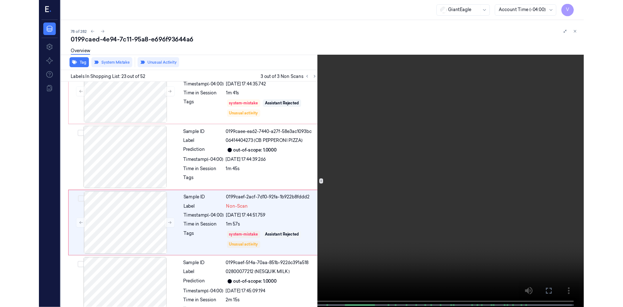
scroll to position [1556, 0]
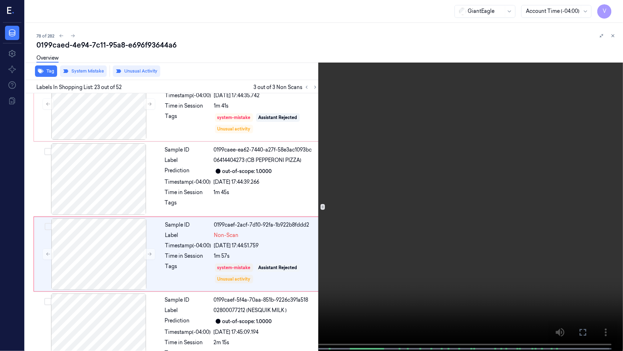
click at [335, 251] on video at bounding box center [311, 176] width 623 height 352
click at [0, 0] on icon at bounding box center [0, 0] width 0 height 0
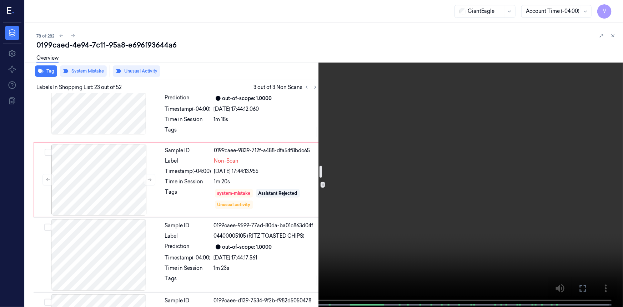
scroll to position [1329, 0]
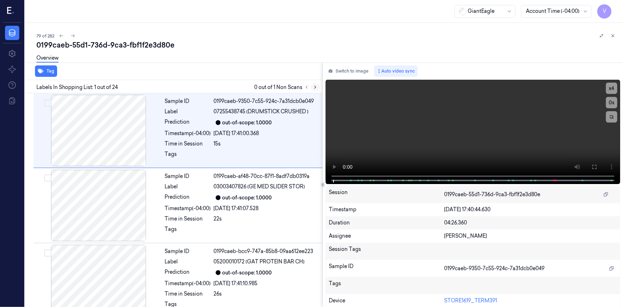
click at [317, 86] on icon at bounding box center [315, 87] width 5 height 5
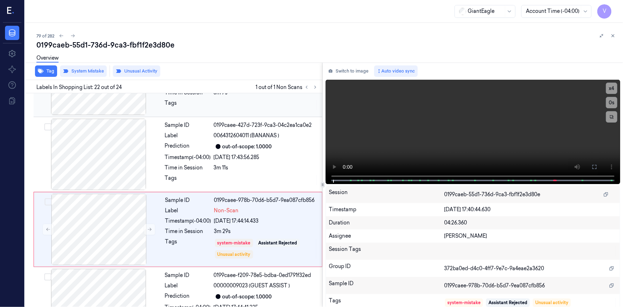
scroll to position [1503, 0]
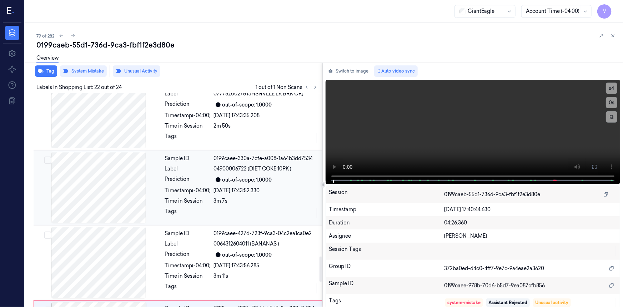
click at [148, 181] on div at bounding box center [98, 187] width 127 height 71
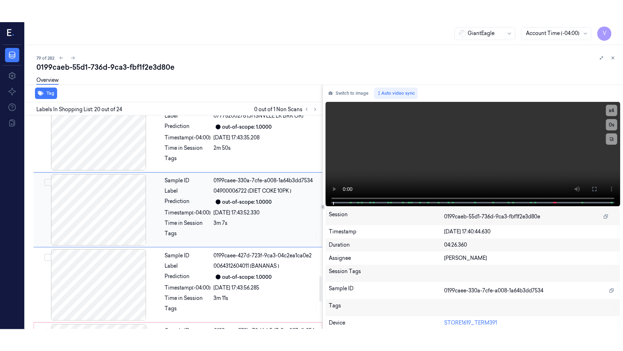
scroll to position [1353, 0]
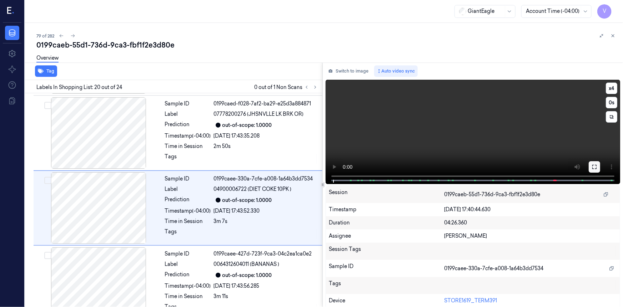
click at [591, 166] on icon at bounding box center [594, 167] width 6 height 6
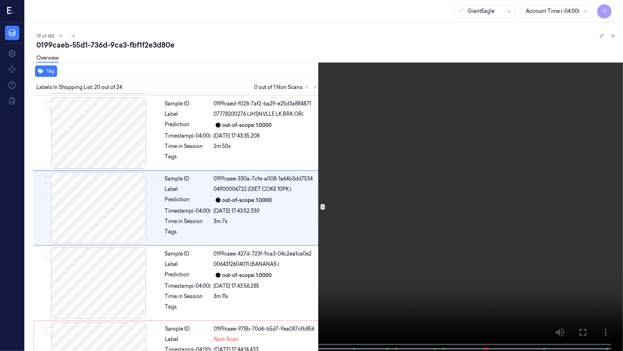
click at [454, 193] on video at bounding box center [311, 176] width 623 height 352
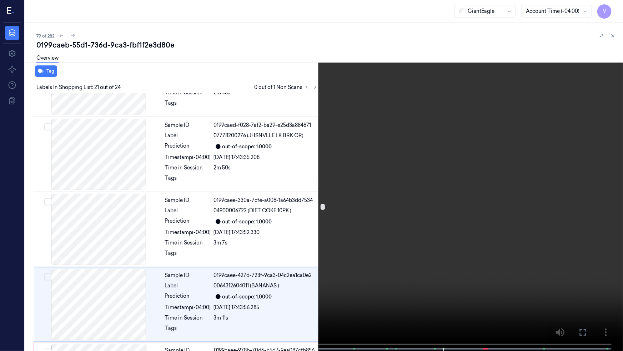
scroll to position [1406, 0]
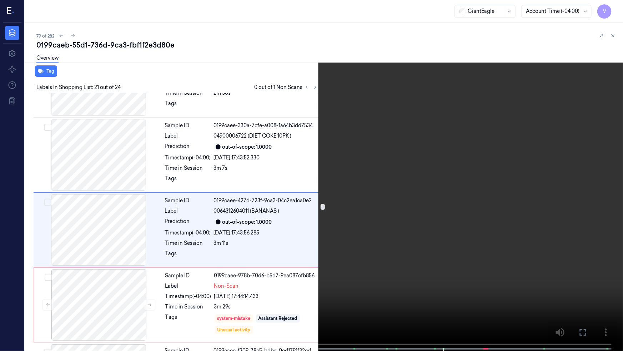
click at [406, 231] on video at bounding box center [311, 176] width 623 height 352
click at [304, 202] on video at bounding box center [311, 176] width 623 height 352
click at [0, 0] on icon at bounding box center [0, 0] width 0 height 0
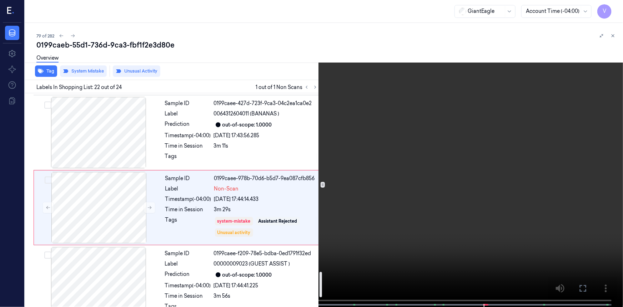
scroll to position [1503, 0]
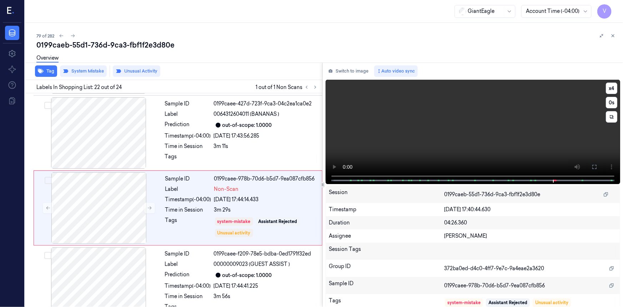
click at [434, 127] on video at bounding box center [473, 132] width 294 height 104
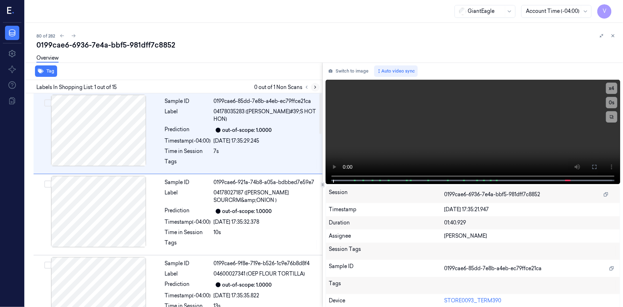
click at [314, 84] on button at bounding box center [315, 87] width 9 height 9
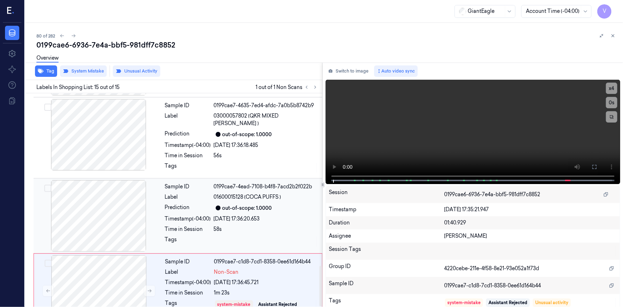
scroll to position [918, 0]
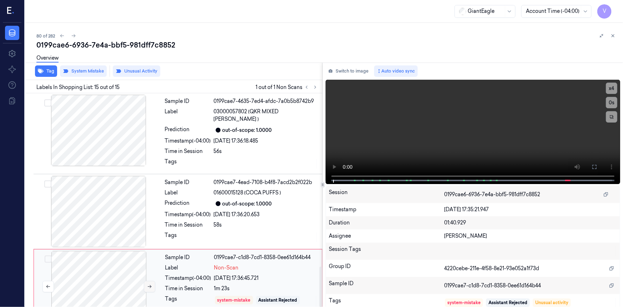
click at [148, 284] on icon at bounding box center [149, 286] width 5 height 5
click at [151, 285] on icon at bounding box center [150, 286] width 4 height 3
click at [150, 285] on icon at bounding box center [150, 286] width 4 height 3
click at [148, 284] on icon at bounding box center [149, 286] width 5 height 5
click at [481, 147] on video at bounding box center [473, 132] width 294 height 104
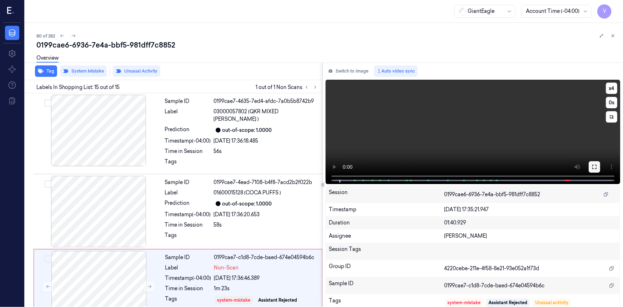
click at [591, 165] on icon at bounding box center [594, 167] width 6 height 6
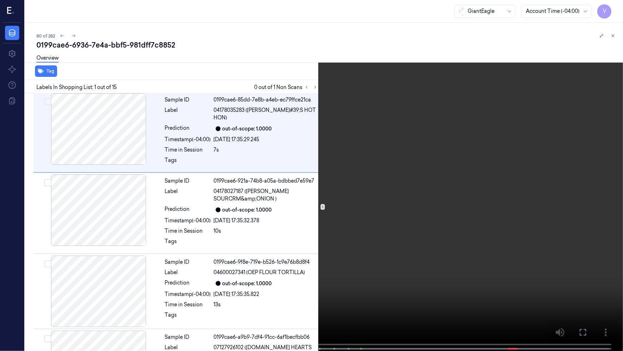
scroll to position [0, 0]
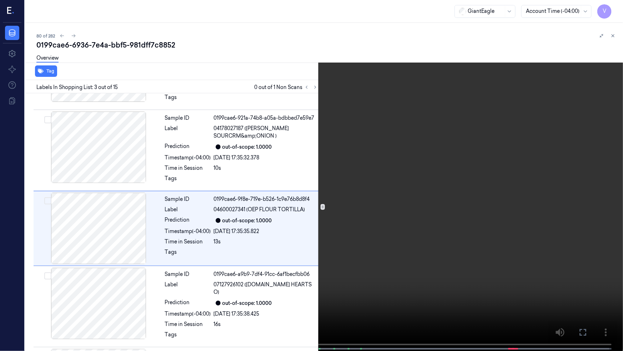
click at [220, 230] on video at bounding box center [311, 176] width 623 height 352
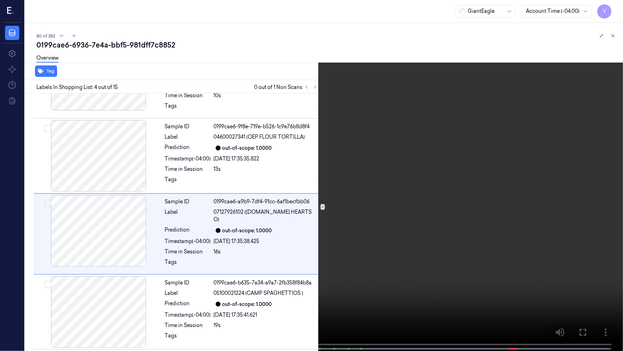
scroll to position [139, 0]
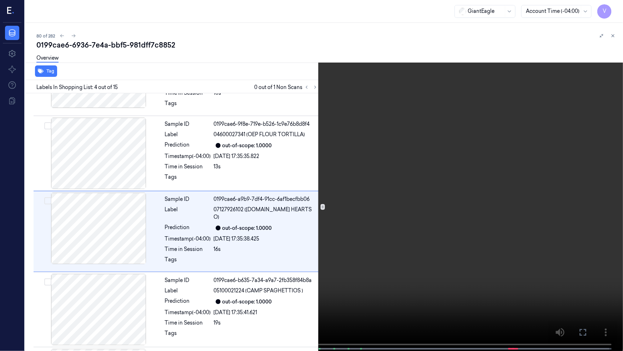
click at [288, 180] on video at bounding box center [311, 176] width 623 height 352
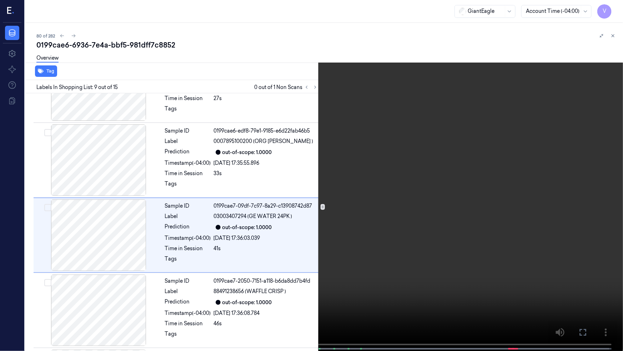
scroll to position [514, 0]
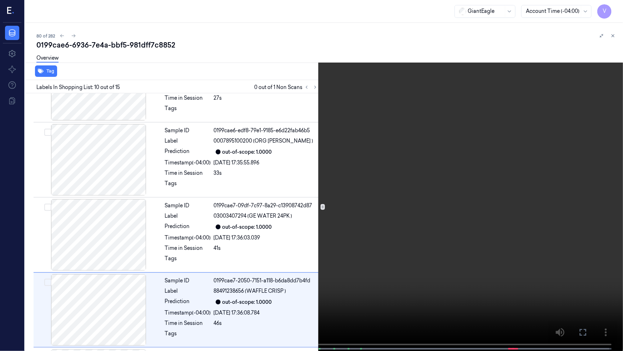
click at [396, 164] on video at bounding box center [311, 176] width 623 height 352
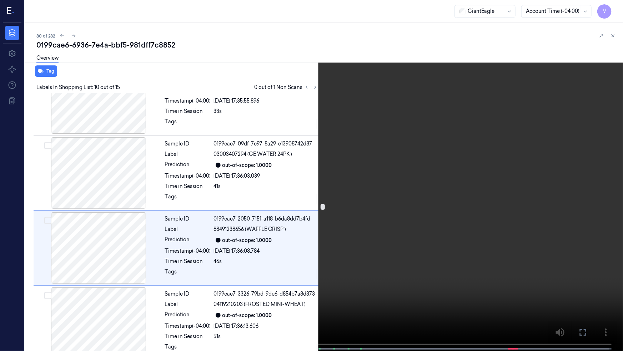
scroll to position [588, 0]
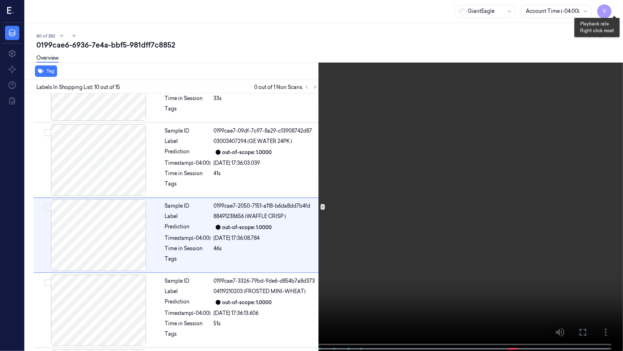
click at [614, 10] on button "x 4" at bounding box center [614, 8] width 11 height 11
drag, startPoint x: 614, startPoint y: 8, endPoint x: 582, endPoint y: 47, distance: 50.2
click at [615, 10] on button "x 1" at bounding box center [614, 8] width 11 height 11
click at [373, 197] on video at bounding box center [311, 176] width 623 height 352
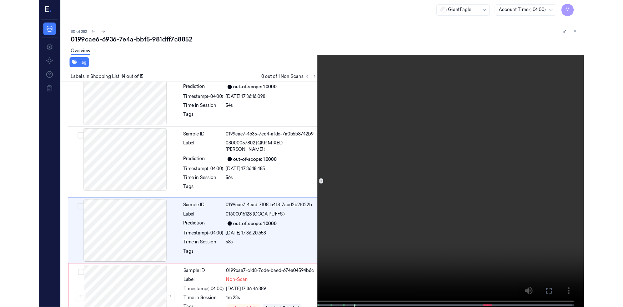
scroll to position [874, 0]
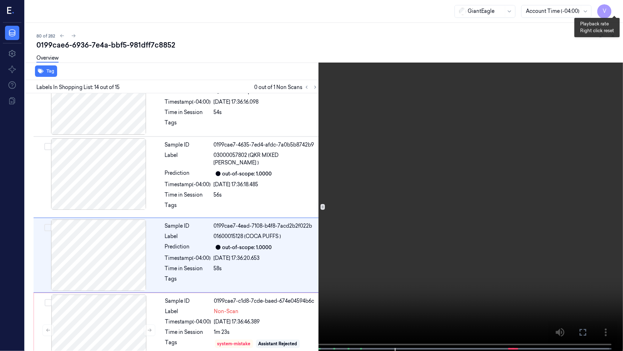
click at [612, 6] on button "x 2" at bounding box center [614, 8] width 11 height 11
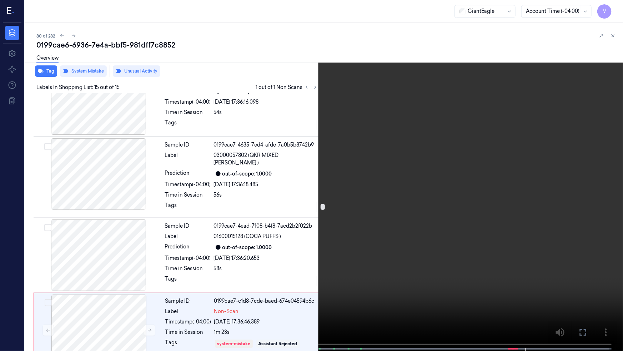
click at [412, 238] on video at bounding box center [311, 176] width 623 height 352
click at [0, 0] on icon at bounding box center [0, 0] width 0 height 0
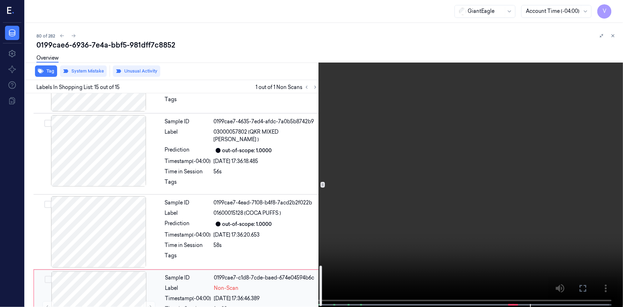
scroll to position [918, 0]
